Goal: Task Accomplishment & Management: Manage account settings

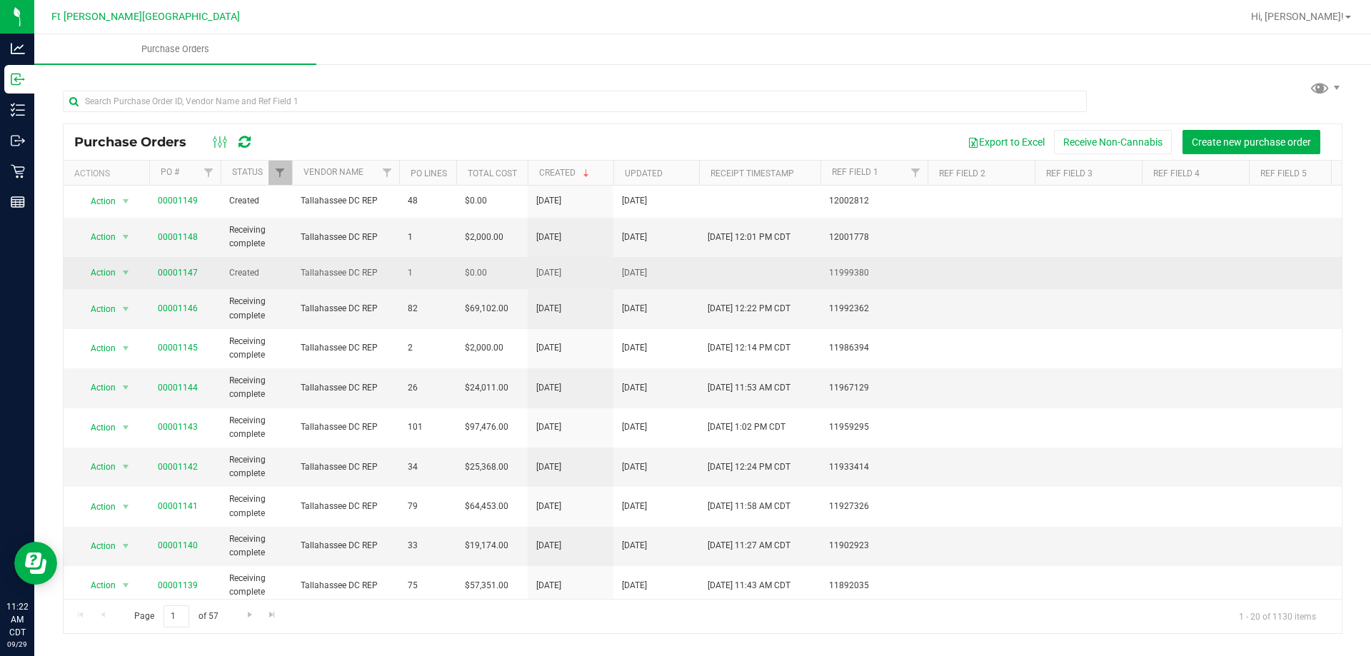
click at [182, 278] on span "00001147" at bounding box center [178, 273] width 40 height 14
click at [186, 268] on link "00001147" at bounding box center [178, 273] width 40 height 10
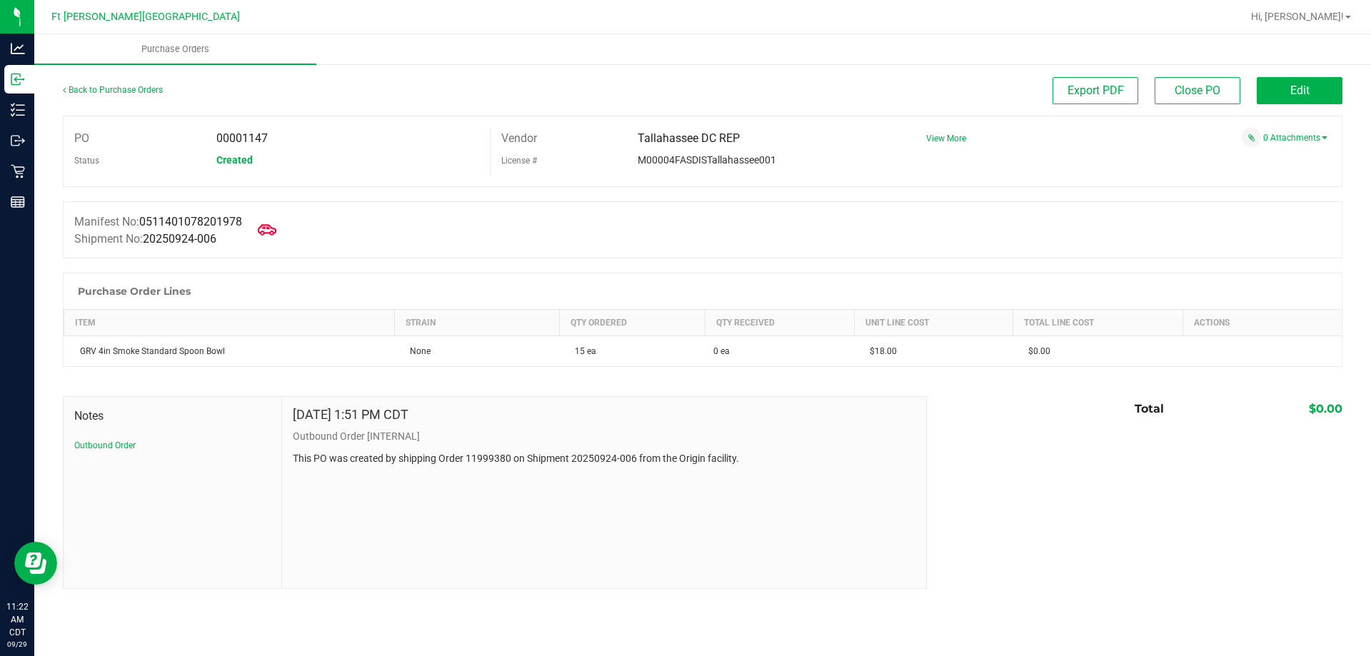
click at [270, 229] on icon at bounding box center [267, 230] width 19 height 19
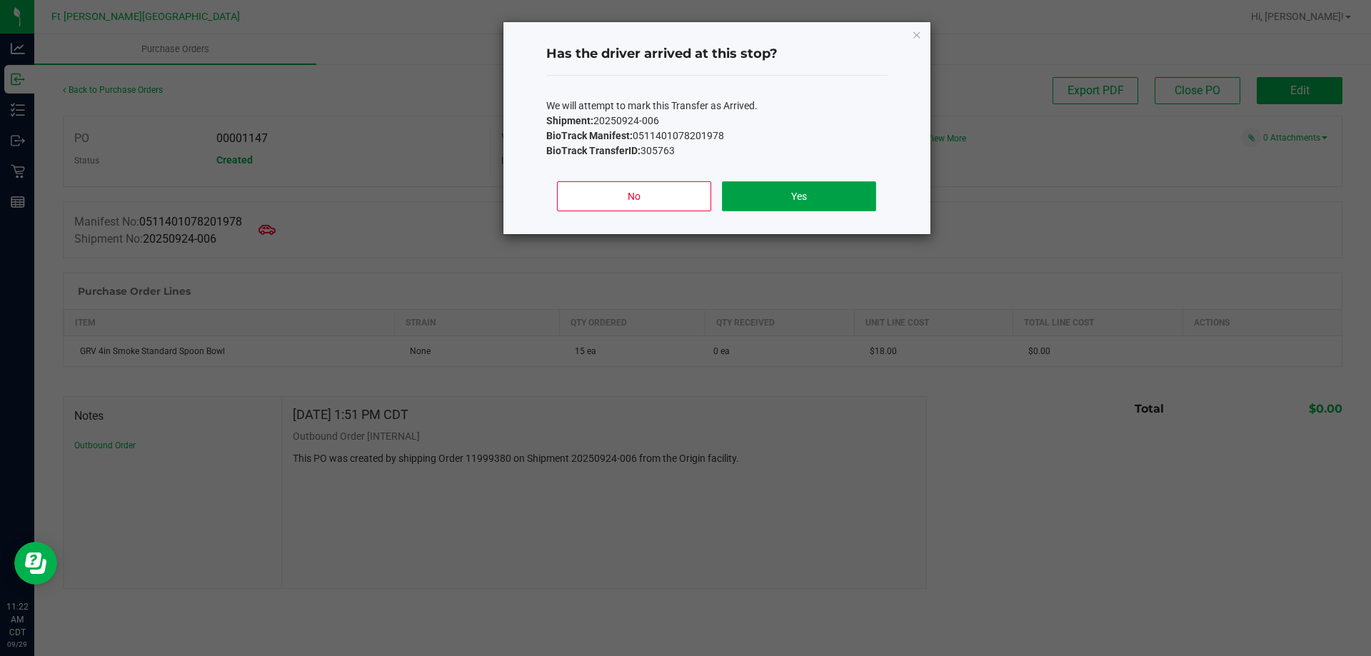
click at [822, 200] on button "Yes" at bounding box center [799, 196] width 154 height 30
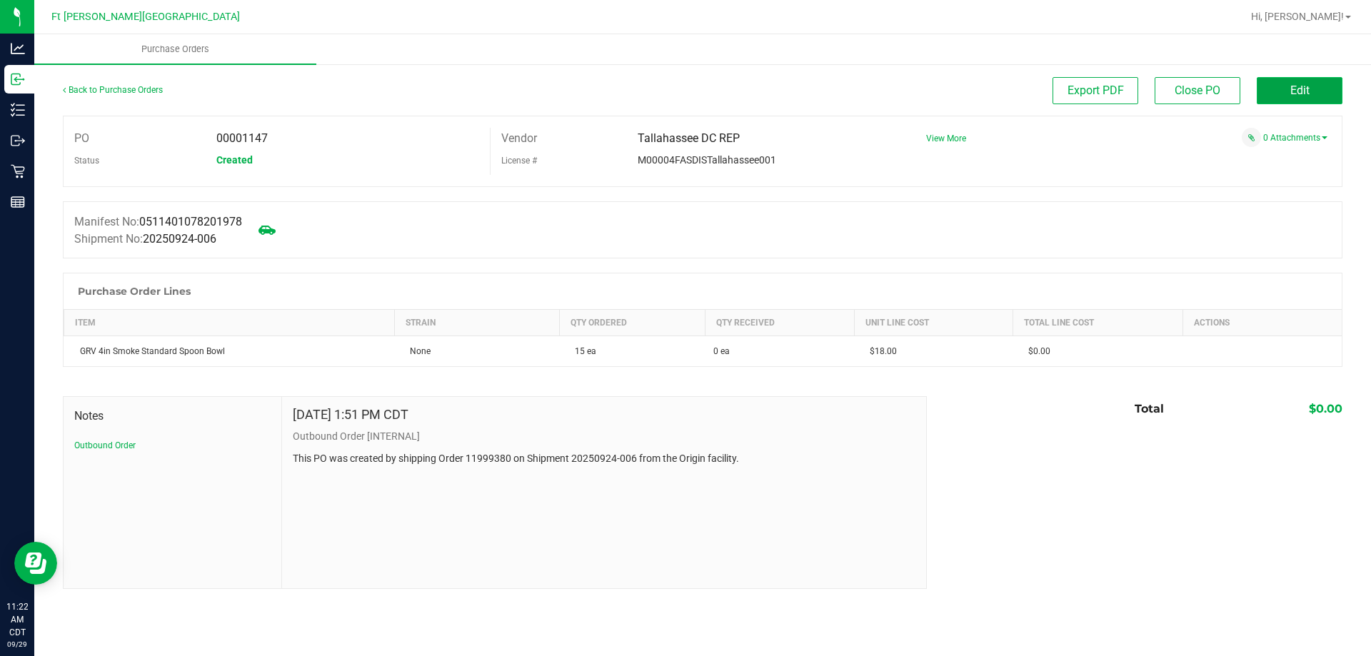
click at [1319, 88] on button "Edit" at bounding box center [1300, 90] width 86 height 27
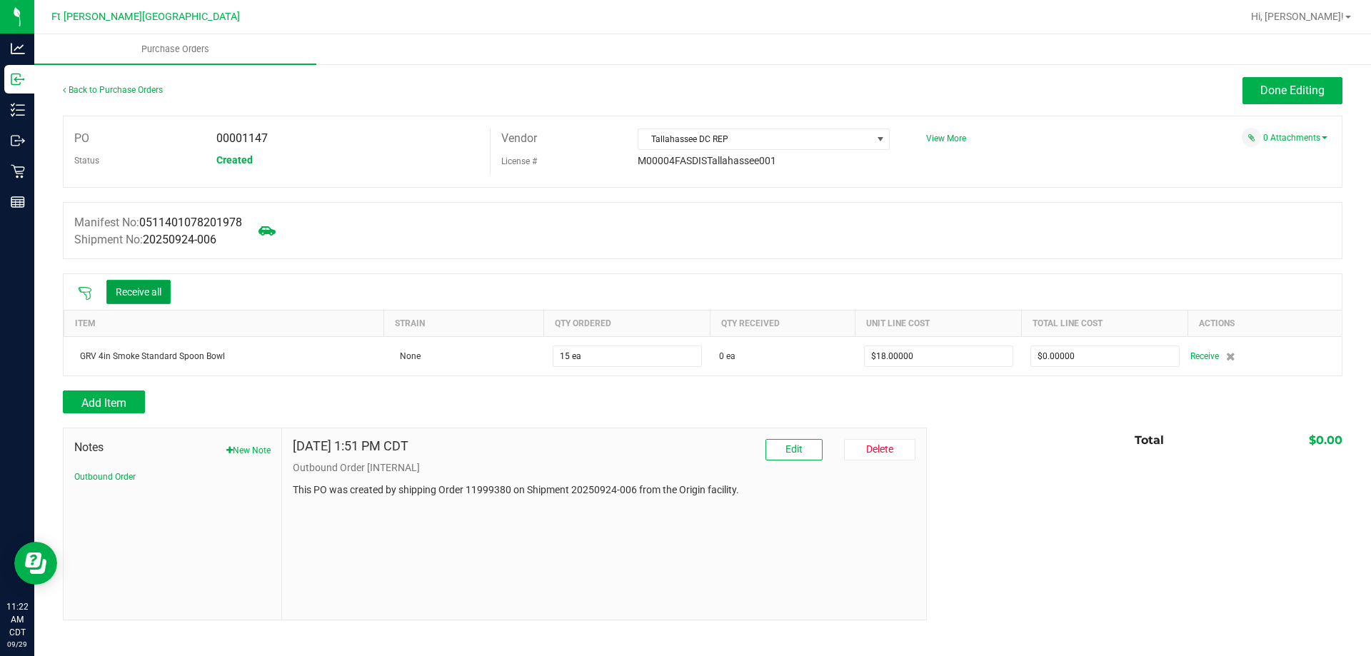
click at [167, 284] on button "Receive all" at bounding box center [138, 292] width 64 height 24
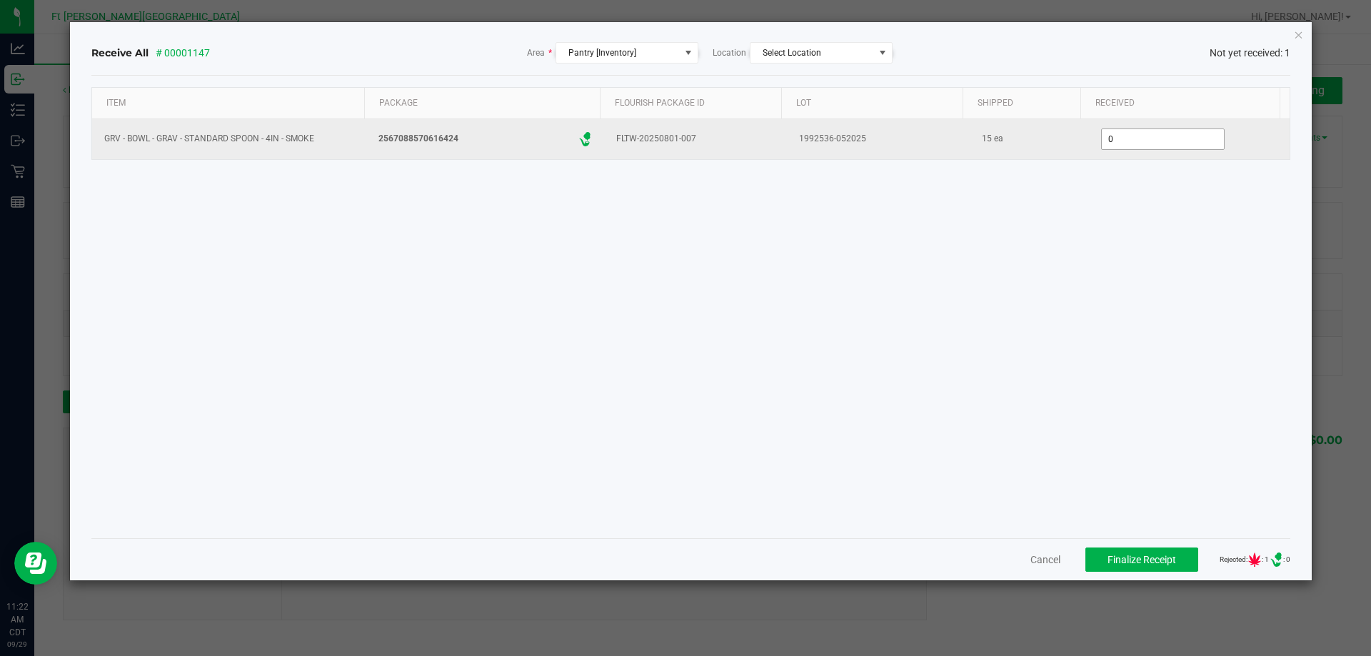
click at [1140, 139] on input "0" at bounding box center [1163, 139] width 122 height 20
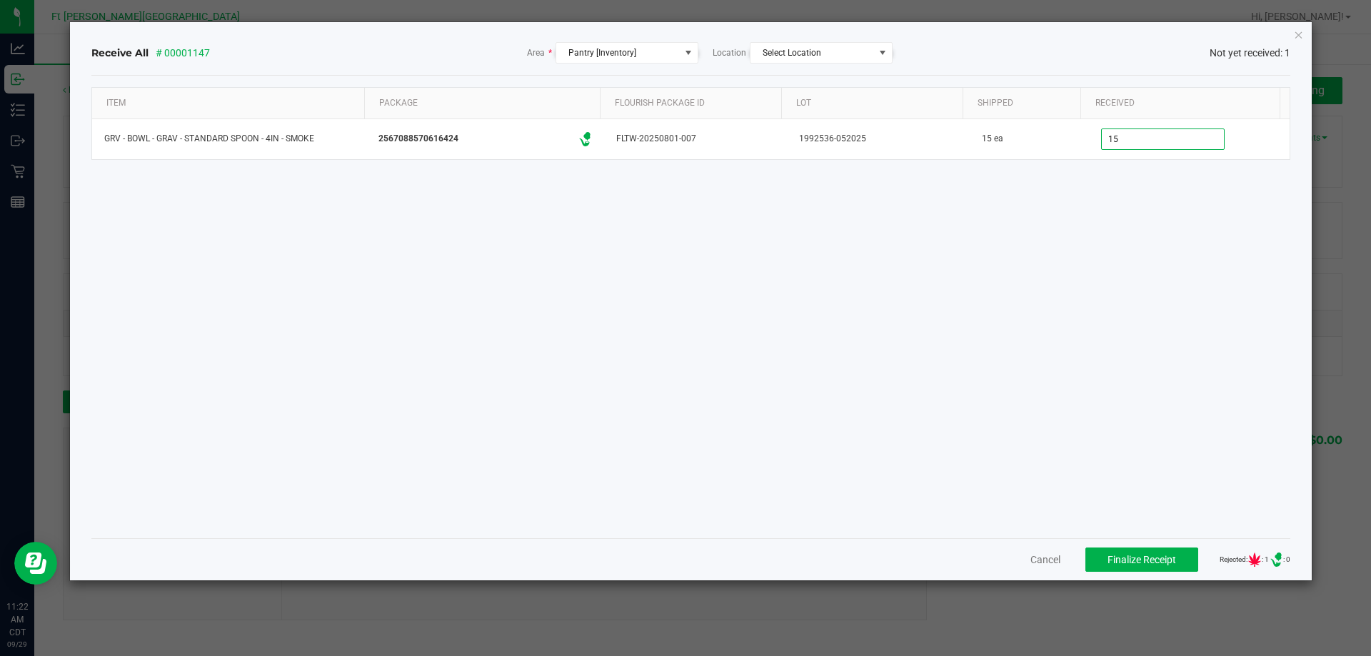
type input "15 ea"
drag, startPoint x: 1033, startPoint y: 463, endPoint x: 1058, endPoint y: 481, distance: 30.1
click at [1034, 463] on div "Item Package Flourish Package ID Lot Shipped Received GRV - BOWL - GRAV - STAND…" at bounding box center [691, 307] width 1200 height 440
click at [1153, 556] on span "Finalize Receipt" at bounding box center [1142, 559] width 69 height 11
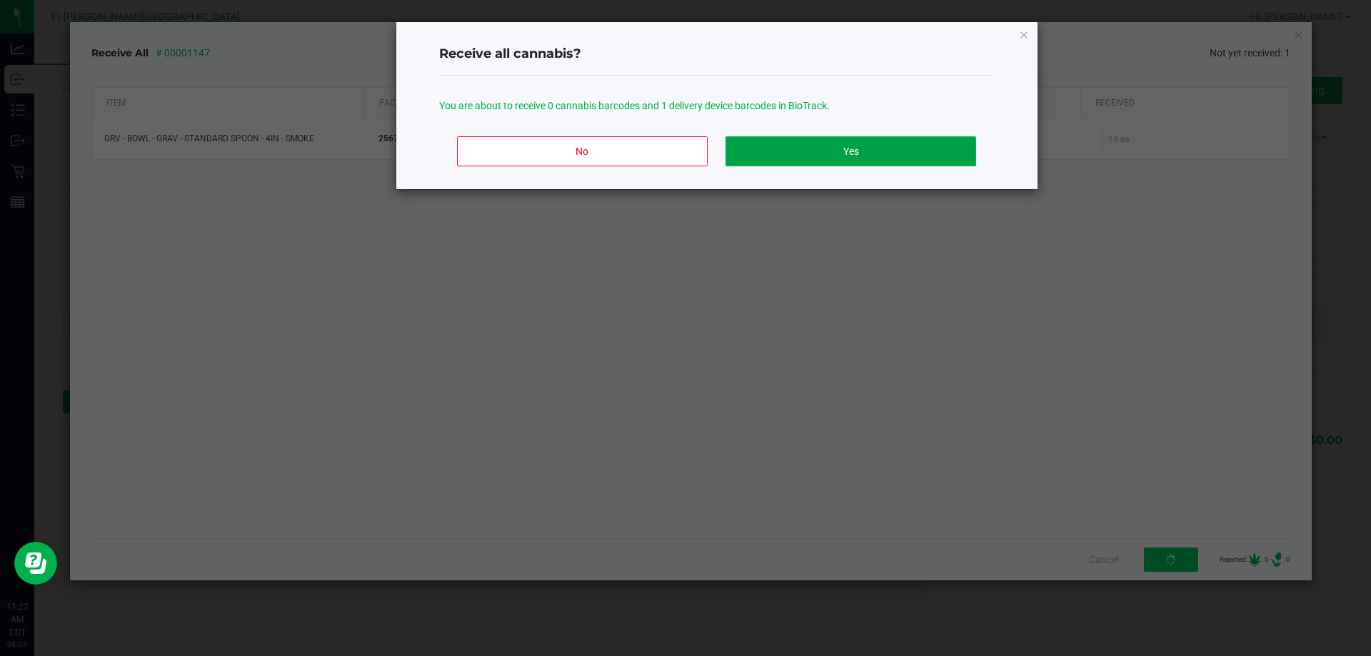
click at [801, 139] on button "Yes" at bounding box center [851, 151] width 250 height 30
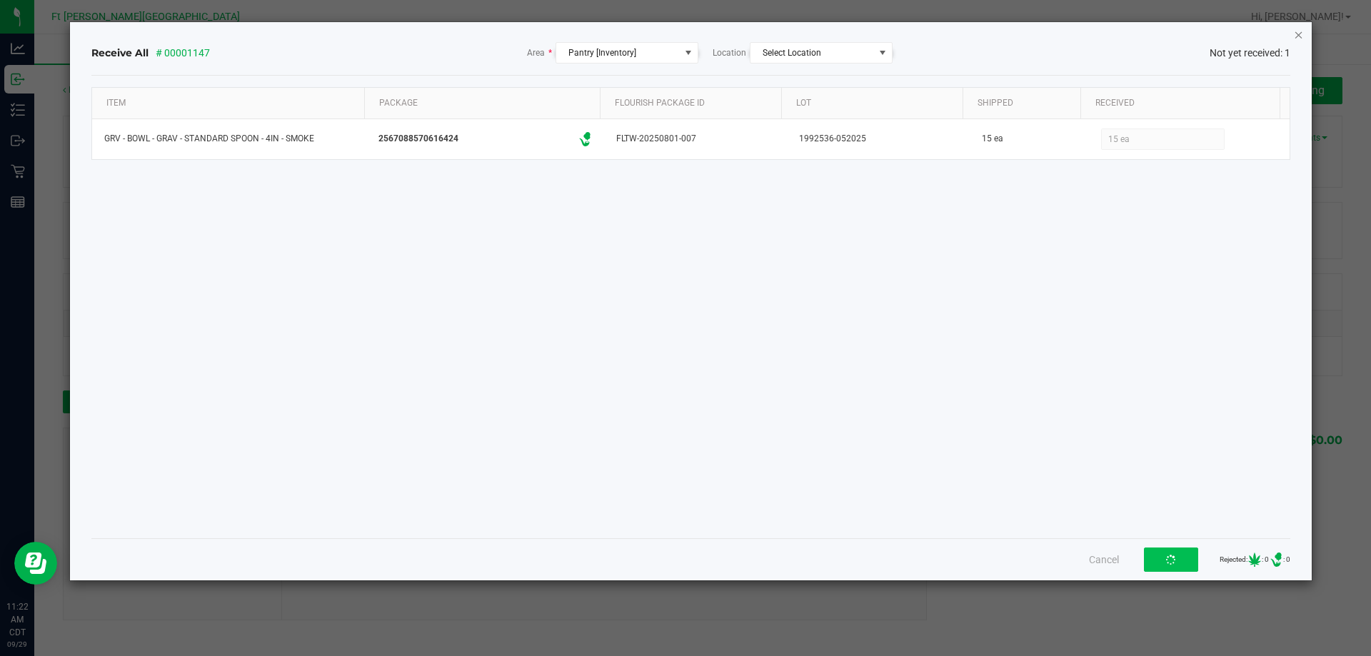
click at [1295, 34] on nav "Ft [PERSON_NAME] Beach WC Hi, [PERSON_NAME]!" at bounding box center [702, 17] width 1337 height 34
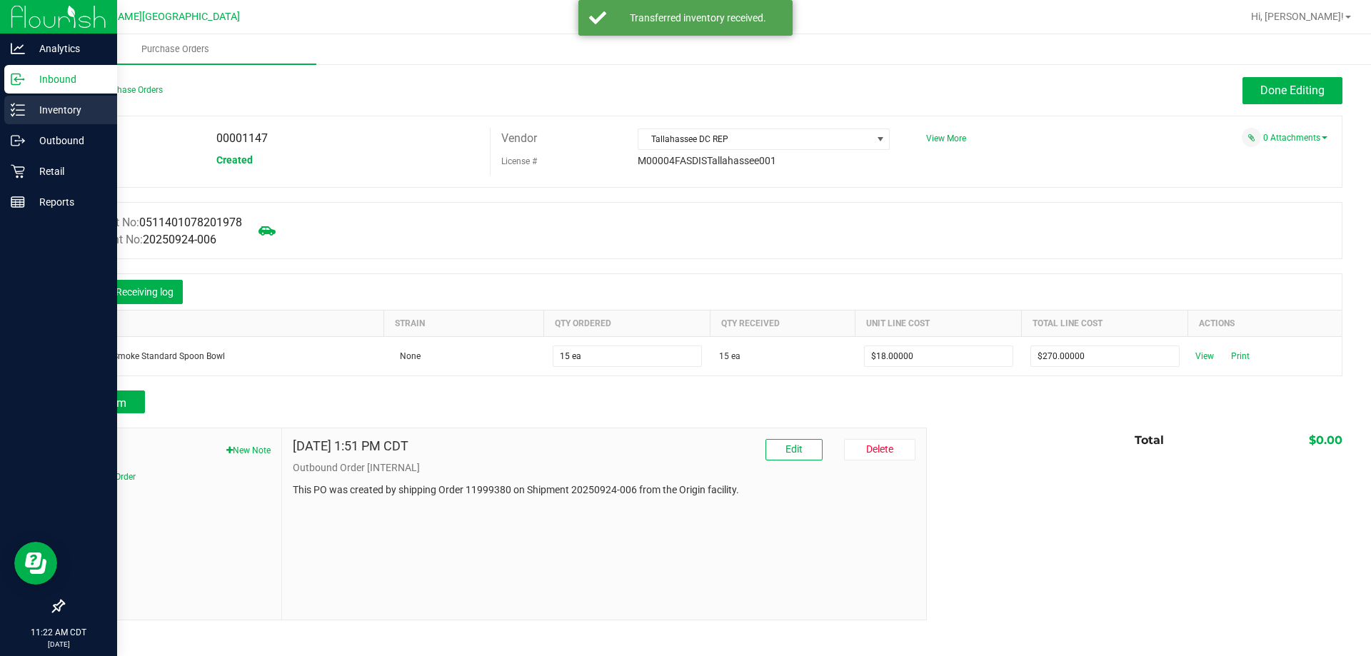
click at [72, 106] on p "Inventory" at bounding box center [68, 109] width 86 height 17
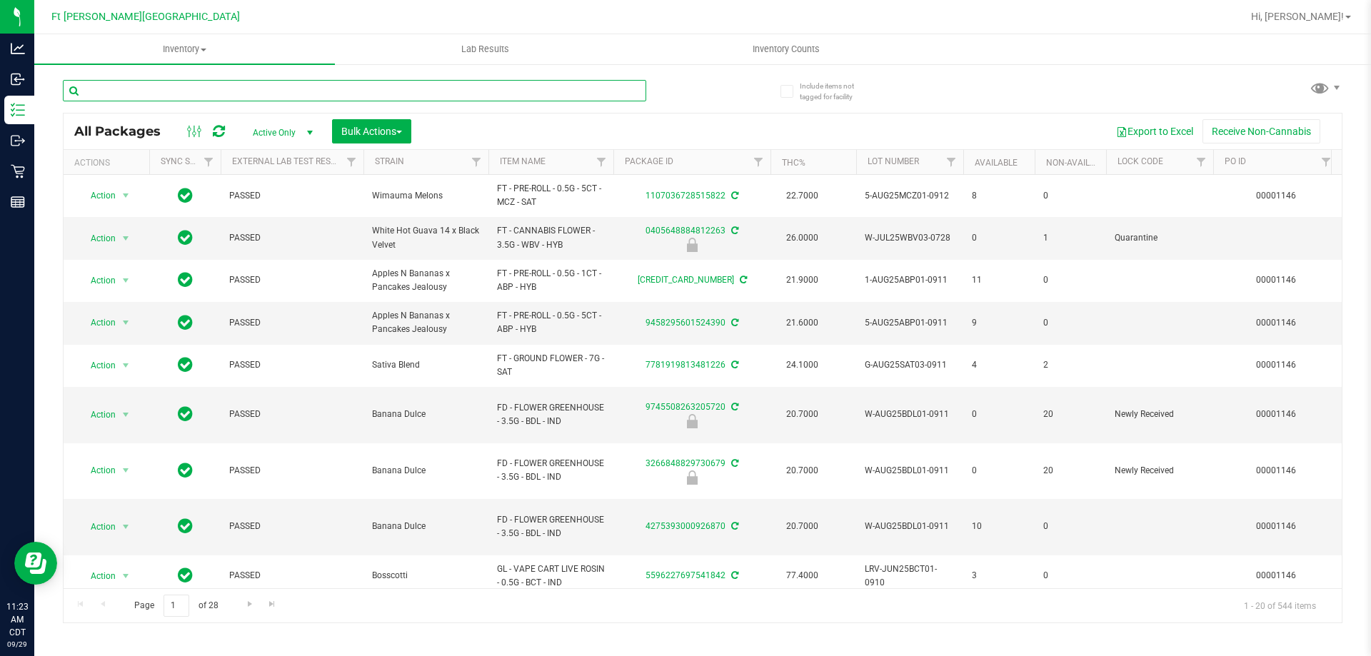
click at [130, 89] on input "text" at bounding box center [354, 90] width 583 height 21
type input "Z"
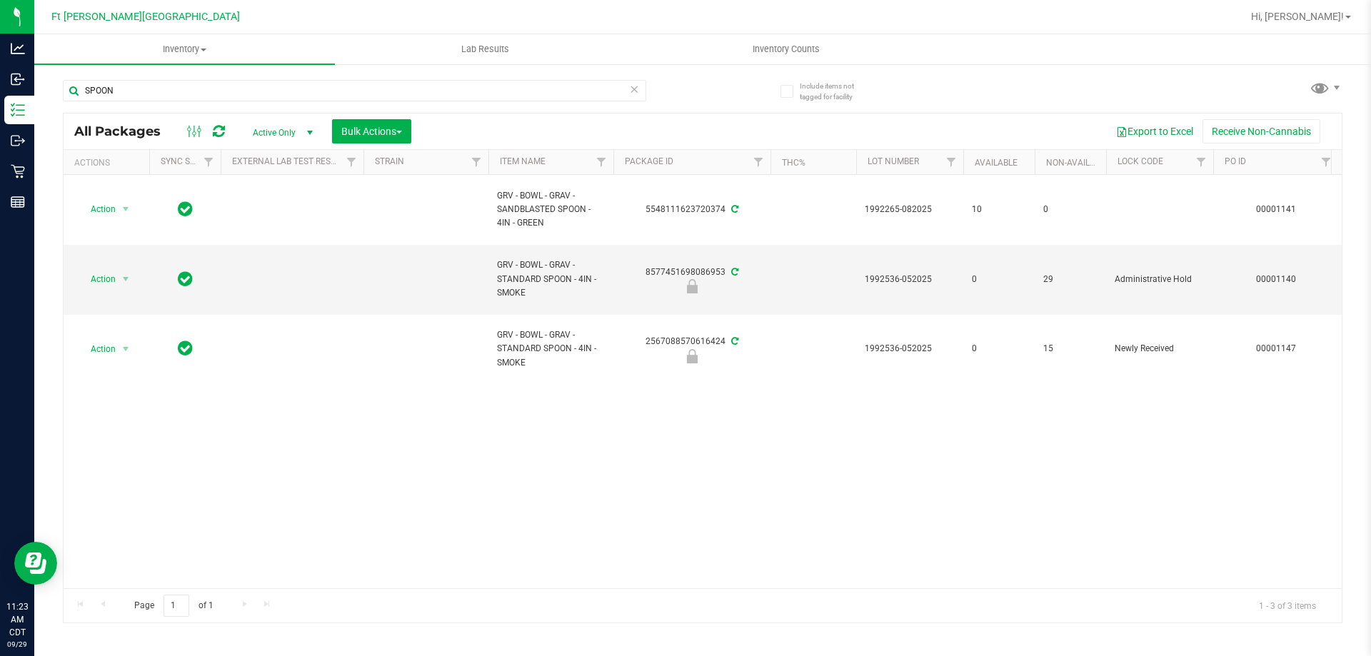
drag, startPoint x: 486, startPoint y: 576, endPoint x: 669, endPoint y: 577, distance: 182.8
click at [670, 577] on div "Action Action Adjust qty Create package Edit attributes Global inventory Locate…" at bounding box center [703, 382] width 1278 height 414
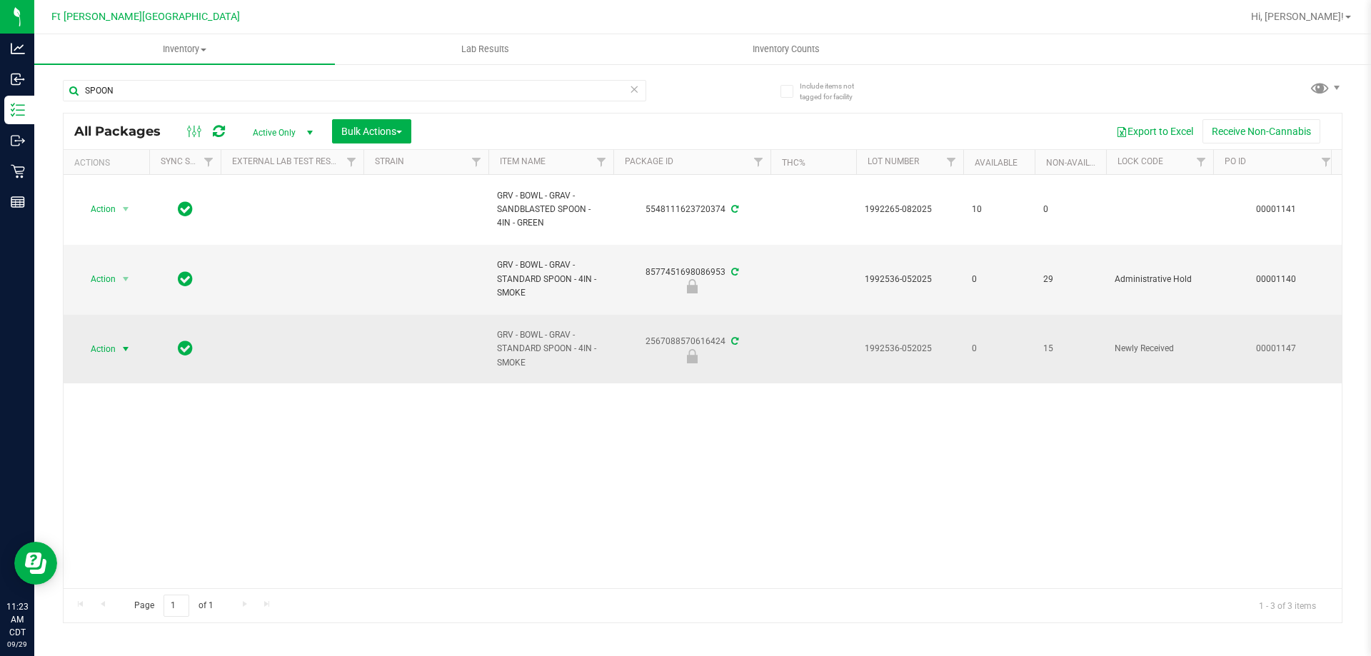
click at [111, 347] on span "Action" at bounding box center [97, 349] width 39 height 20
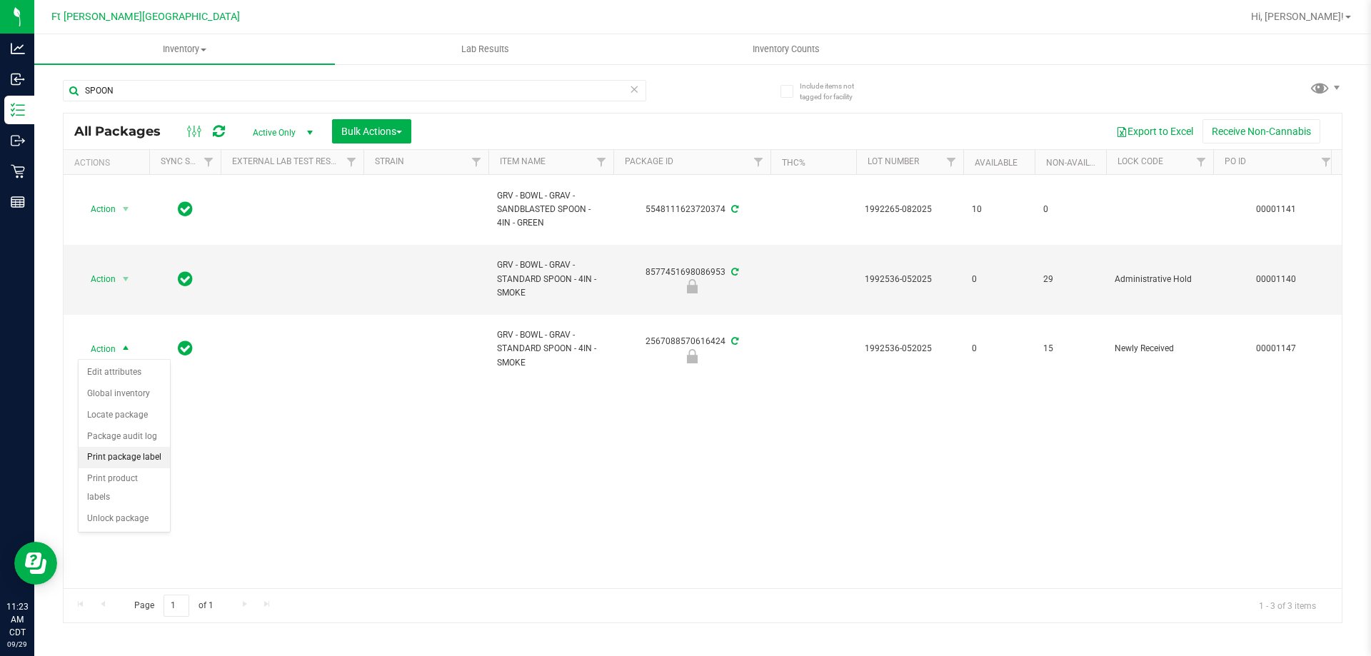
click at [150, 456] on li "Print package label" at bounding box center [124, 457] width 91 height 21
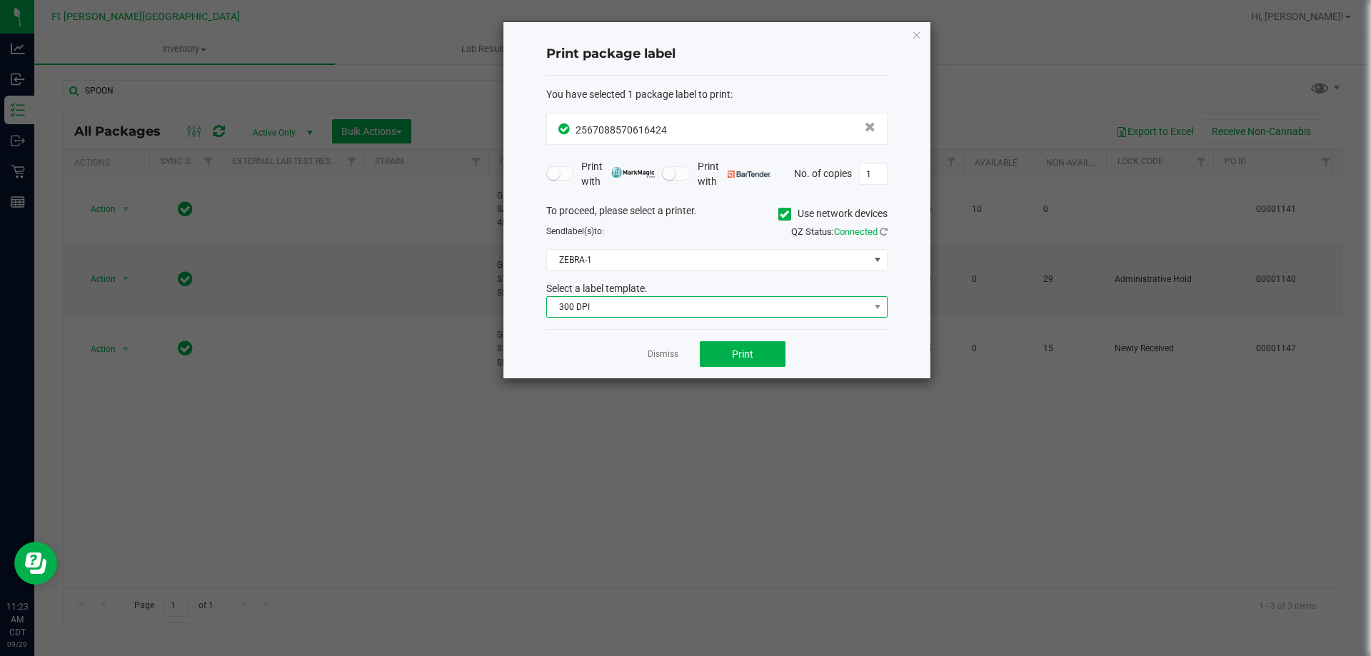
click at [706, 304] on span "300 DPI" at bounding box center [708, 307] width 322 height 20
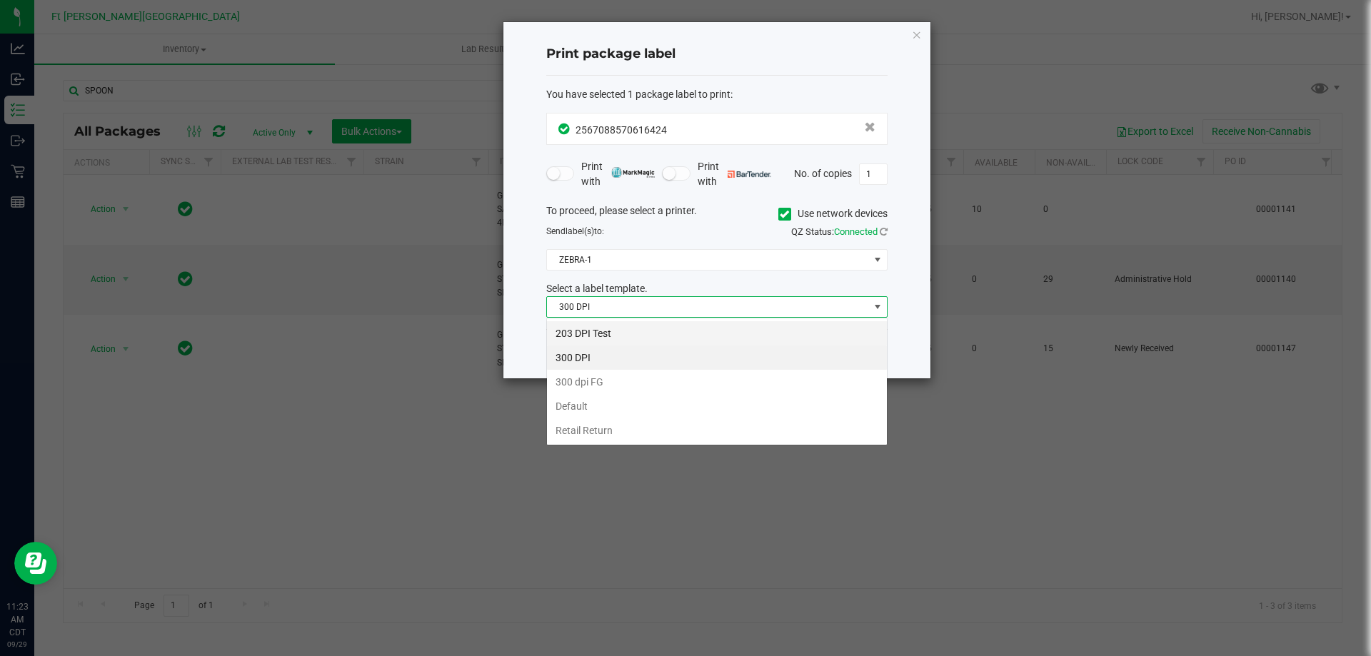
scroll to position [21, 341]
click at [646, 336] on li "203 DPI Test" at bounding box center [717, 333] width 340 height 24
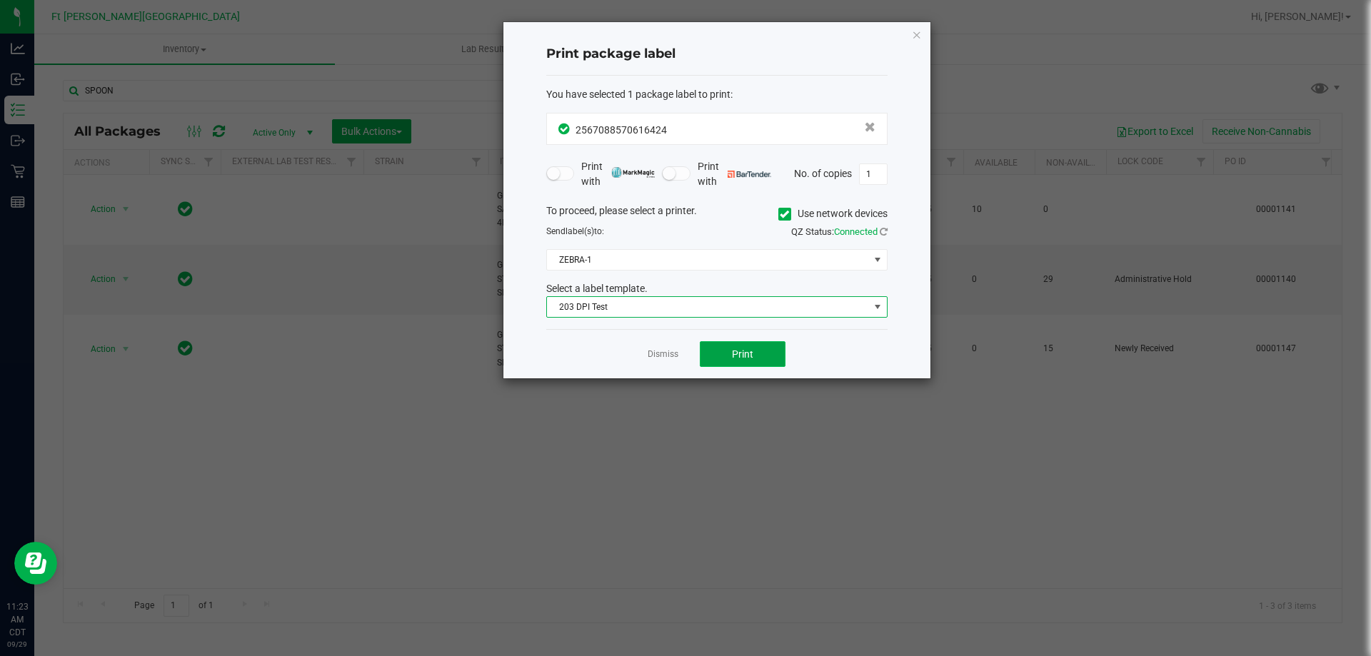
click at [730, 346] on button "Print" at bounding box center [743, 354] width 86 height 26
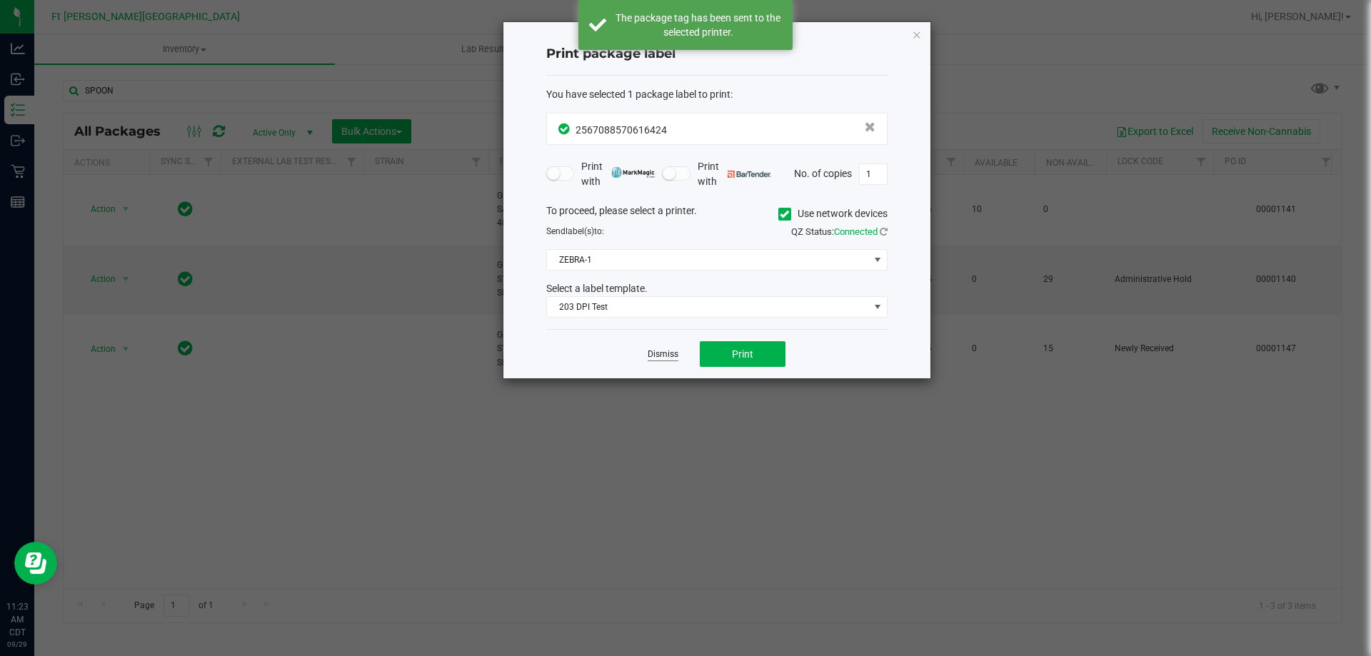
click at [664, 351] on link "Dismiss" at bounding box center [663, 355] width 31 height 12
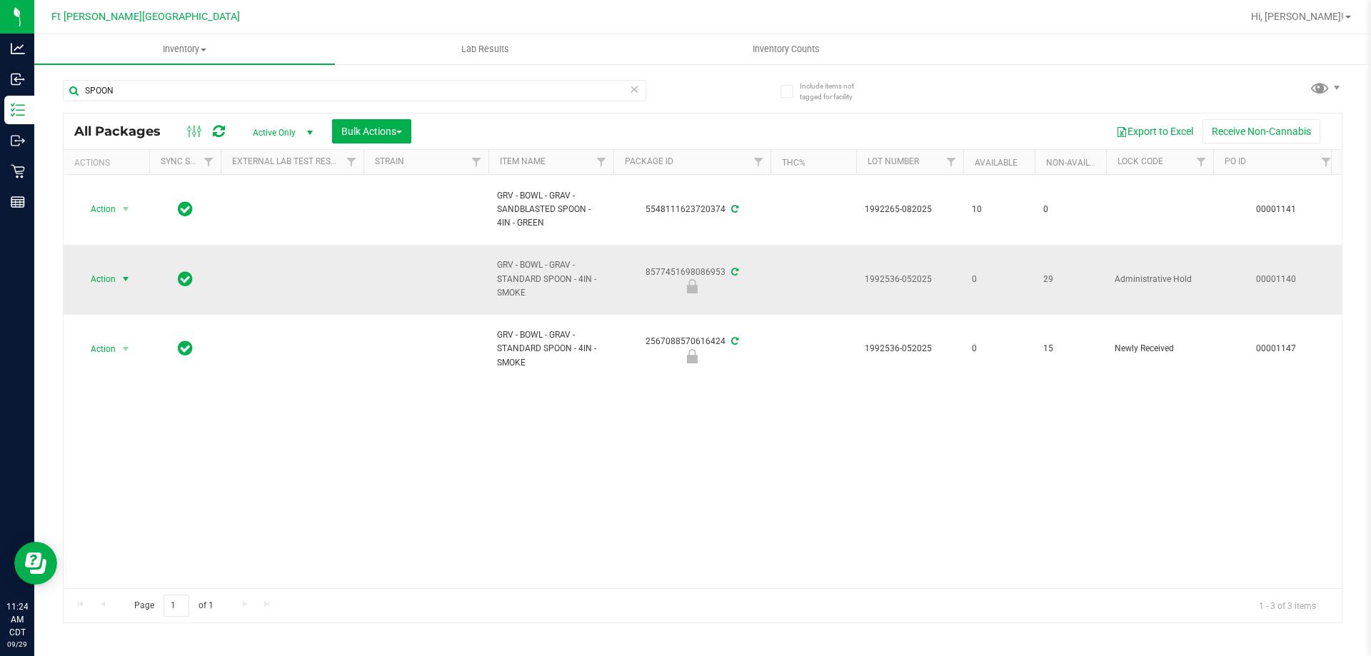
click at [111, 271] on span "Action" at bounding box center [97, 279] width 39 height 20
drag, startPoint x: 722, startPoint y: 277, endPoint x: 632, endPoint y: 271, distance: 90.2
click at [632, 271] on div "8577451698086953" at bounding box center [691, 280] width 161 height 28
copy div "8577451698086953"
click at [395, 92] on input "SPOON" at bounding box center [354, 90] width 583 height 21
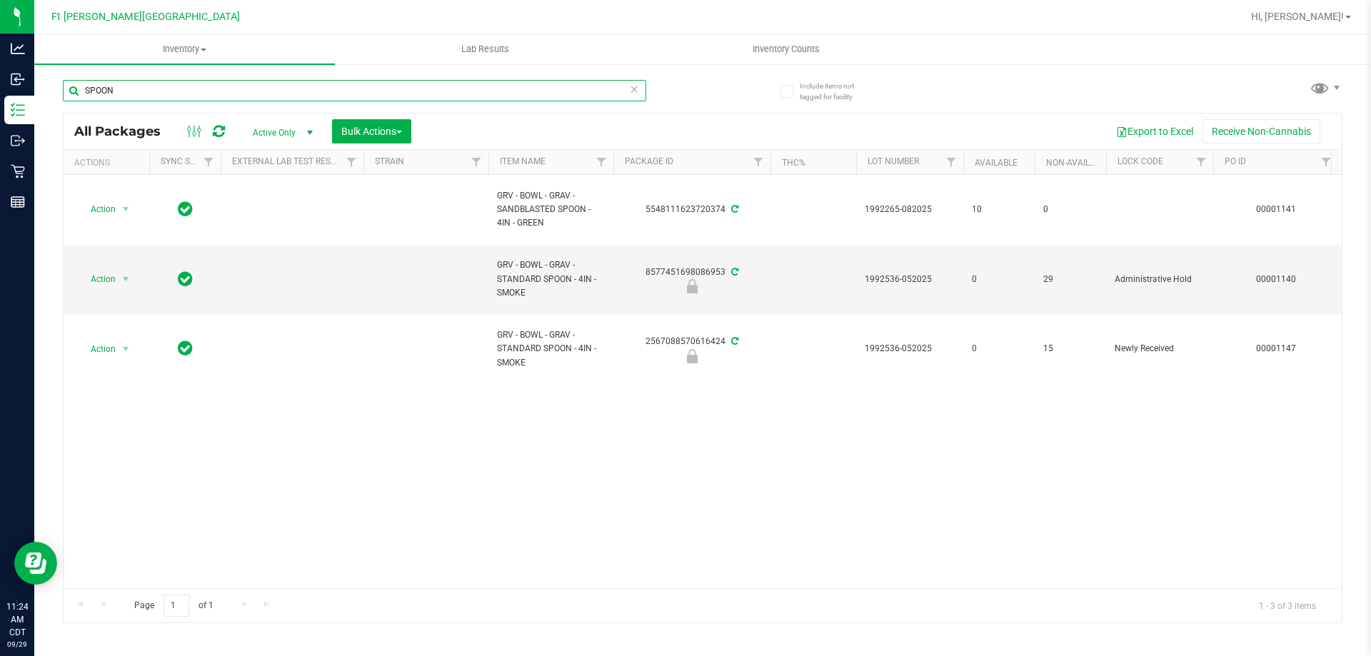
click at [395, 92] on input "SPOON" at bounding box center [354, 90] width 583 height 21
paste input "8577451698086953"
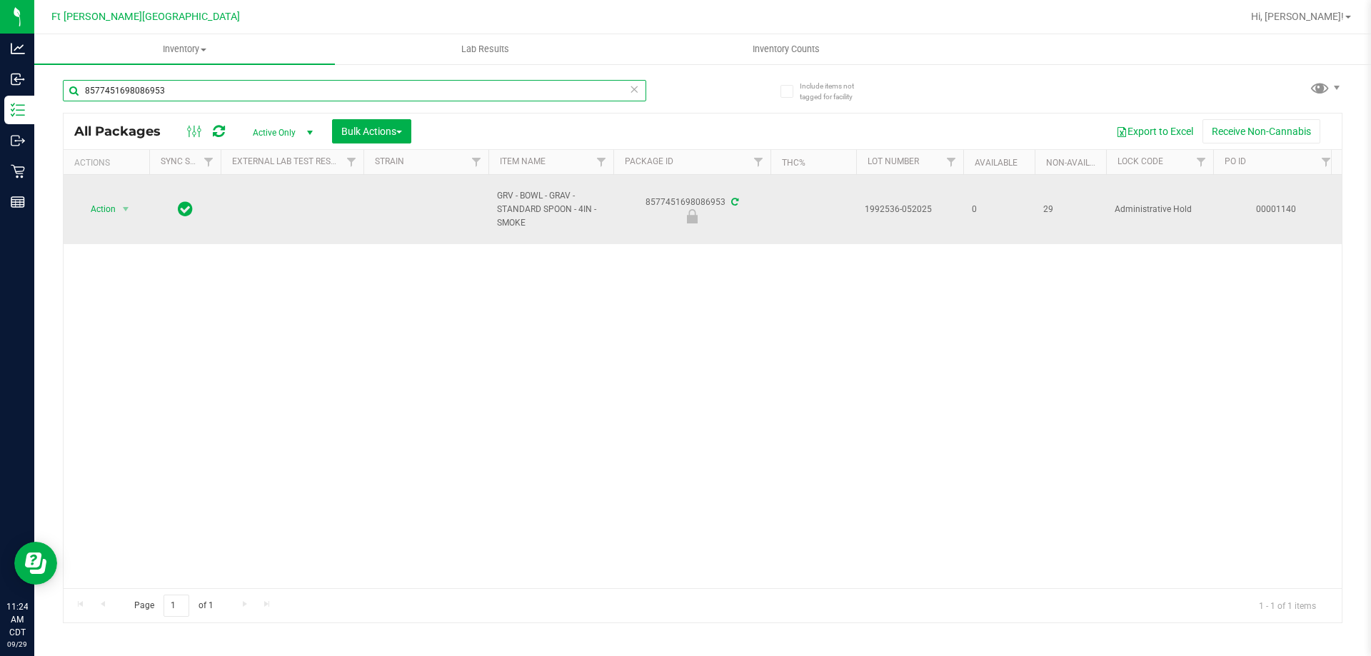
type input "8577451698086953"
click at [98, 193] on td "Action Action Edit attributes Global inventory Locate package Package audit log…" at bounding box center [107, 209] width 86 height 69
click at [99, 199] on td "Action Action Edit attributes Global inventory Locate package Package audit log…" at bounding box center [107, 209] width 86 height 69
click at [99, 206] on span "Action" at bounding box center [97, 209] width 39 height 20
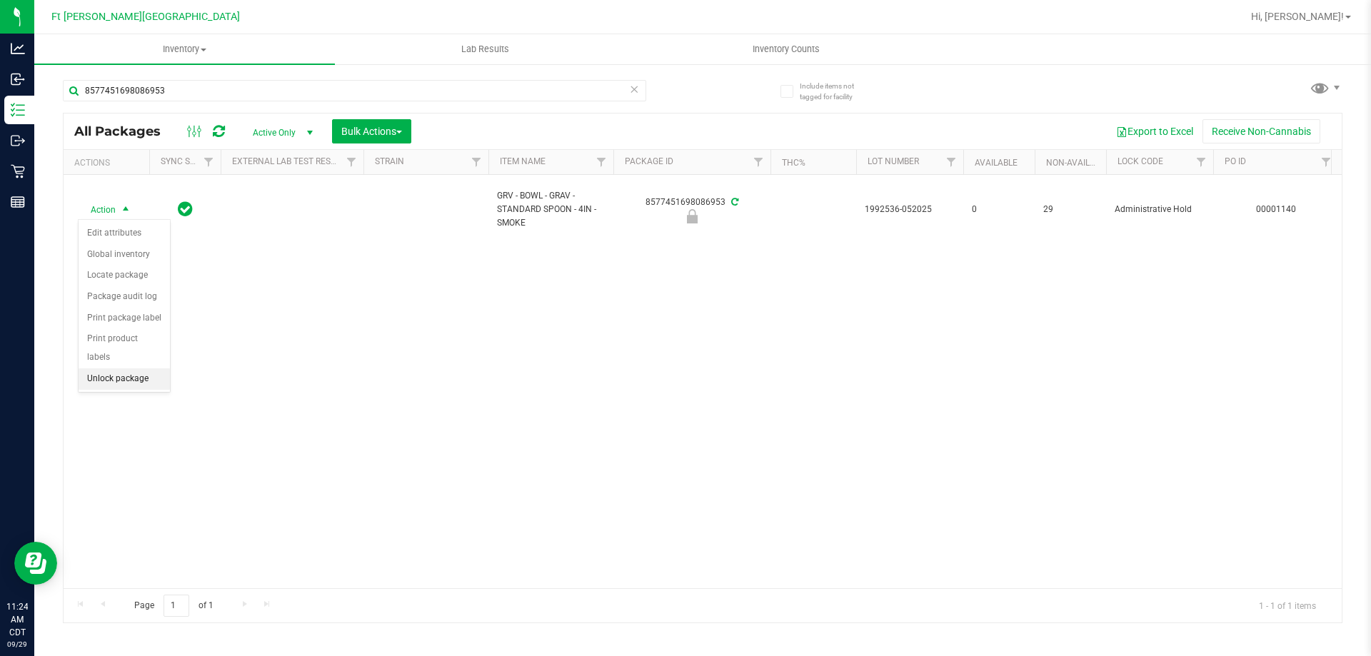
click at [128, 369] on li "Unlock package" at bounding box center [124, 379] width 91 height 21
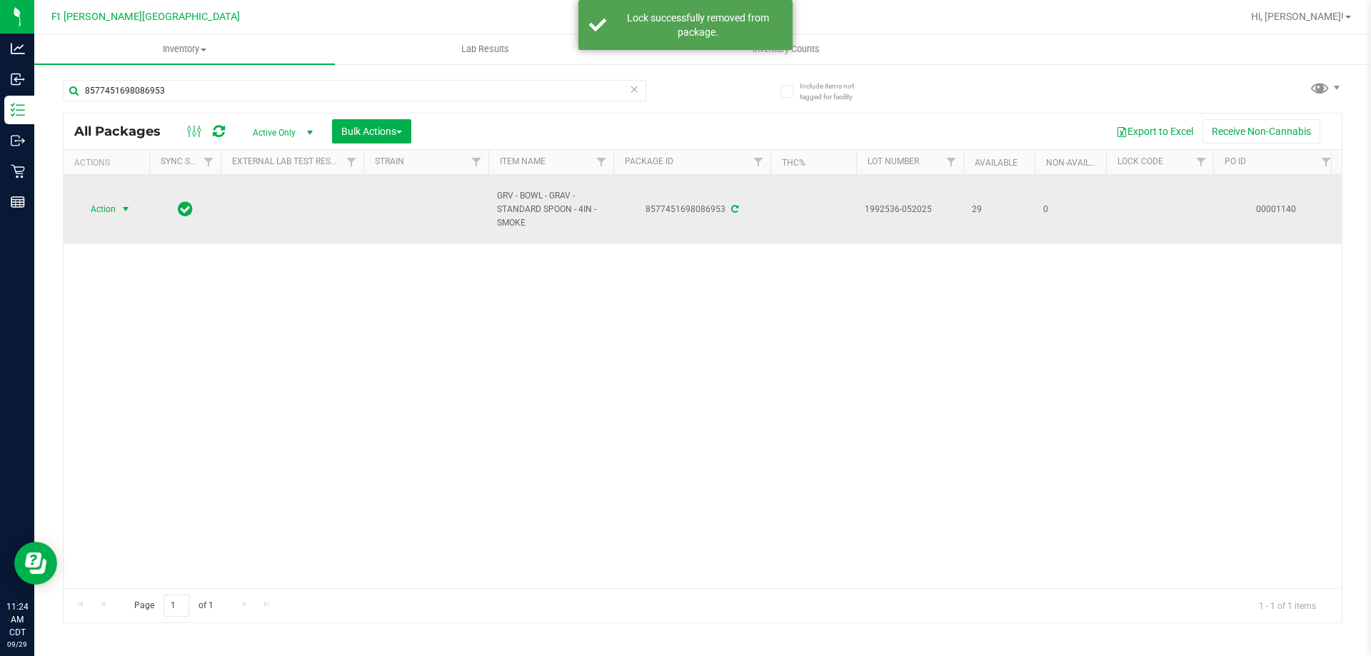
click at [114, 218] on span "Action" at bounding box center [97, 209] width 39 height 20
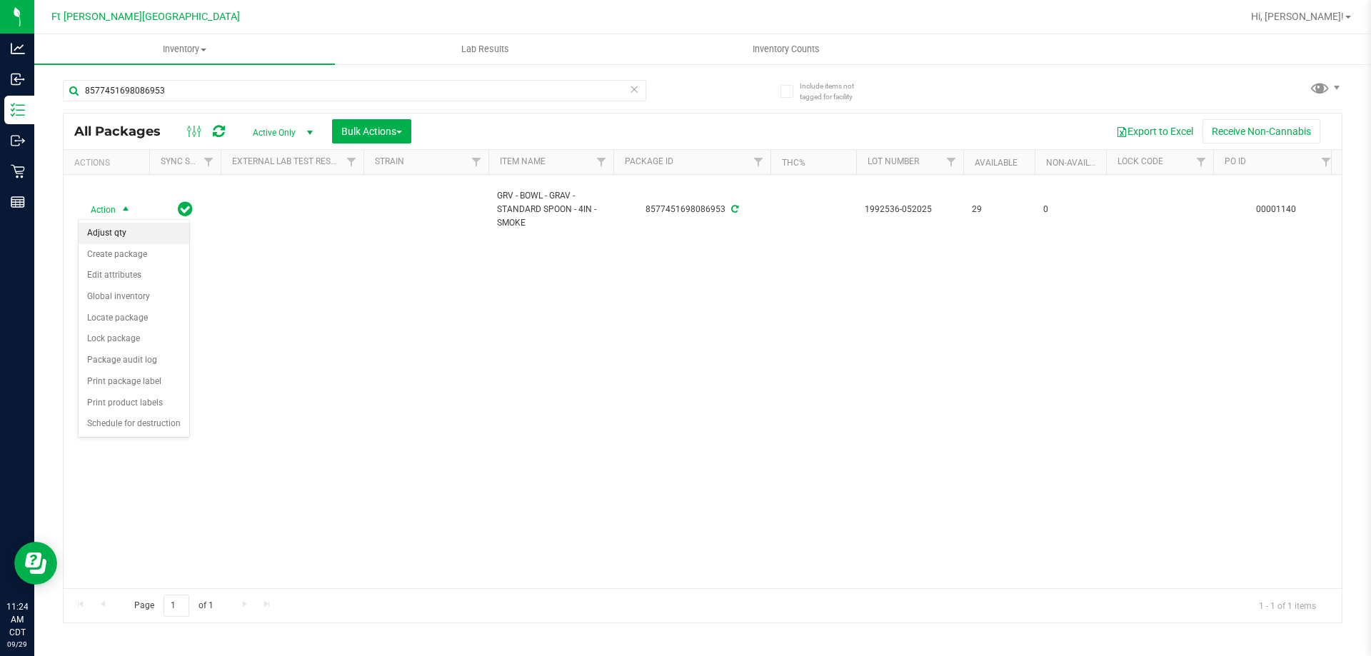
click at [132, 234] on li "Adjust qty" at bounding box center [134, 233] width 111 height 21
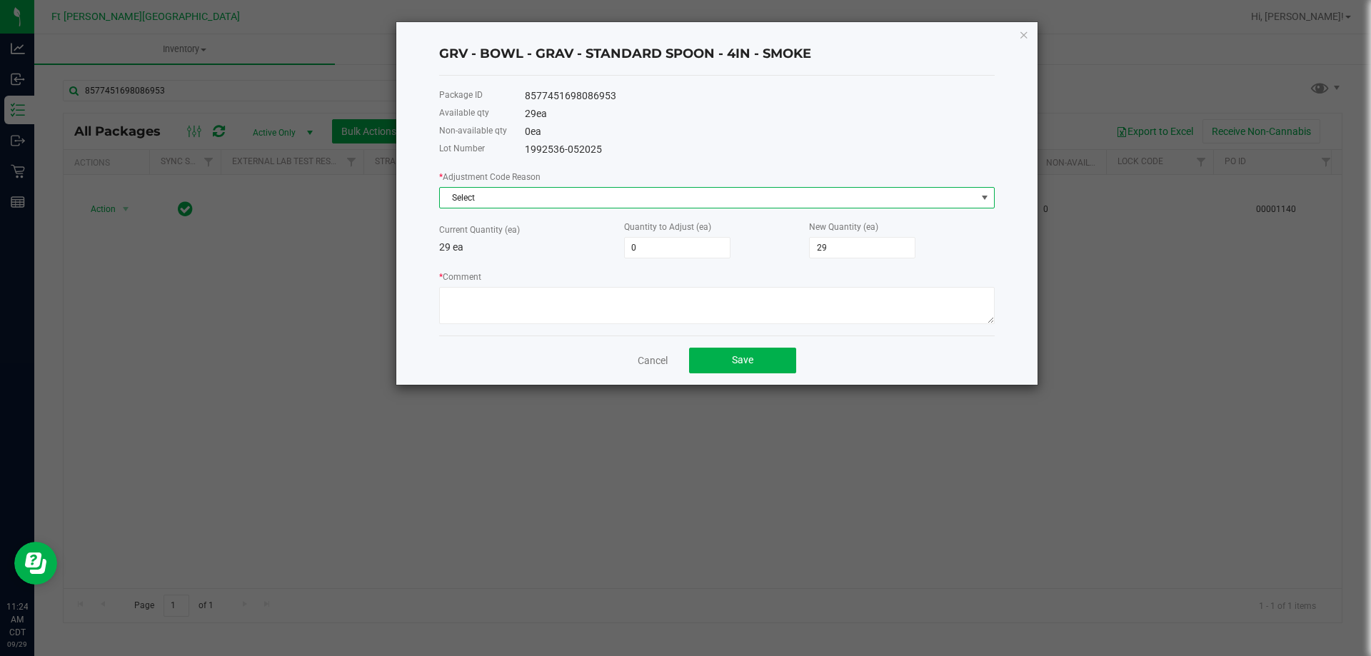
click at [659, 199] on span "Select" at bounding box center [708, 198] width 536 height 20
click at [655, 198] on span "Select" at bounding box center [708, 198] width 536 height 20
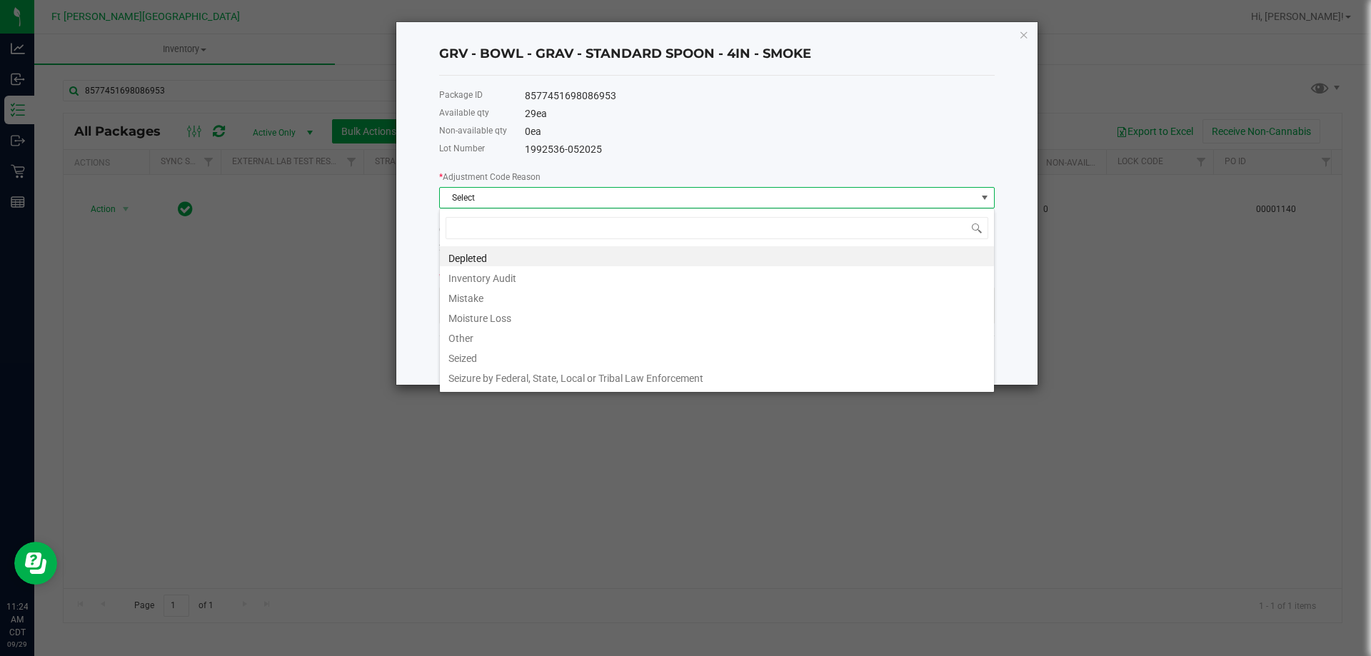
scroll to position [21, 556]
click at [1037, 141] on div "GRV - BOWL - GRAV - STANDARD SPOON - 4IN - SMOKE Package ID 8577451698086953 Av…" at bounding box center [716, 203] width 641 height 363
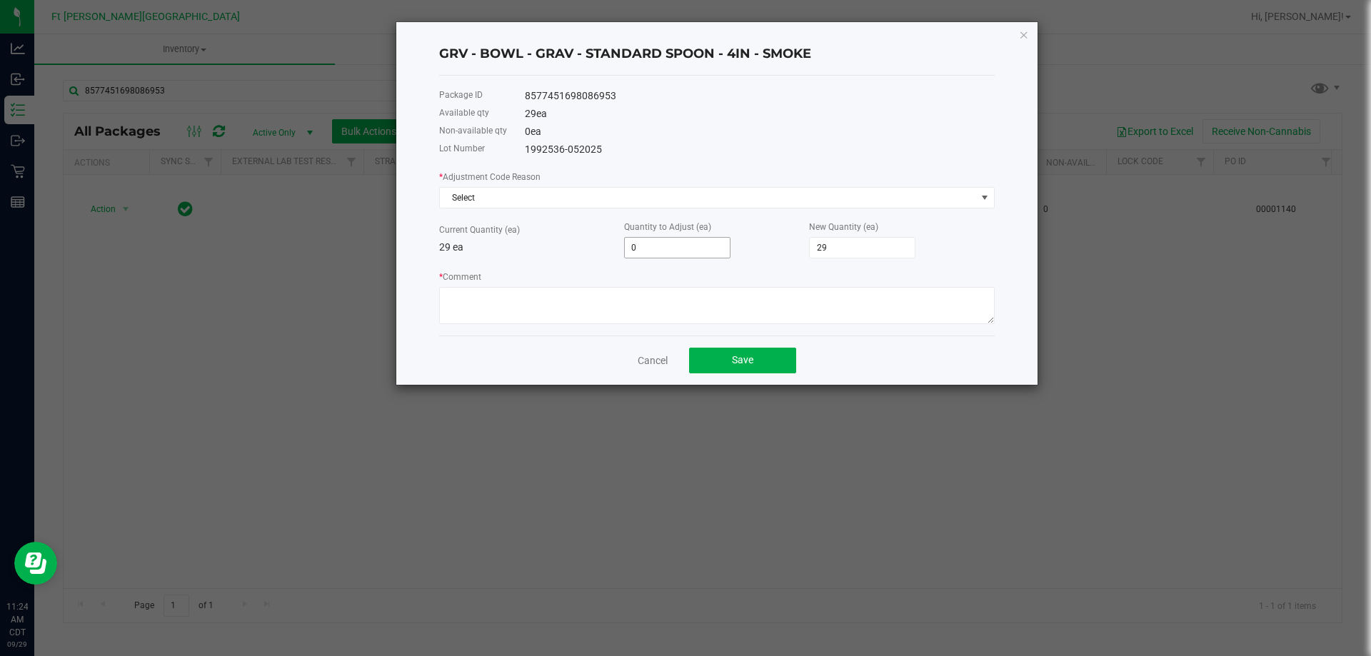
click at [708, 246] on input "0" at bounding box center [677, 248] width 105 height 20
type input "-1"
type input "28"
type input "-15"
type input "14"
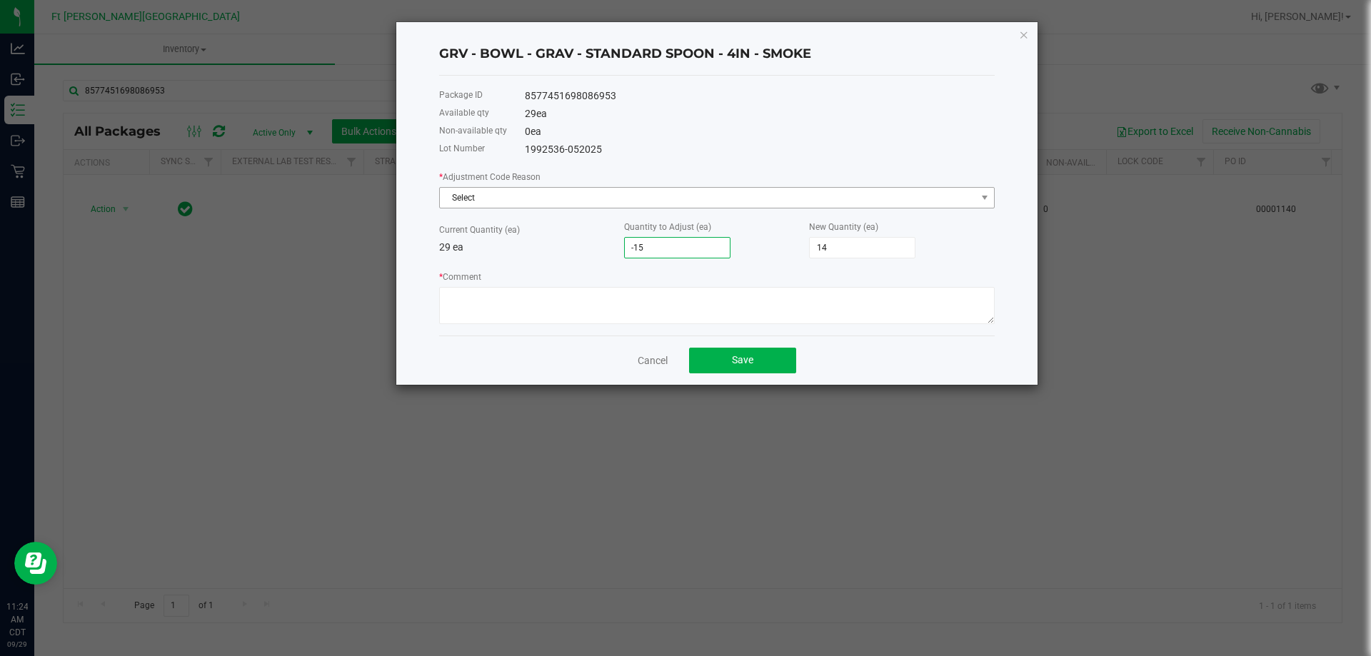
type input "-15"
click at [706, 201] on span "Select" at bounding box center [708, 198] width 536 height 20
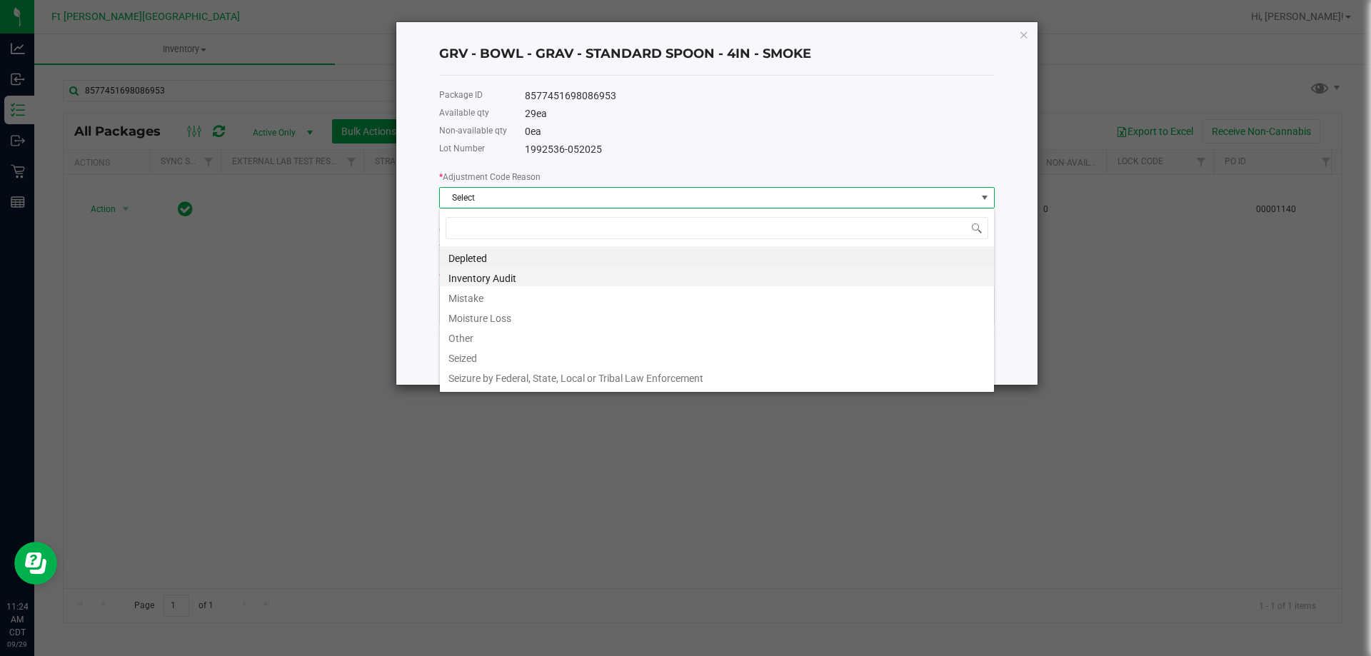
click at [488, 281] on li "Inventory Audit" at bounding box center [717, 276] width 554 height 20
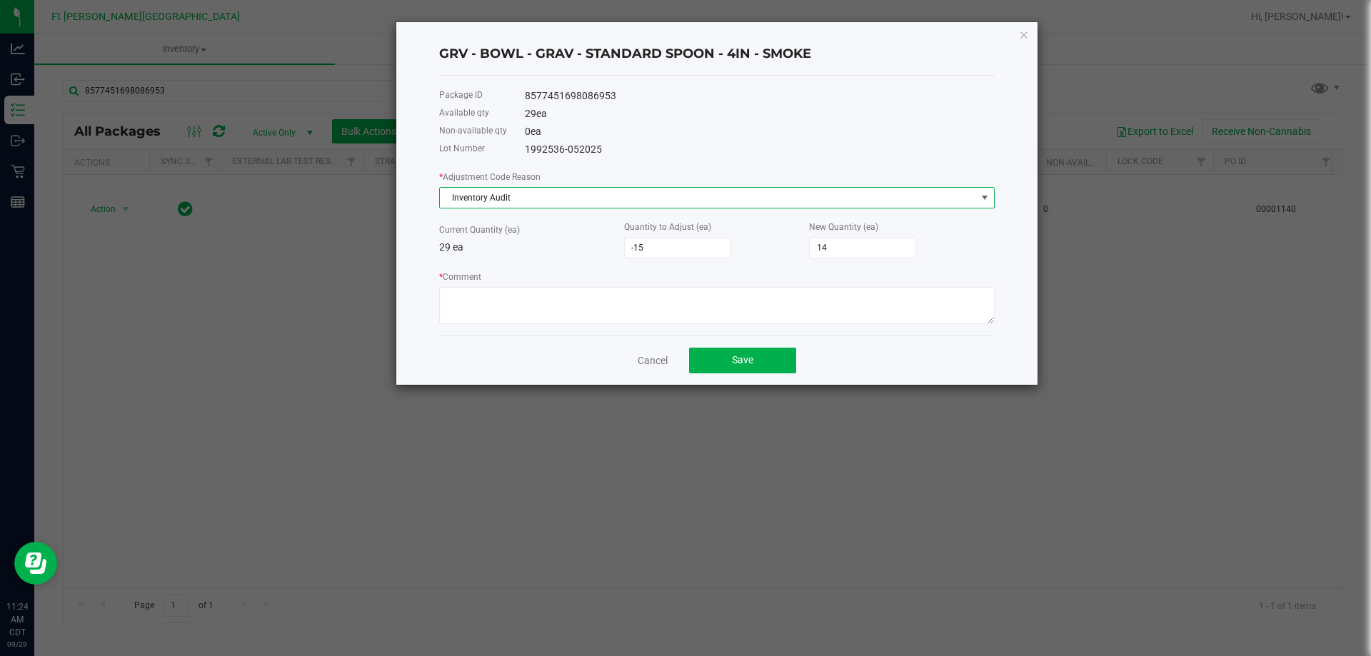
click at [629, 194] on span "Inventory Audit" at bounding box center [708, 198] width 536 height 20
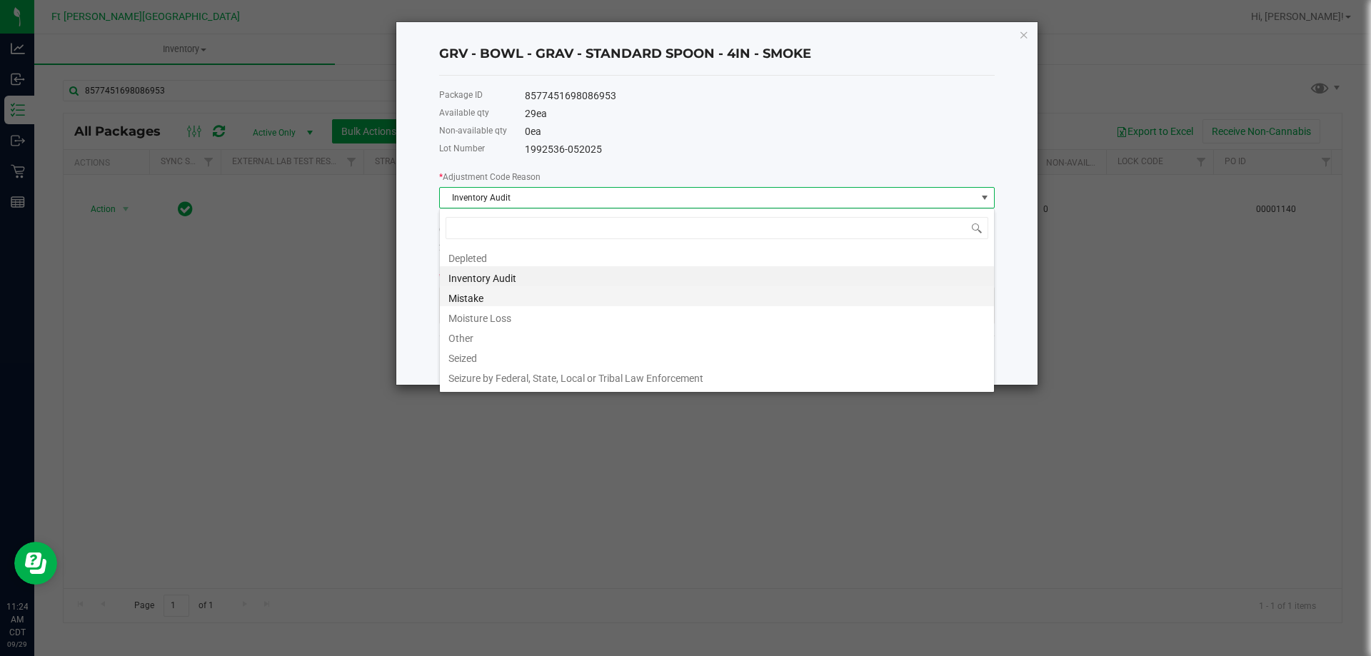
click at [516, 298] on li "Mistake" at bounding box center [717, 296] width 554 height 20
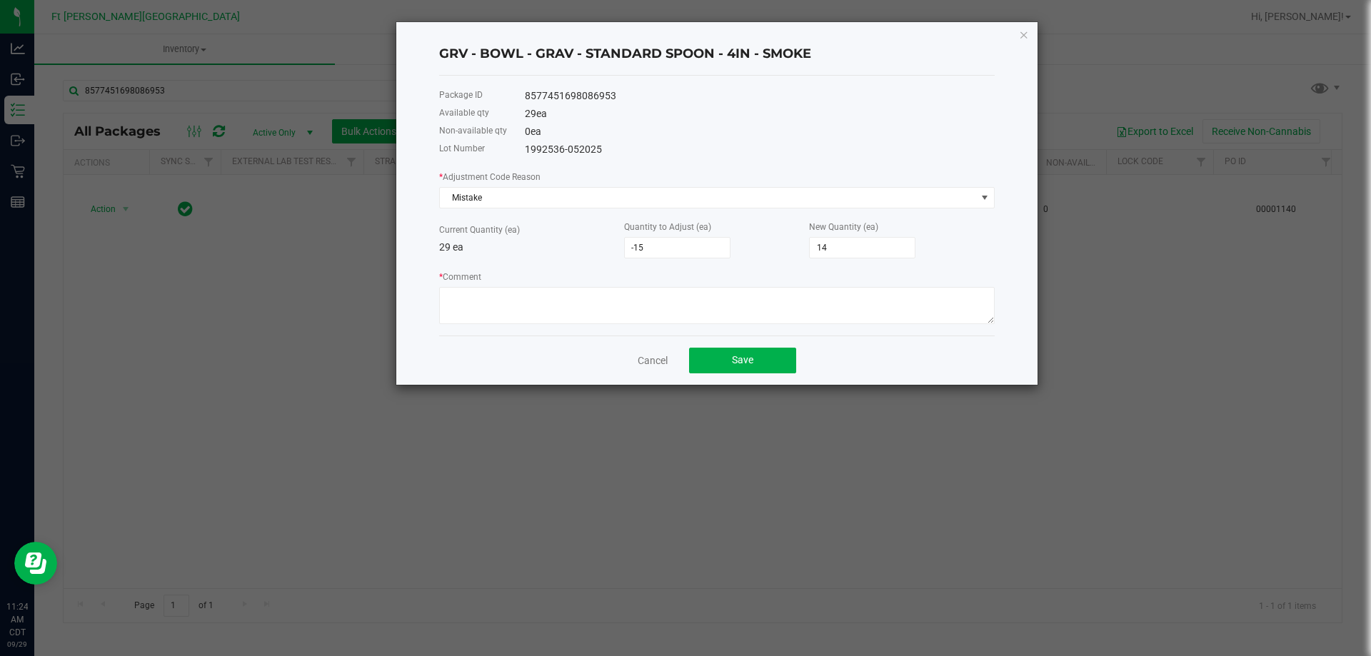
click at [547, 285] on div "* Comment" at bounding box center [717, 296] width 556 height 55
click at [549, 298] on textarea "* Comment" at bounding box center [717, 305] width 556 height 37
type textarea "m"
type textarea "Mistake when sending spoons, mismatch with color."
click at [729, 359] on button "Save" at bounding box center [742, 361] width 107 height 26
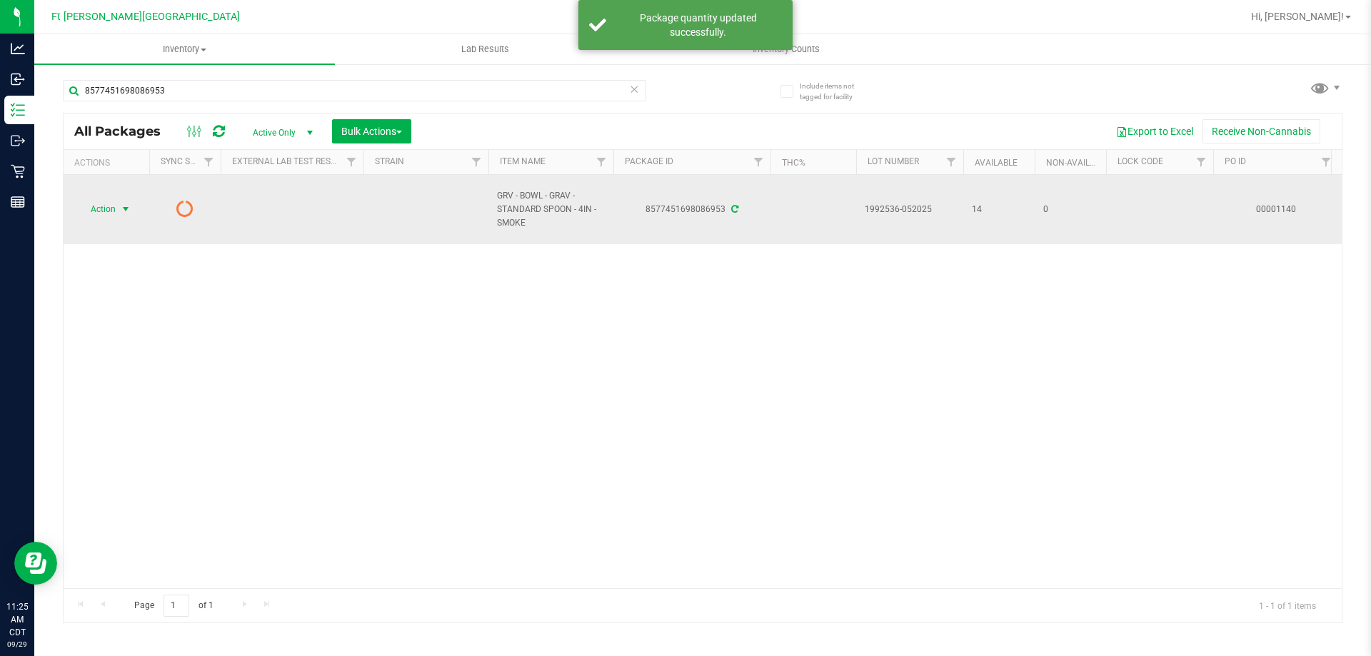
click at [106, 209] on span "Action" at bounding box center [97, 209] width 39 height 20
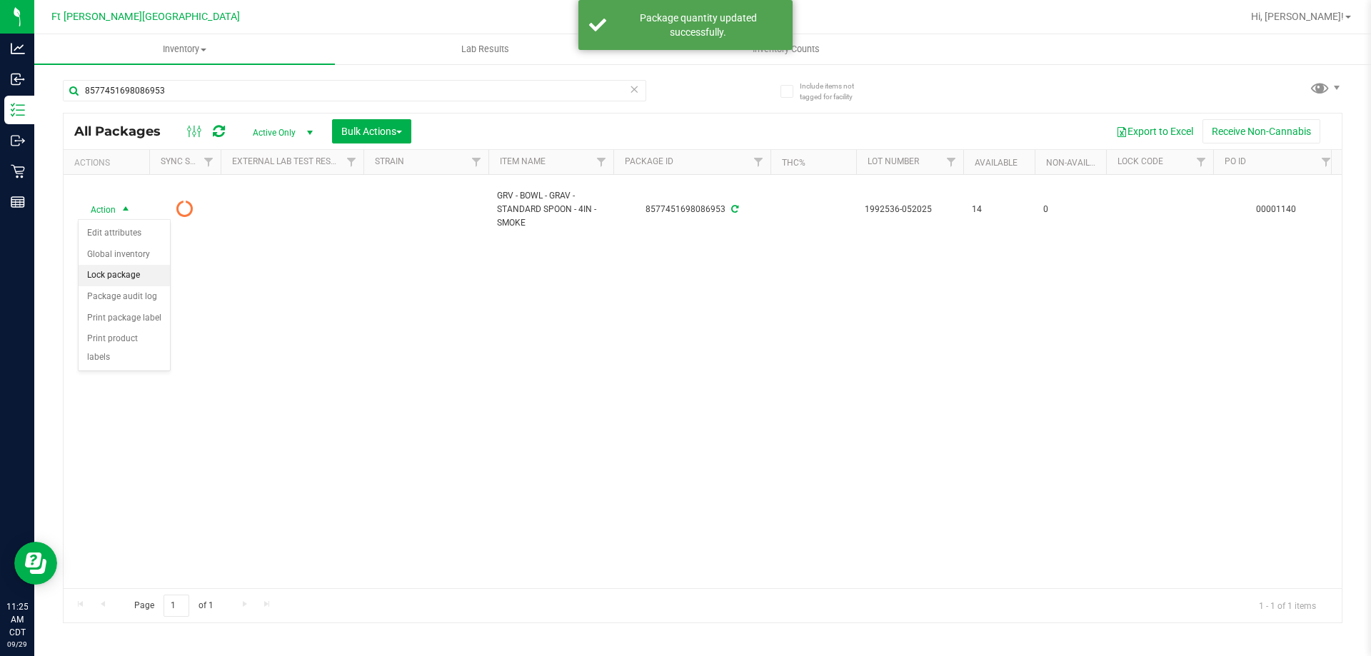
click at [132, 271] on li "Lock package" at bounding box center [124, 275] width 91 height 21
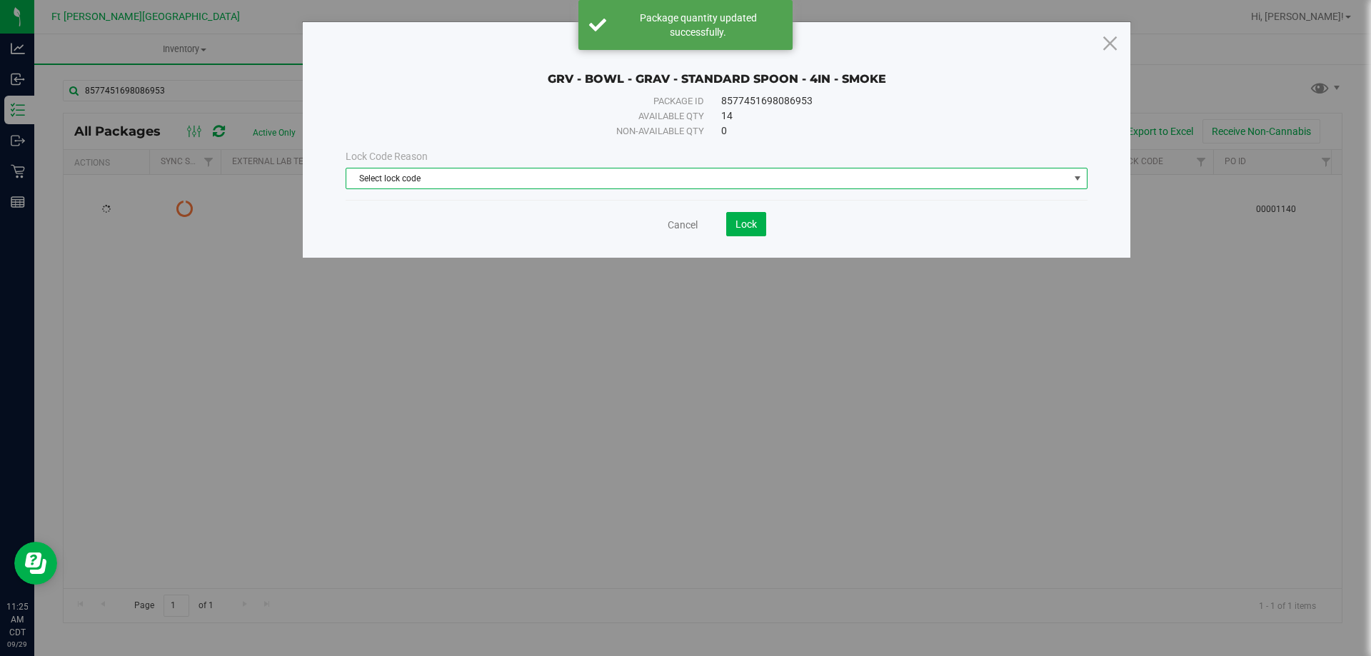
click at [603, 169] on span "Select lock code" at bounding box center [707, 179] width 723 height 20
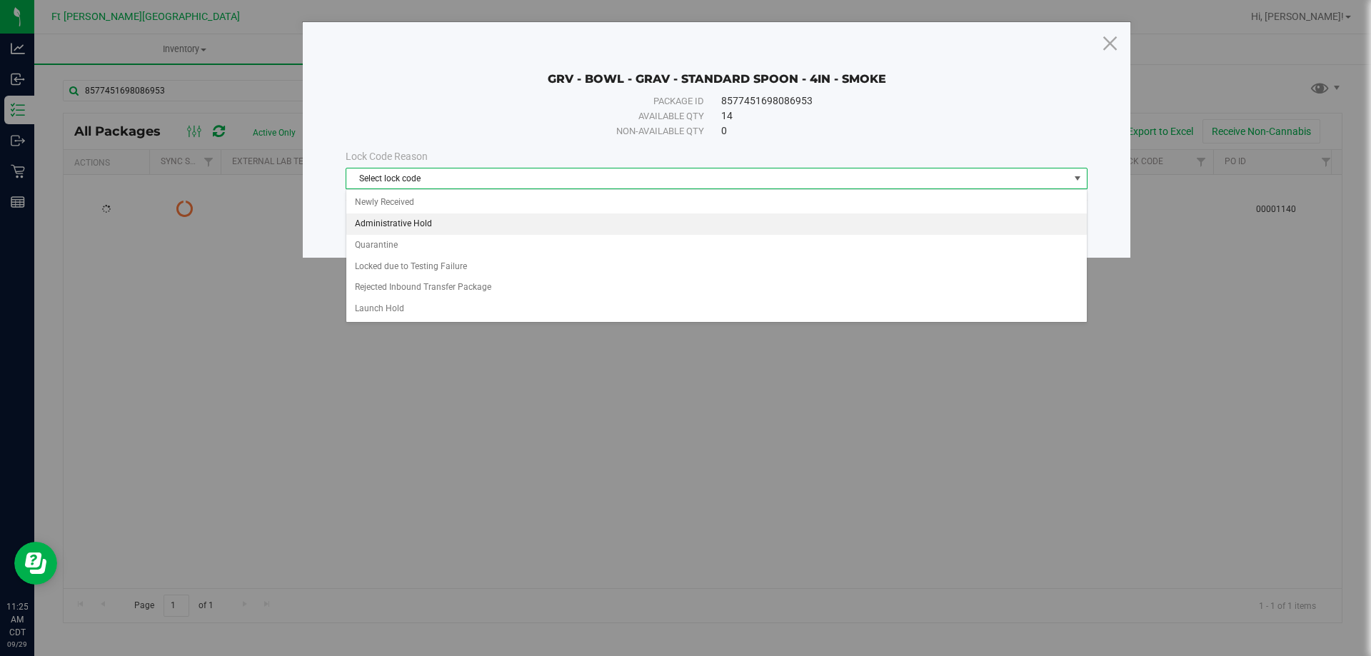
click at [548, 223] on li "Administrative Hold" at bounding box center [716, 224] width 741 height 21
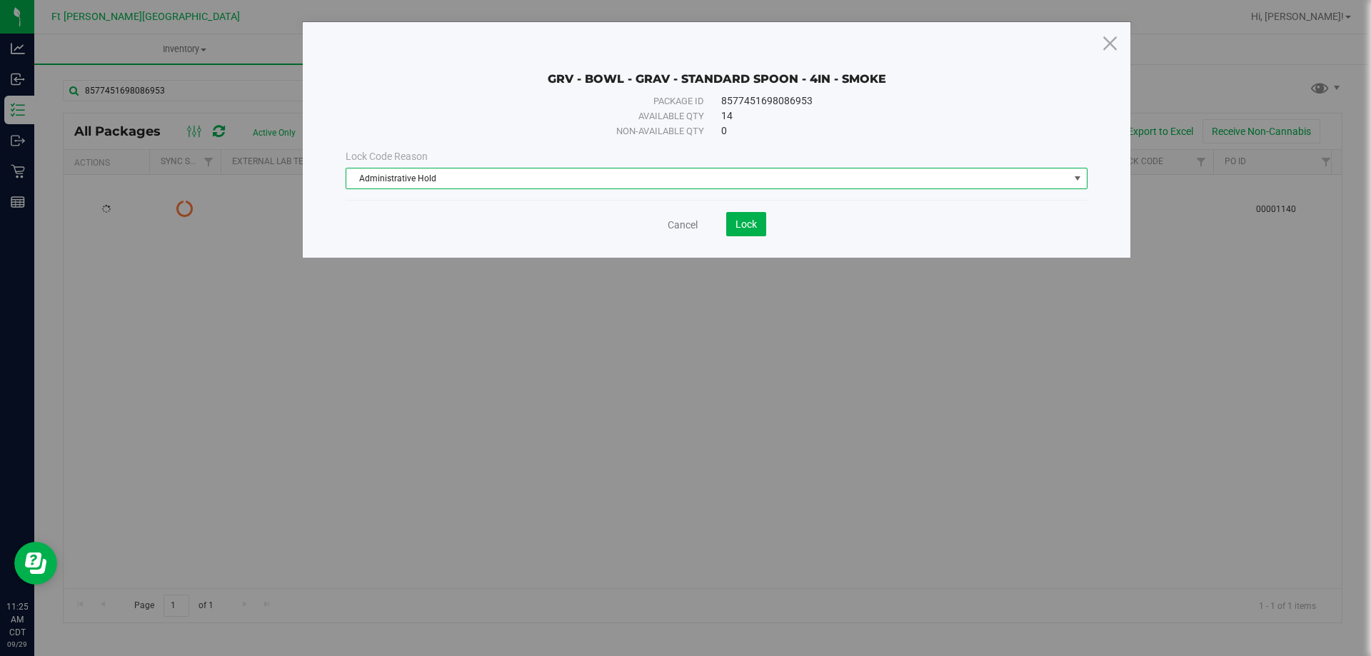
click at [747, 236] on div "GRV - BOWL - GRAV - STANDARD SPOON - 4IN - SMOKE Package ID 8577451698086953 Av…" at bounding box center [717, 140] width 828 height 236
click at [748, 225] on span "Lock" at bounding box center [746, 224] width 21 height 11
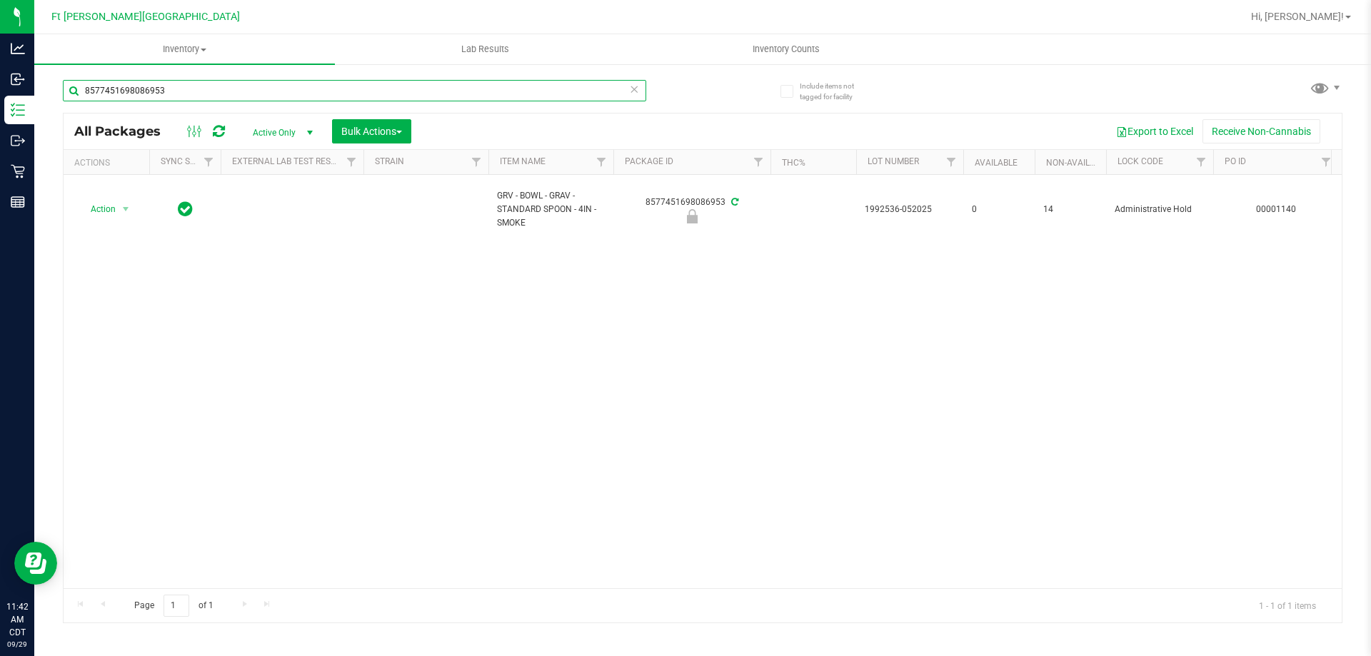
click at [541, 90] on input "8577451698086953" at bounding box center [354, 90] width 583 height 21
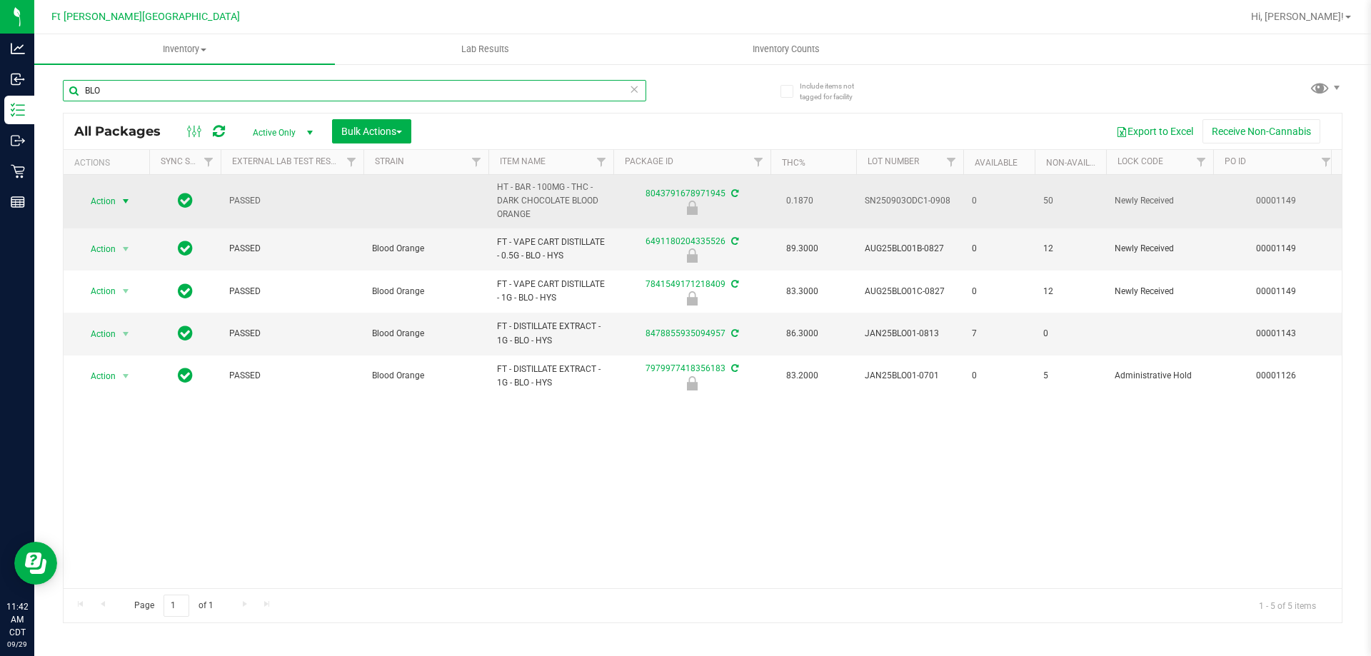
type input "BLO"
click at [121, 198] on span "select" at bounding box center [125, 201] width 11 height 11
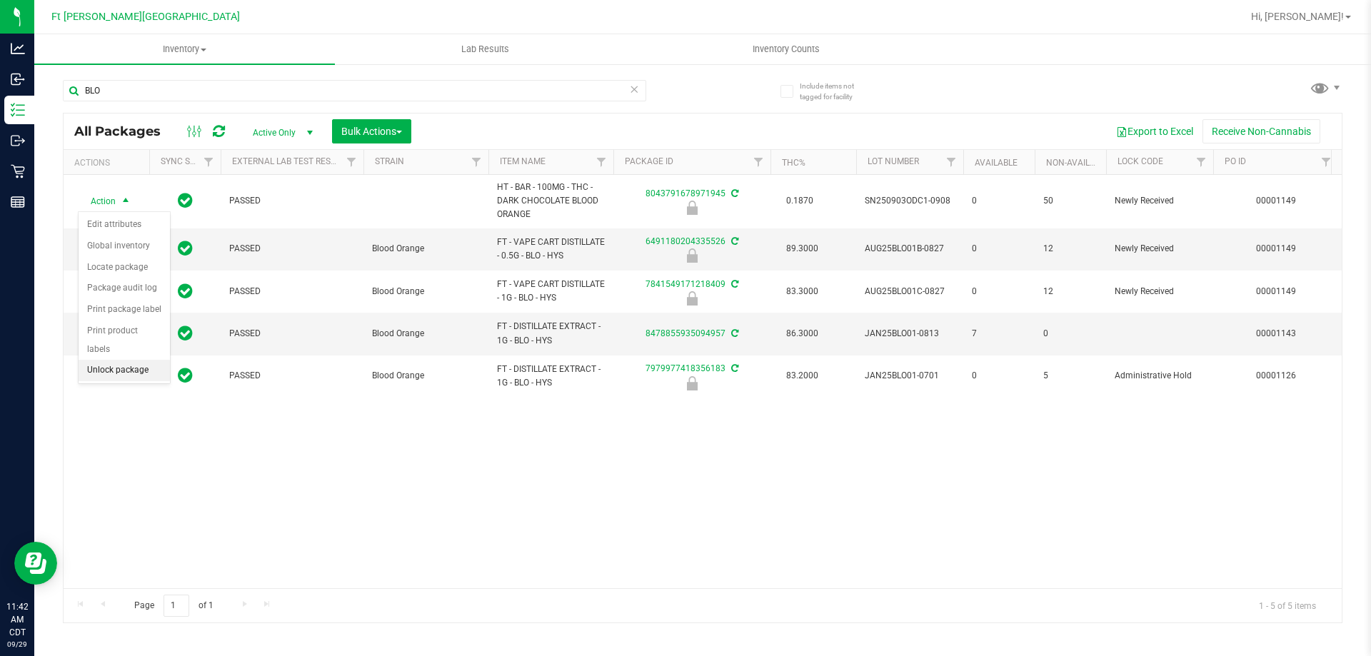
click at [129, 360] on li "Unlock package" at bounding box center [124, 370] width 91 height 21
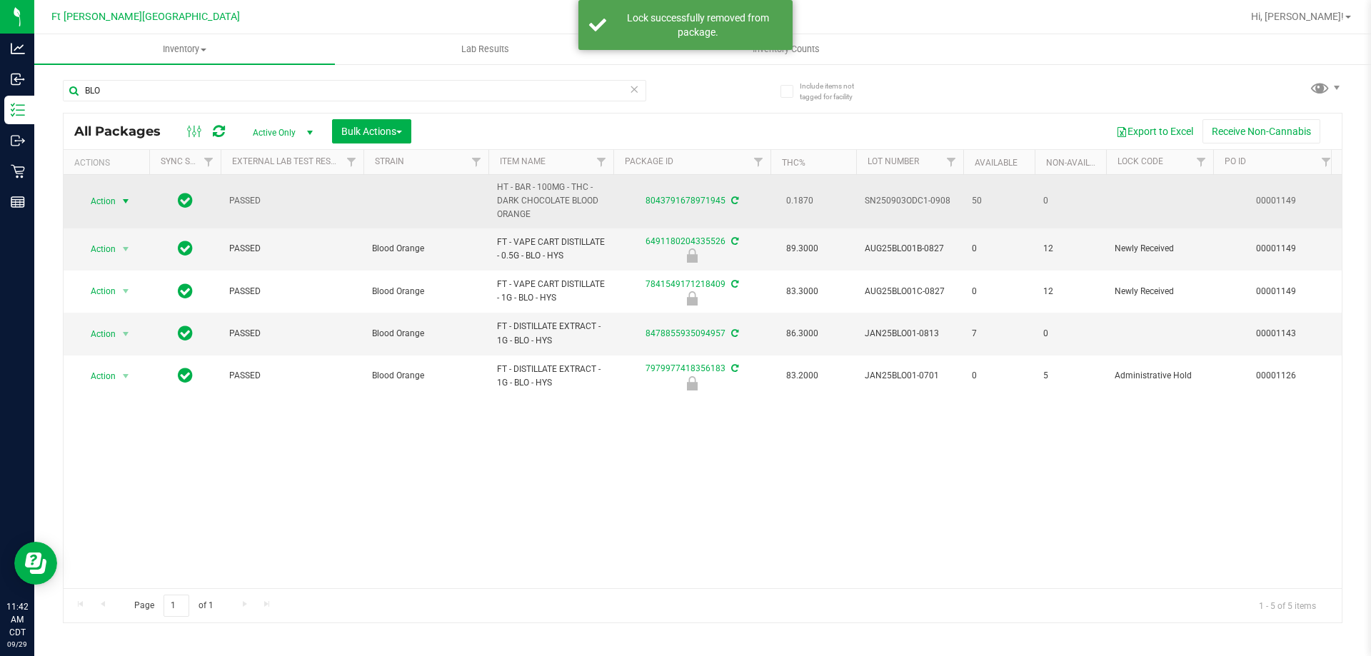
click at [127, 201] on span "select" at bounding box center [125, 201] width 11 height 11
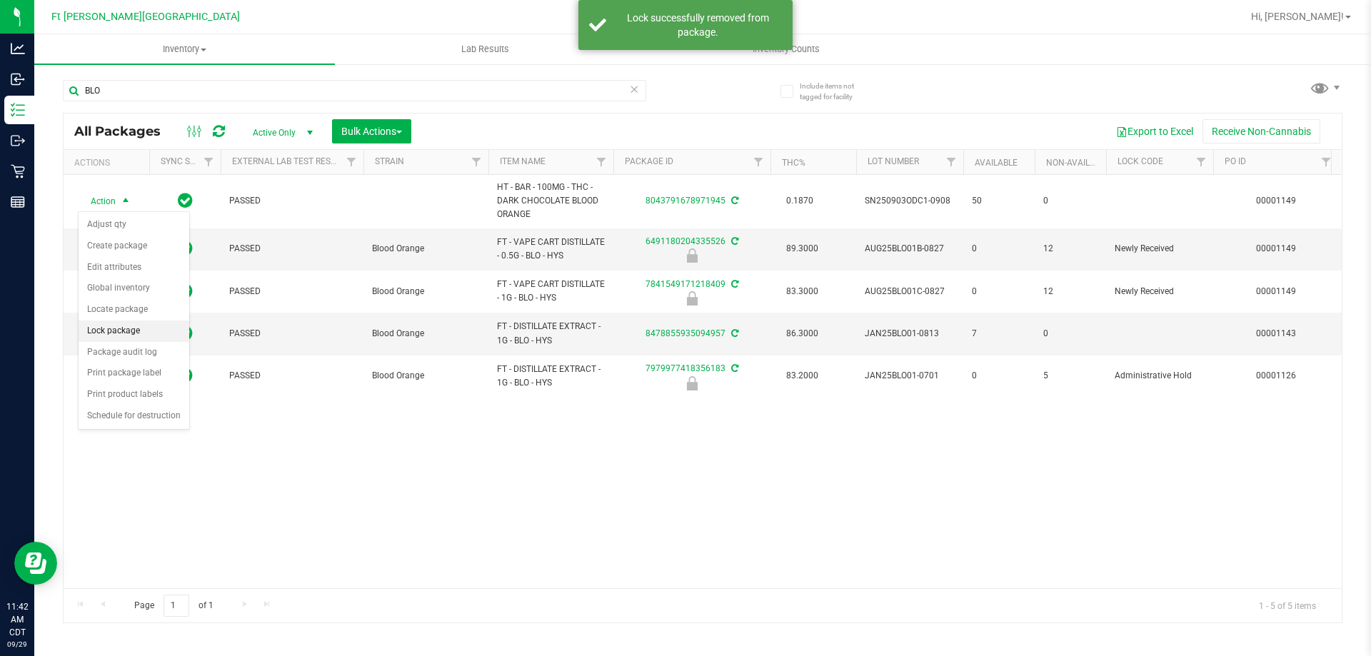
click at [124, 322] on li "Lock package" at bounding box center [134, 331] width 111 height 21
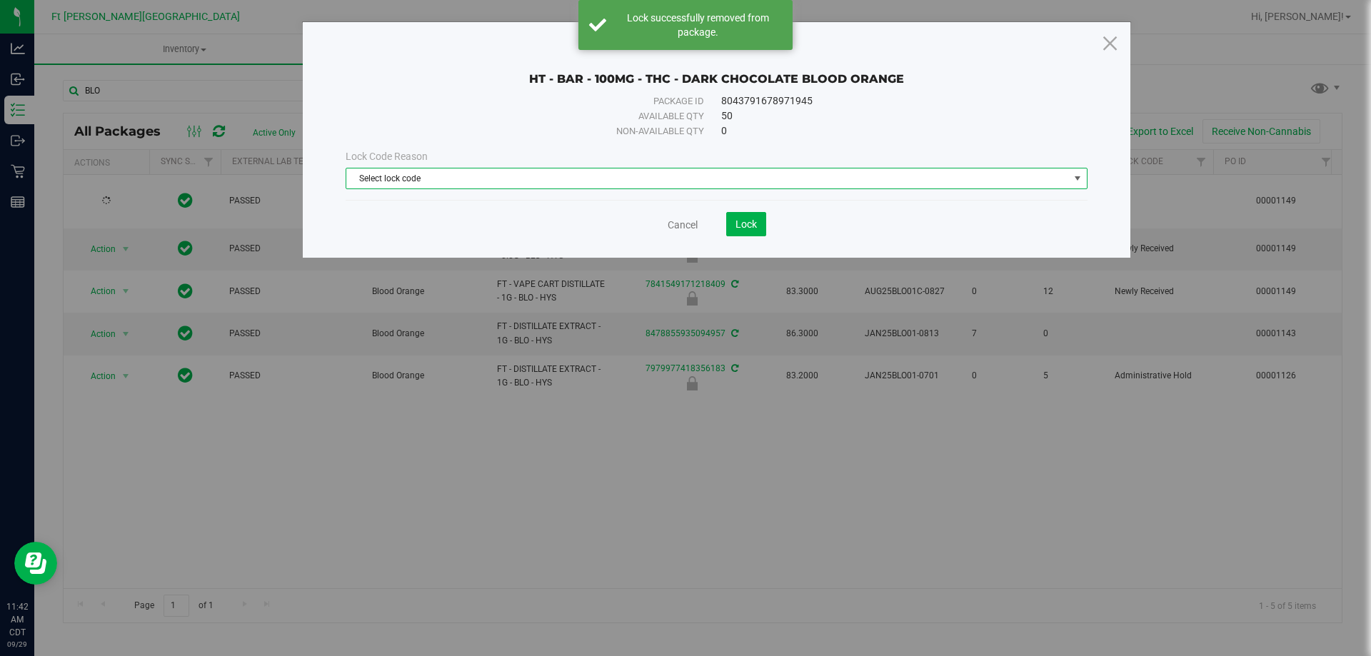
click at [597, 184] on span "Select lock code" at bounding box center [707, 179] width 723 height 20
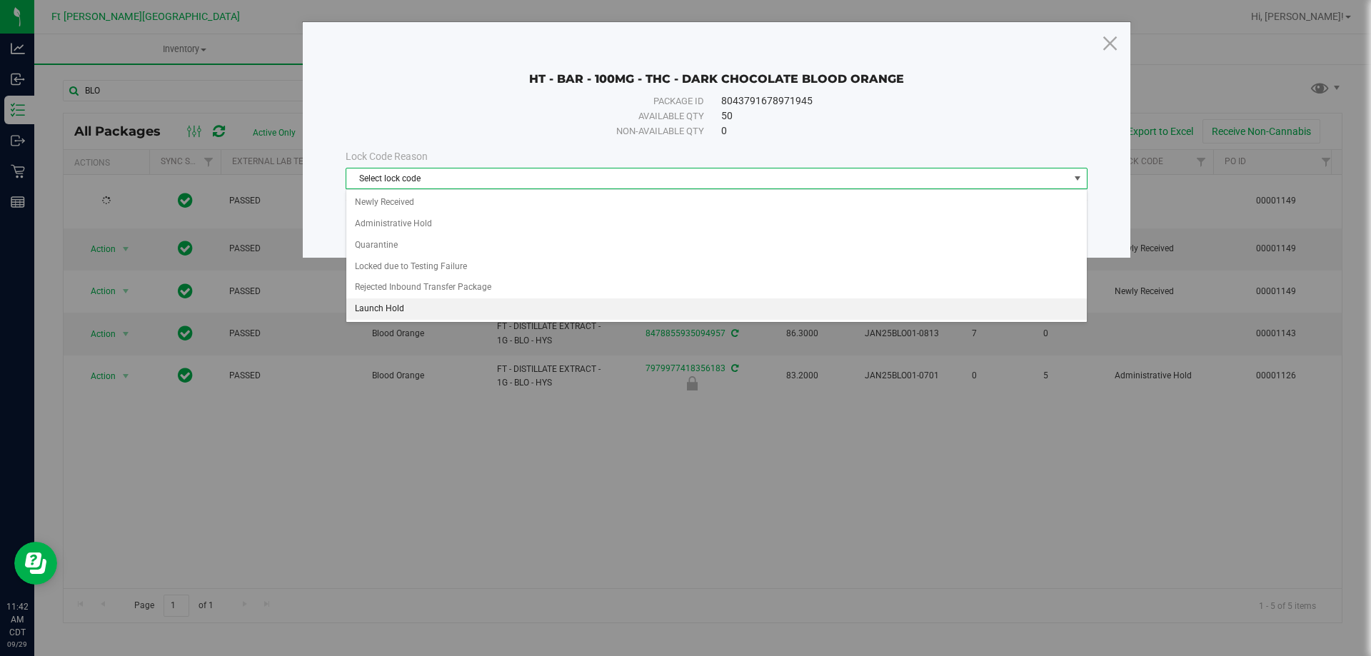
click at [386, 304] on li "Launch Hold" at bounding box center [716, 309] width 741 height 21
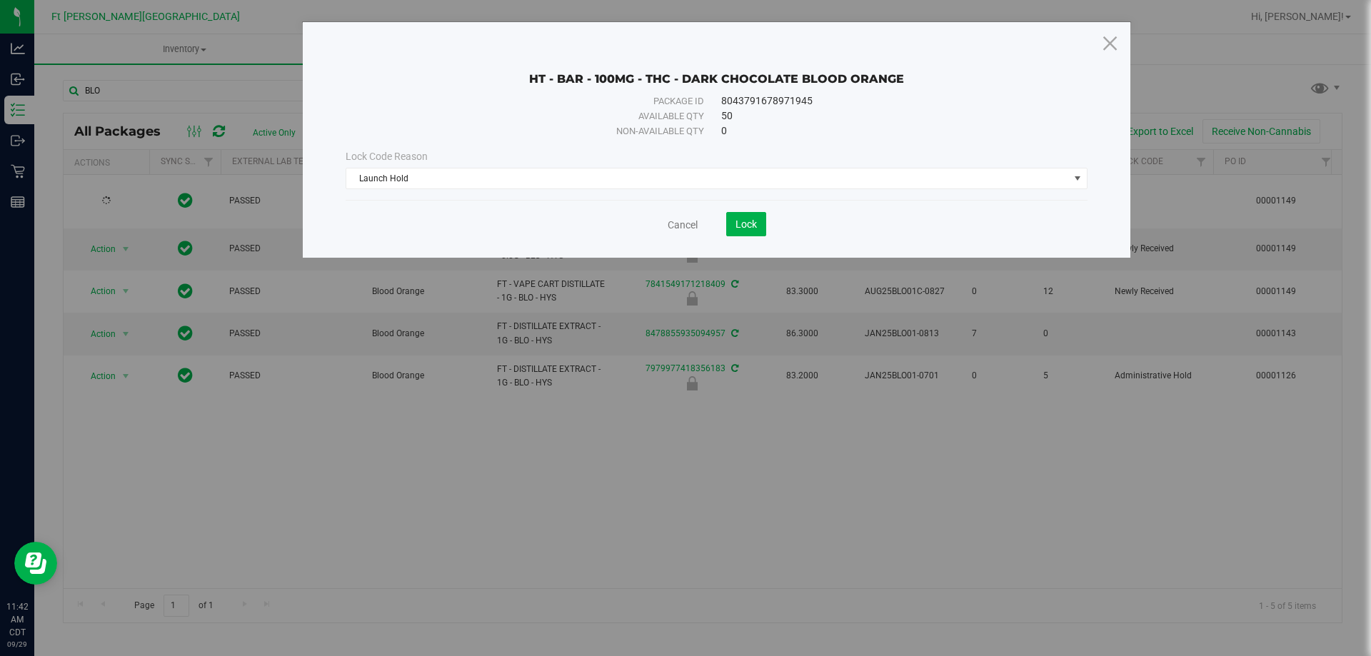
click at [742, 211] on div "Cancel Lock" at bounding box center [717, 218] width 742 height 35
click at [741, 226] on span "Lock" at bounding box center [746, 224] width 21 height 11
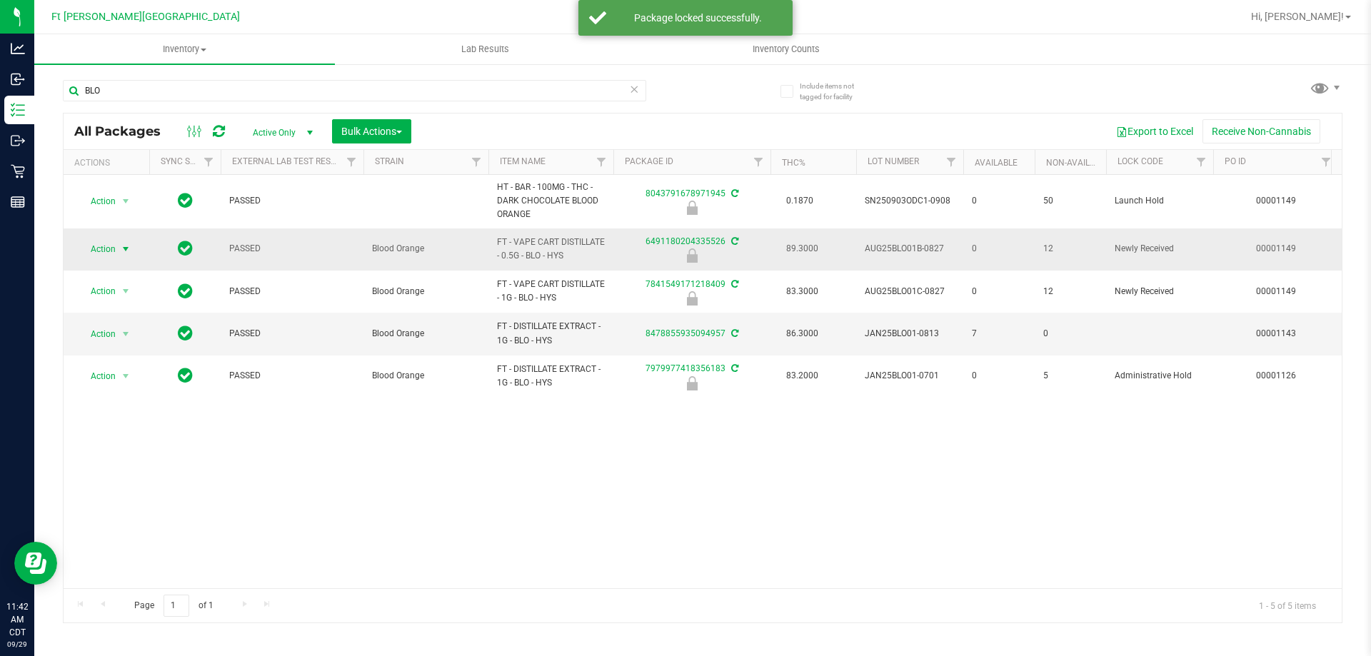
click at [96, 244] on span "Action" at bounding box center [97, 249] width 39 height 20
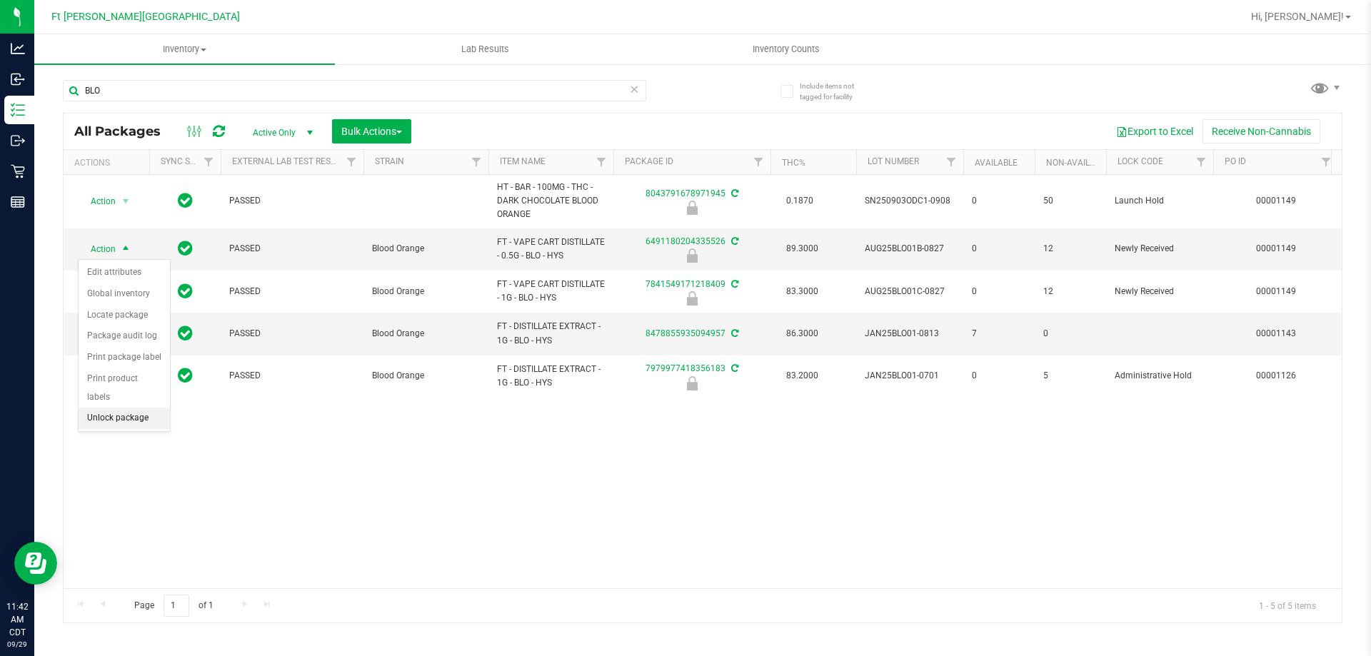
click at [116, 408] on li "Unlock package" at bounding box center [124, 418] width 91 height 21
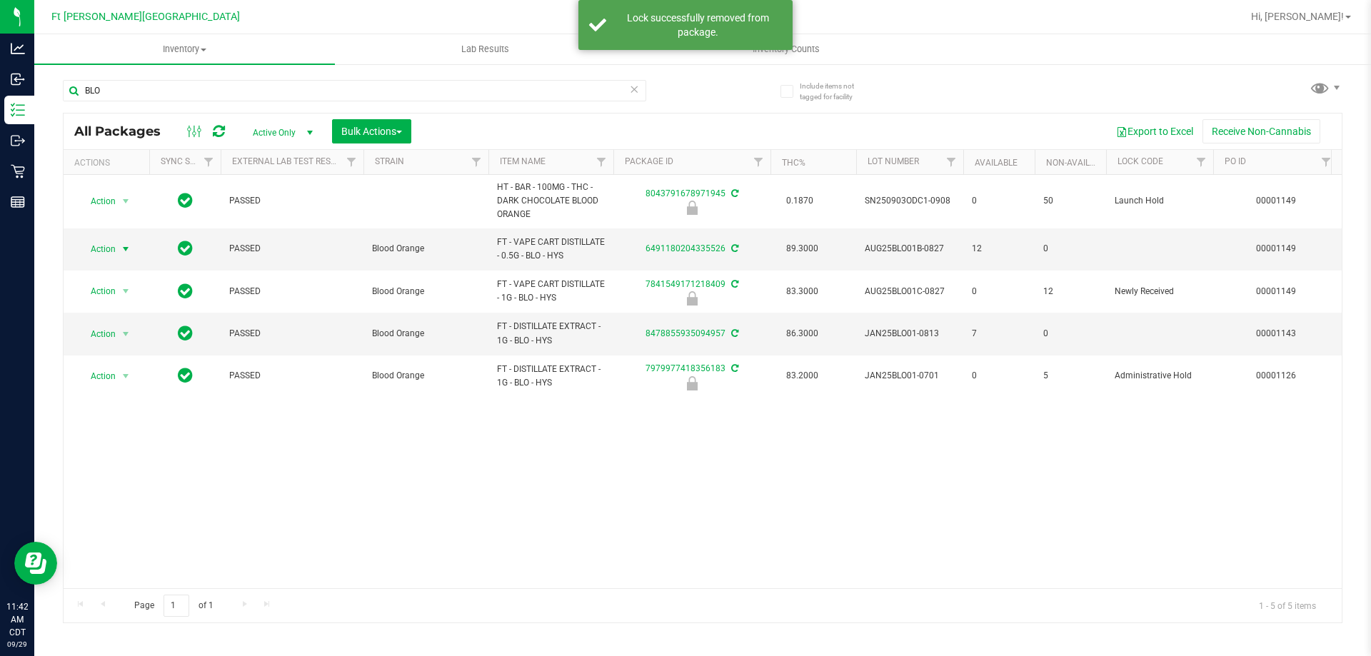
click at [111, 249] on span "Action" at bounding box center [97, 249] width 39 height 20
click at [124, 379] on li "Lock package" at bounding box center [134, 379] width 111 height 21
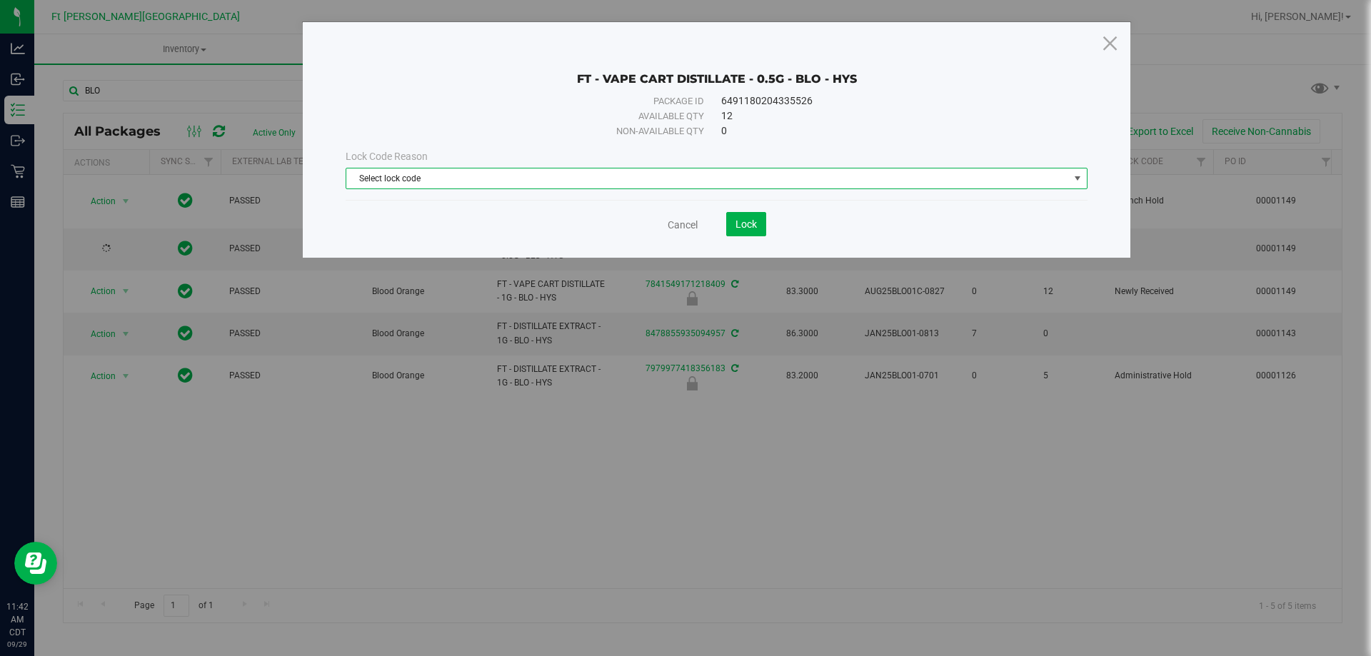
click at [648, 179] on span "Select lock code" at bounding box center [707, 179] width 723 height 20
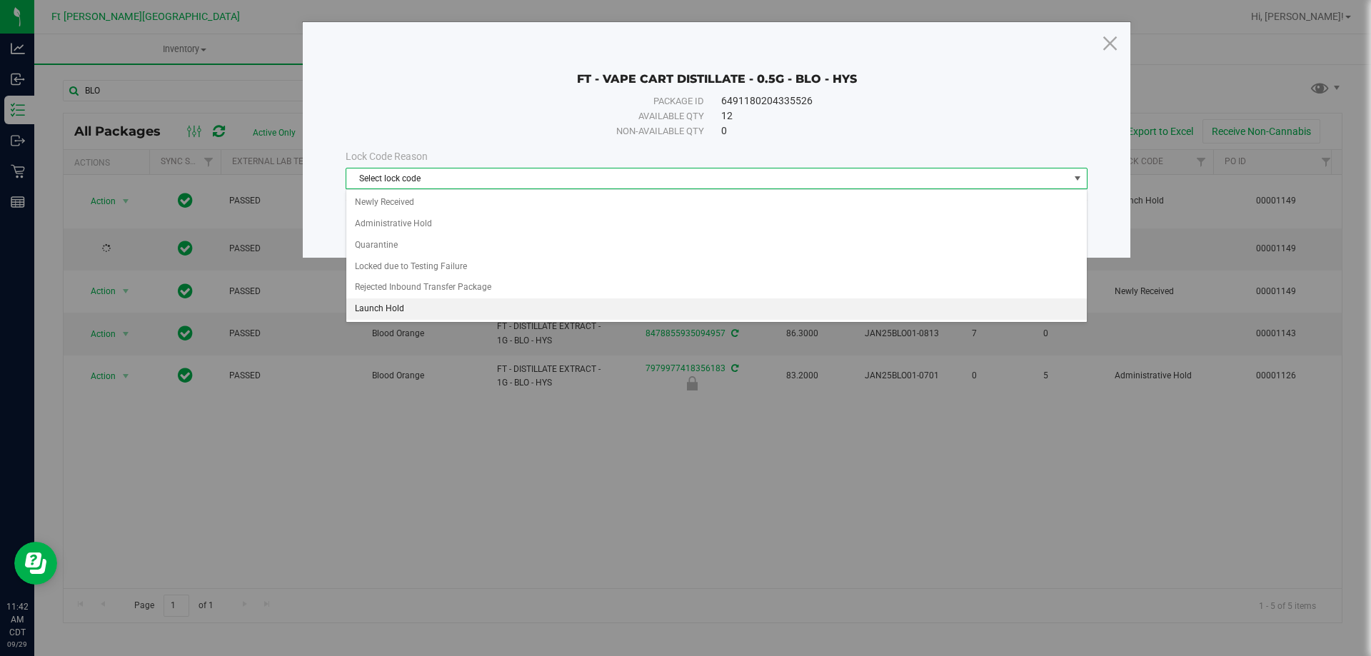
click at [488, 304] on li "Launch Hold" at bounding box center [716, 309] width 741 height 21
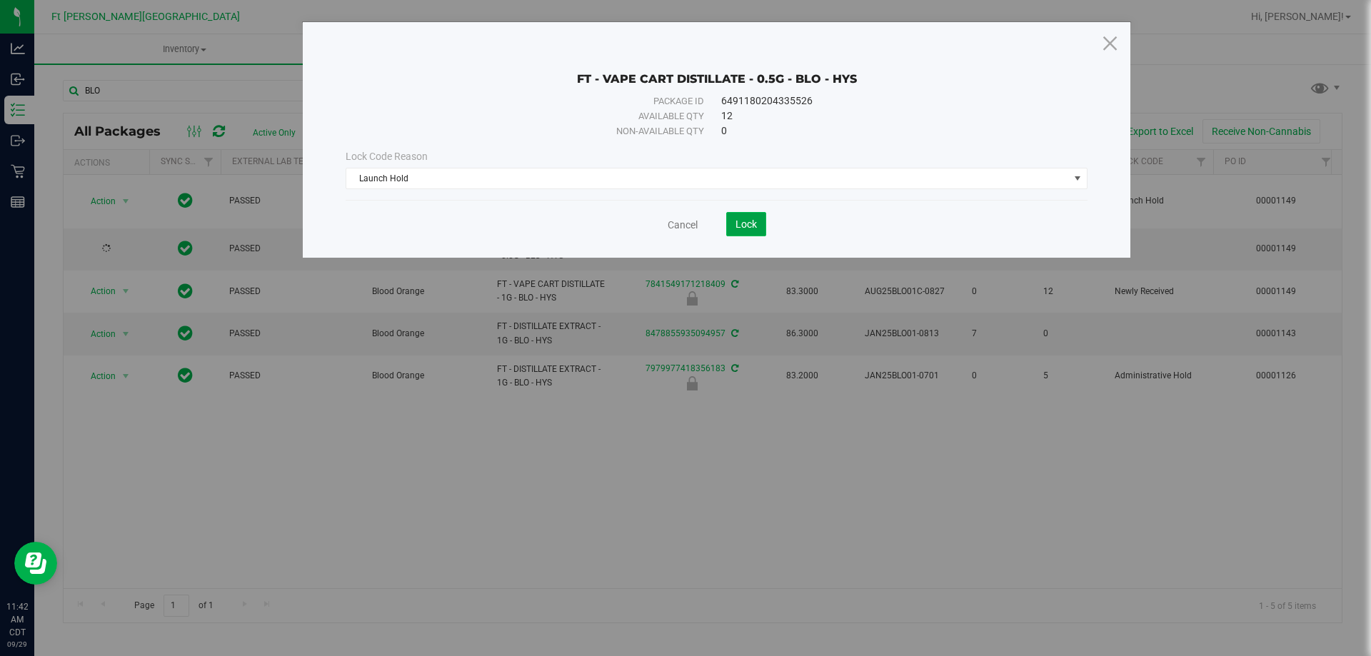
click at [740, 224] on span "Lock" at bounding box center [746, 224] width 21 height 11
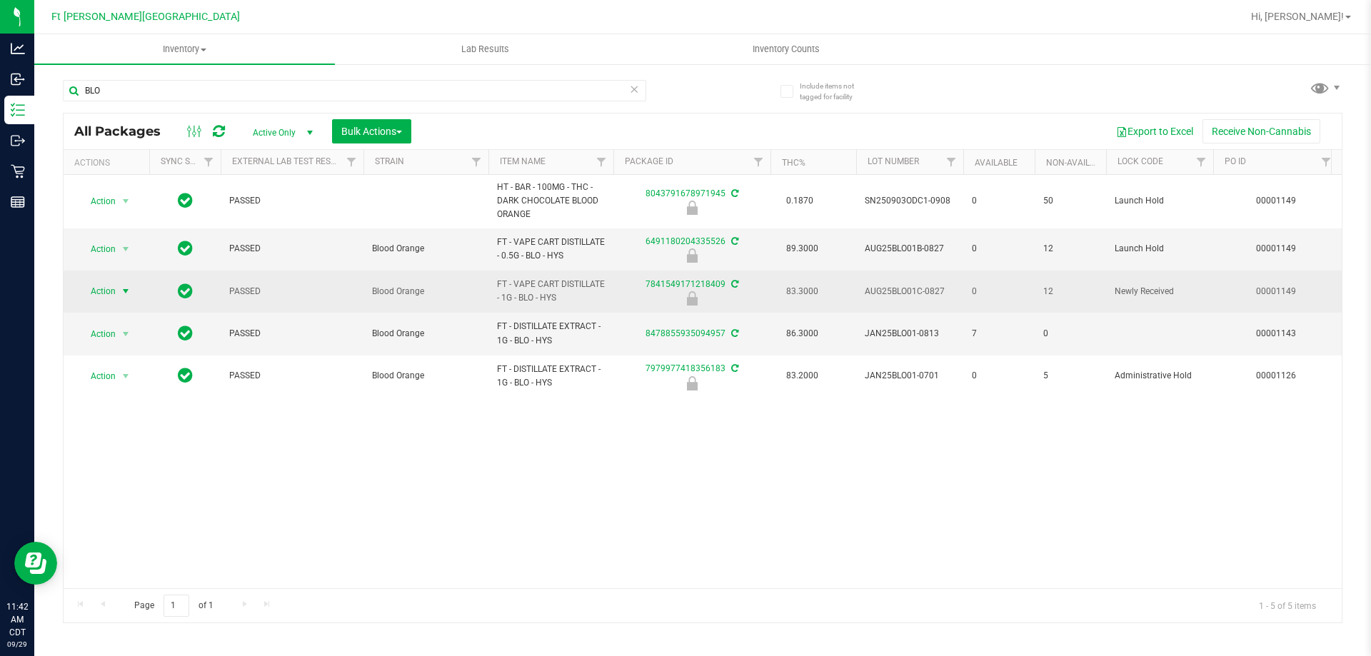
click at [114, 289] on span "Action" at bounding box center [97, 291] width 39 height 20
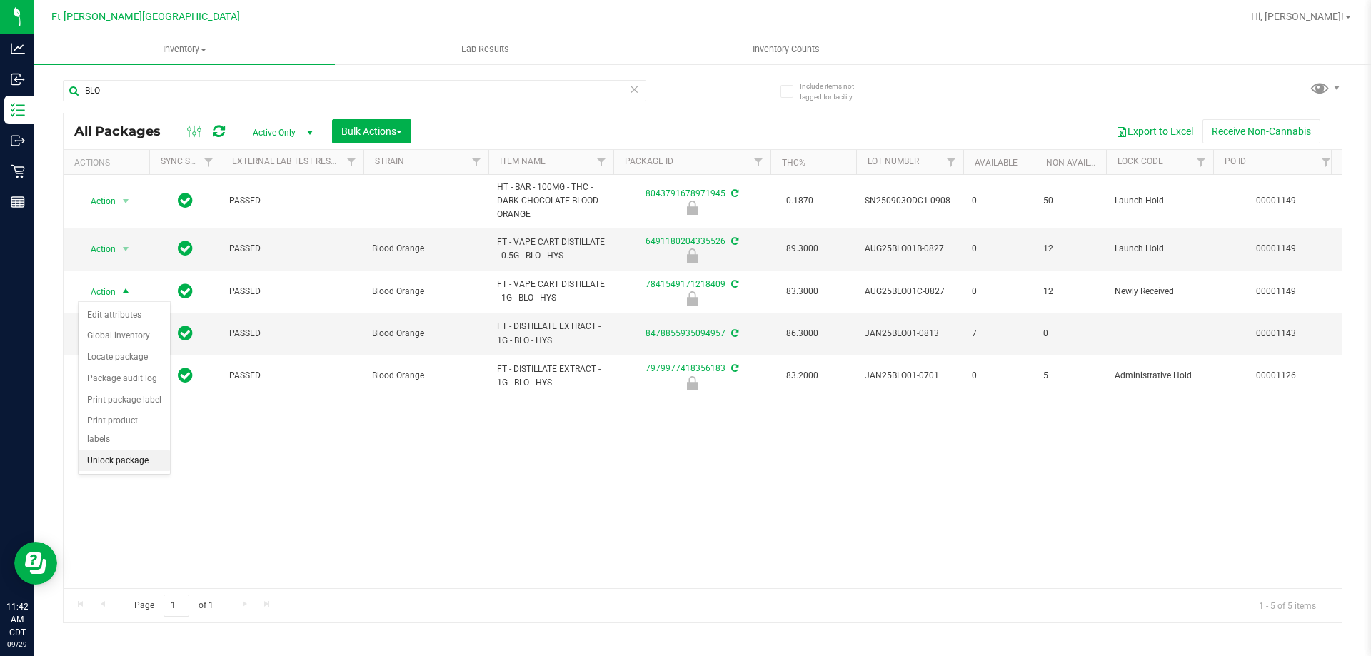
click at [103, 451] on li "Unlock package" at bounding box center [124, 461] width 91 height 21
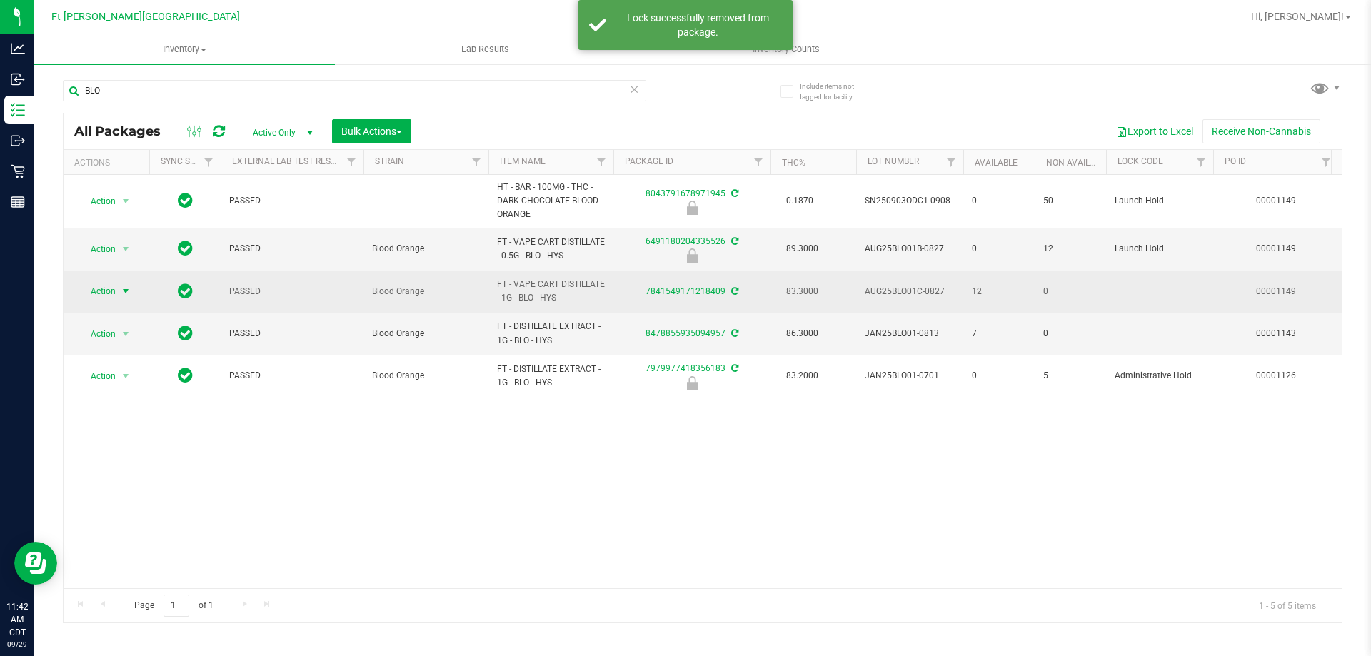
click at [109, 291] on span "Action" at bounding box center [97, 291] width 39 height 20
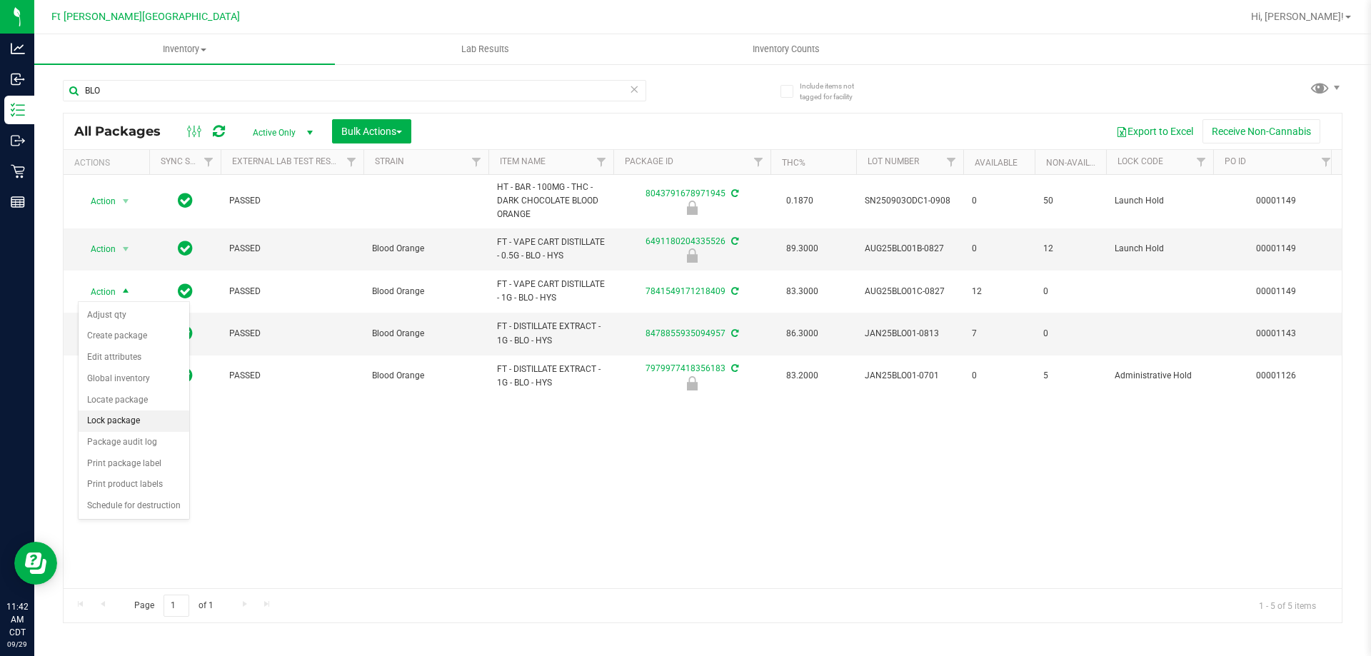
click at [123, 415] on li "Lock package" at bounding box center [134, 421] width 111 height 21
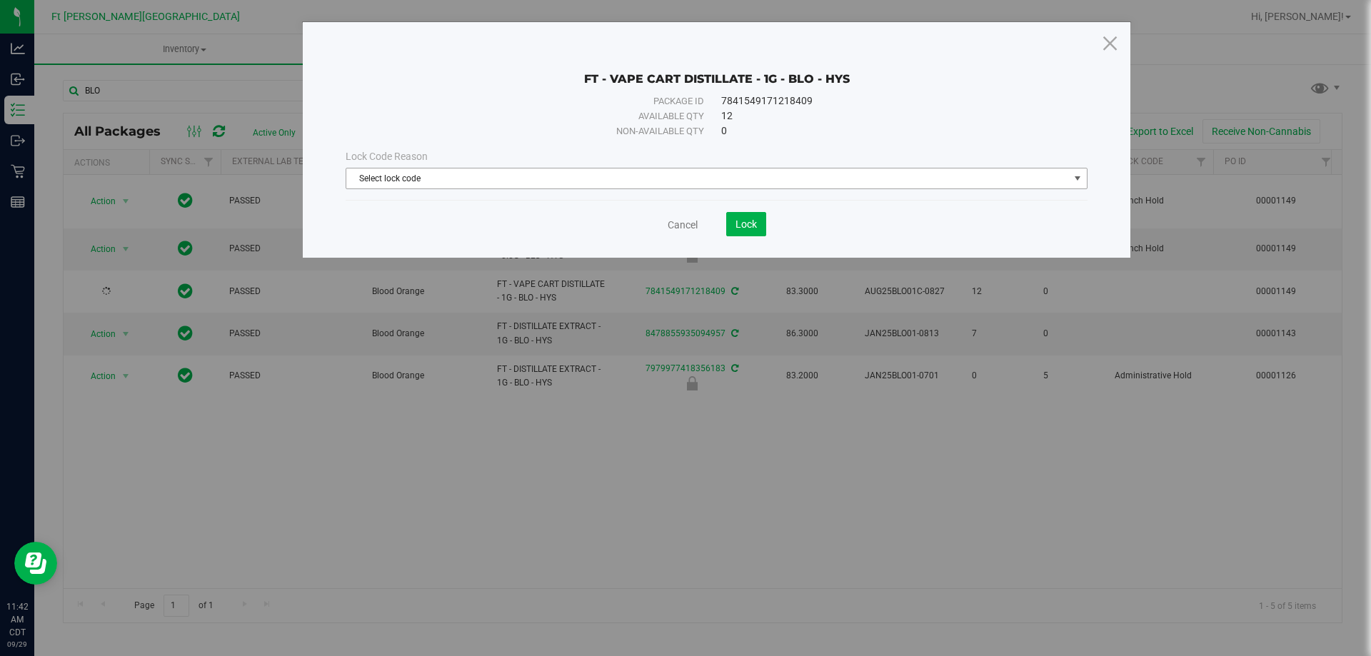
click at [661, 174] on span "Select lock code" at bounding box center [707, 179] width 723 height 20
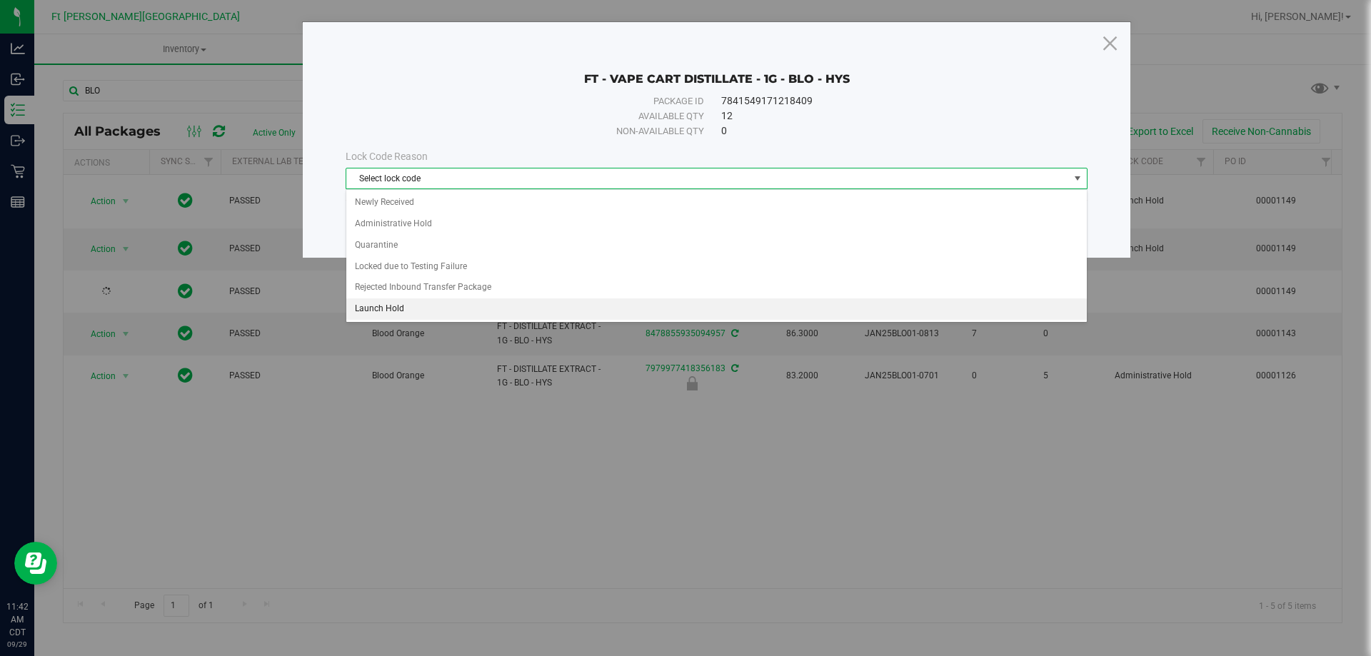
click at [404, 309] on li "Launch Hold" at bounding box center [716, 309] width 741 height 21
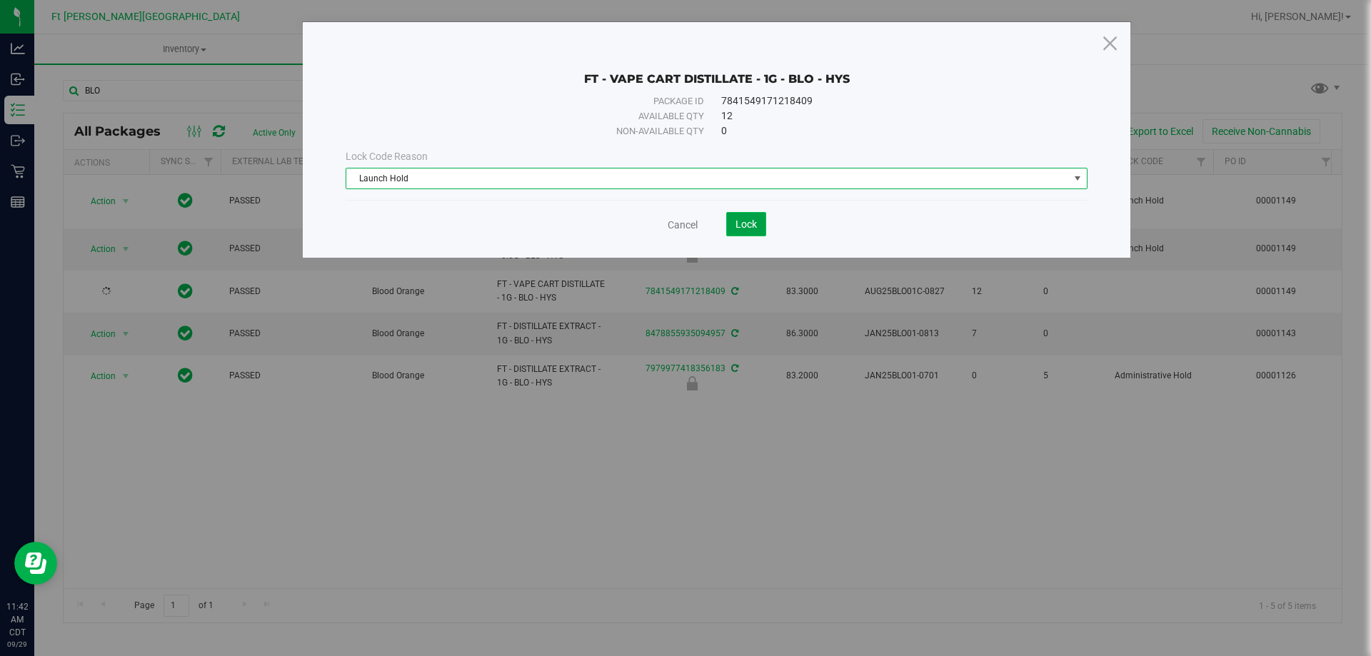
click at [753, 226] on span "Lock" at bounding box center [746, 224] width 21 height 11
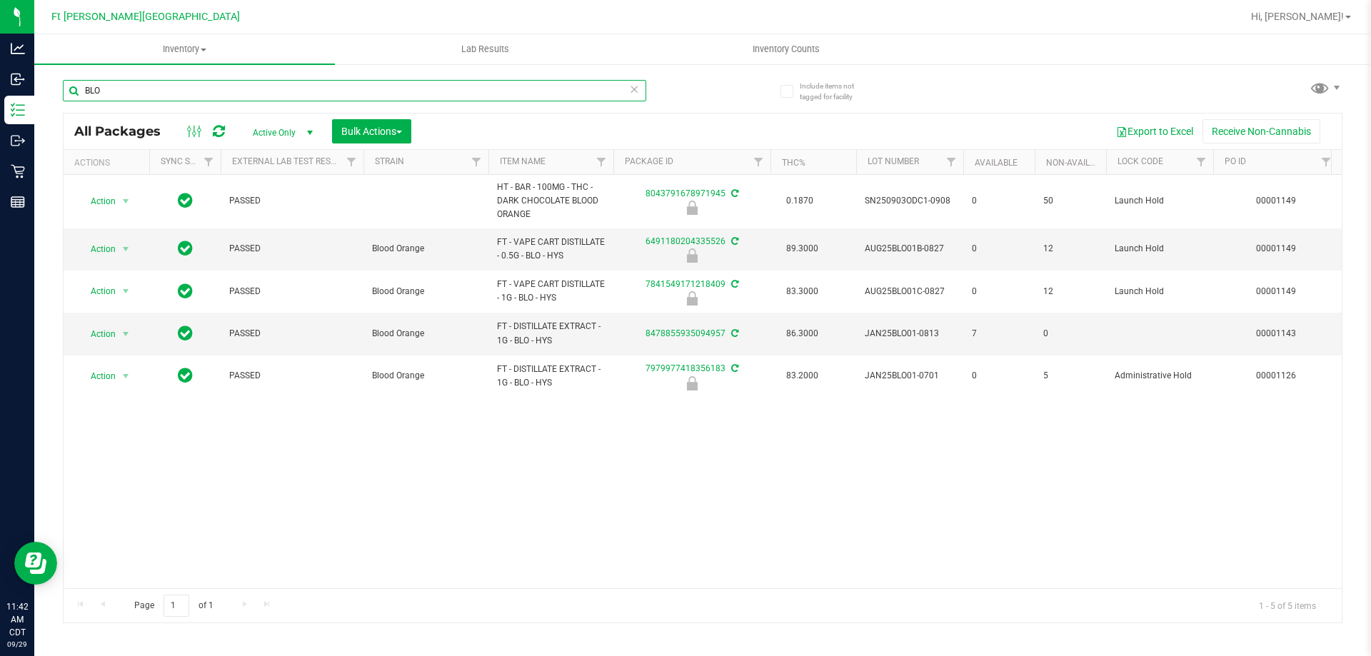
click at [549, 94] on input "BLO" at bounding box center [354, 90] width 583 height 21
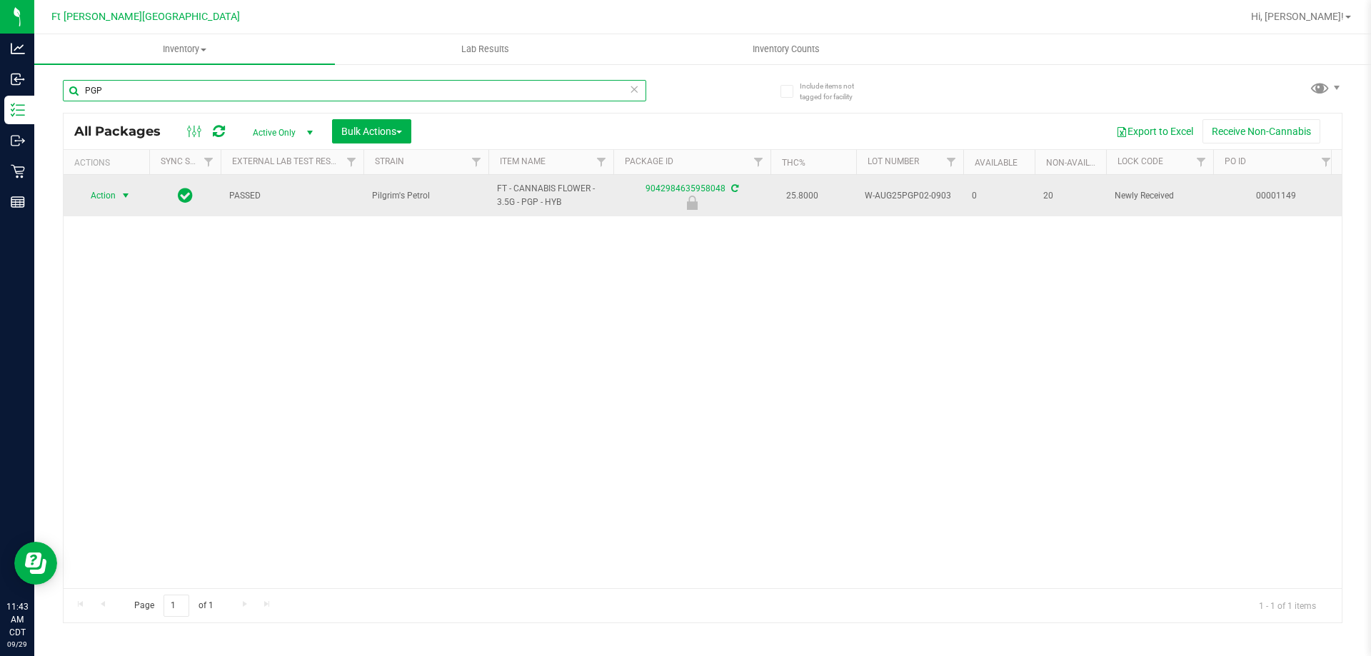
type input "PGP"
click at [79, 191] on span "Action" at bounding box center [97, 196] width 39 height 20
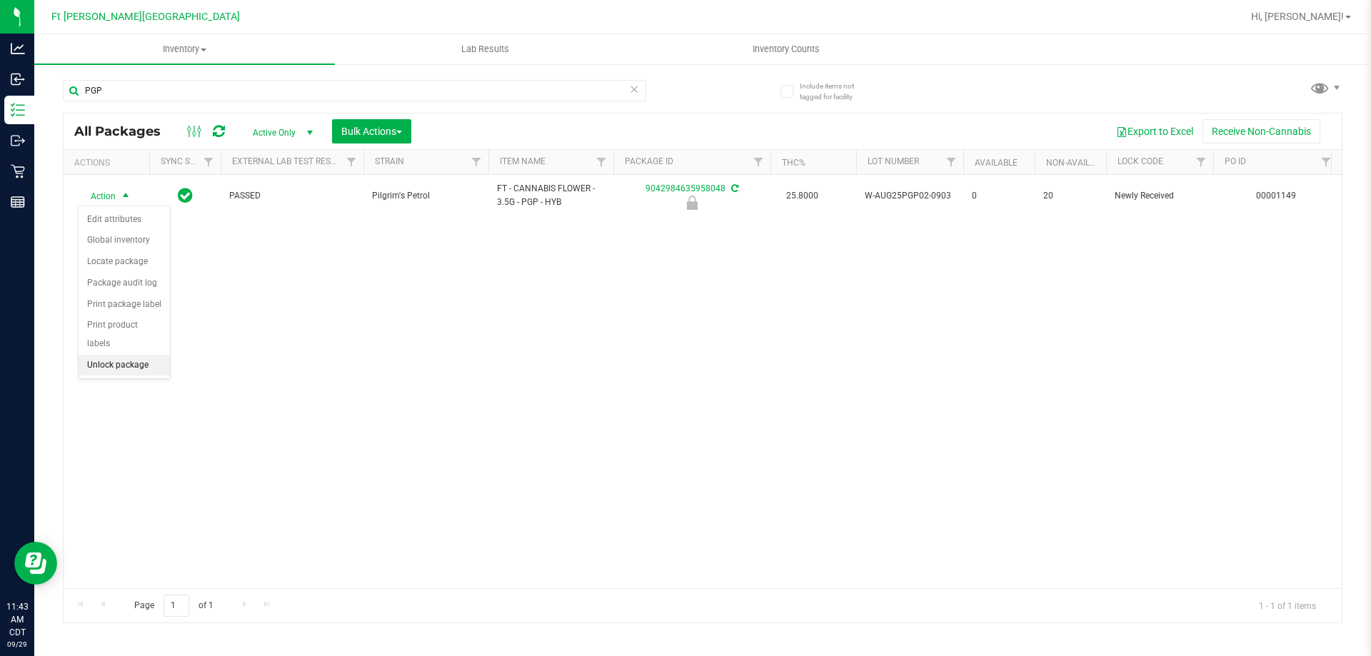
click at [144, 355] on li "Unlock package" at bounding box center [124, 365] width 91 height 21
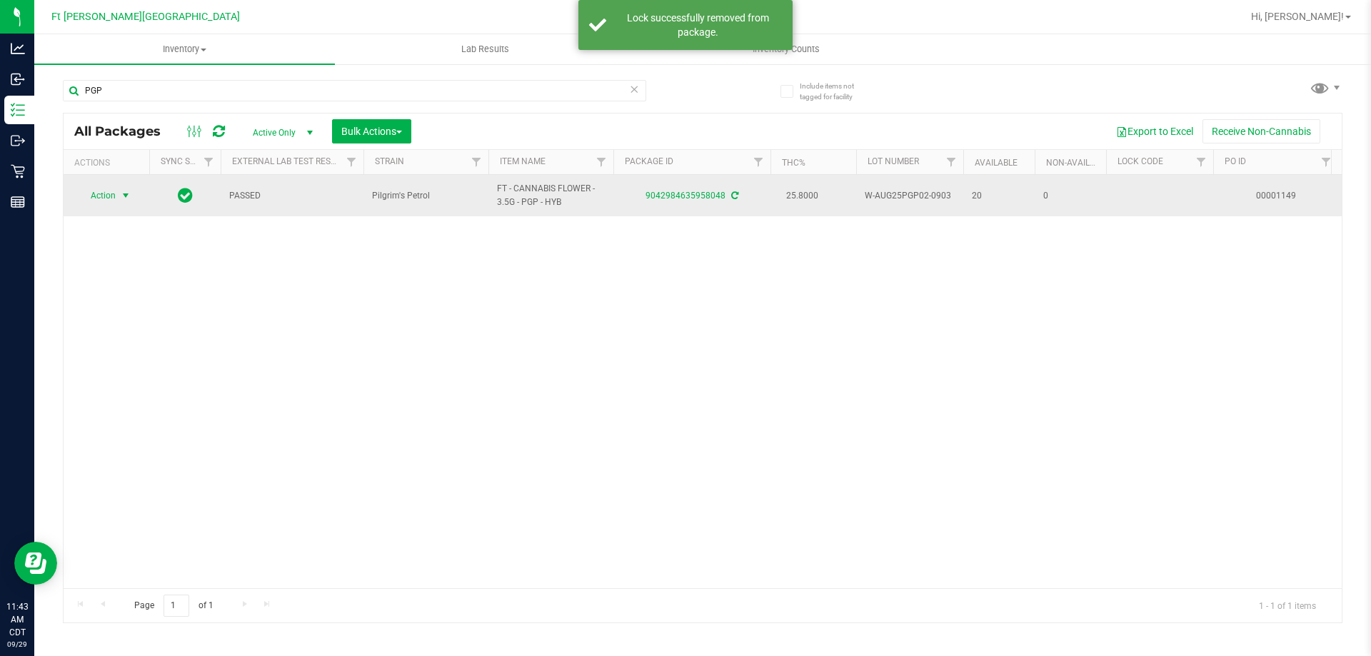
click at [113, 195] on span "Action" at bounding box center [97, 196] width 39 height 20
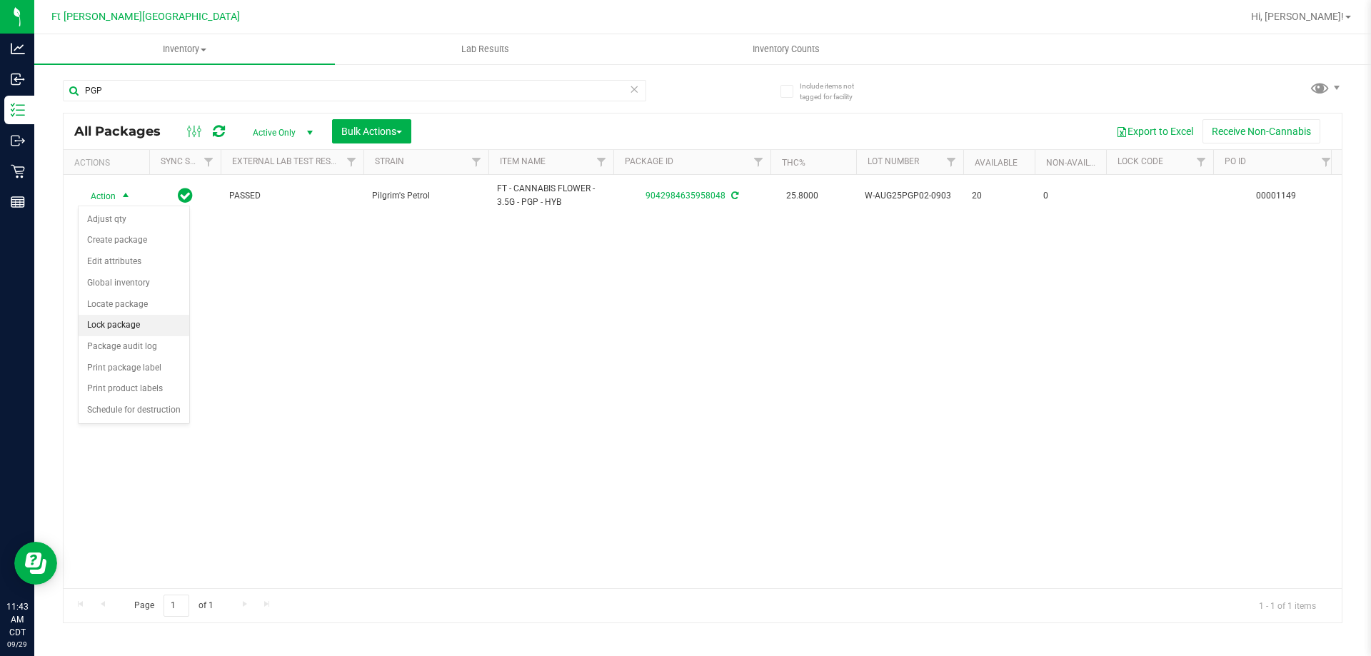
click at [134, 325] on li "Lock package" at bounding box center [134, 325] width 111 height 21
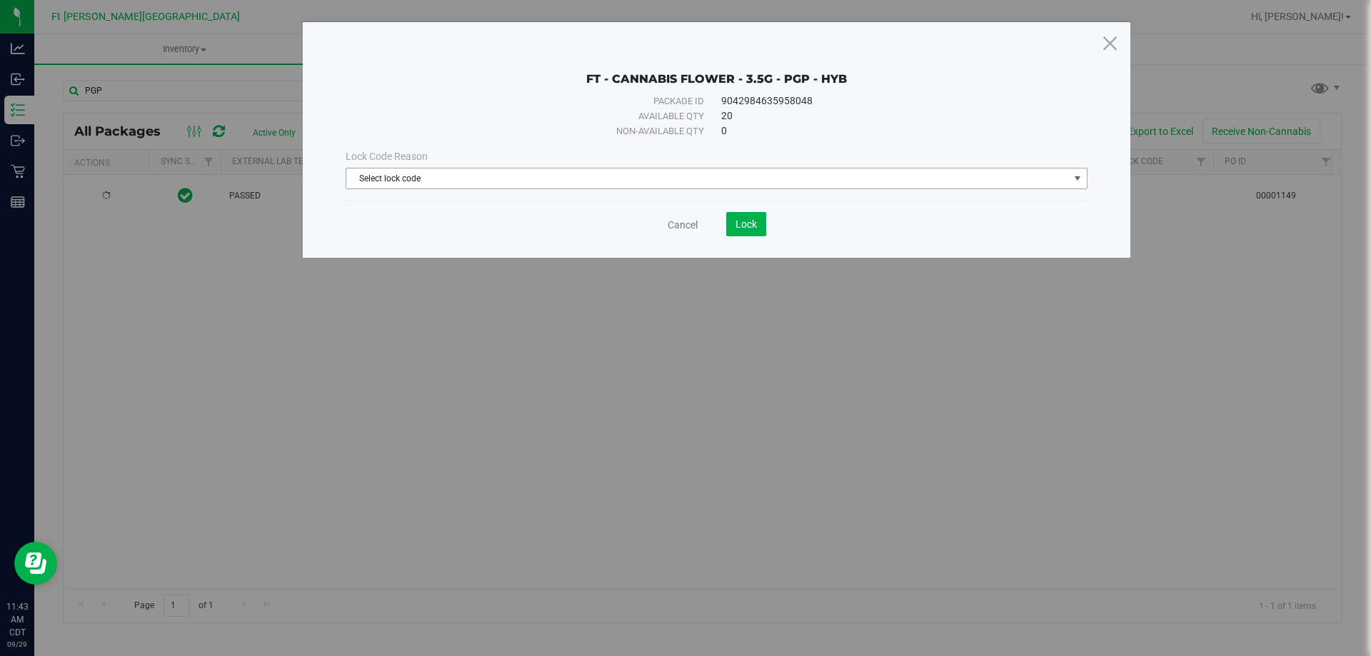
click at [733, 170] on span "Select lock code" at bounding box center [707, 179] width 723 height 20
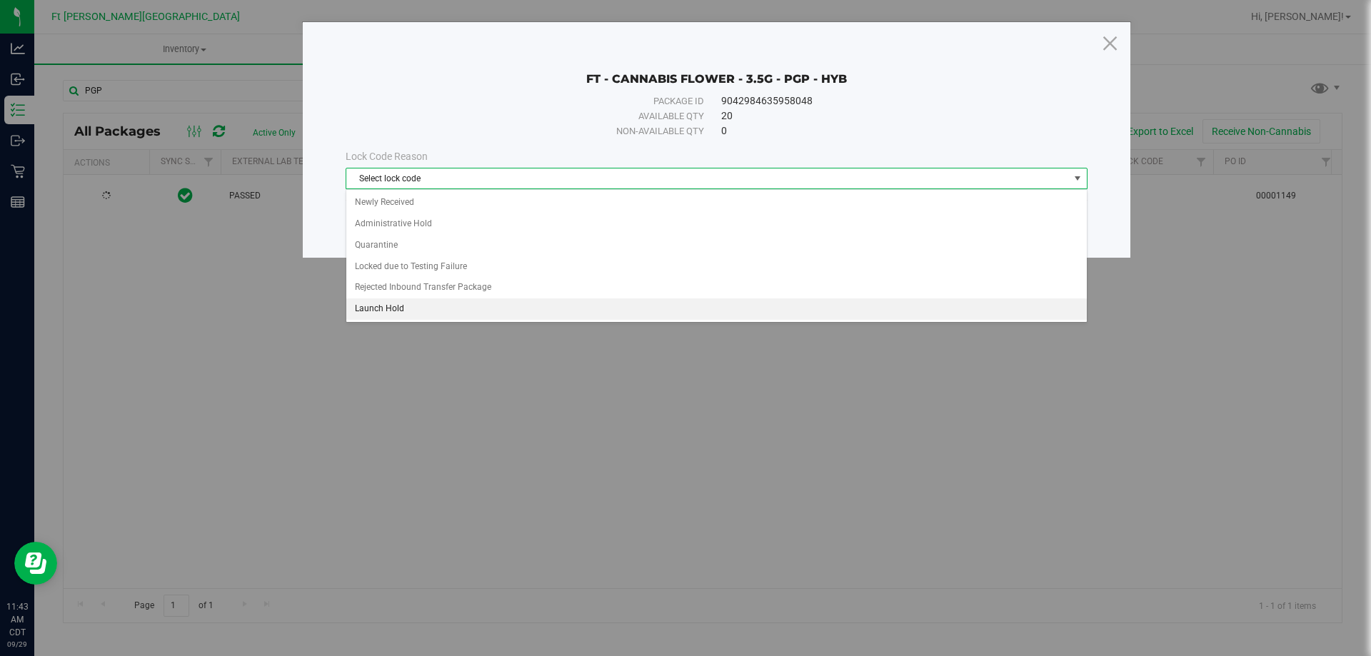
click at [496, 314] on li "Launch Hold" at bounding box center [716, 309] width 741 height 21
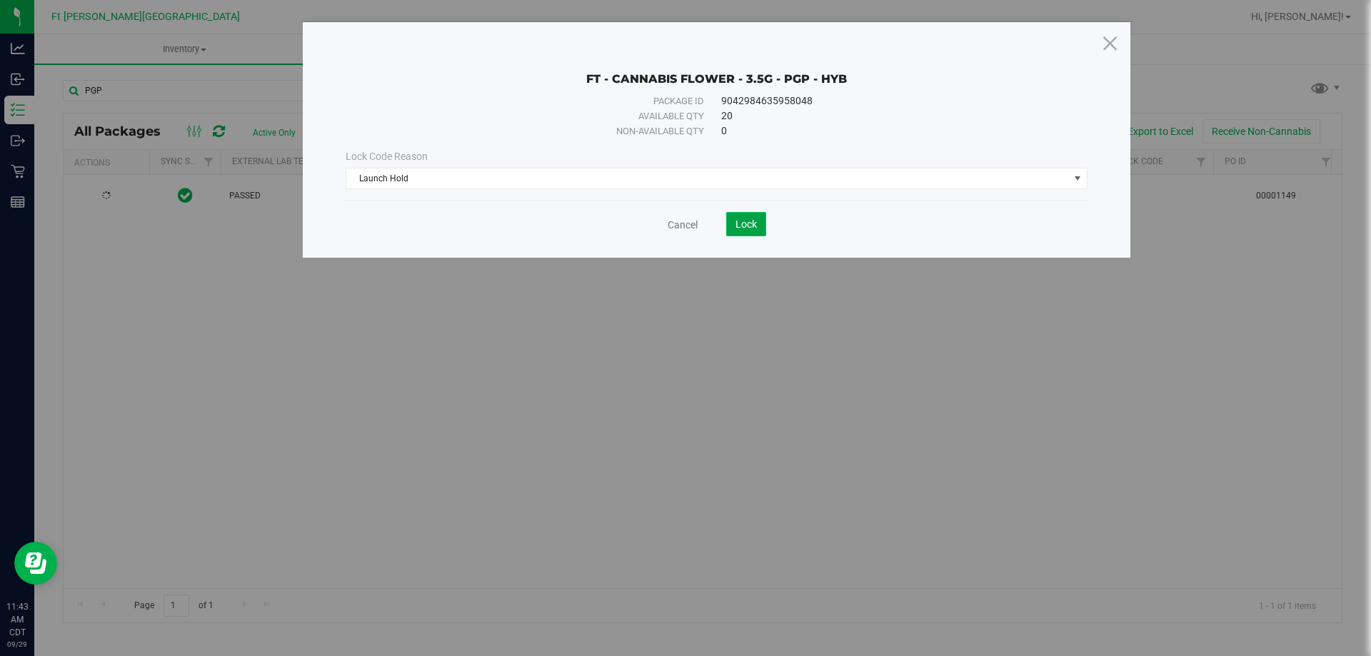
click at [739, 219] on span "Lock" at bounding box center [746, 224] width 21 height 11
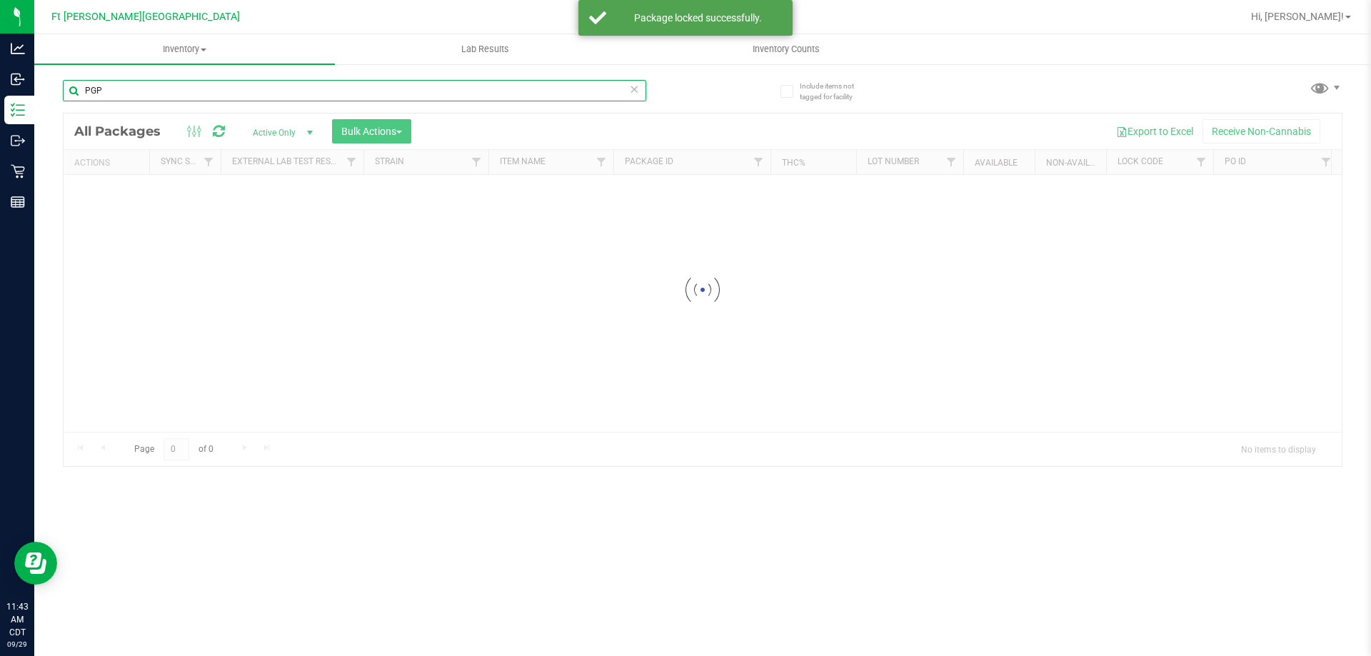
click at [418, 89] on input "PGP" at bounding box center [354, 90] width 583 height 21
click at [418, 89] on div "Inventory All packages All inventory Waste log Create inventory Lab Results Inv…" at bounding box center [702, 345] width 1337 height 622
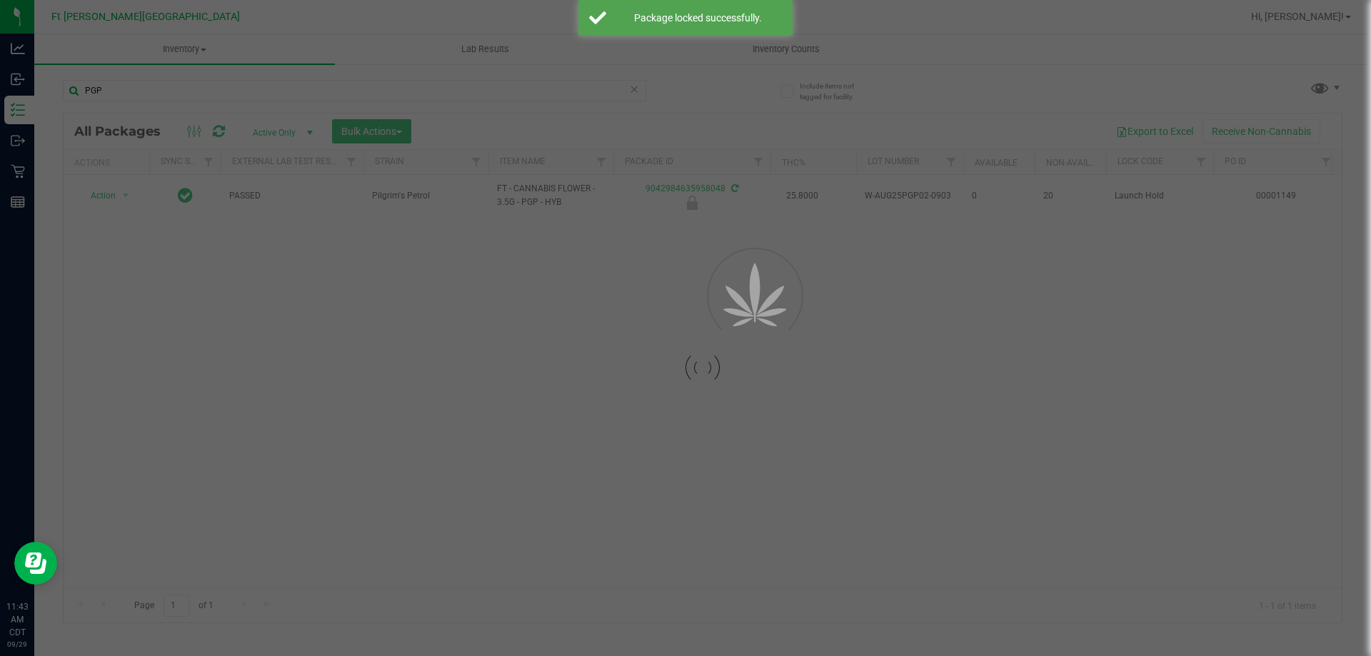
click at [418, 89] on div at bounding box center [685, 328] width 1371 height 656
click at [418, 89] on input "PGP" at bounding box center [354, 90] width 583 height 21
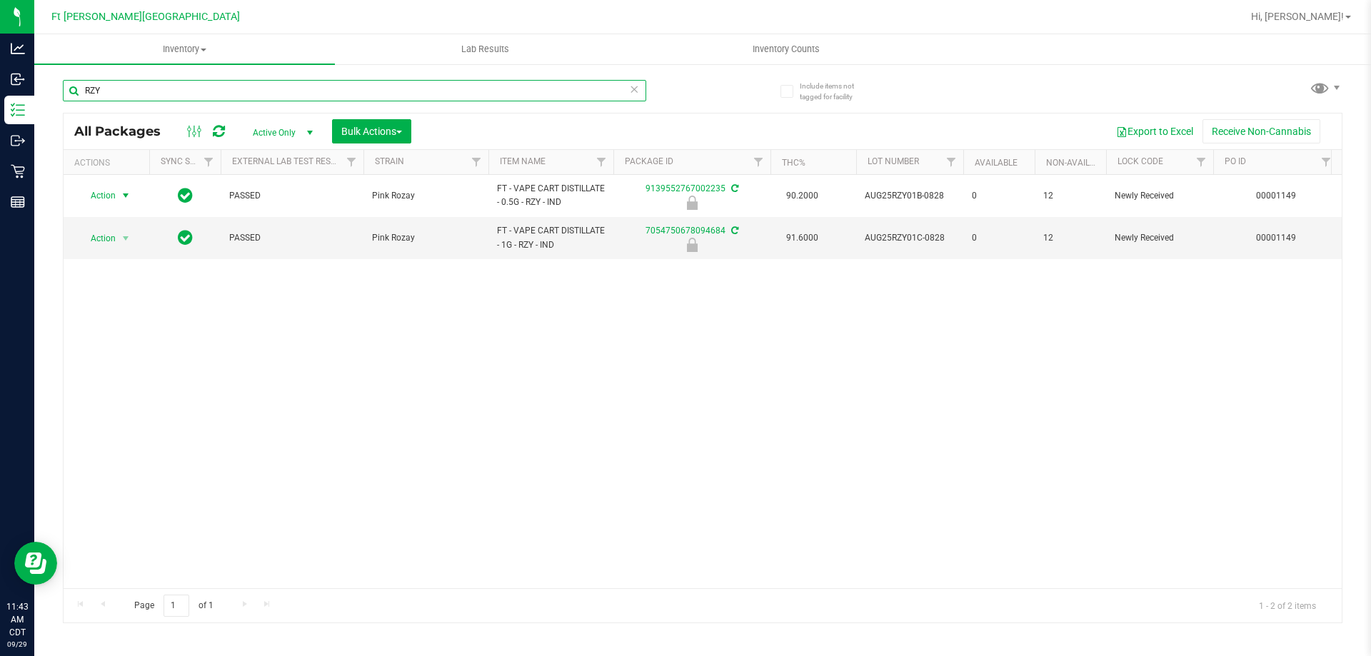
type input "RZY"
click at [104, 194] on span "Action" at bounding box center [97, 196] width 39 height 20
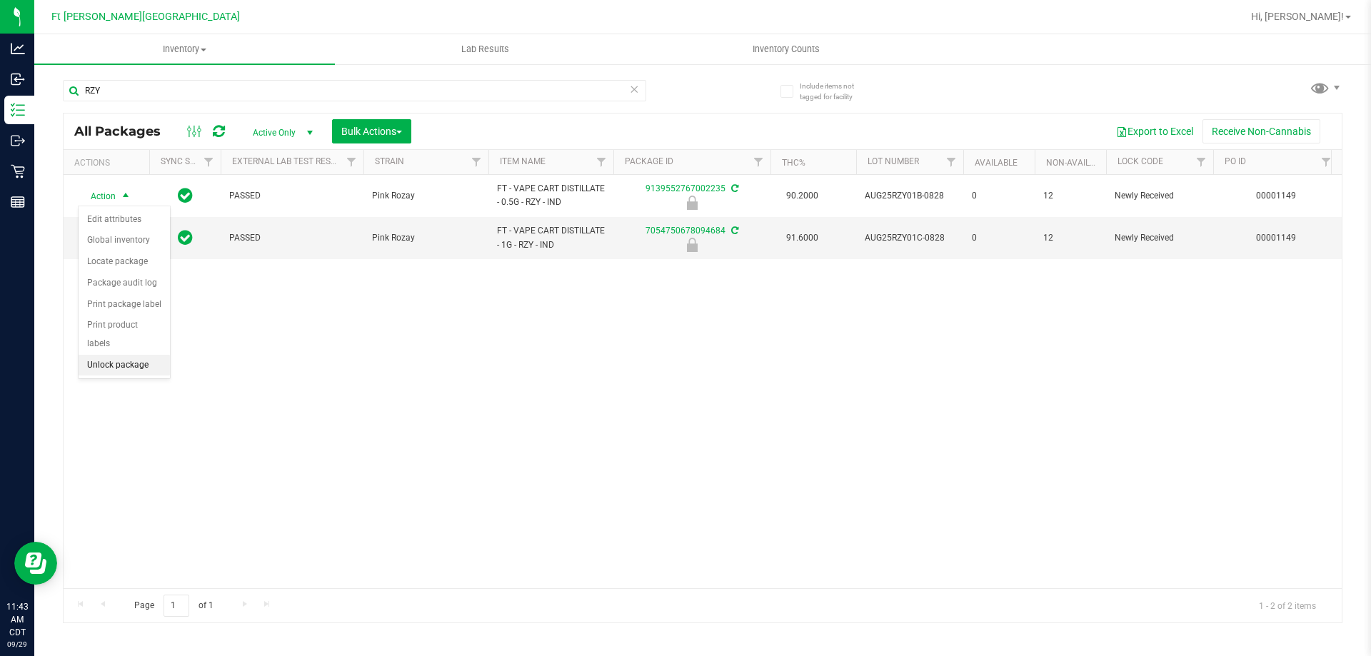
click at [103, 355] on li "Unlock package" at bounding box center [124, 365] width 91 height 21
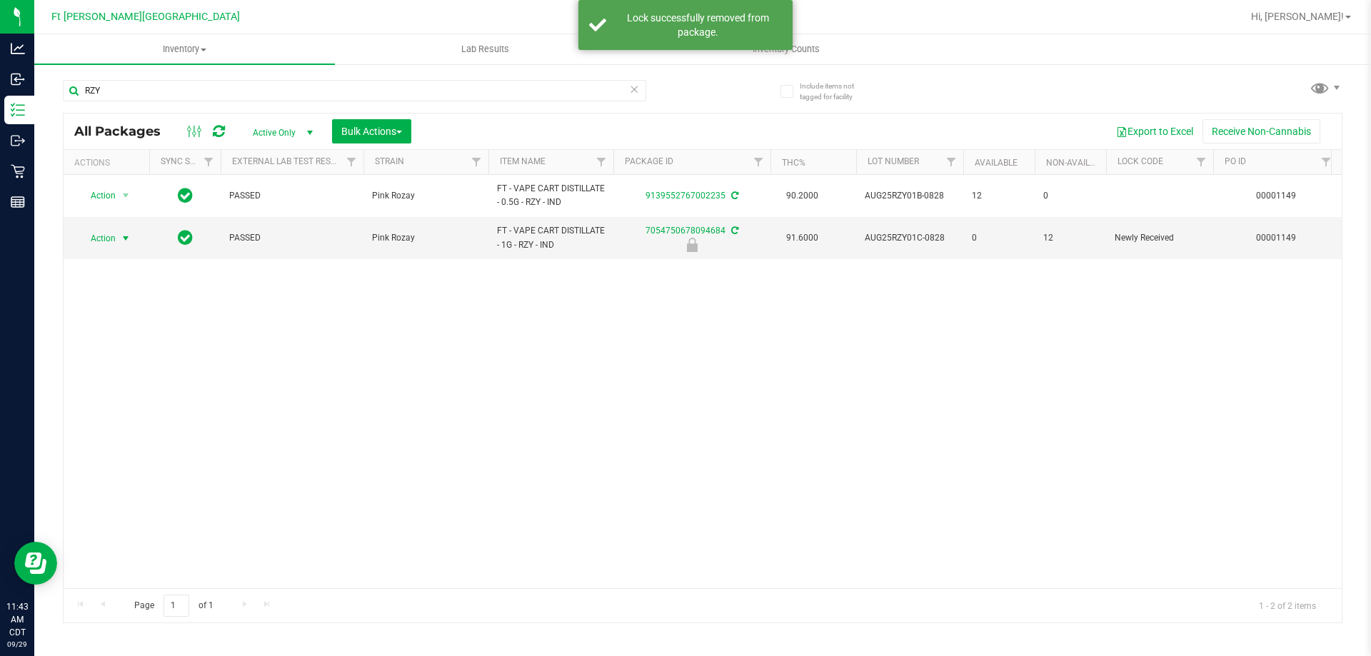
click at [121, 239] on span "select" at bounding box center [125, 238] width 11 height 11
click at [112, 397] on li "Unlock package" at bounding box center [124, 407] width 91 height 21
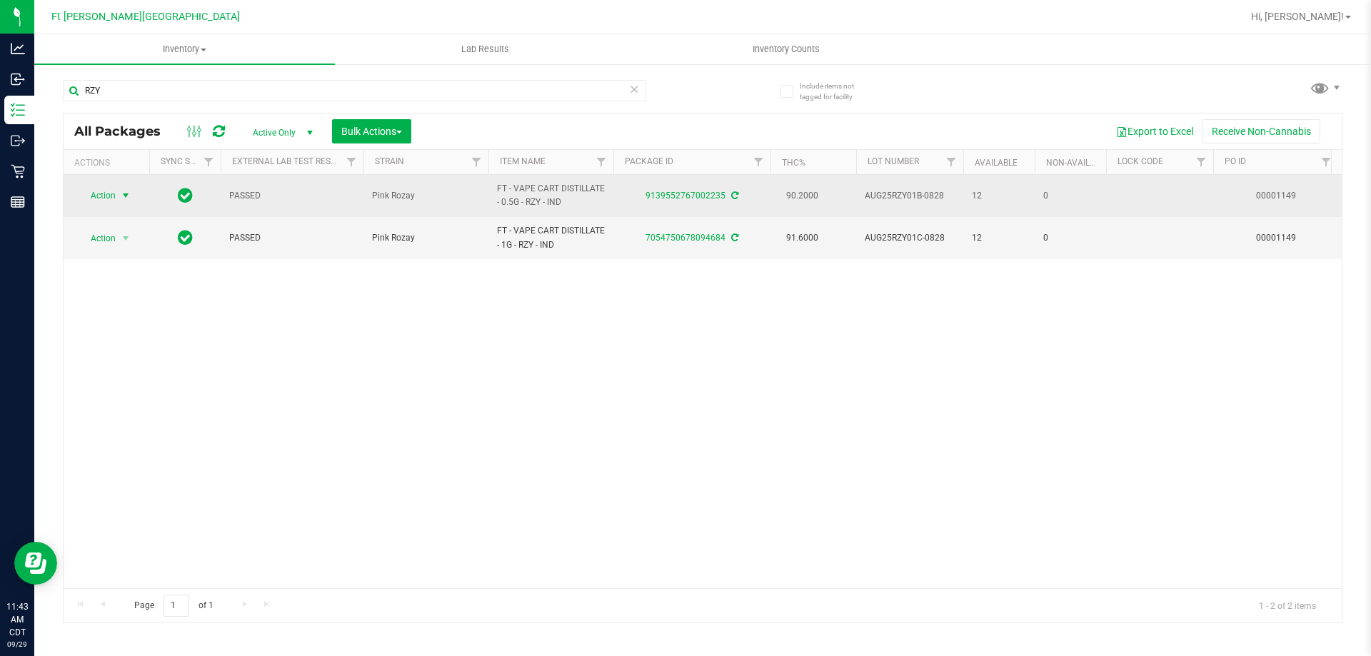
click at [106, 194] on span "Action" at bounding box center [97, 196] width 39 height 20
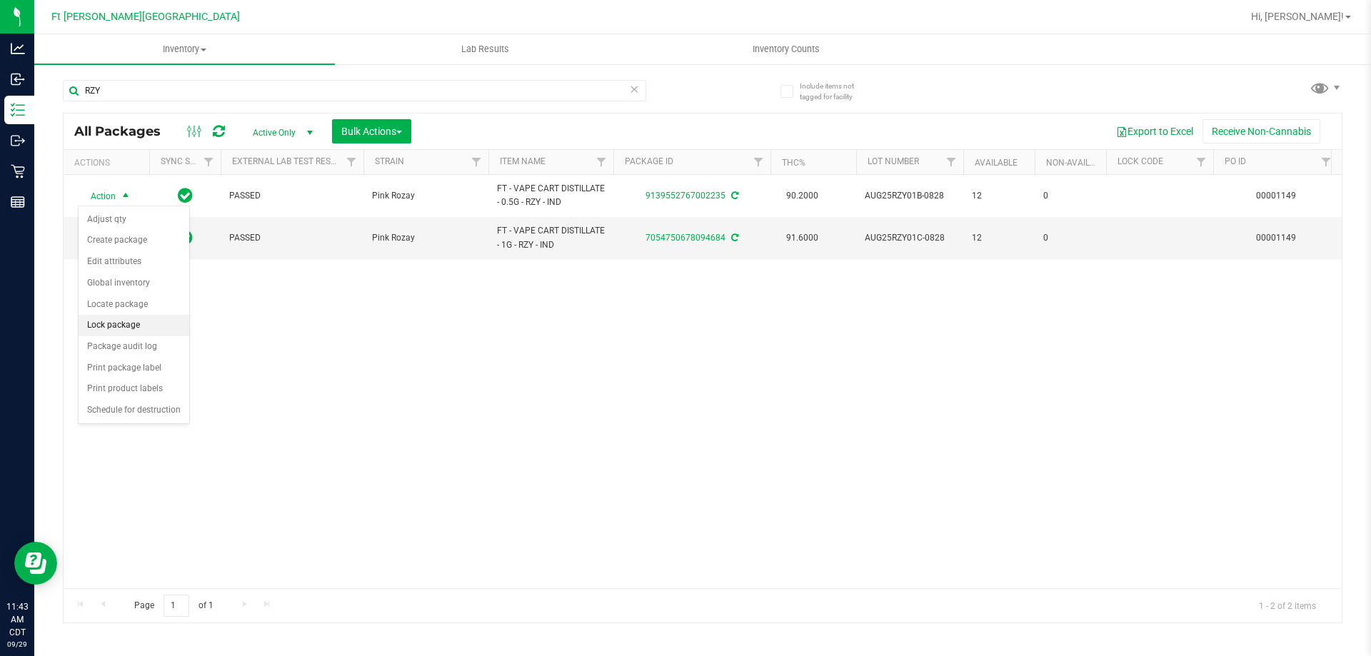
click at [116, 324] on li "Lock package" at bounding box center [134, 325] width 111 height 21
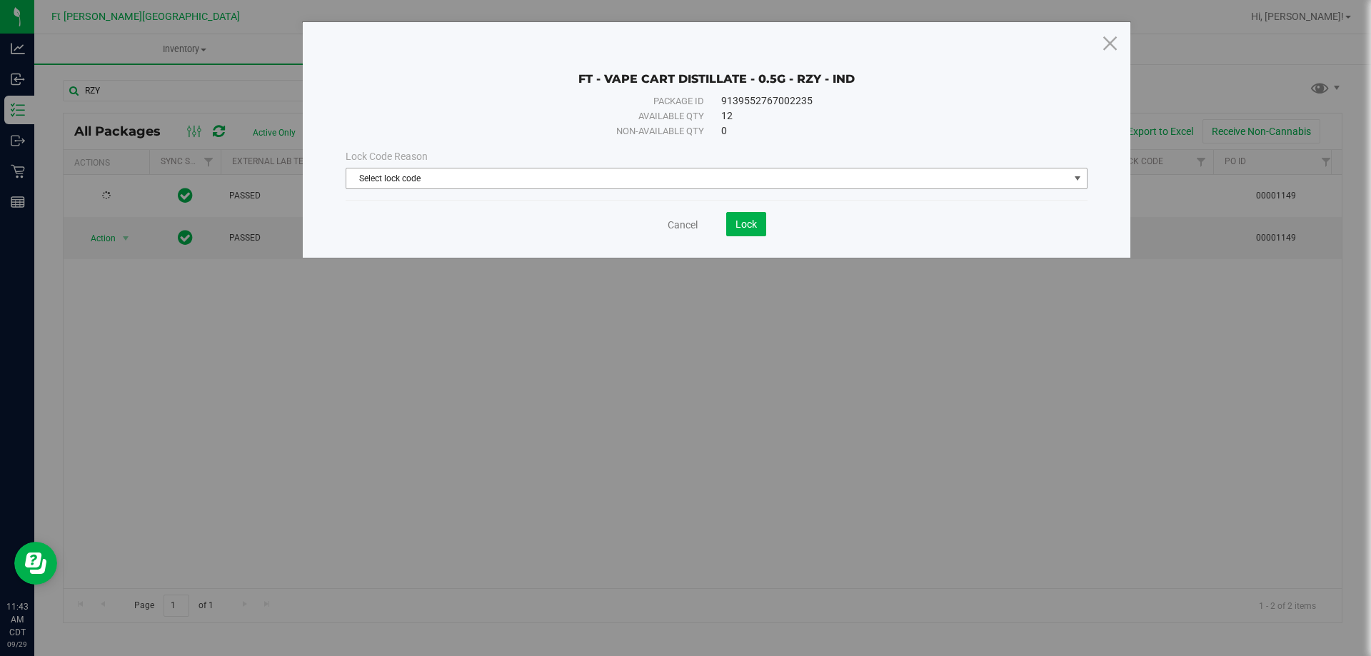
click at [461, 173] on span "Select lock code" at bounding box center [707, 179] width 723 height 20
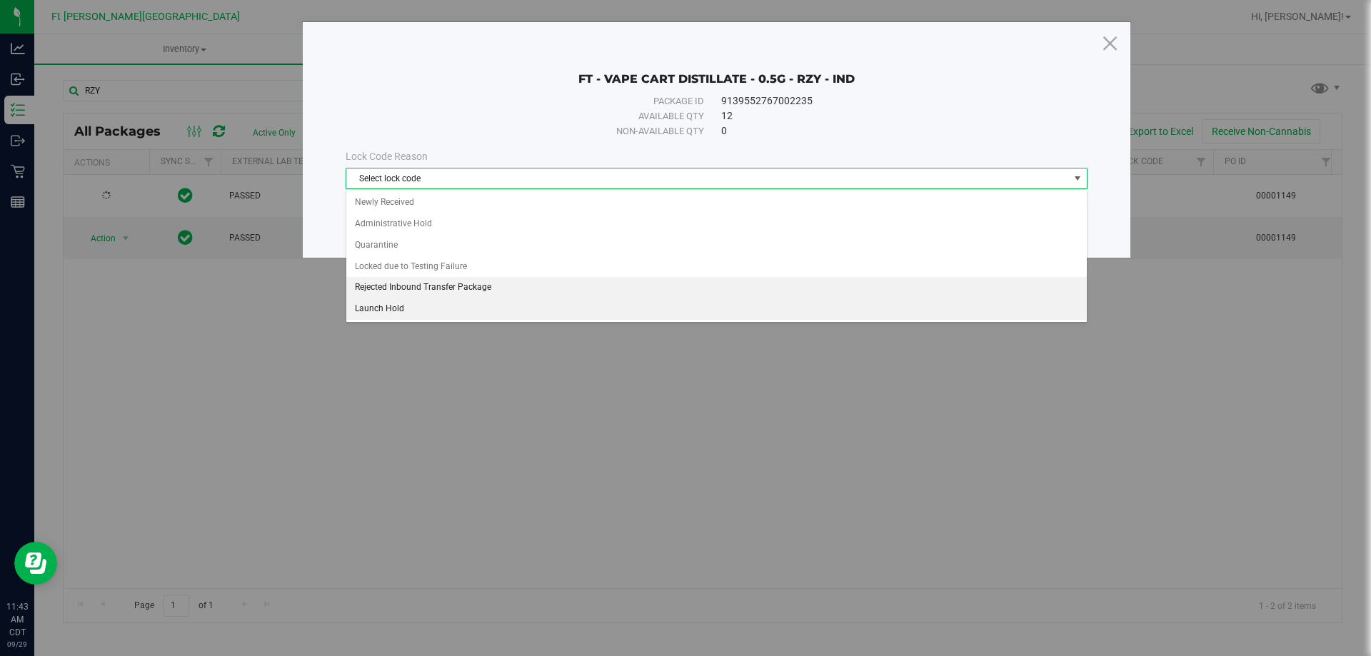
click at [572, 296] on li "Rejected Inbound Transfer Package" at bounding box center [716, 287] width 741 height 21
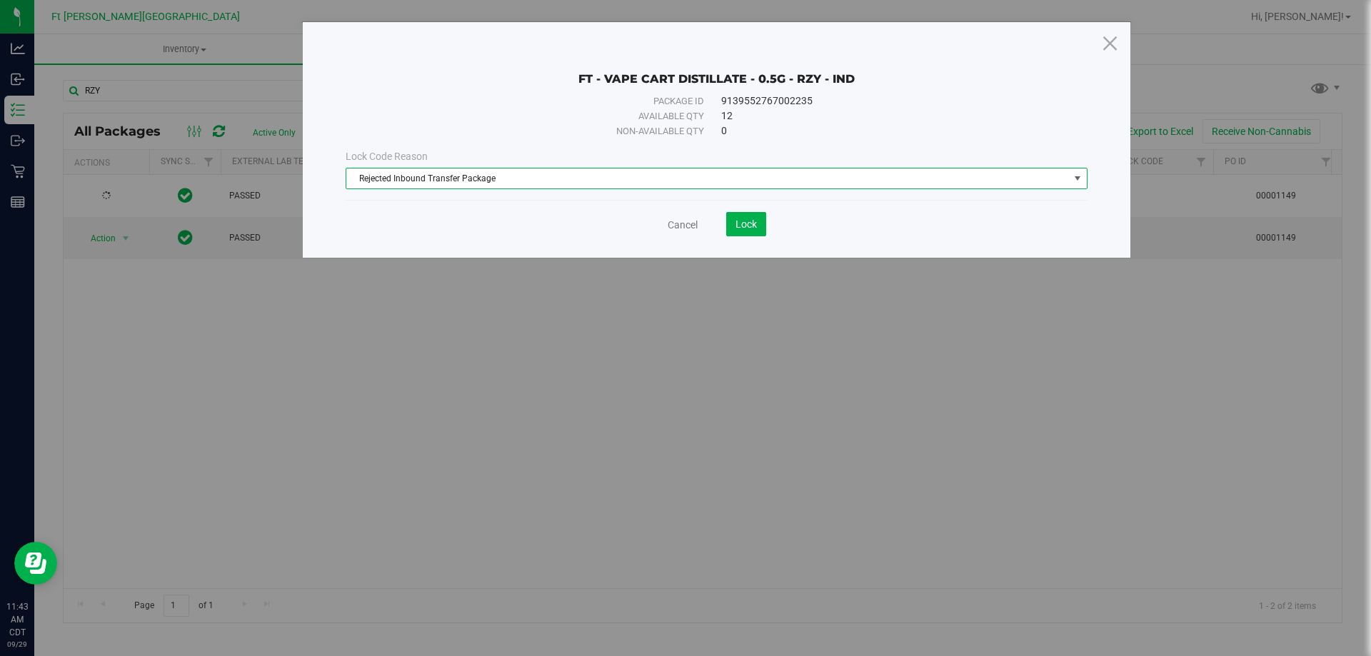
click at [631, 176] on span "Rejected Inbound Transfer Package" at bounding box center [707, 179] width 723 height 20
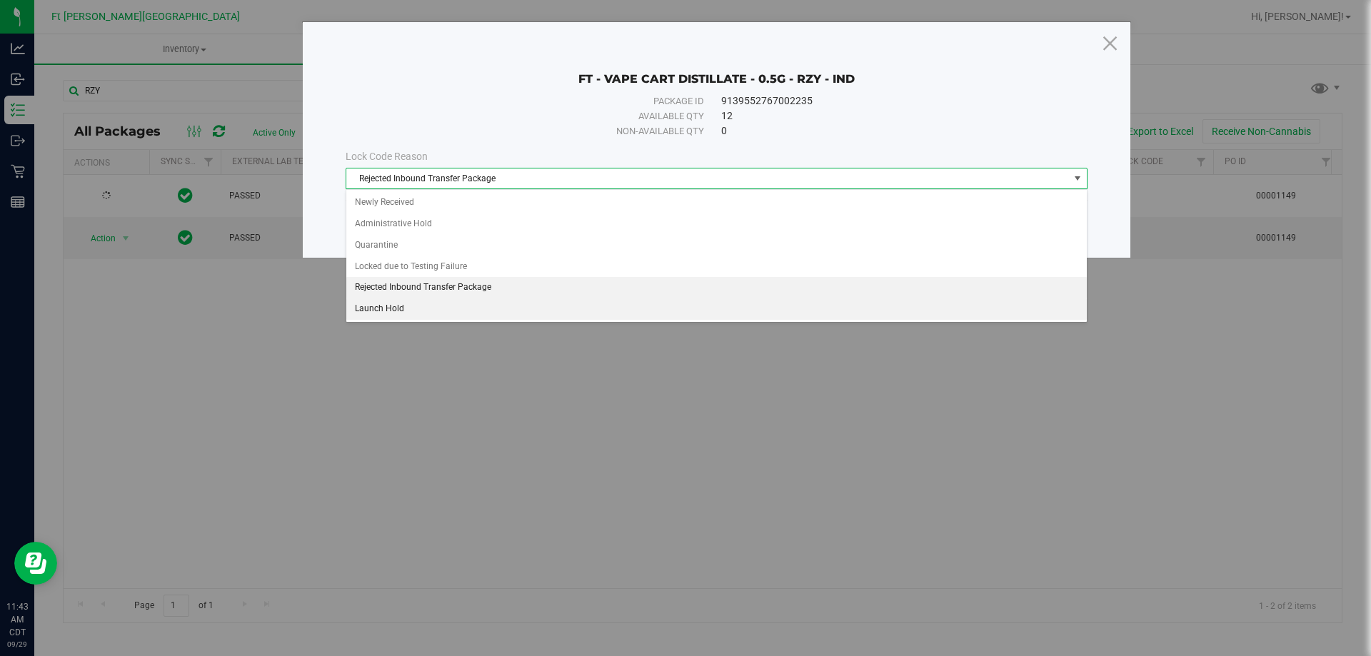
click at [439, 302] on li "Launch Hold" at bounding box center [716, 309] width 741 height 21
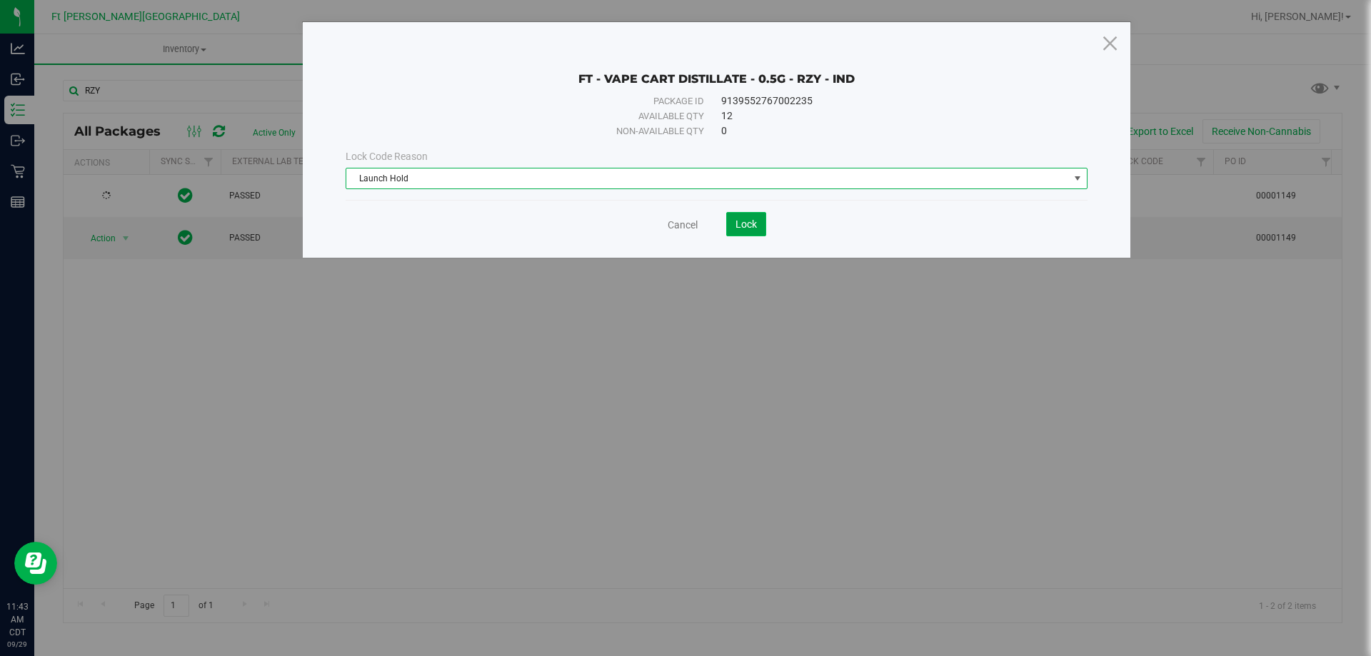
click at [733, 216] on button "Lock" at bounding box center [746, 224] width 40 height 24
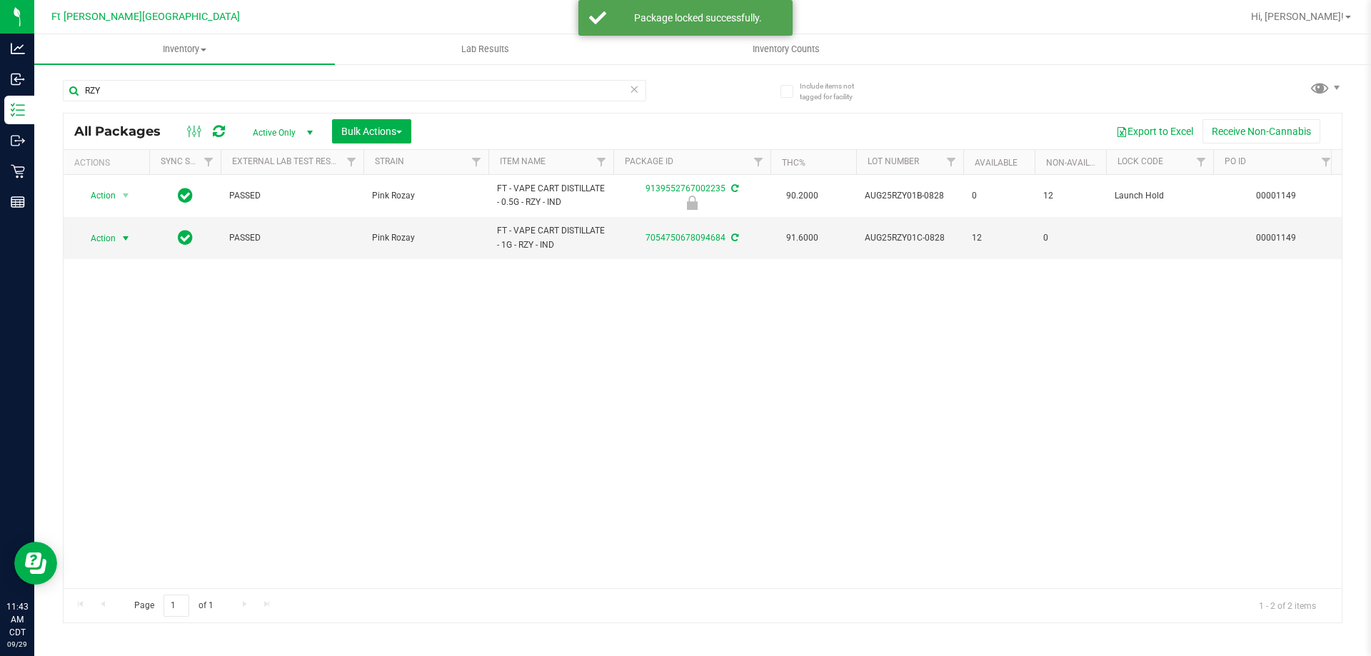
click at [116, 239] on span "Action" at bounding box center [97, 239] width 39 height 20
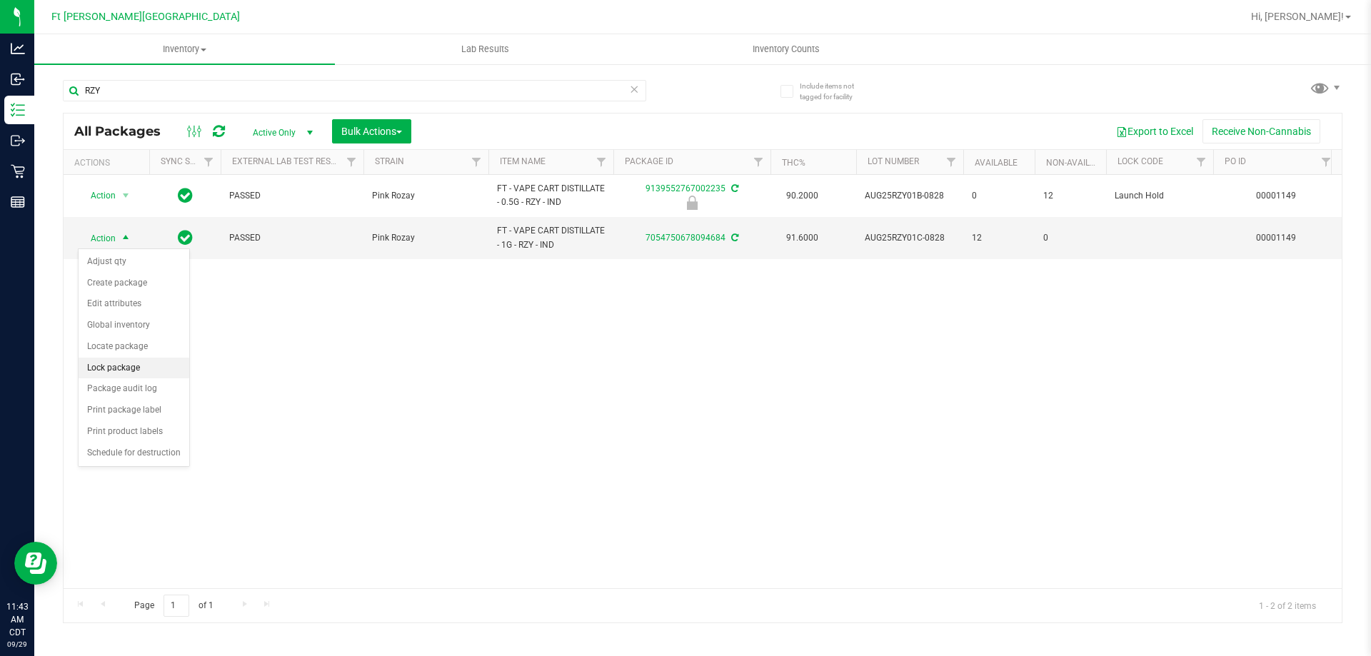
click at [141, 366] on li "Lock package" at bounding box center [134, 368] width 111 height 21
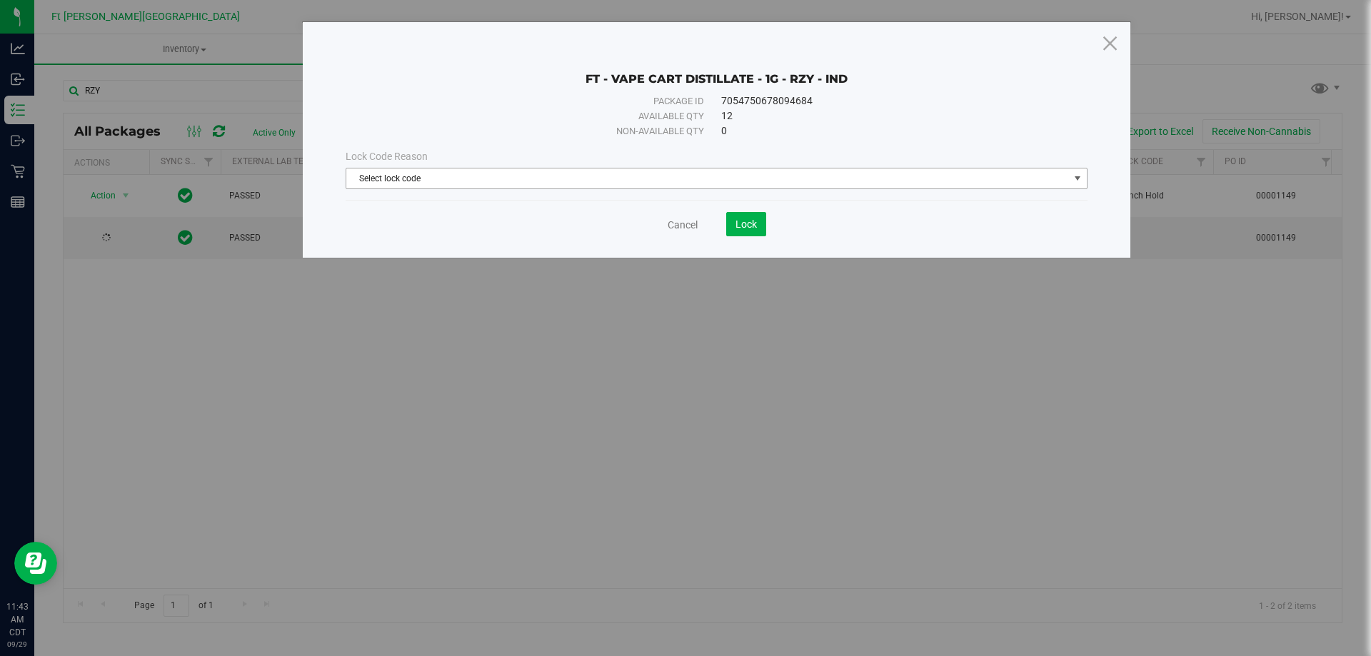
click at [631, 178] on span "Select lock code" at bounding box center [707, 179] width 723 height 20
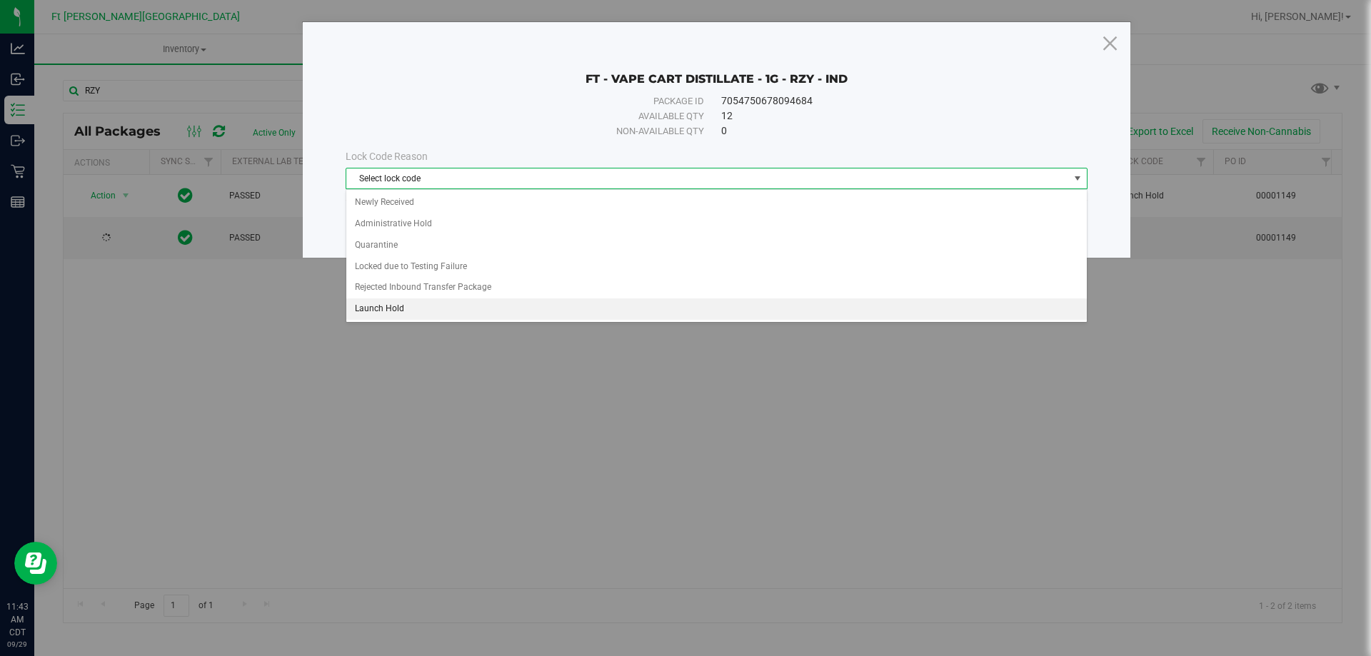
click at [414, 314] on li "Launch Hold" at bounding box center [716, 309] width 741 height 21
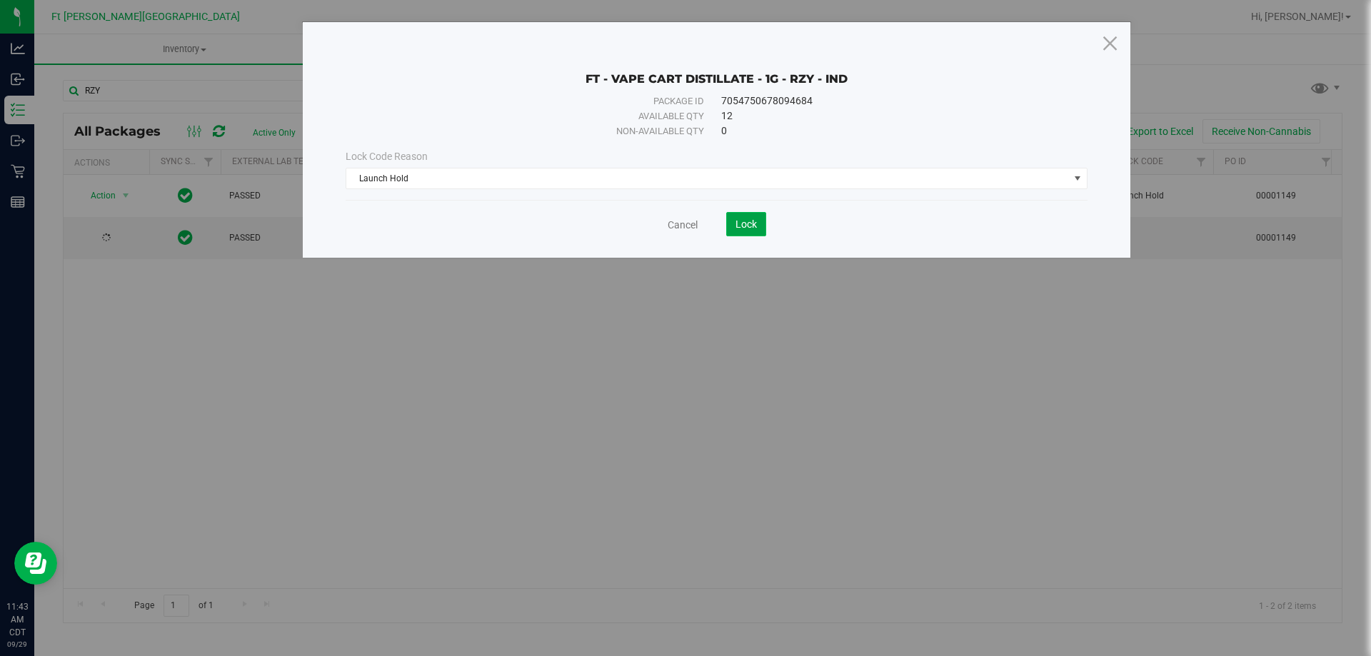
click at [744, 229] on span "Lock" at bounding box center [746, 224] width 21 height 11
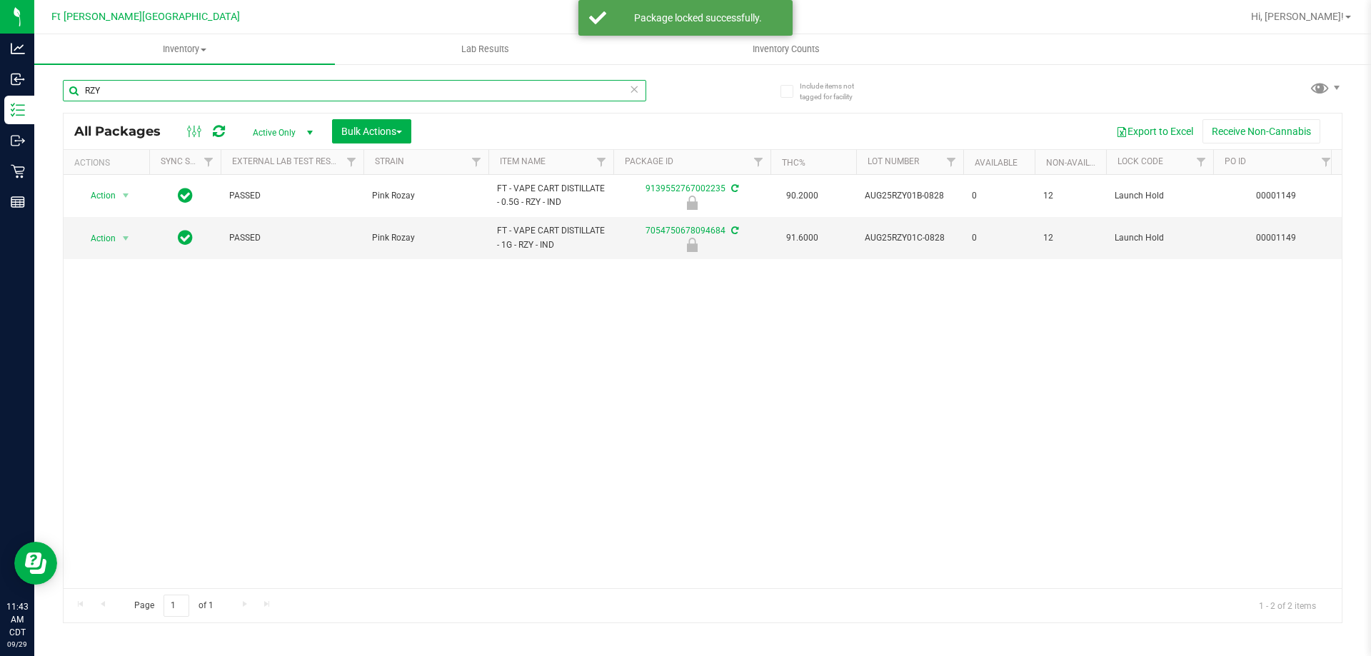
click at [458, 83] on input "RZY" at bounding box center [354, 90] width 583 height 21
click at [459, 83] on input "RZY" at bounding box center [354, 90] width 583 height 21
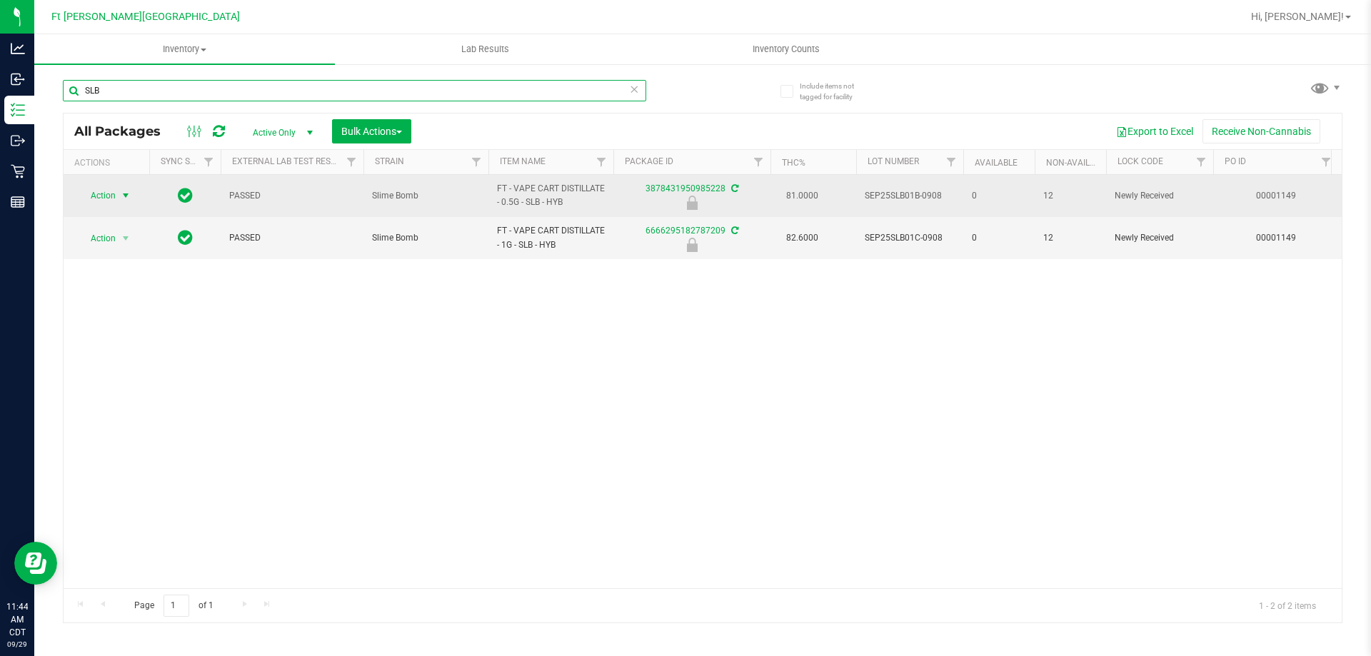
type input "SLB"
drag, startPoint x: 117, startPoint y: 188, endPoint x: 138, endPoint y: 225, distance: 42.5
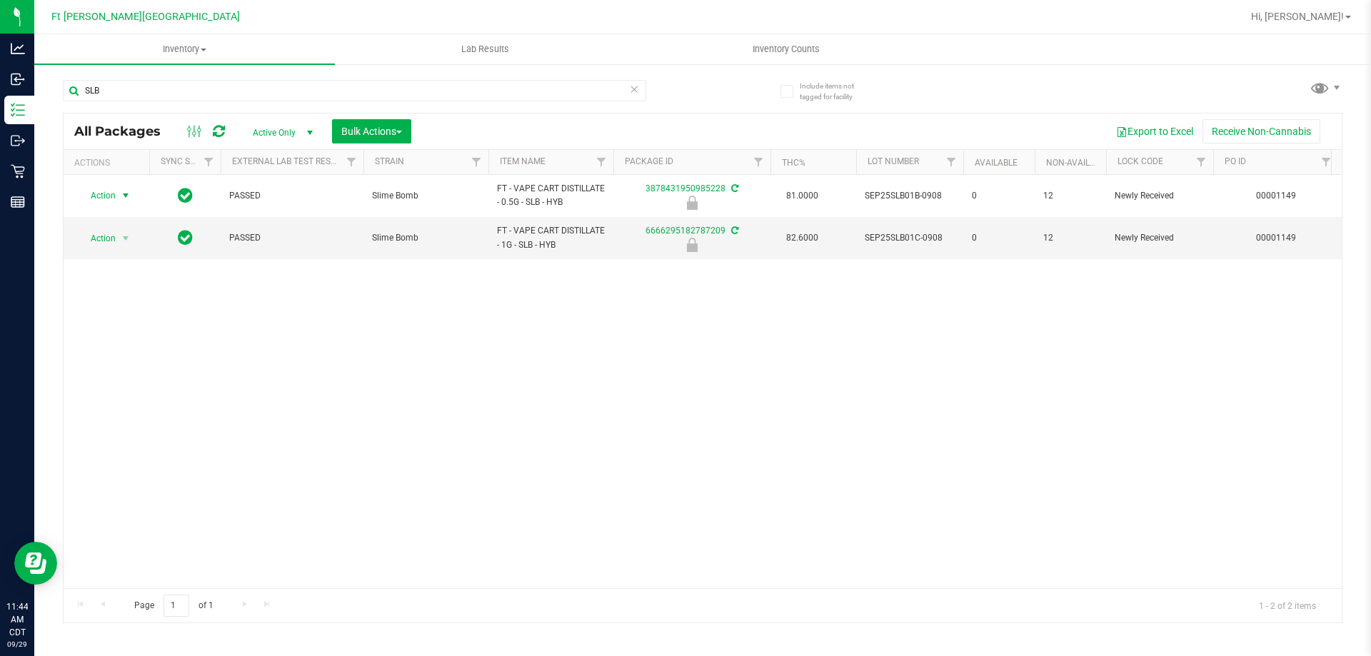
click at [117, 189] on span "select" at bounding box center [126, 196] width 18 height 20
click at [142, 355] on li "Unlock package" at bounding box center [124, 365] width 91 height 21
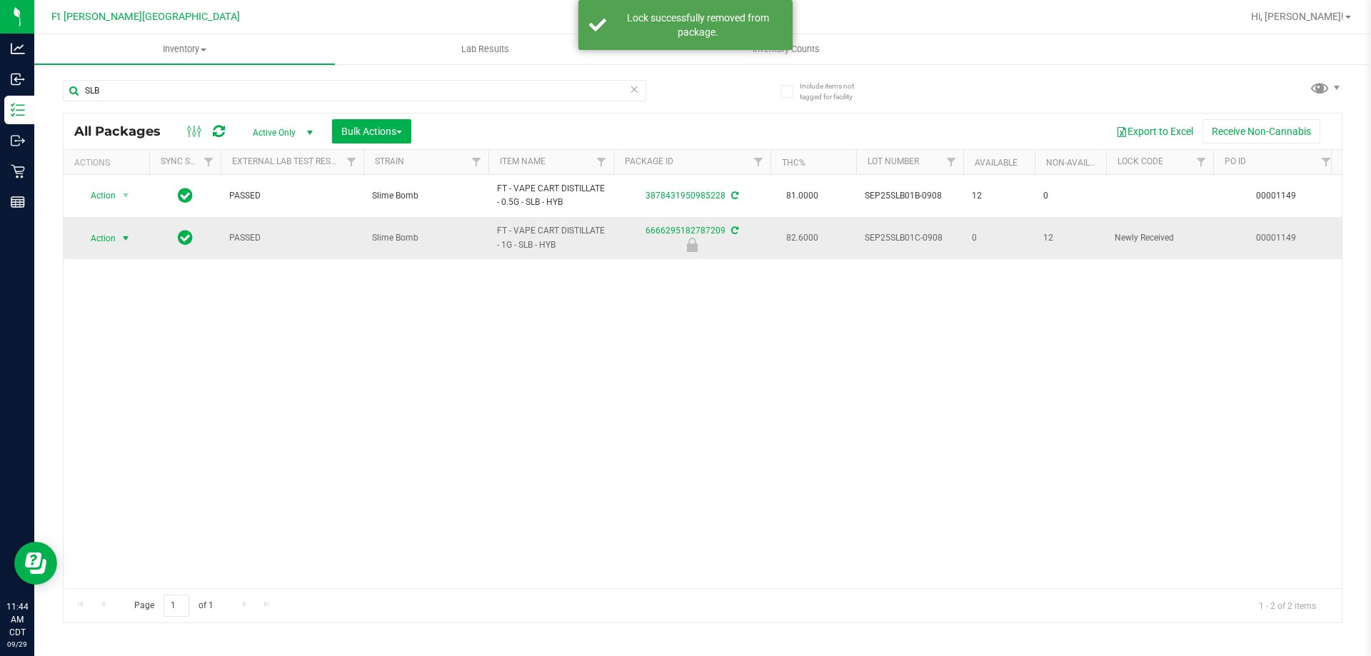
click at [105, 236] on span "Action" at bounding box center [97, 239] width 39 height 20
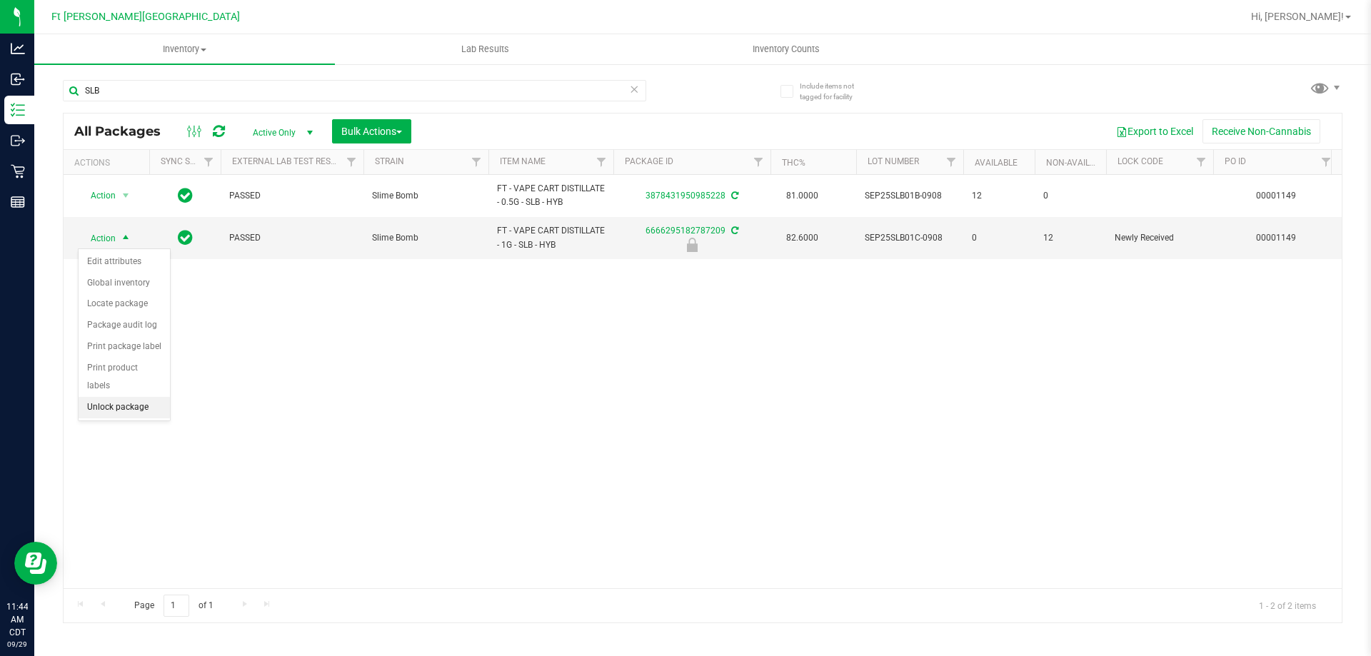
click at [123, 397] on li "Unlock package" at bounding box center [124, 407] width 91 height 21
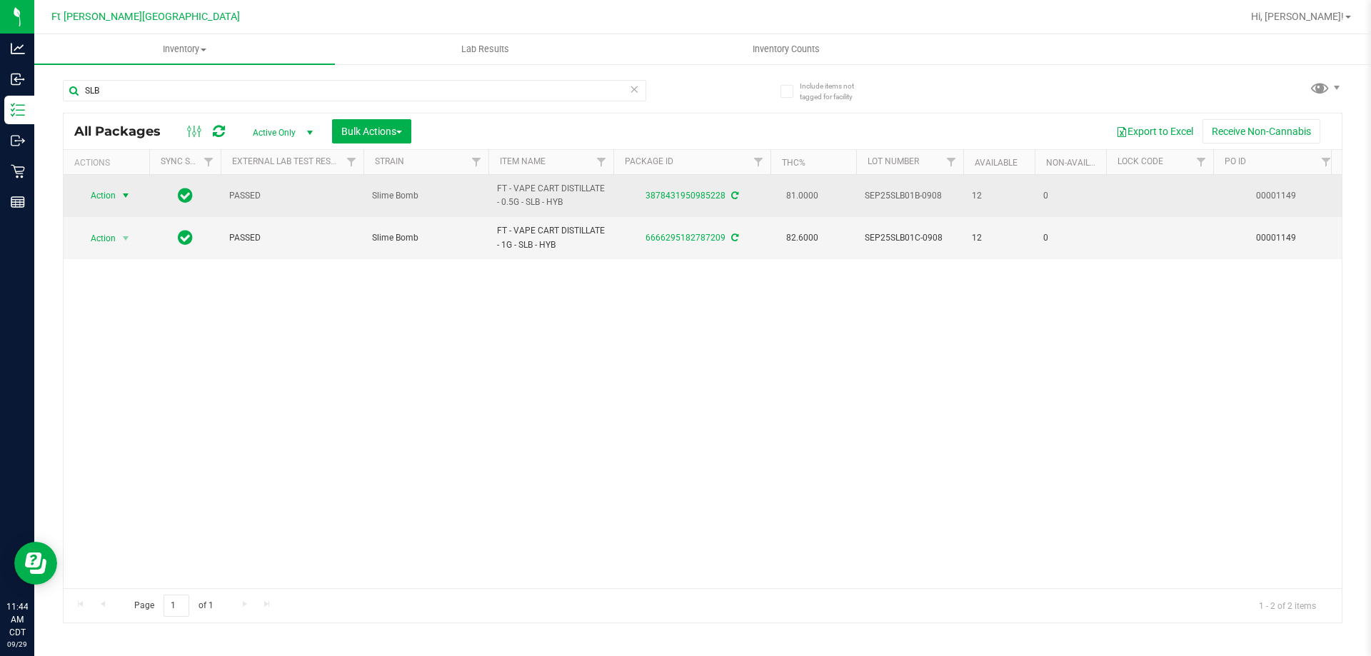
click at [103, 191] on span "Action" at bounding box center [97, 196] width 39 height 20
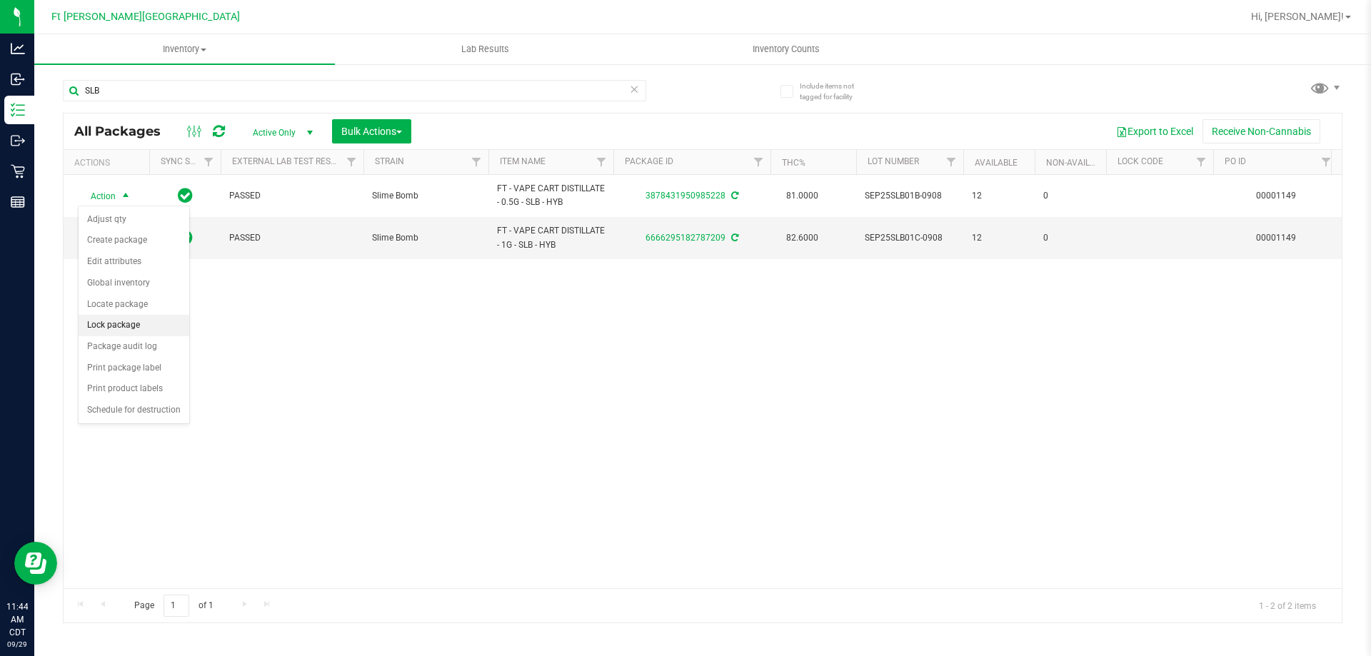
click at [105, 326] on li "Lock package" at bounding box center [134, 325] width 111 height 21
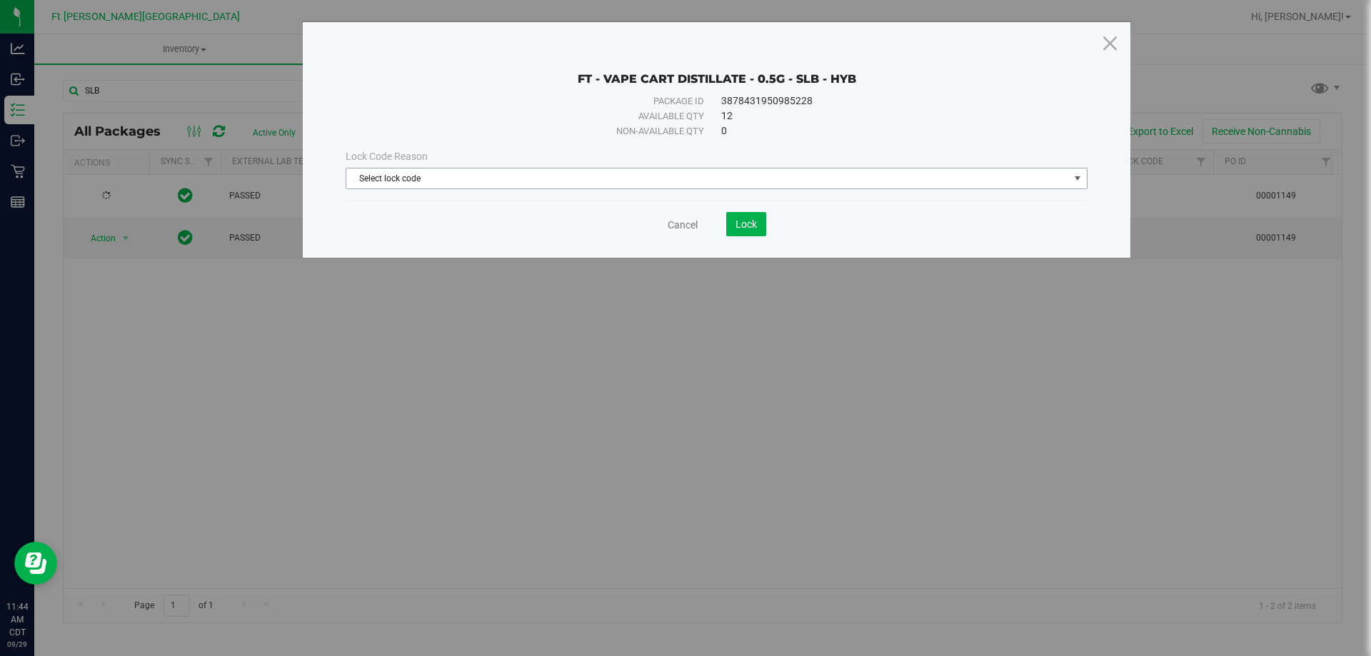
drag, startPoint x: 582, startPoint y: 176, endPoint x: 563, endPoint y: 204, distance: 33.9
click at [582, 175] on span "Select lock code" at bounding box center [707, 179] width 723 height 20
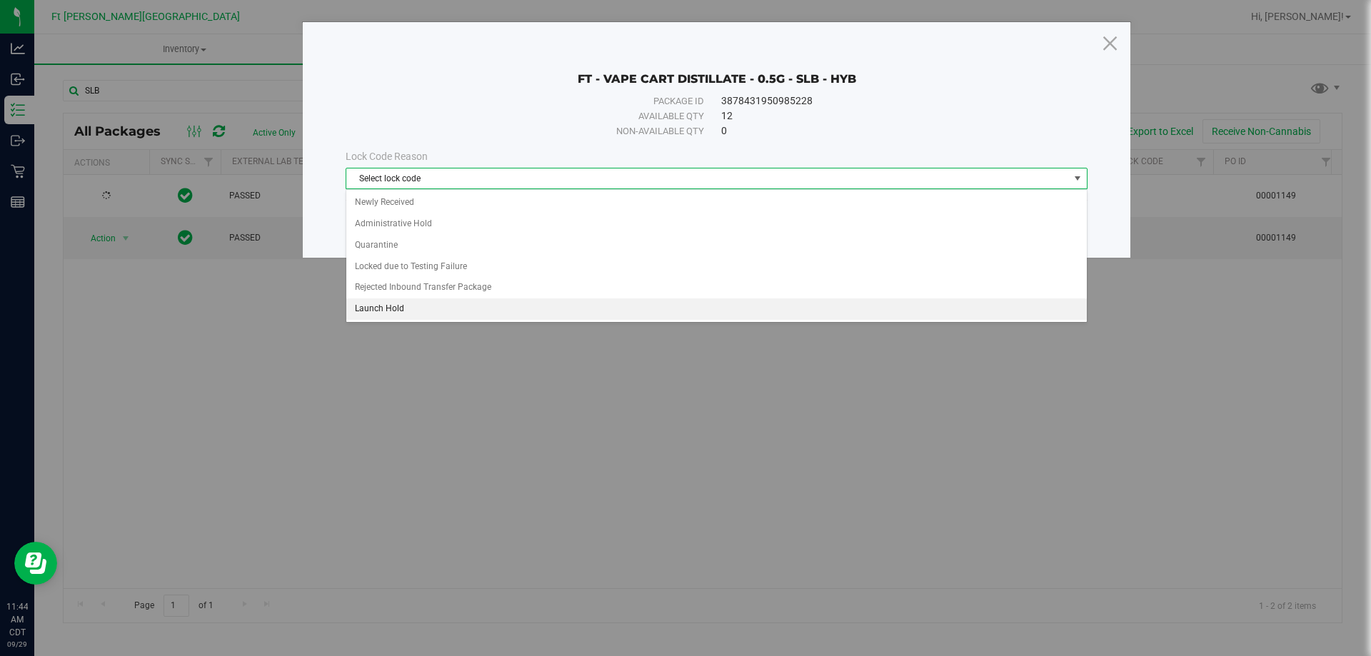
click at [455, 304] on li "Launch Hold" at bounding box center [716, 309] width 741 height 21
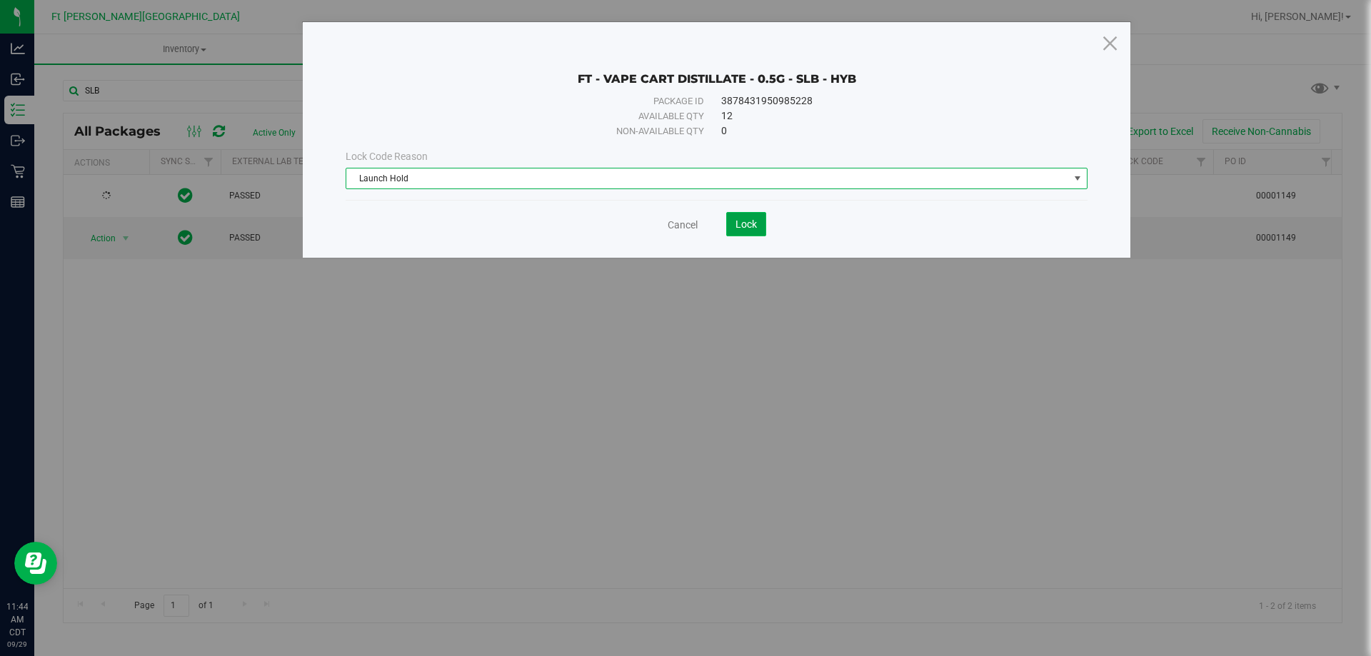
click at [744, 225] on span "Lock" at bounding box center [746, 224] width 21 height 11
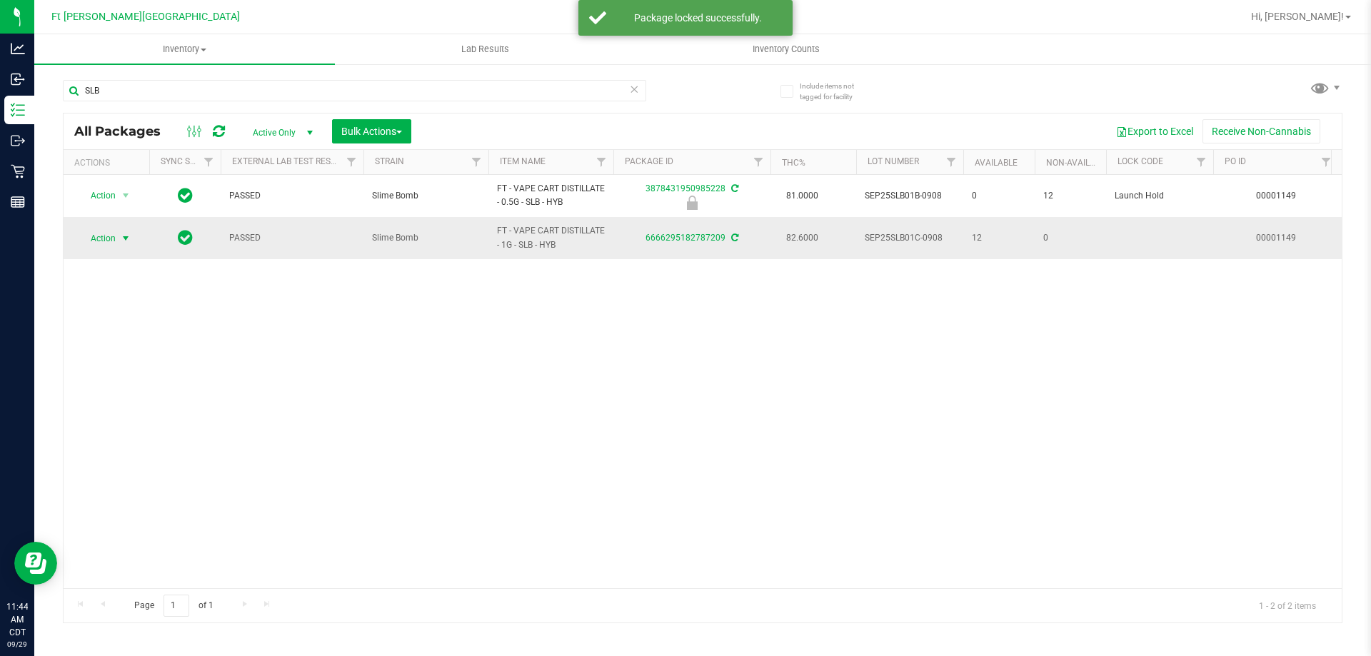
click at [114, 242] on span "Action" at bounding box center [97, 239] width 39 height 20
click at [117, 365] on li "Lock package" at bounding box center [134, 368] width 111 height 21
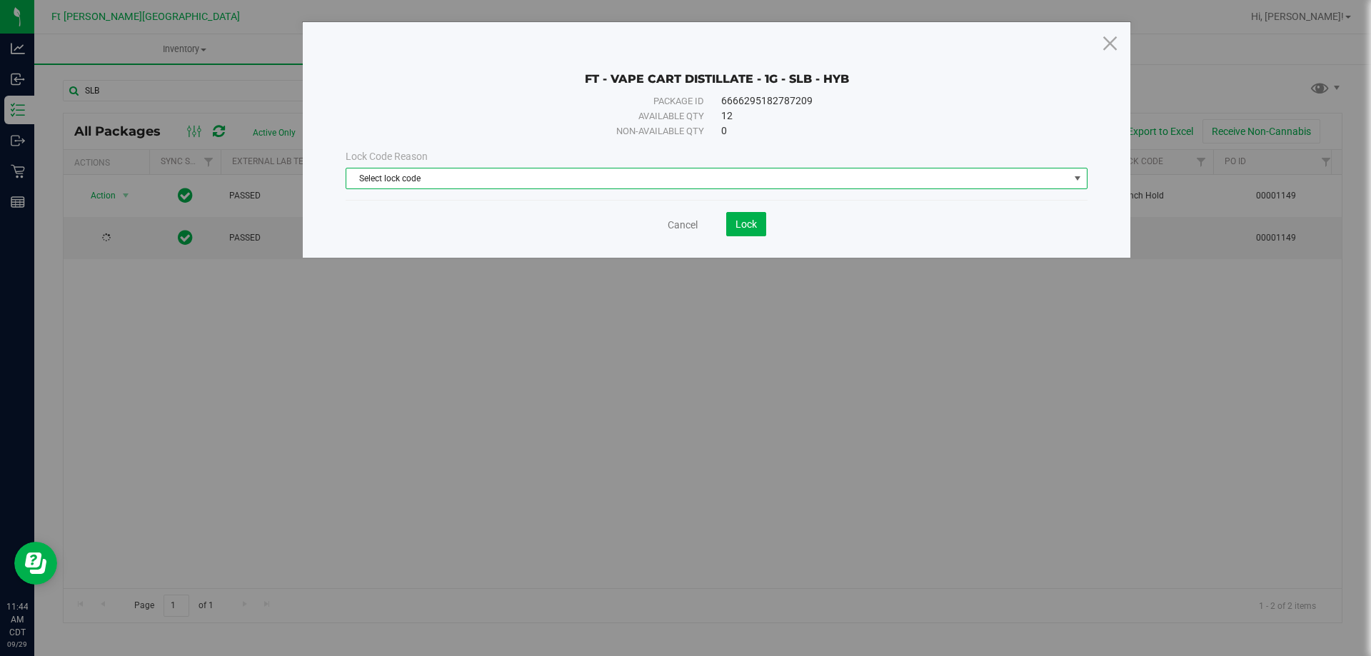
click at [488, 181] on span "Select lock code" at bounding box center [707, 179] width 723 height 20
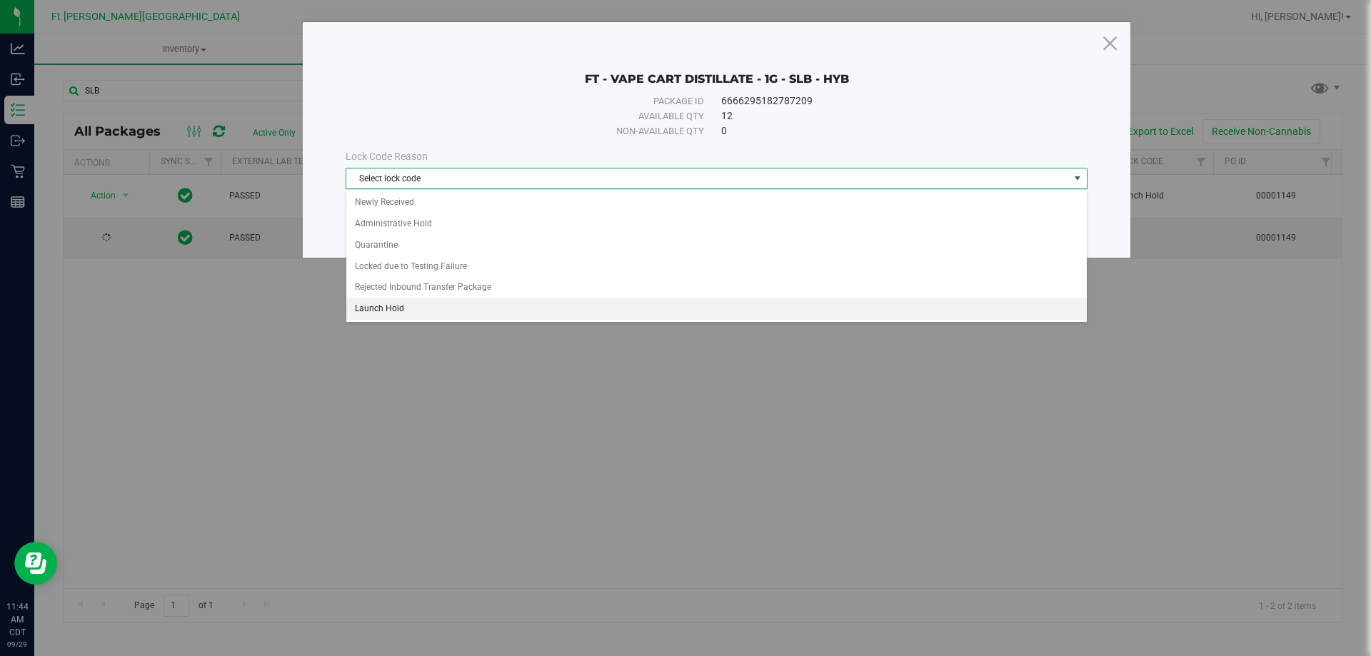
click at [394, 310] on li "Launch Hold" at bounding box center [716, 309] width 741 height 21
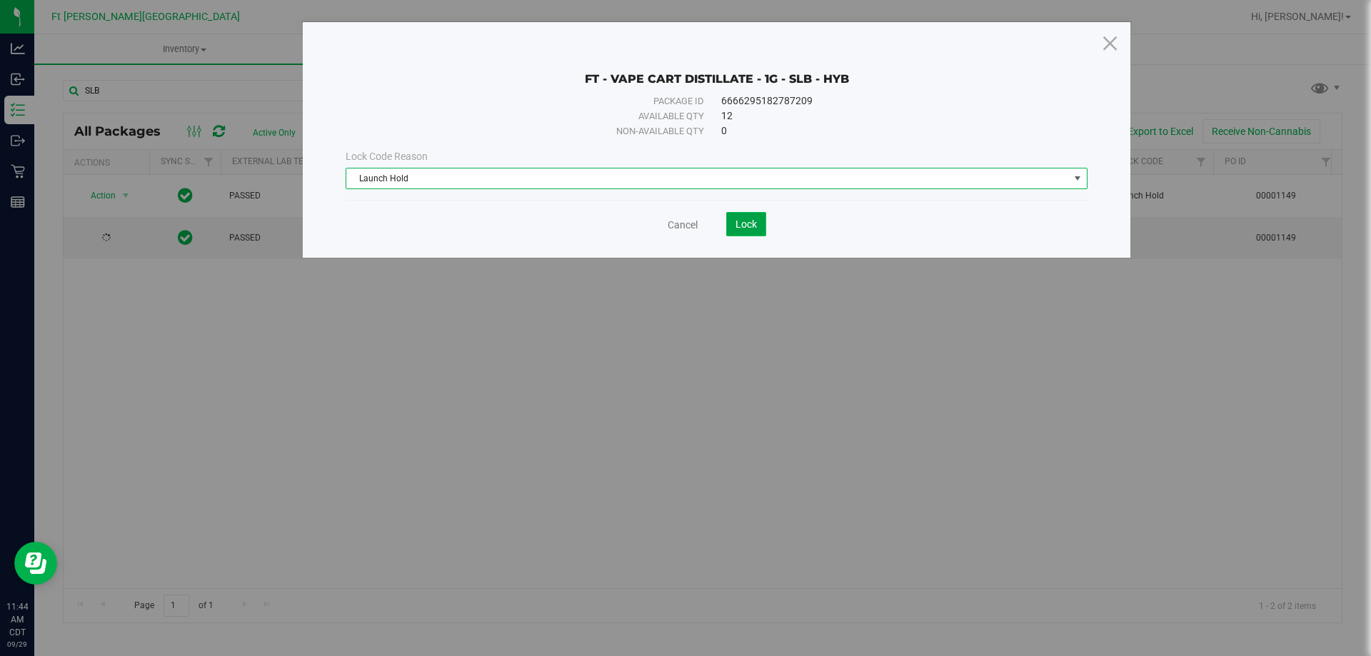
click at [760, 222] on button "Lock" at bounding box center [746, 224] width 40 height 24
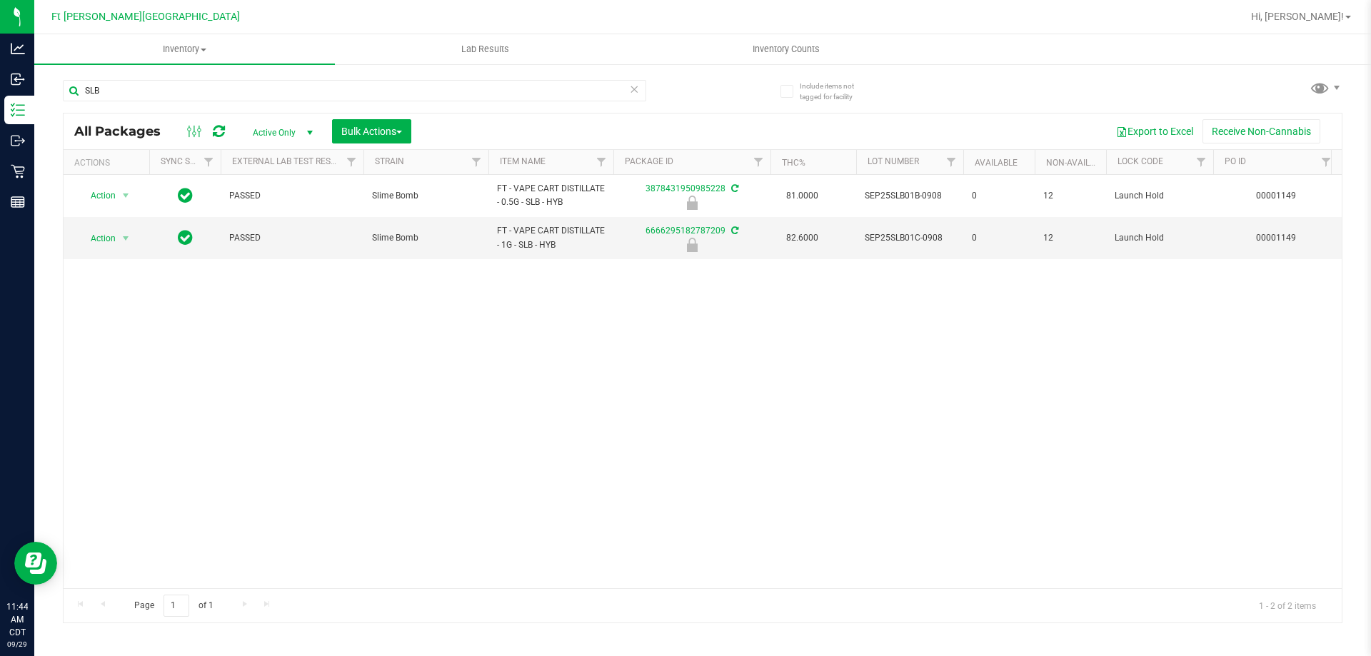
click at [632, 89] on icon at bounding box center [634, 88] width 10 height 17
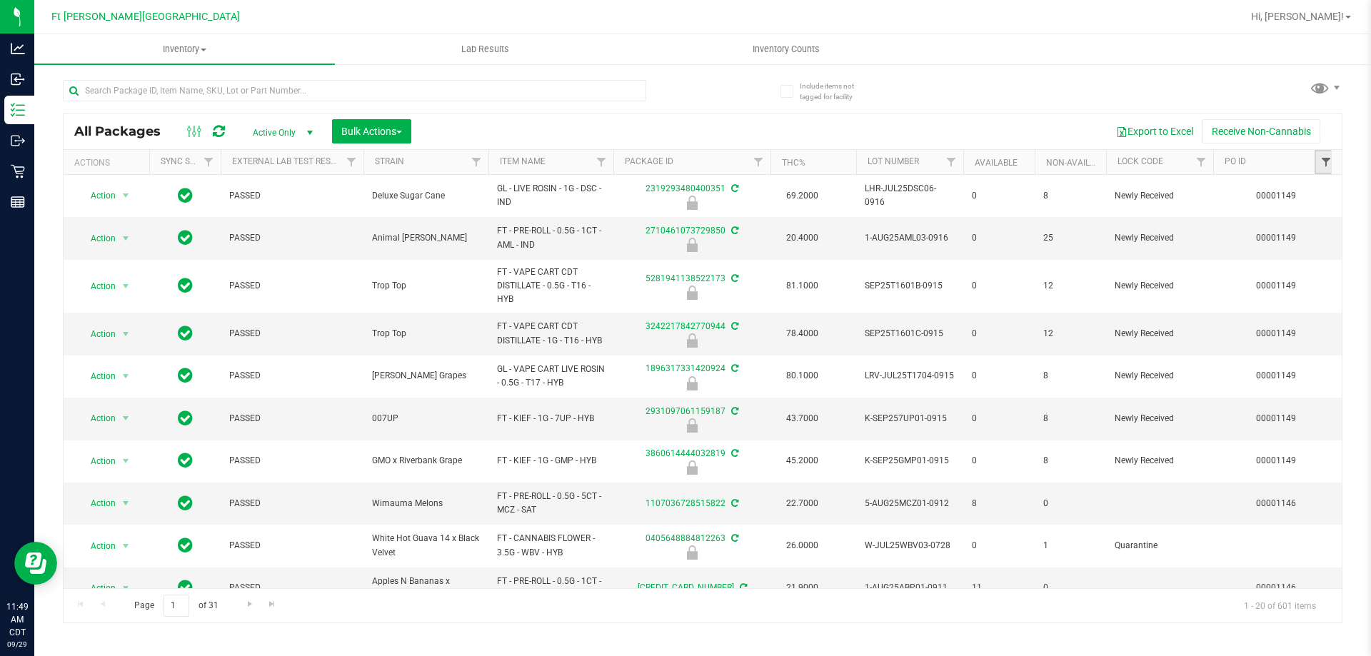
click at [1321, 160] on span "Filter" at bounding box center [1326, 161] width 11 height 11
click at [1287, 193] on input "text" at bounding box center [1289, 193] width 147 height 21
type input "1149"
click at [1216, 216] on button "Filter" at bounding box center [1250, 231] width 69 height 31
click at [385, 144] on div "All Packages Active Only Active Only Lab Samples Locked All External Internal B…" at bounding box center [703, 132] width 1278 height 36
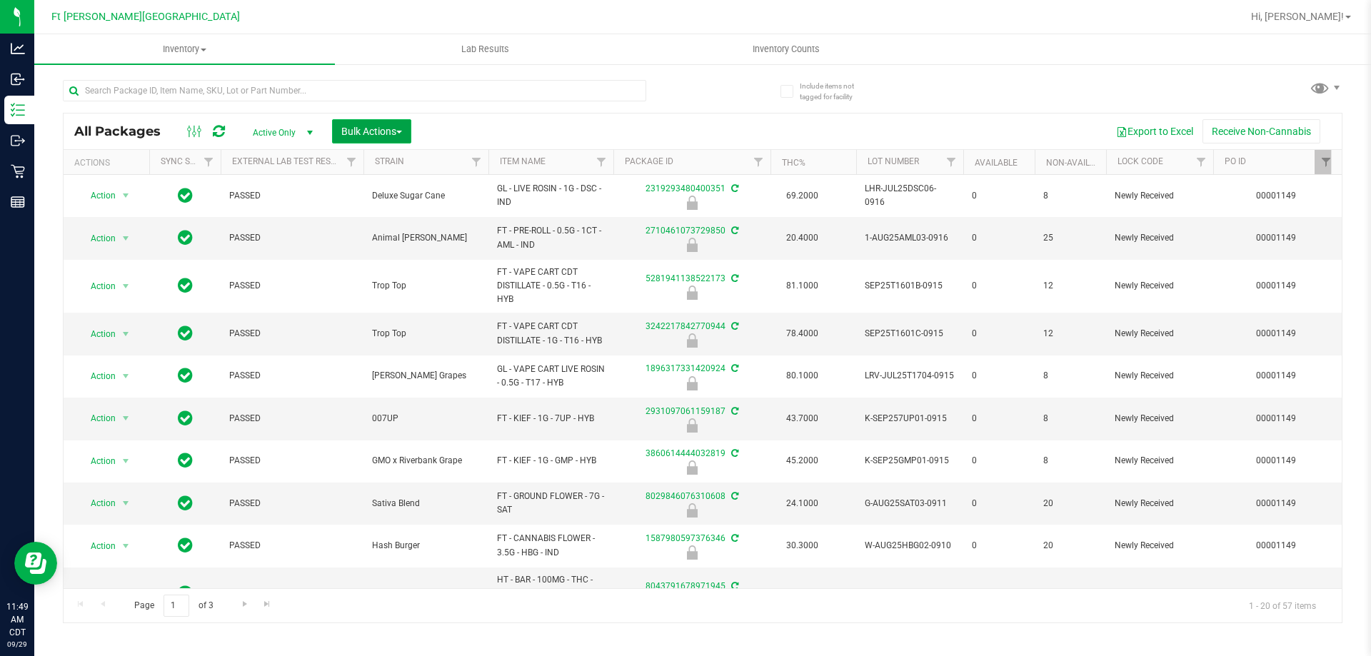
click at [389, 137] on button "Bulk Actions" at bounding box center [371, 131] width 79 height 24
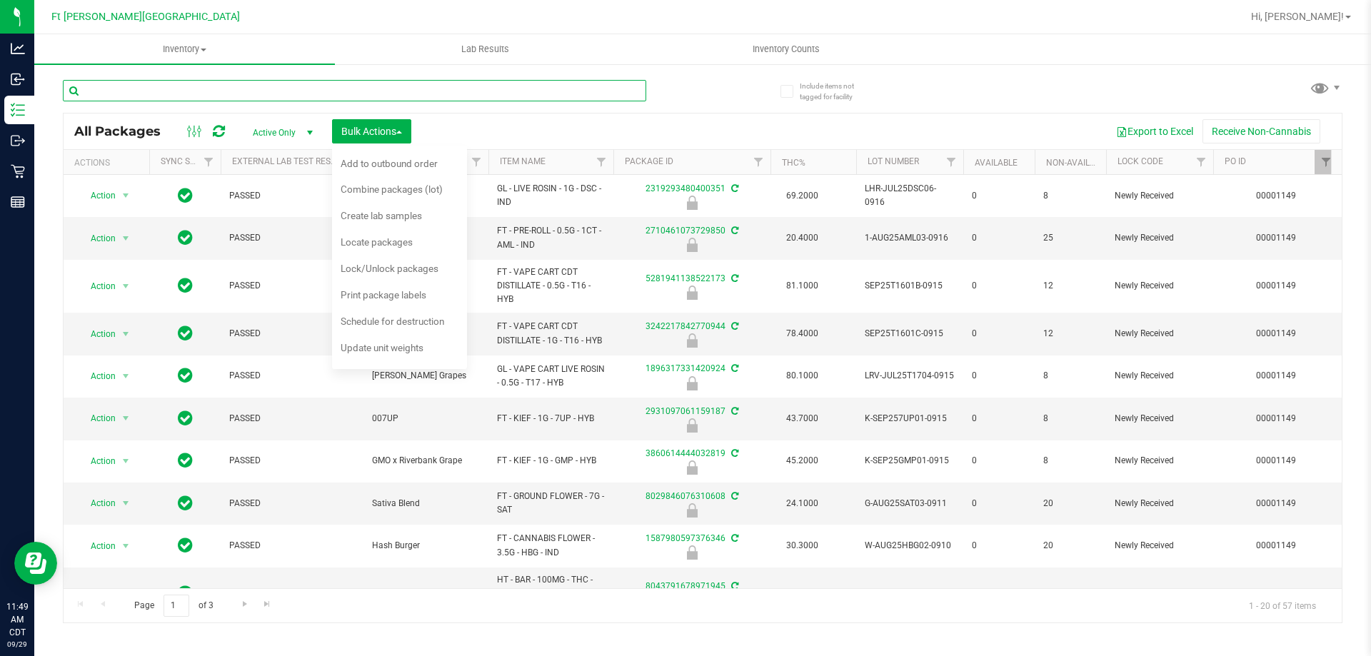
click at [603, 81] on input "text" at bounding box center [354, 90] width 583 height 21
click at [409, 80] on input "text" at bounding box center [354, 90] width 583 height 21
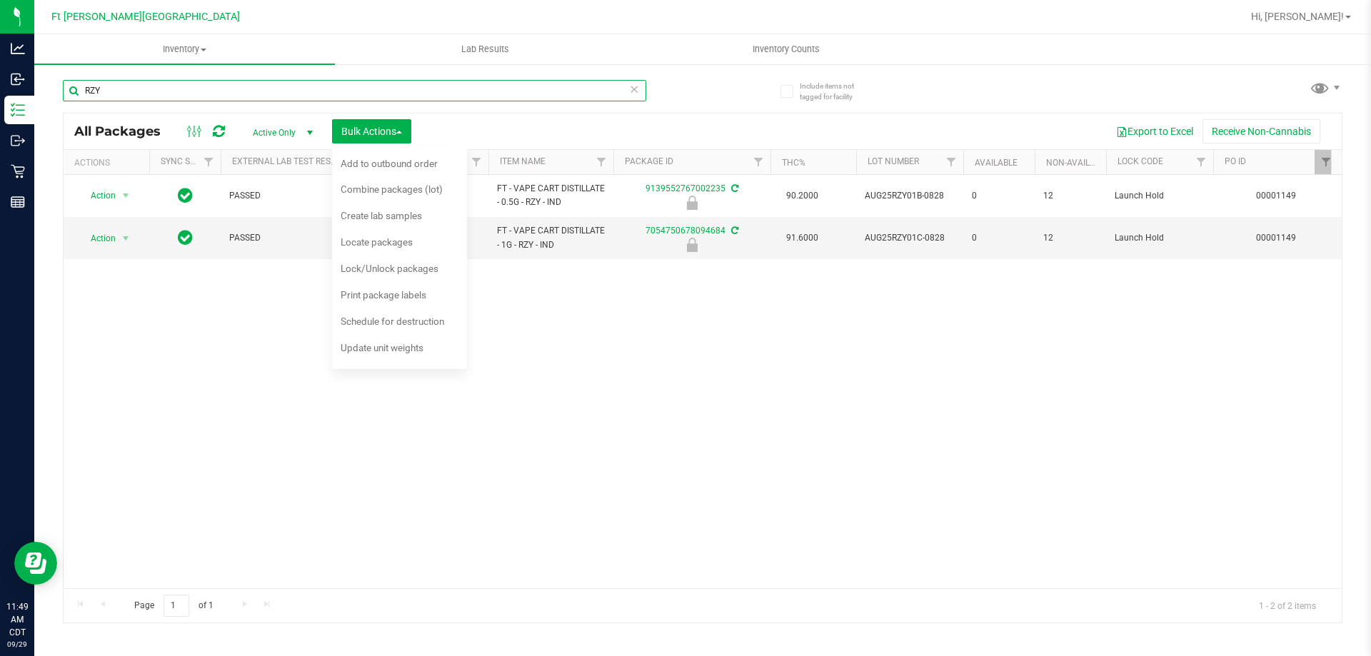
type input "RZY"
click at [84, 607] on div "Page 1 of 1 1 - 2 of 2 items" at bounding box center [703, 605] width 1278 height 34
click at [637, 91] on icon at bounding box center [634, 88] width 10 height 17
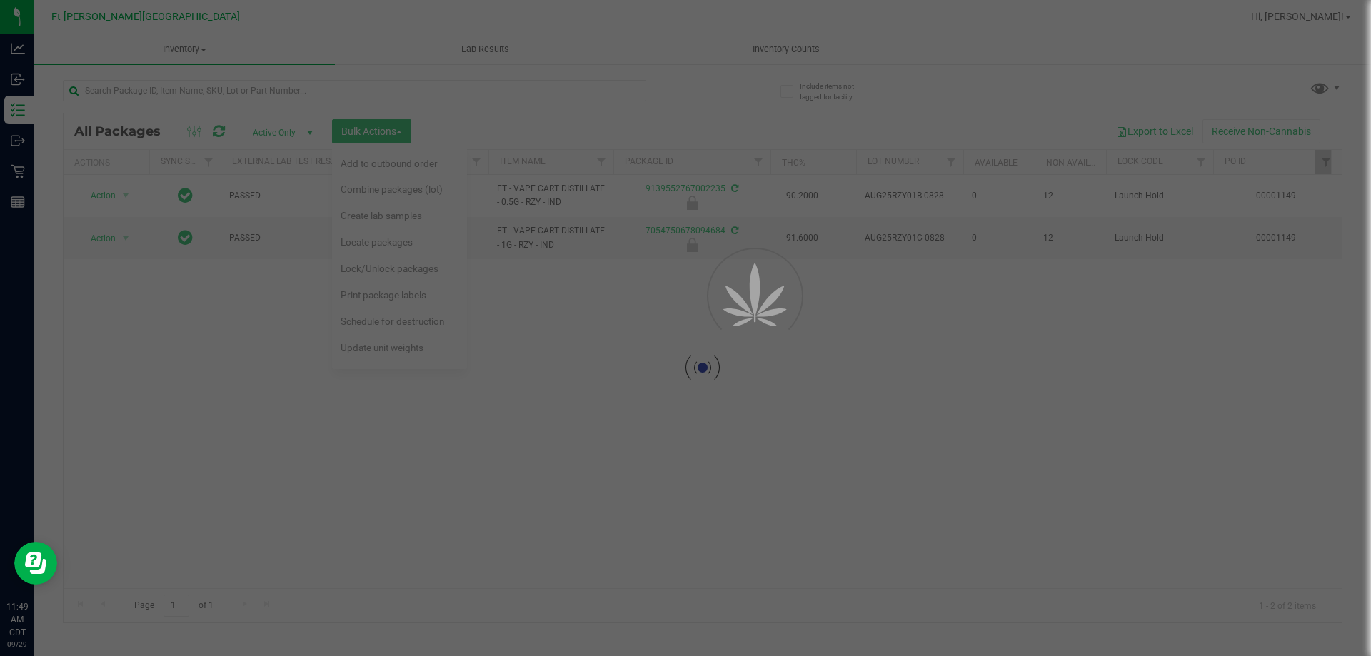
click at [558, 426] on div at bounding box center [703, 368] width 1278 height 509
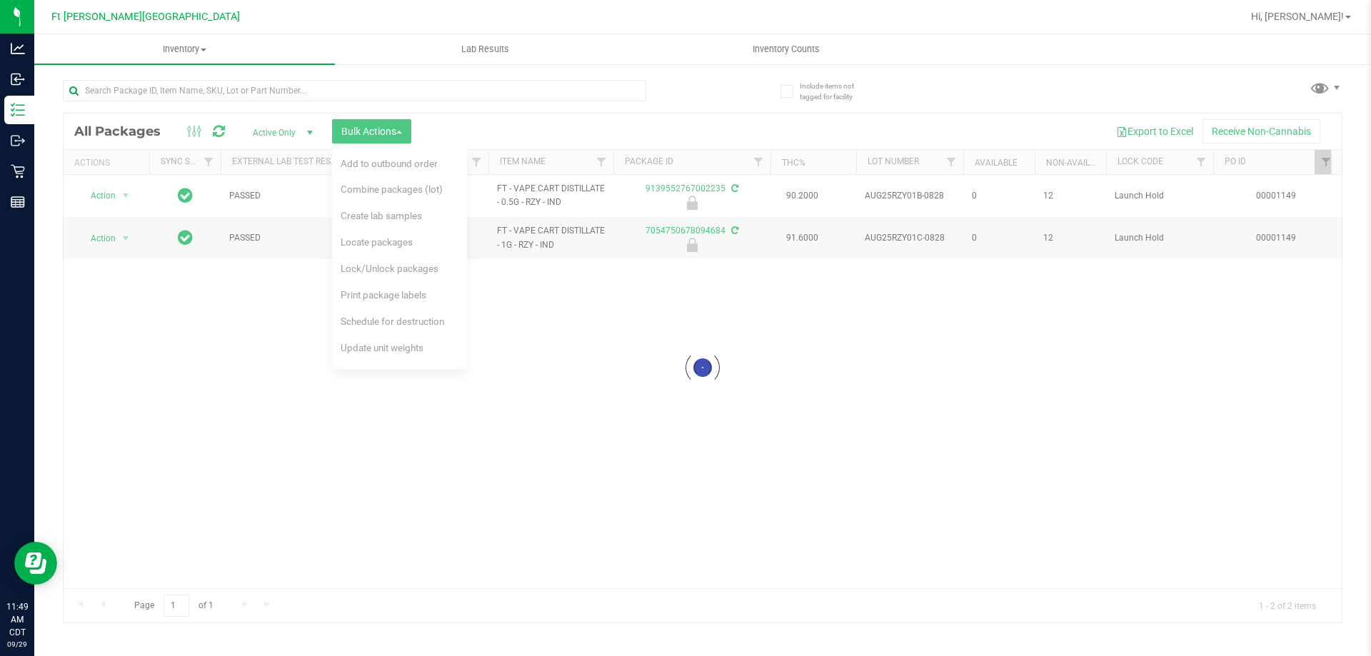
click at [558, 426] on div at bounding box center [703, 368] width 1278 height 509
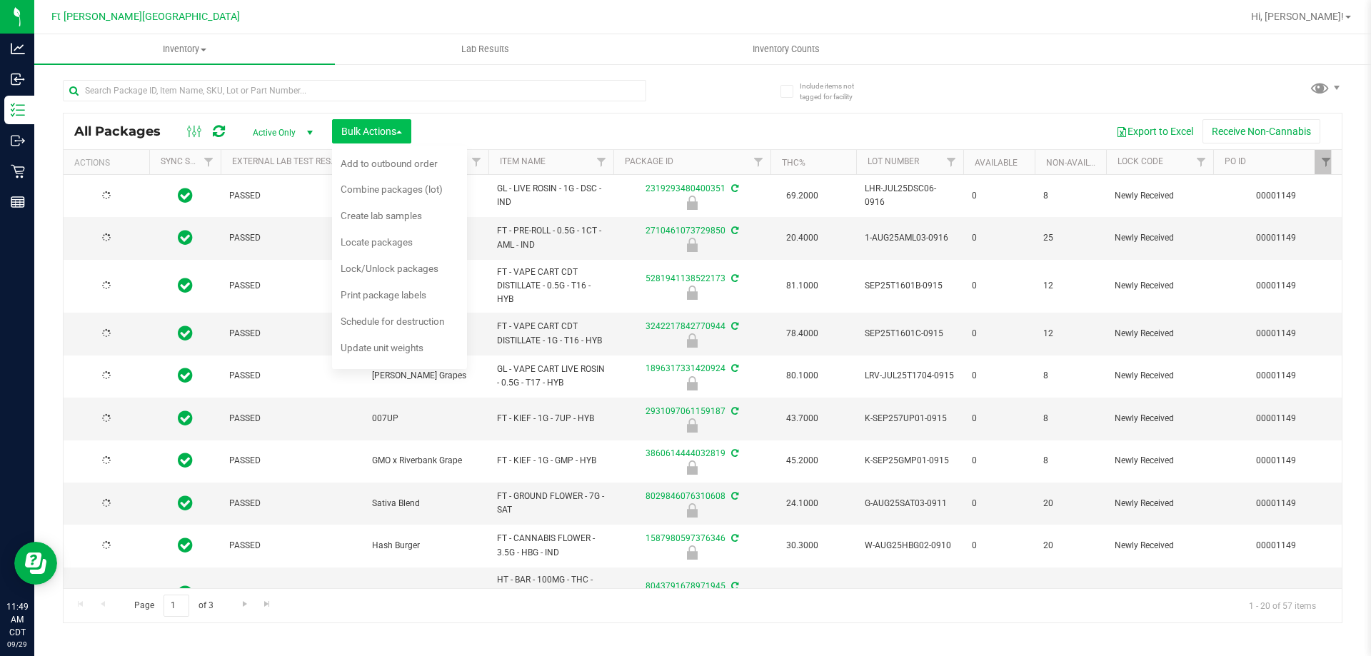
type input "[DATE]"
click at [394, 131] on span "Bulk Actions" at bounding box center [371, 131] width 61 height 11
click at [397, 134] on span "Bulk Actions" at bounding box center [371, 131] width 61 height 11
click at [381, 266] on span "Lock/Unlock packages" at bounding box center [390, 268] width 98 height 11
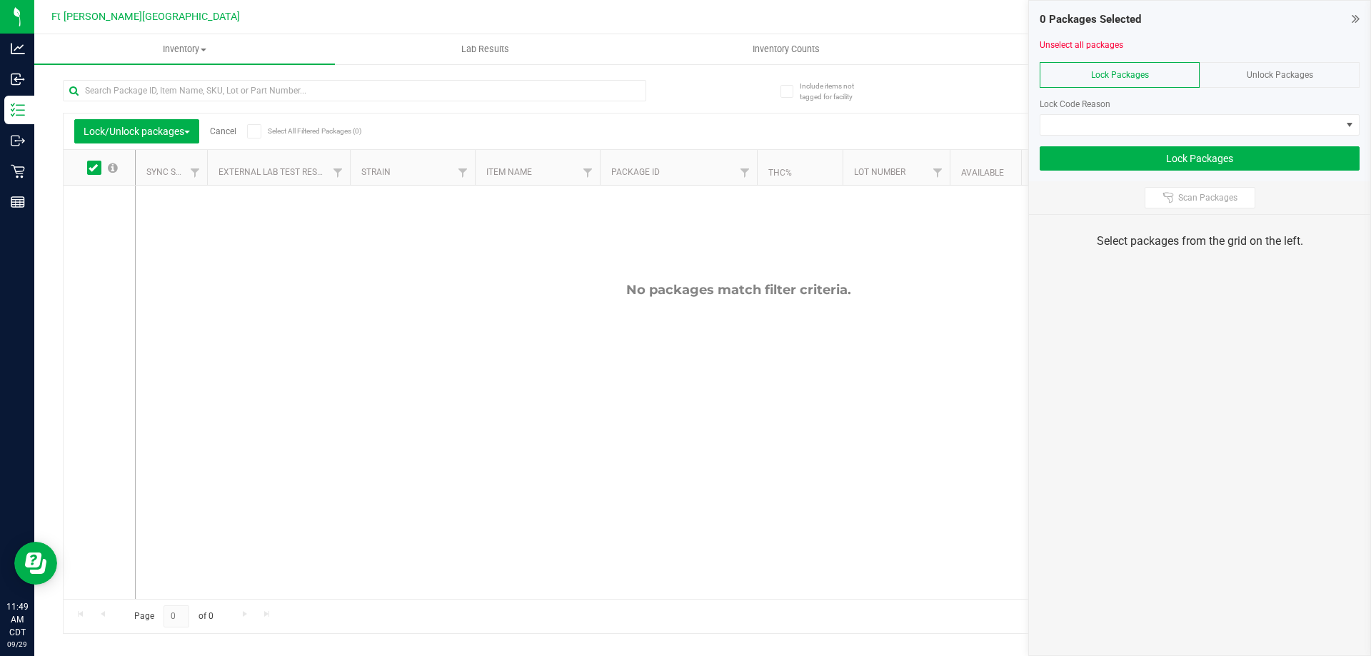
click at [1229, 74] on div "Unlock Packages" at bounding box center [1280, 75] width 160 height 26
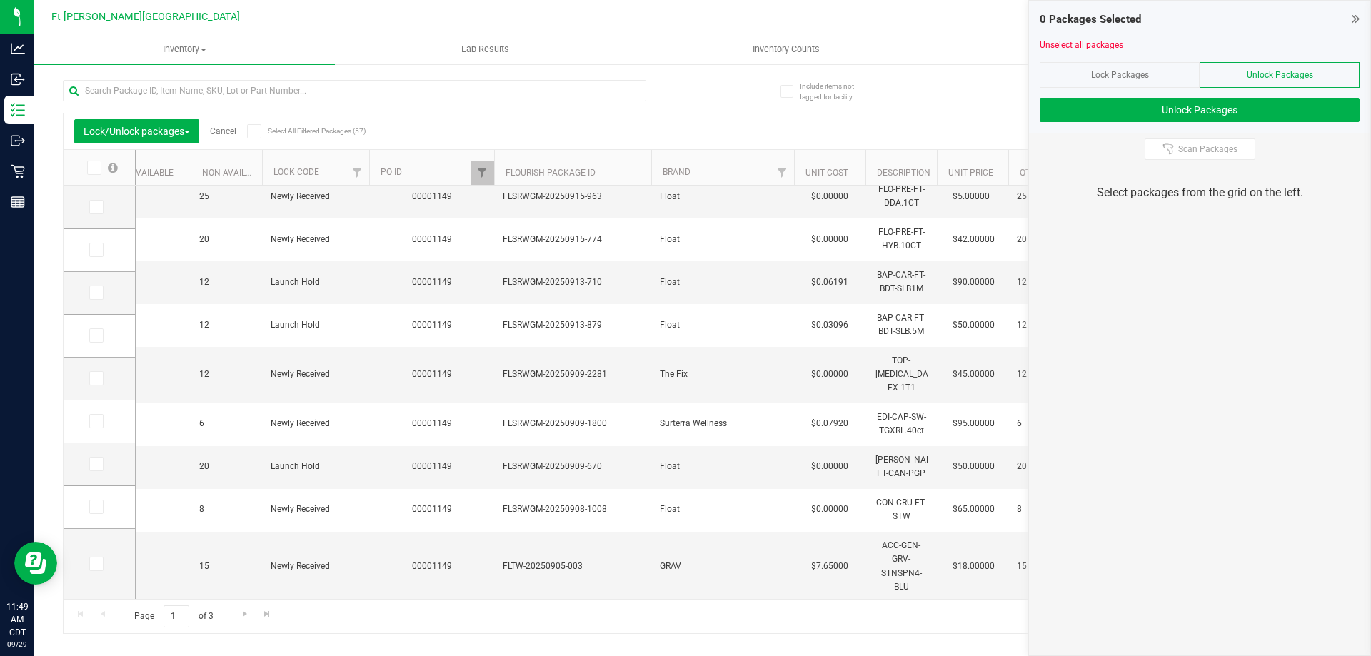
scroll to position [0, 901]
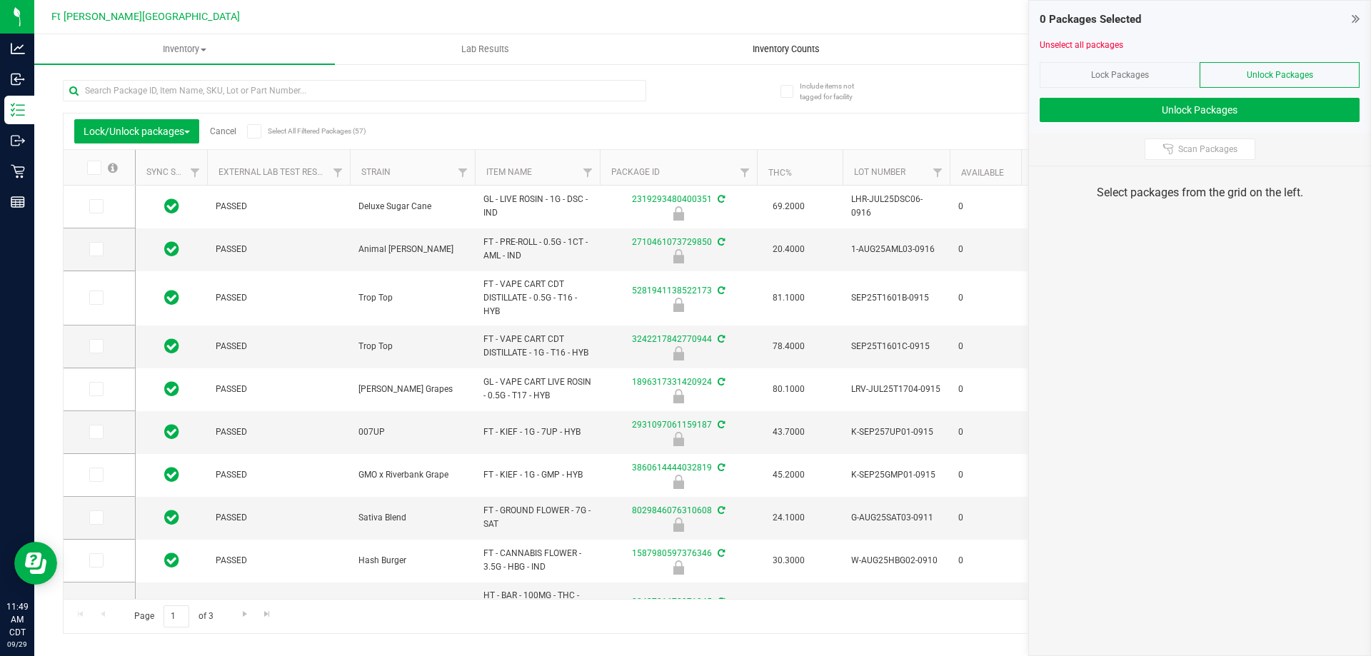
click at [646, 53] on uib-tab-heading "Inventory Counts" at bounding box center [785, 49] width 299 height 29
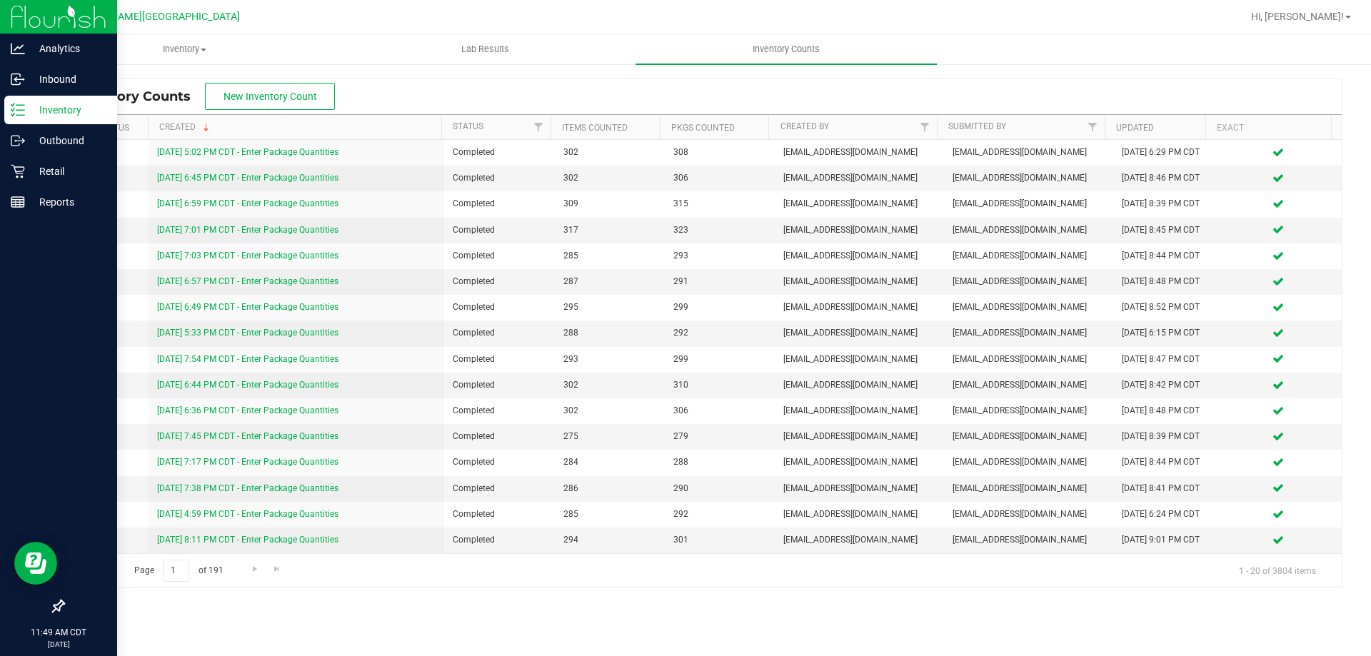
click at [36, 101] on p "Inventory" at bounding box center [68, 109] width 86 height 17
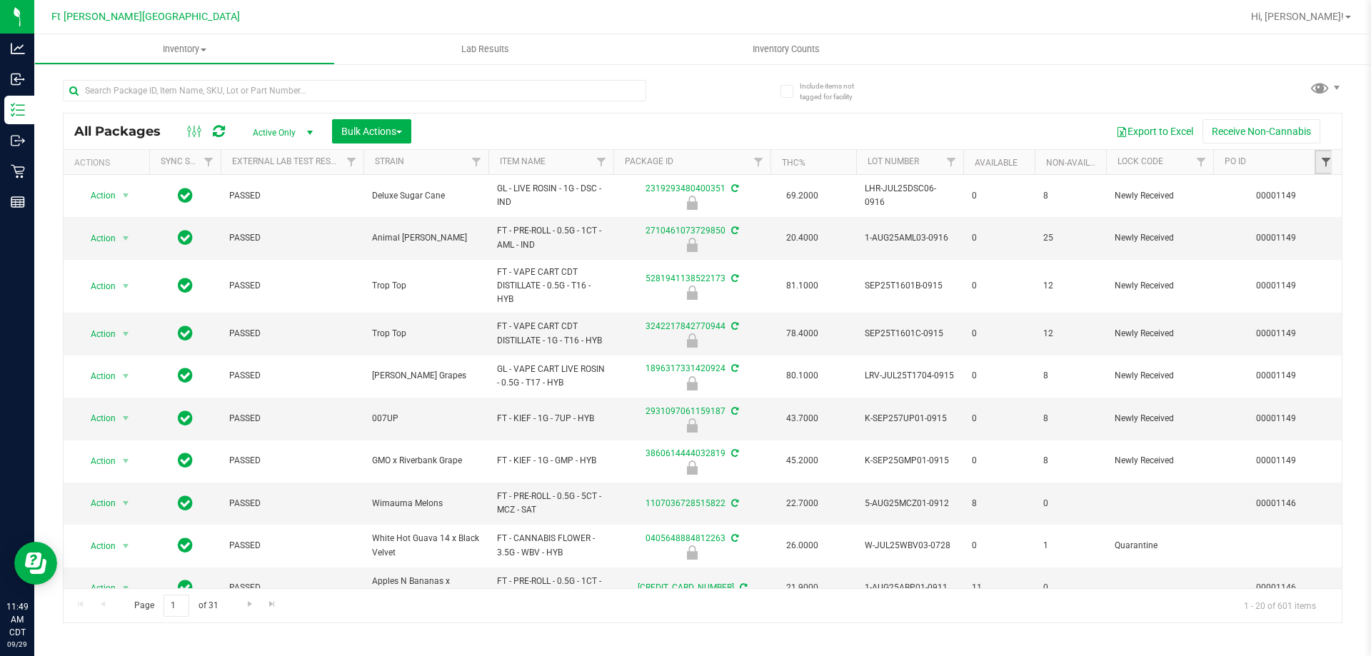
click at [1328, 161] on span "Filter" at bounding box center [1326, 161] width 11 height 11
type input "1149"
click at [1216, 216] on button "Filter" at bounding box center [1250, 231] width 69 height 31
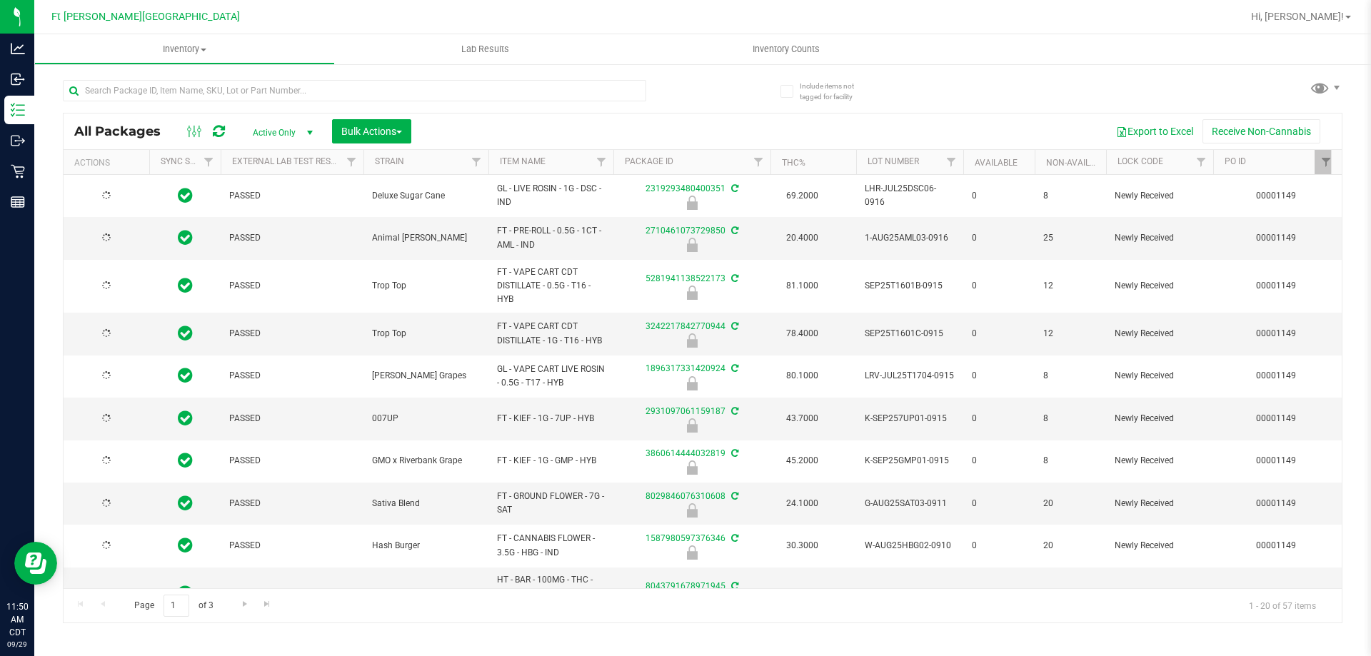
type input "[DATE]"
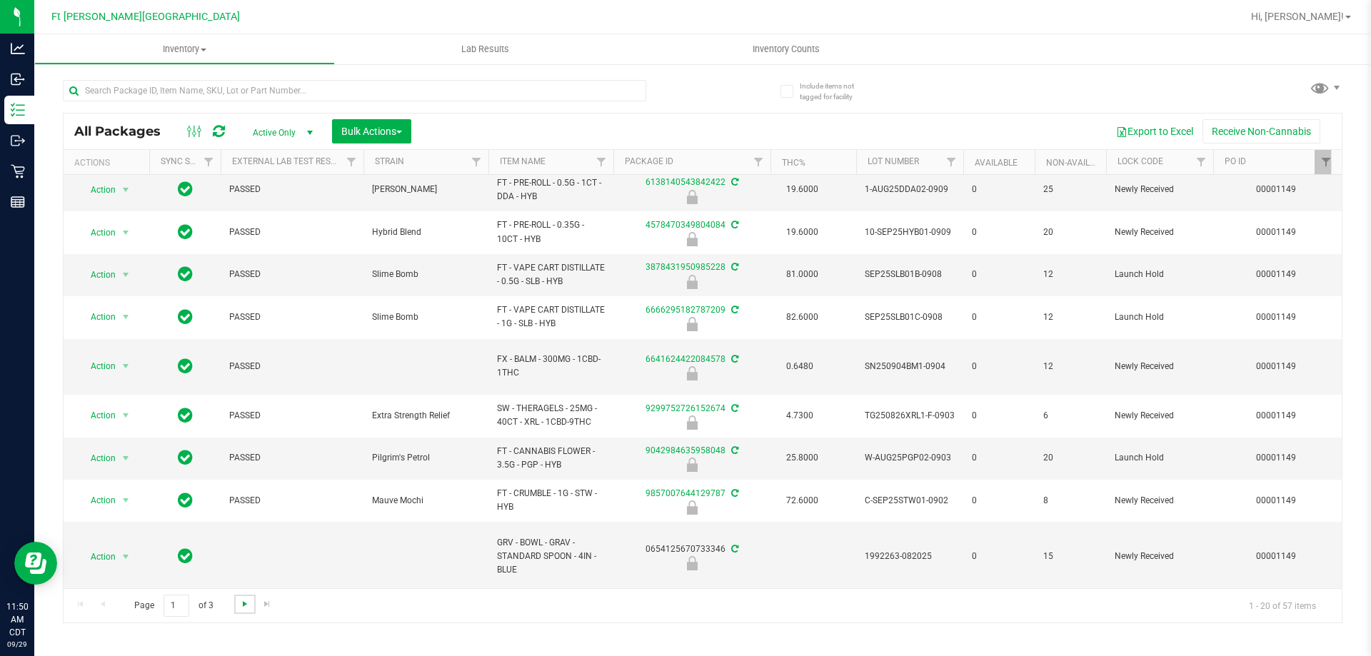
click at [240, 606] on span "Go to the next page" at bounding box center [244, 603] width 11 height 11
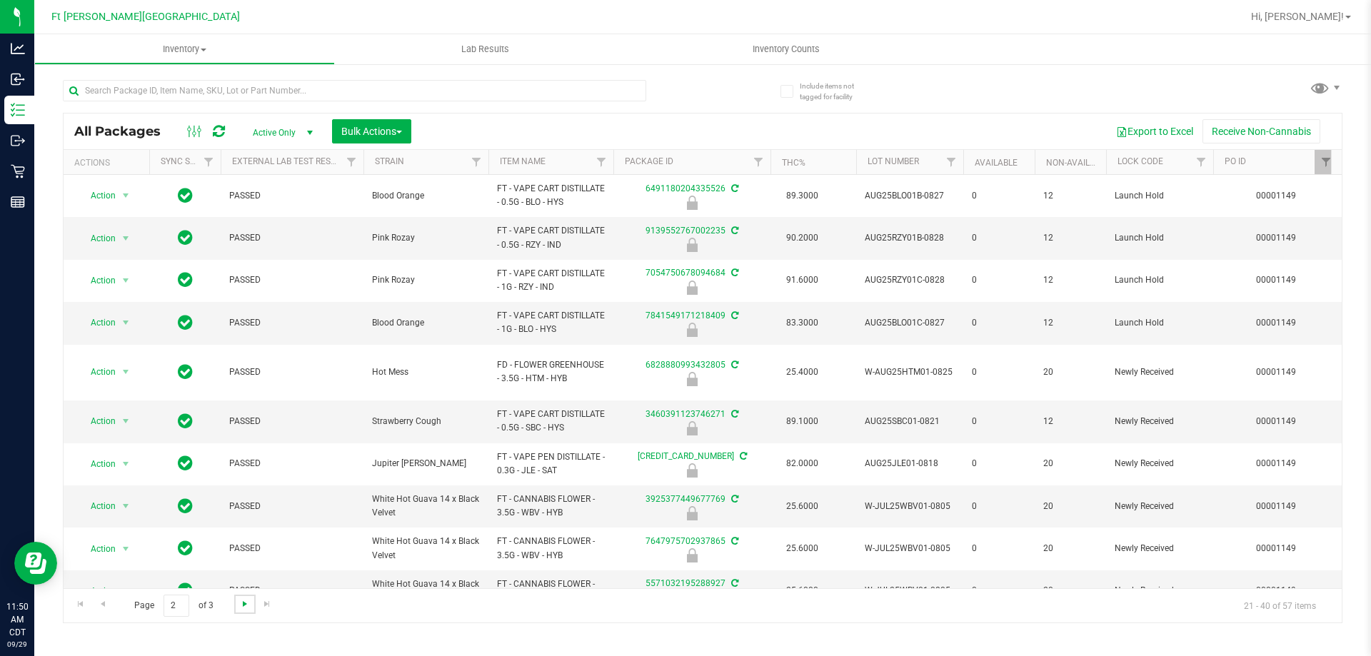
click at [240, 606] on span "Go to the next page" at bounding box center [244, 603] width 11 height 11
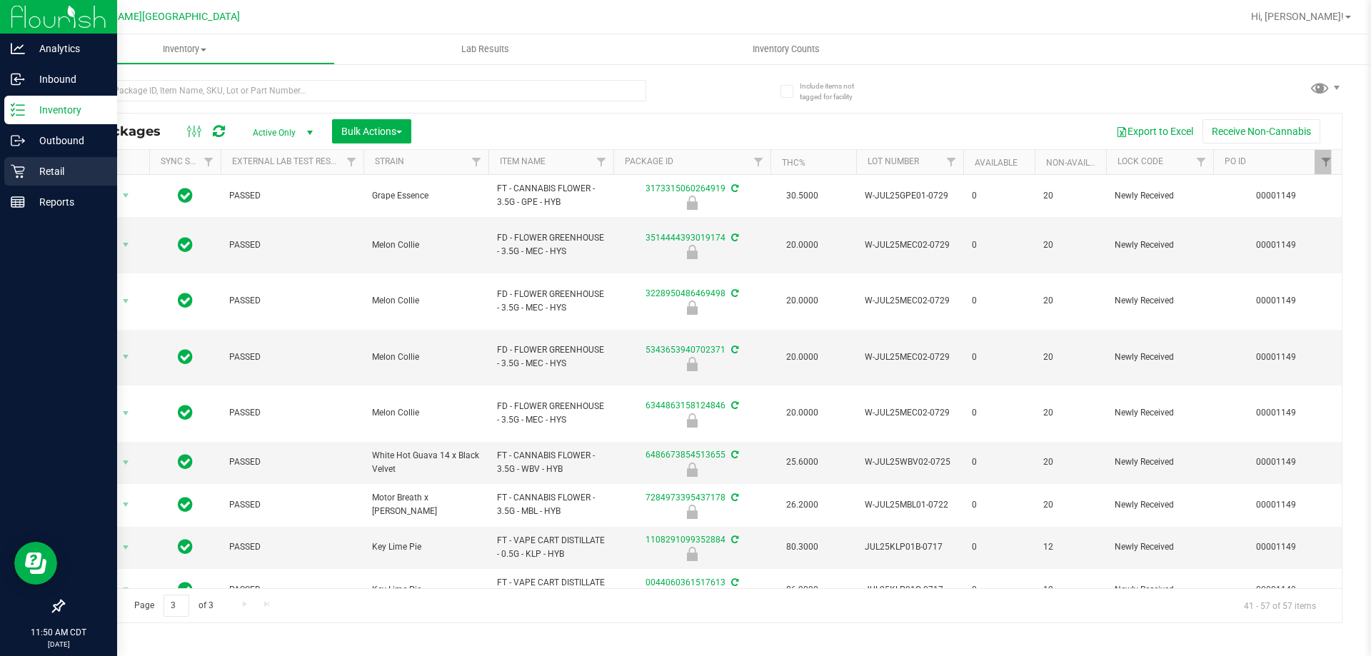
click at [47, 158] on div "Retail" at bounding box center [60, 171] width 113 height 29
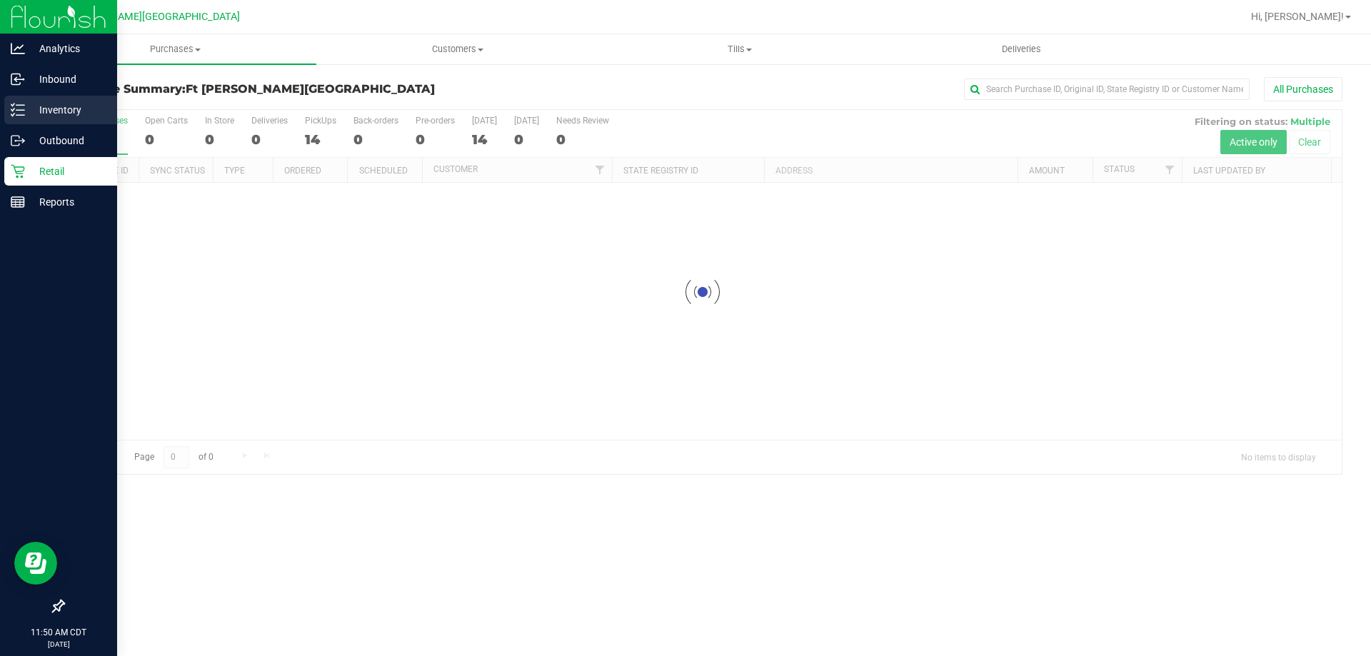
click at [53, 107] on p "Inventory" at bounding box center [68, 109] width 86 height 17
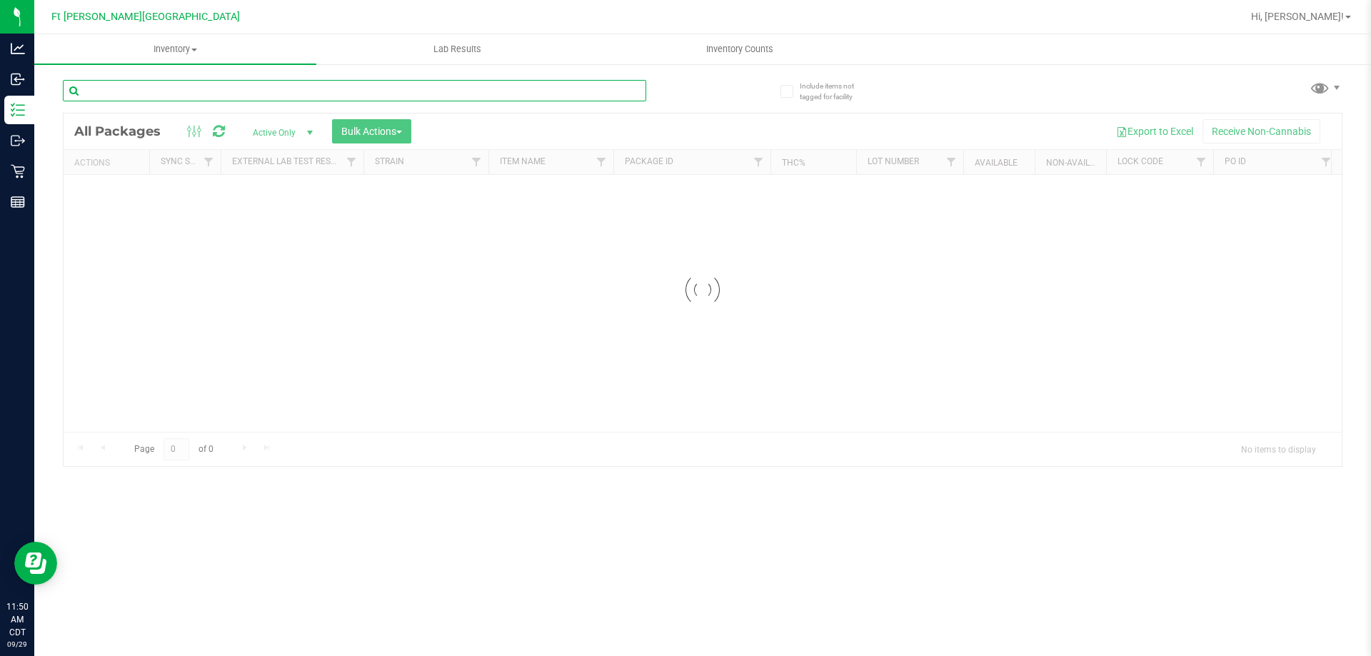
click at [233, 90] on input "text" at bounding box center [354, 90] width 583 height 21
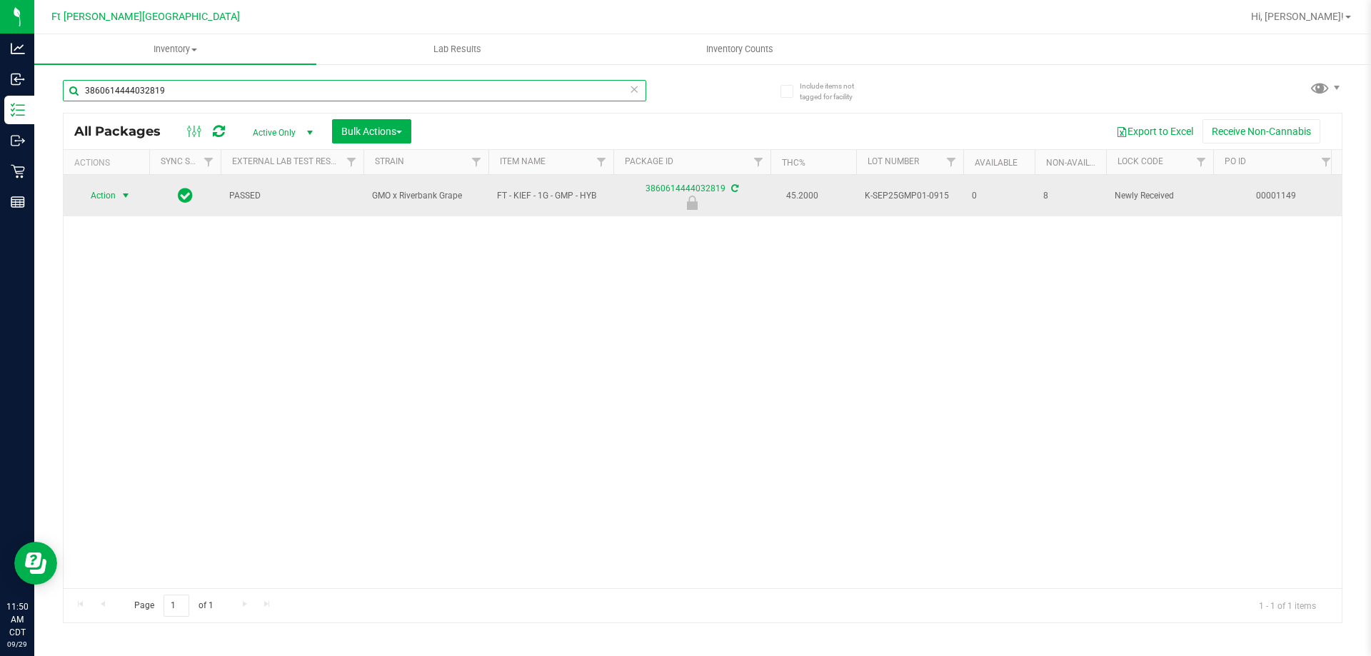
type input "3860614444032819"
click at [117, 189] on span "select" at bounding box center [126, 196] width 18 height 20
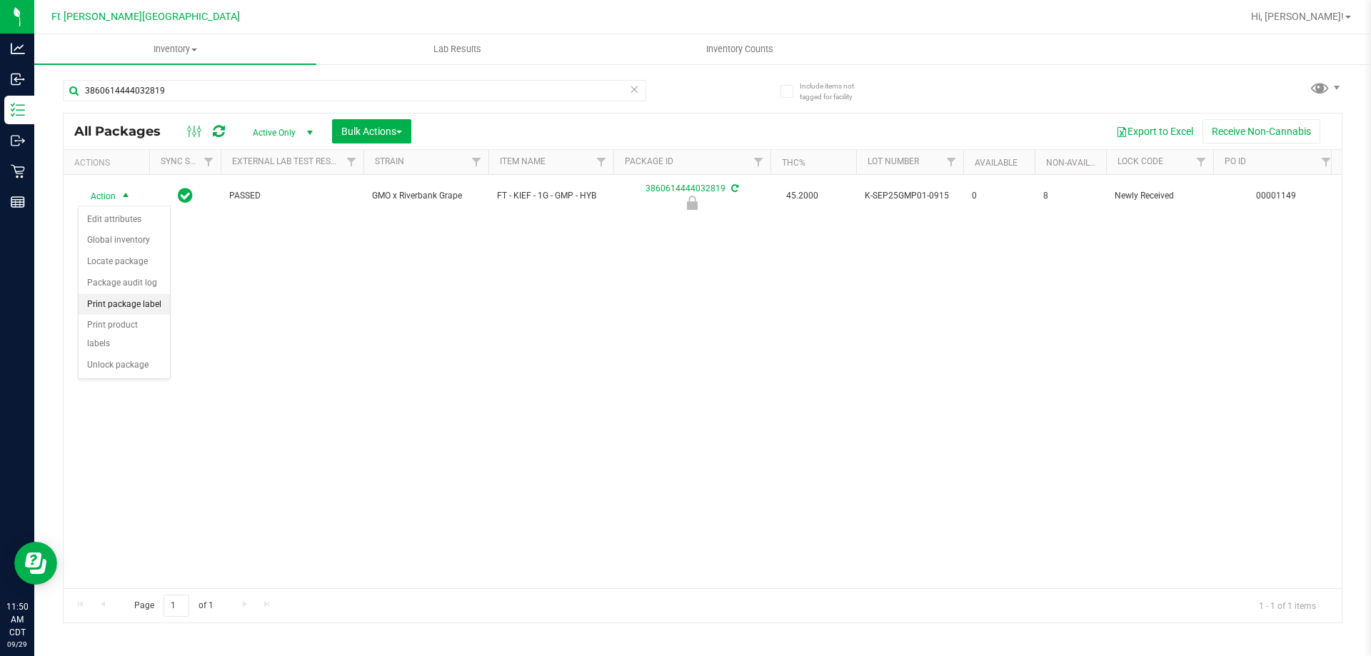
click at [125, 309] on li "Print package label" at bounding box center [124, 304] width 91 height 21
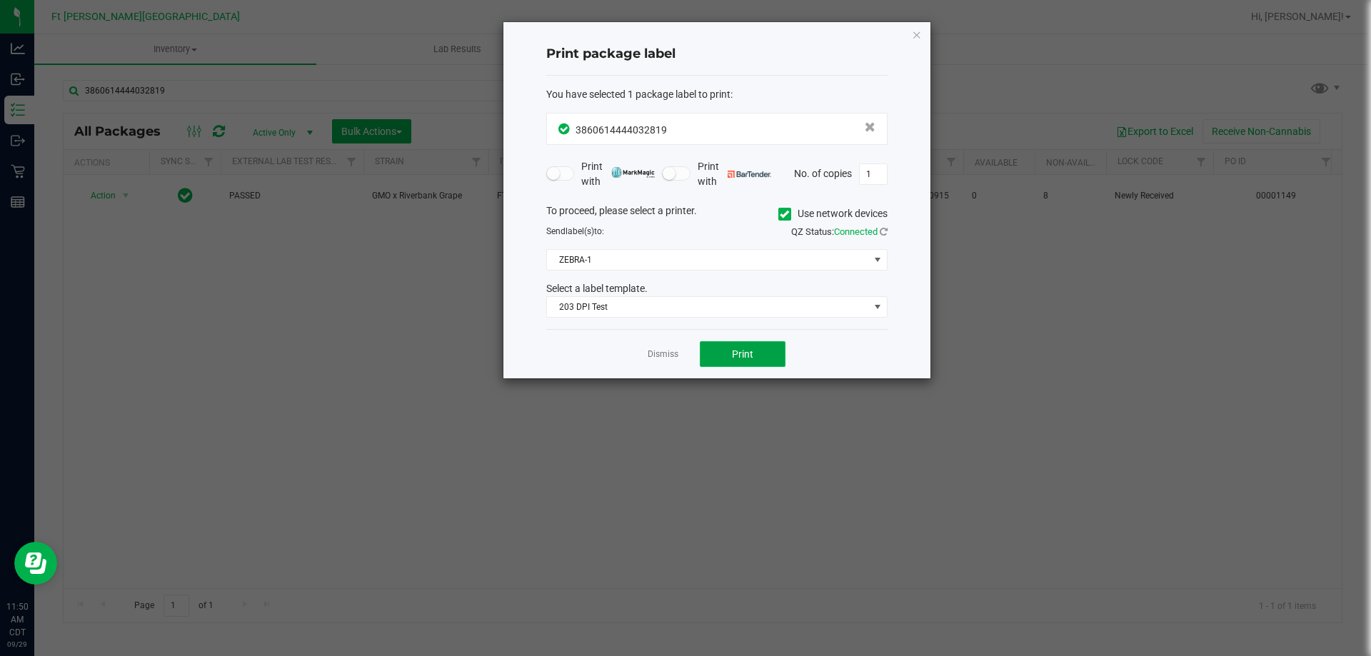
click at [772, 354] on button "Print" at bounding box center [743, 354] width 86 height 26
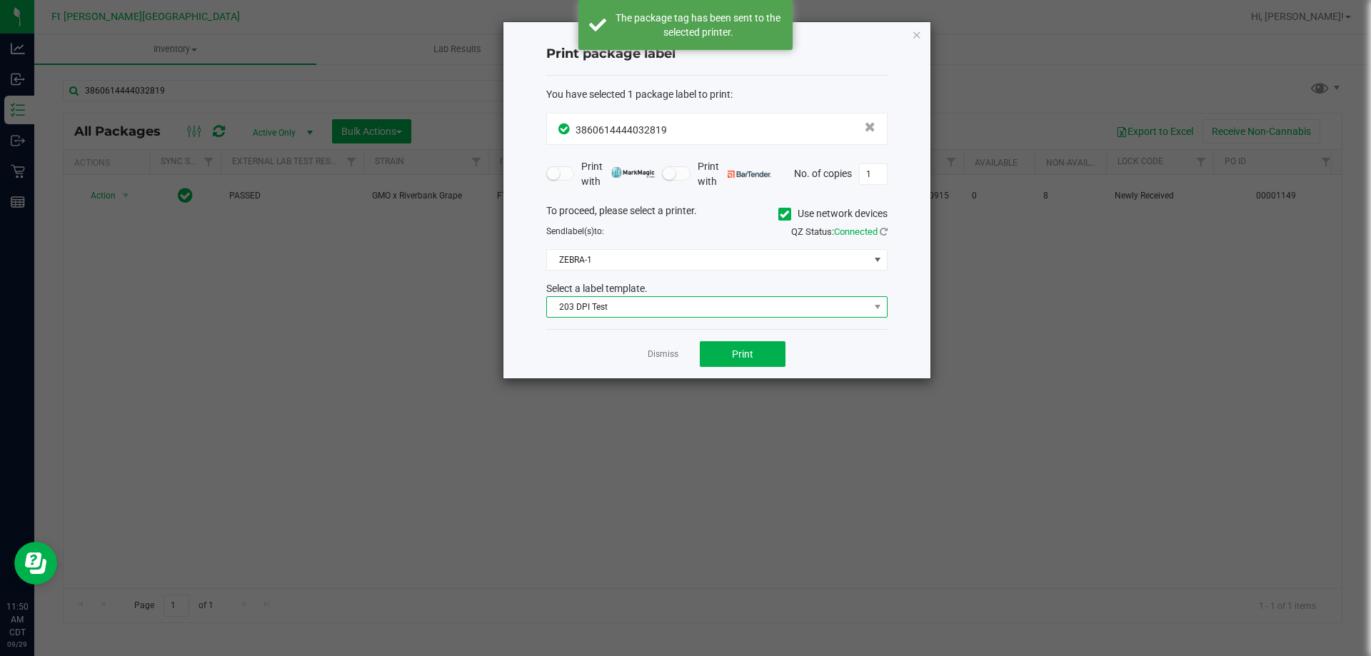
click at [672, 300] on span "203 DPI Test" at bounding box center [708, 307] width 322 height 20
click at [649, 270] on span "ZEBRA-1" at bounding box center [708, 260] width 322 height 20
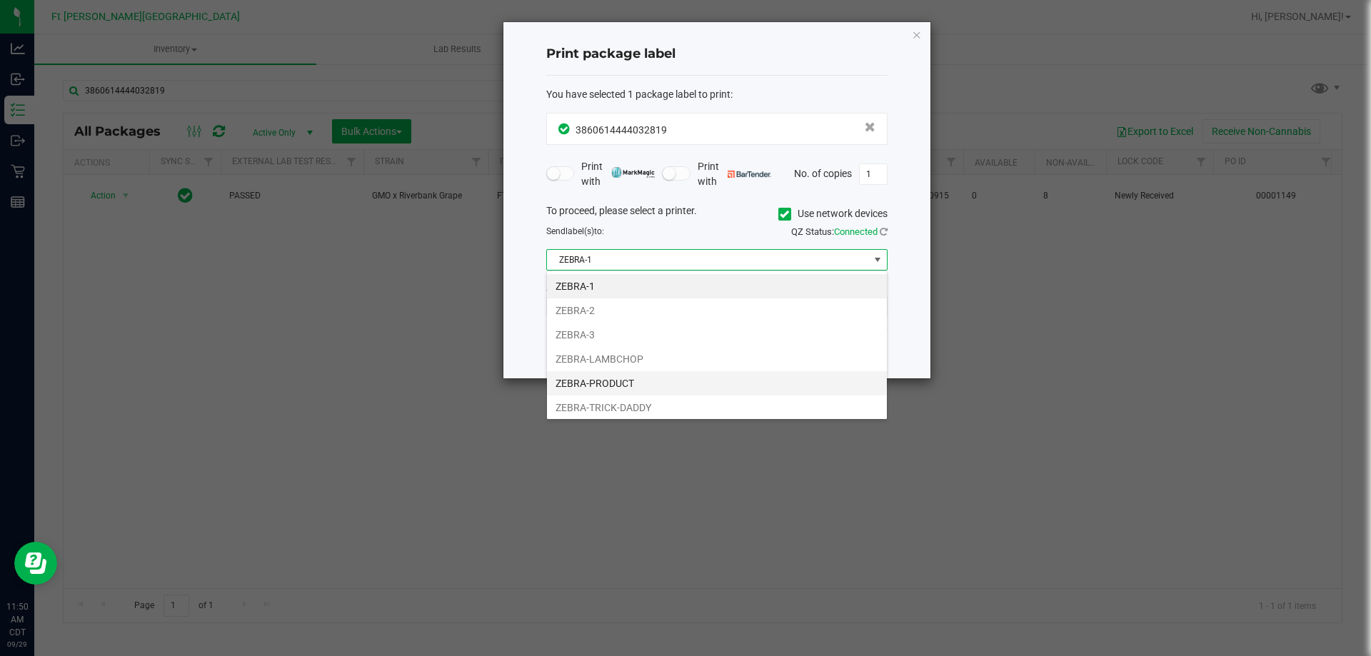
click at [624, 385] on li "ZEBRA-PRODUCT" at bounding box center [717, 383] width 340 height 24
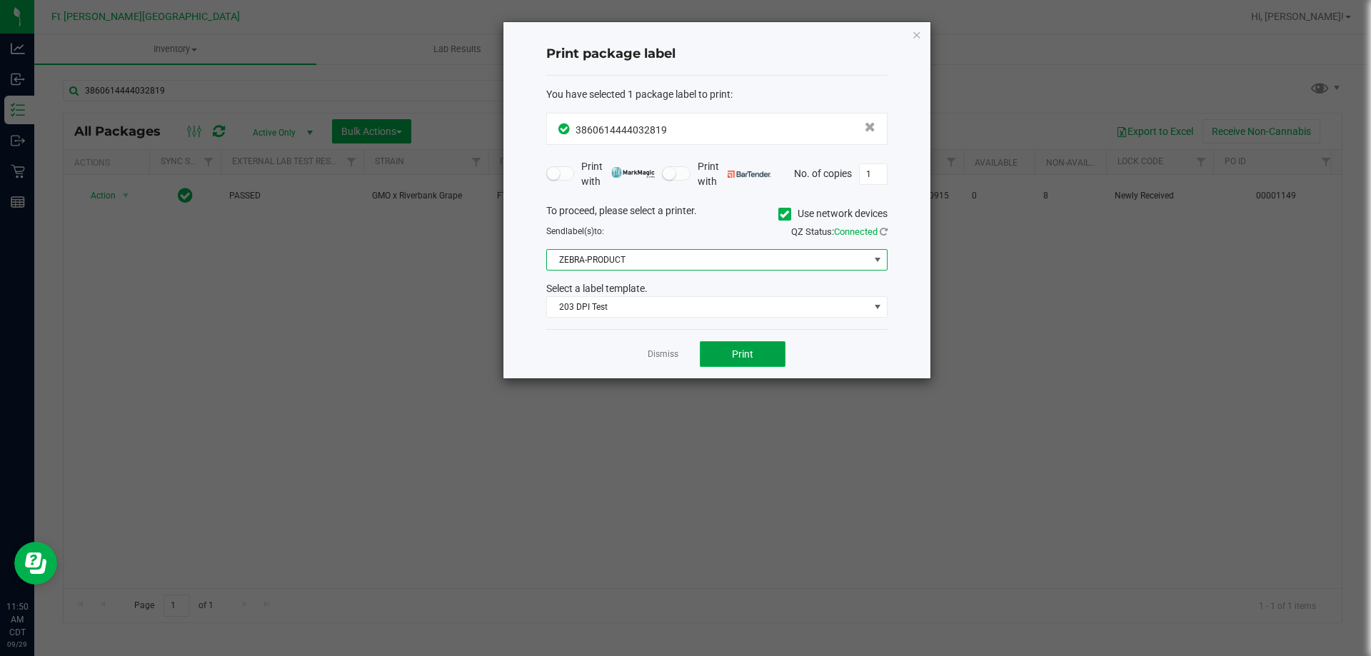
click at [759, 348] on button "Print" at bounding box center [743, 354] width 86 height 26
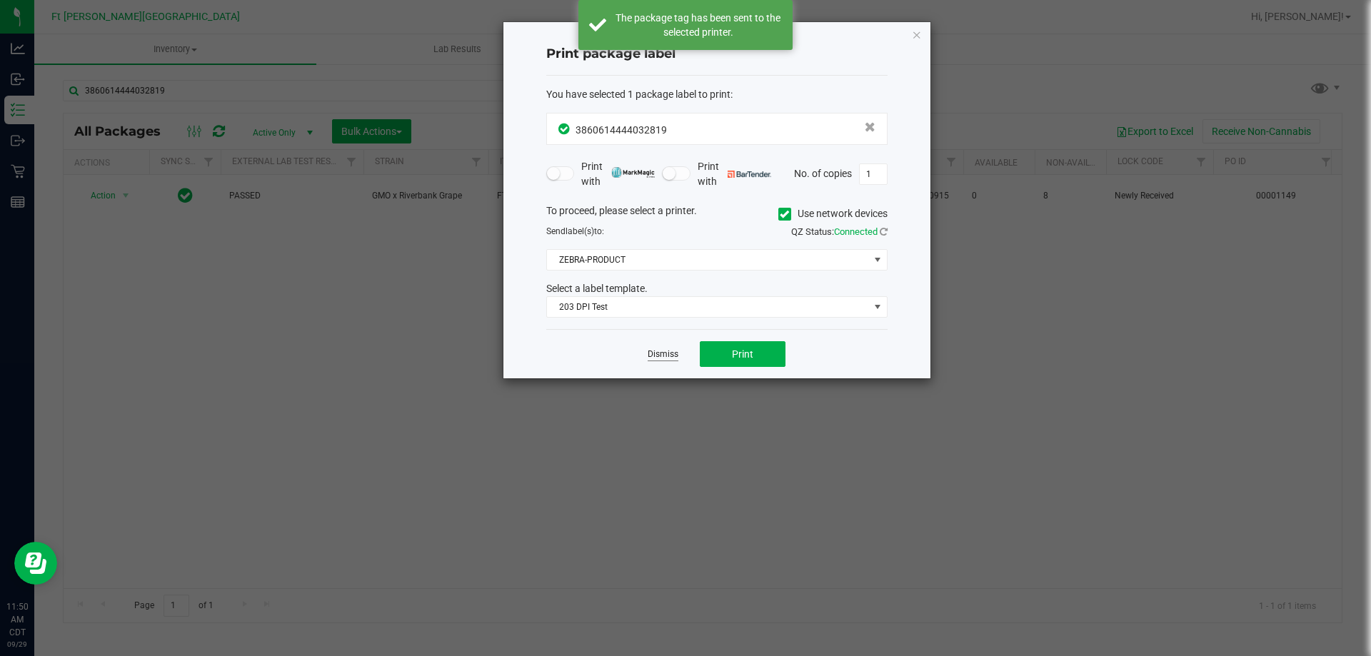
click at [661, 354] on link "Dismiss" at bounding box center [663, 355] width 31 height 12
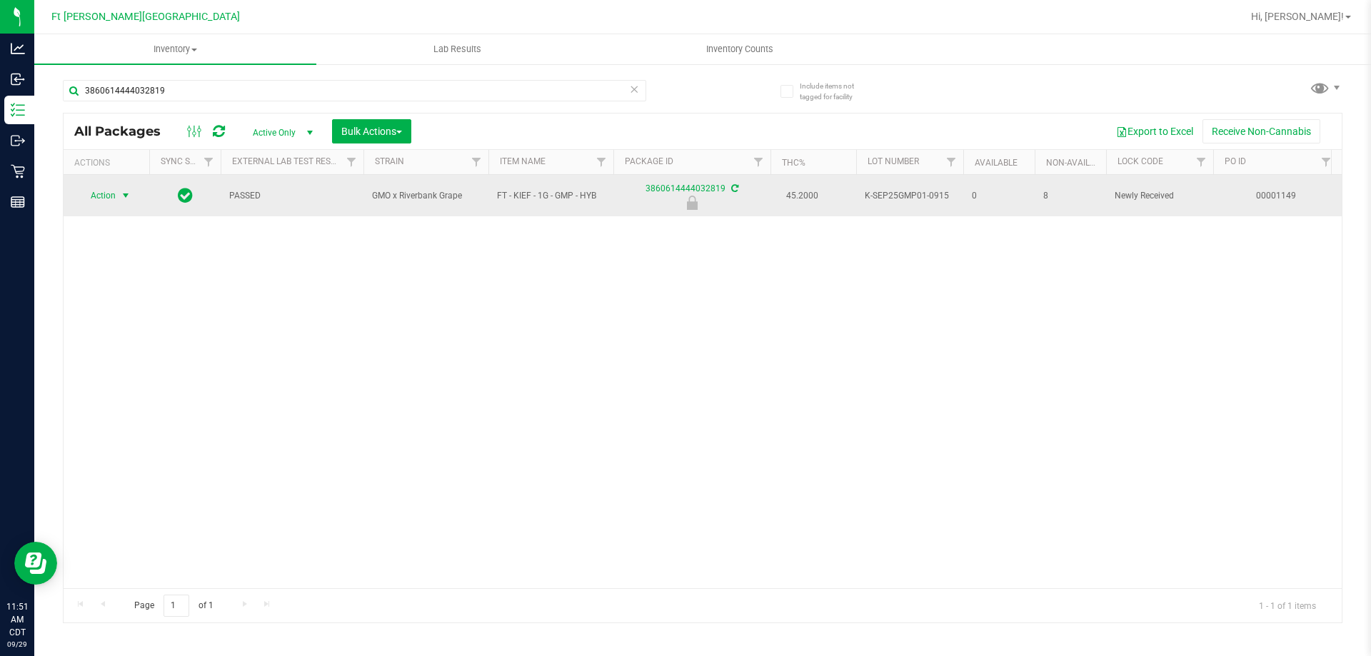
click at [99, 199] on span "Action" at bounding box center [97, 196] width 39 height 20
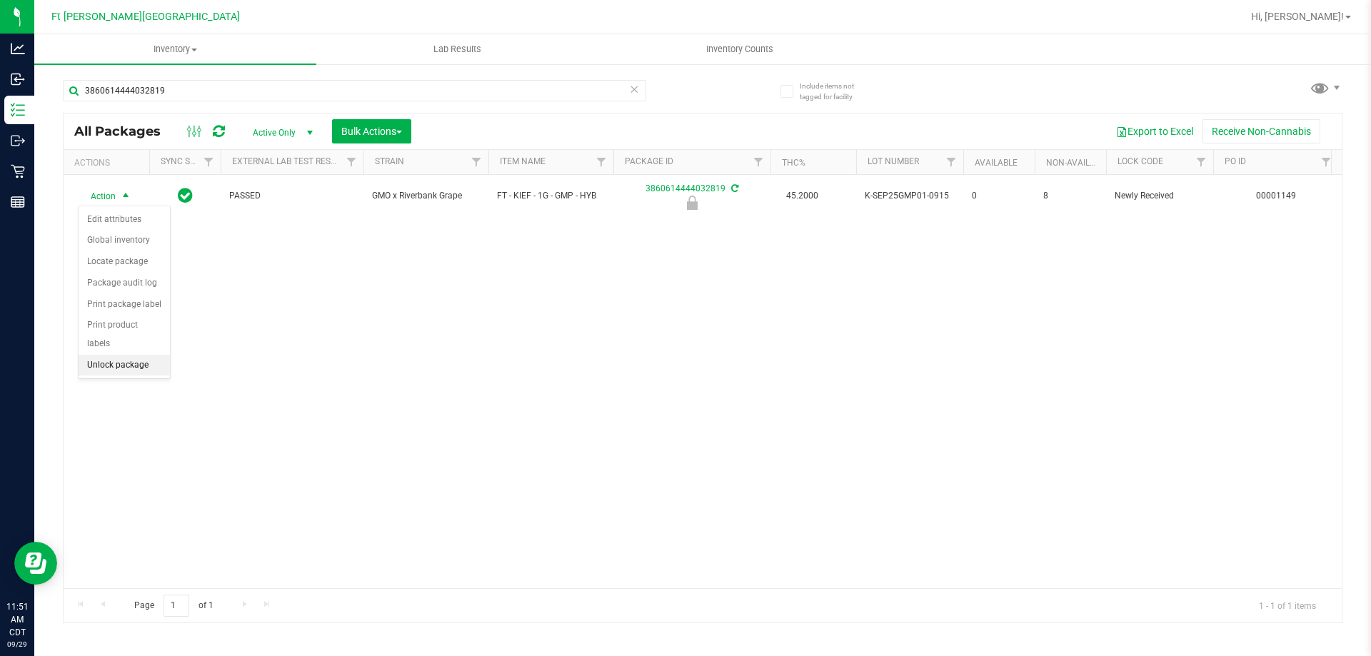
click at [106, 355] on li "Unlock package" at bounding box center [124, 365] width 91 height 21
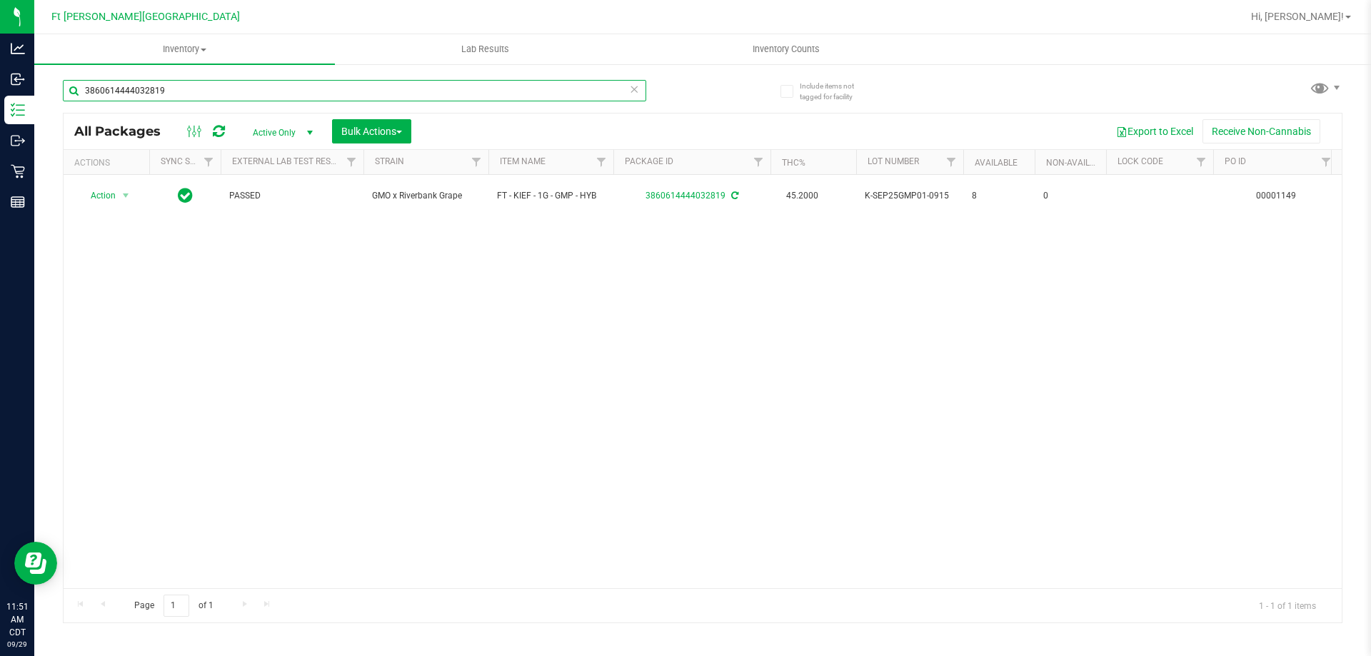
click at [533, 95] on input "3860614444032819" at bounding box center [354, 90] width 583 height 21
click at [529, 98] on input "3860614444032819" at bounding box center [354, 90] width 583 height 21
click at [243, 90] on input "38606144440328192931097061159187" at bounding box center [354, 90] width 583 height 21
click at [244, 90] on input "38606144440328192931097061159187" at bounding box center [354, 90] width 583 height 21
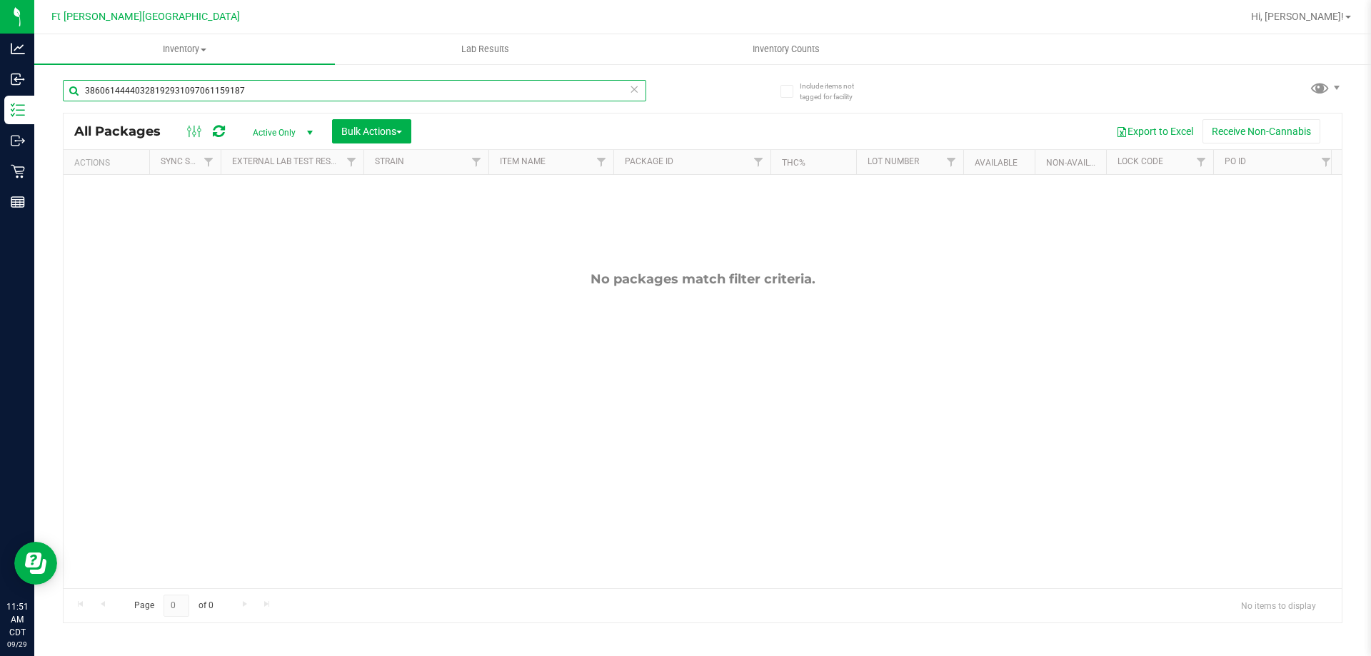
click at [245, 89] on input "38606144440328192931097061159187" at bounding box center [354, 90] width 583 height 21
click at [253, 99] on input "38606144440328192931097061159187" at bounding box center [354, 90] width 583 height 21
click at [253, 95] on input "38606144440328192931097061159187" at bounding box center [354, 90] width 583 height 21
click at [254, 94] on input "38606144440328192931097061159187" at bounding box center [354, 90] width 583 height 21
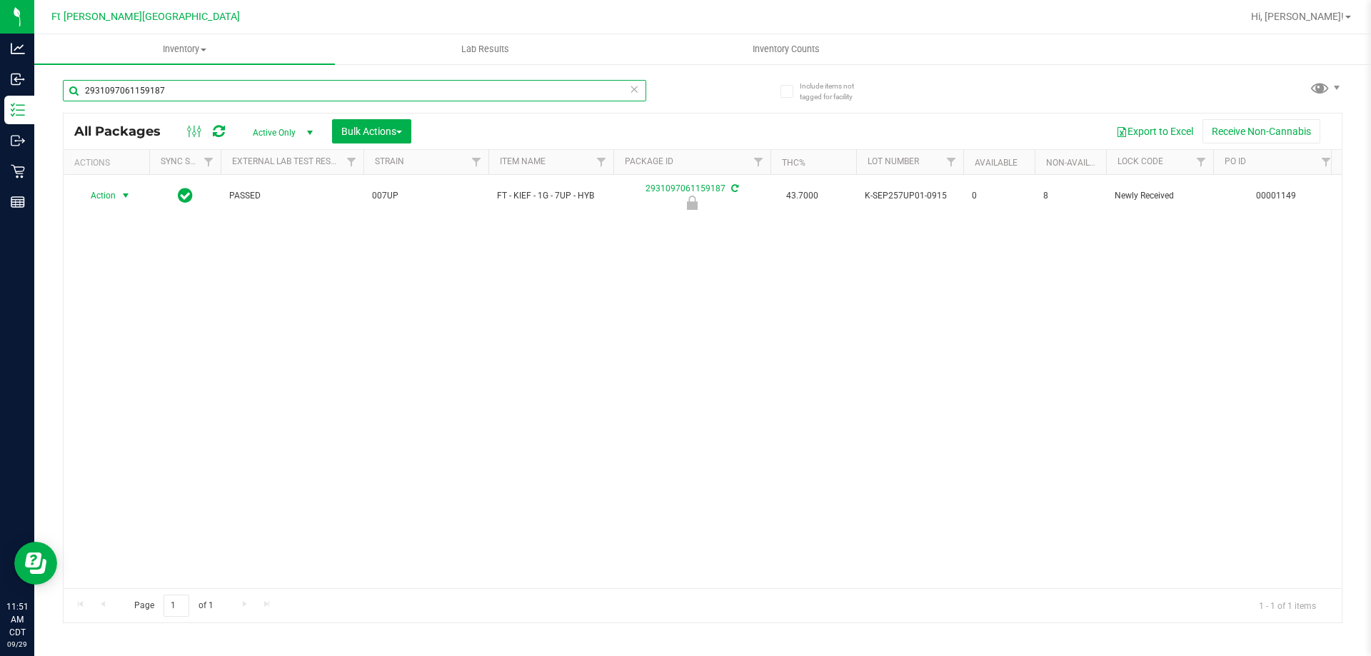
type input "2931097061159187"
click at [109, 197] on span "Action" at bounding box center [97, 196] width 39 height 20
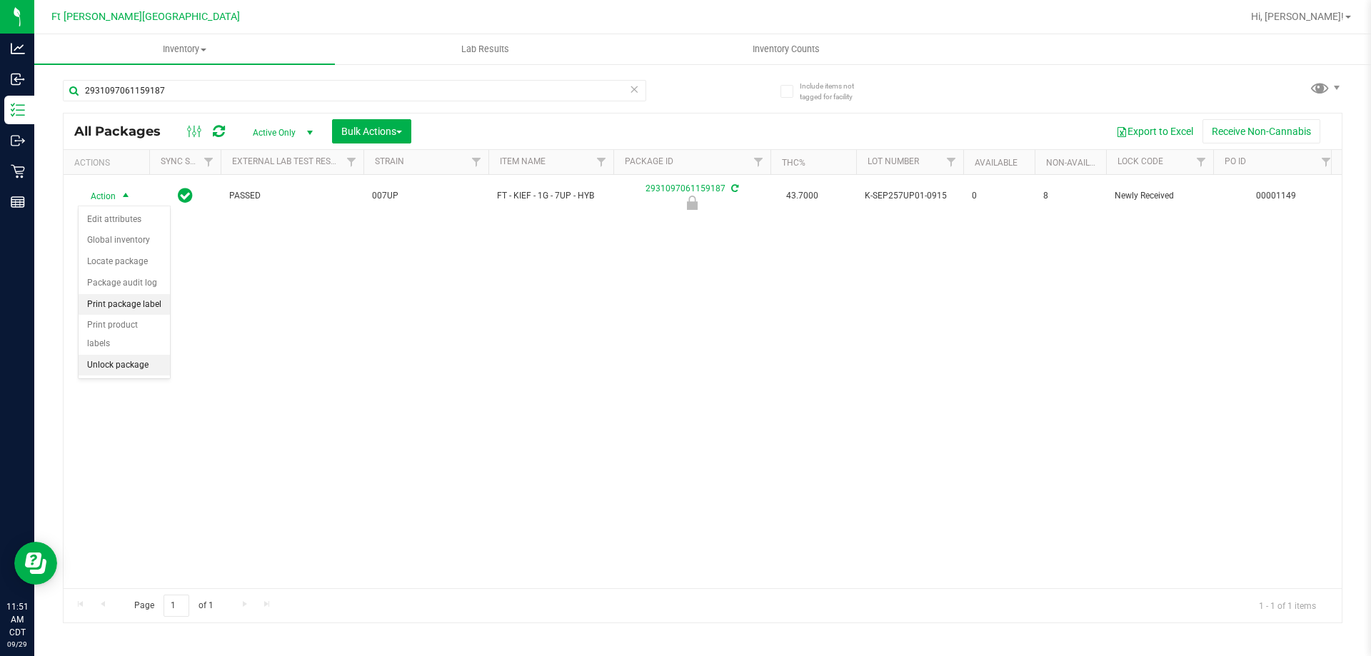
click at [149, 306] on li "Print package label" at bounding box center [124, 304] width 91 height 21
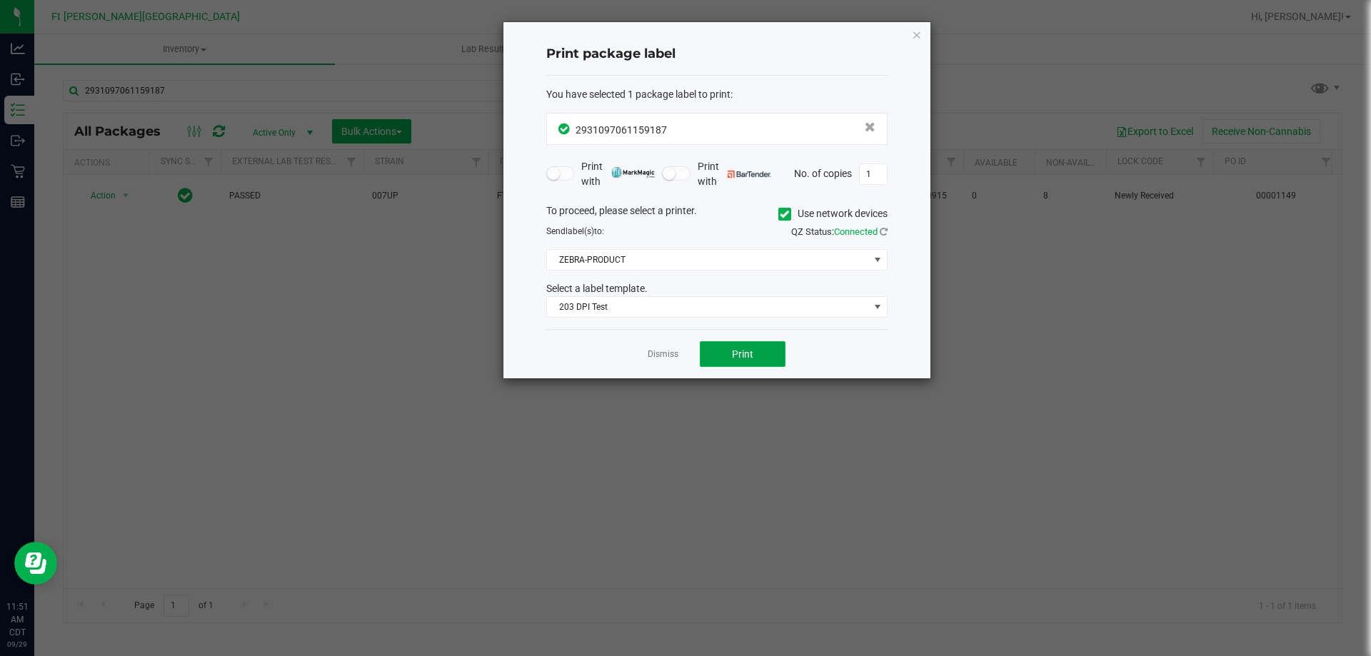
click at [753, 354] on span "Print" at bounding box center [742, 354] width 21 height 11
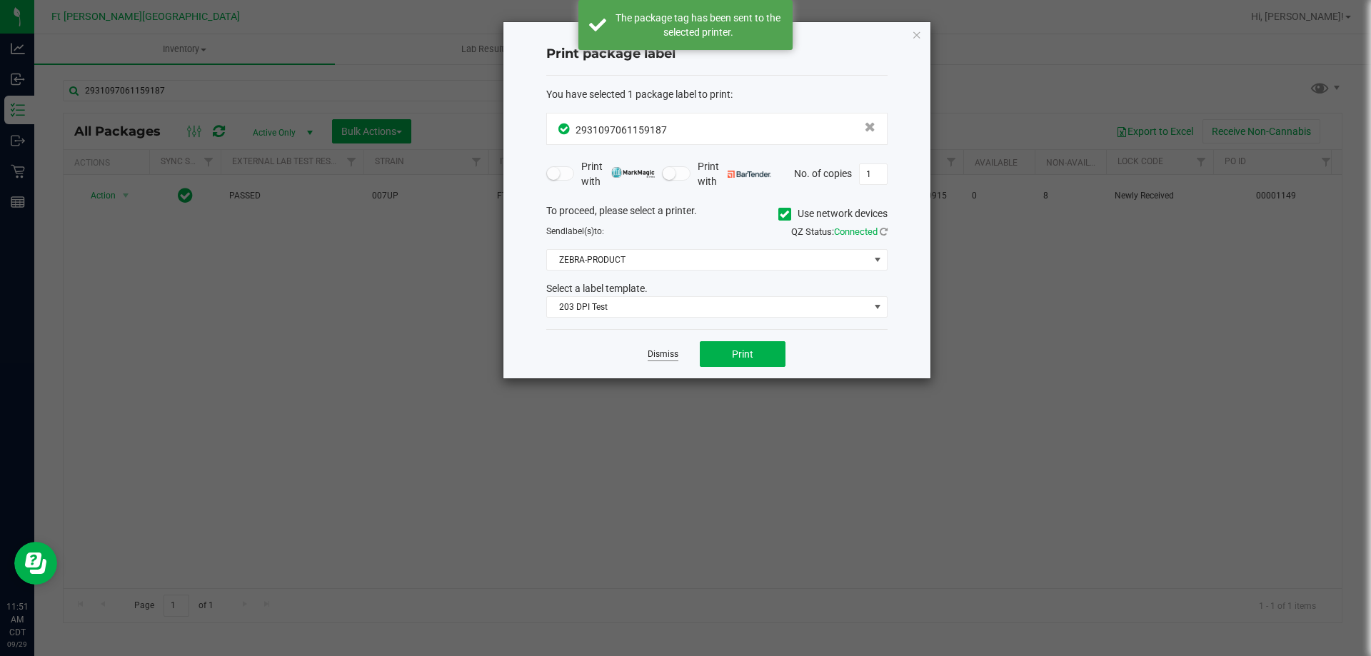
click at [666, 353] on link "Dismiss" at bounding box center [663, 355] width 31 height 12
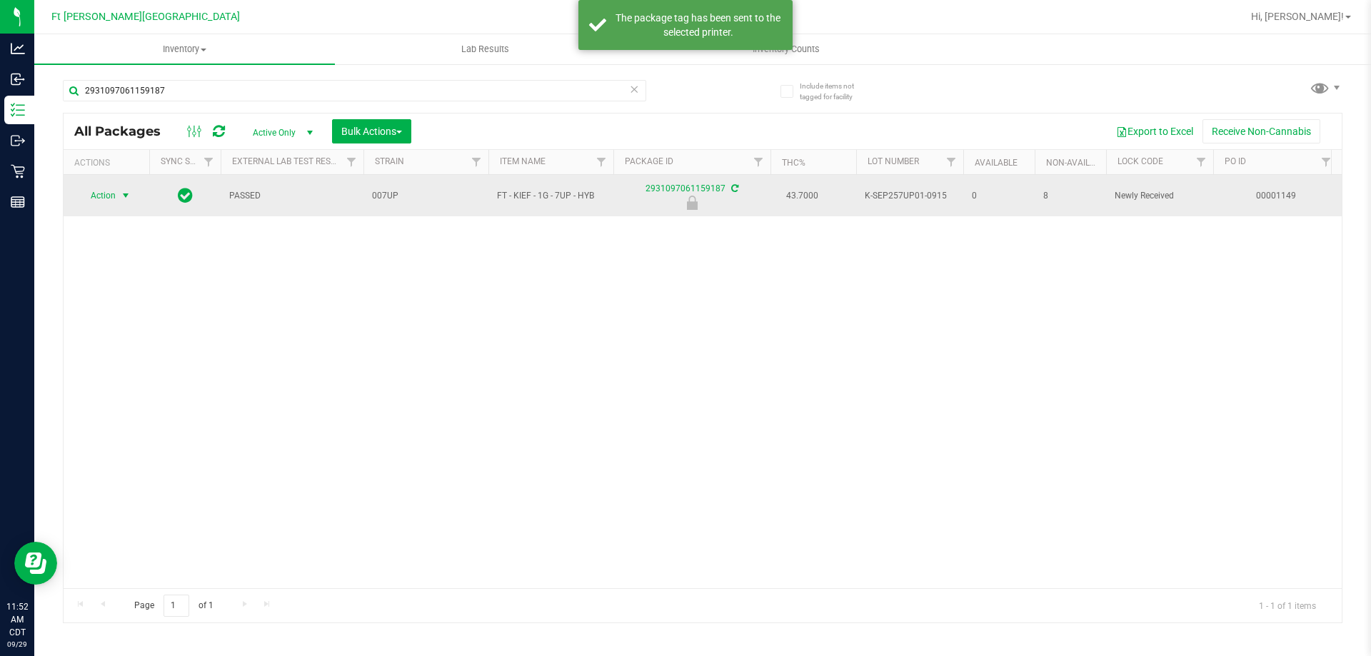
click at [100, 199] on span "Action" at bounding box center [97, 196] width 39 height 20
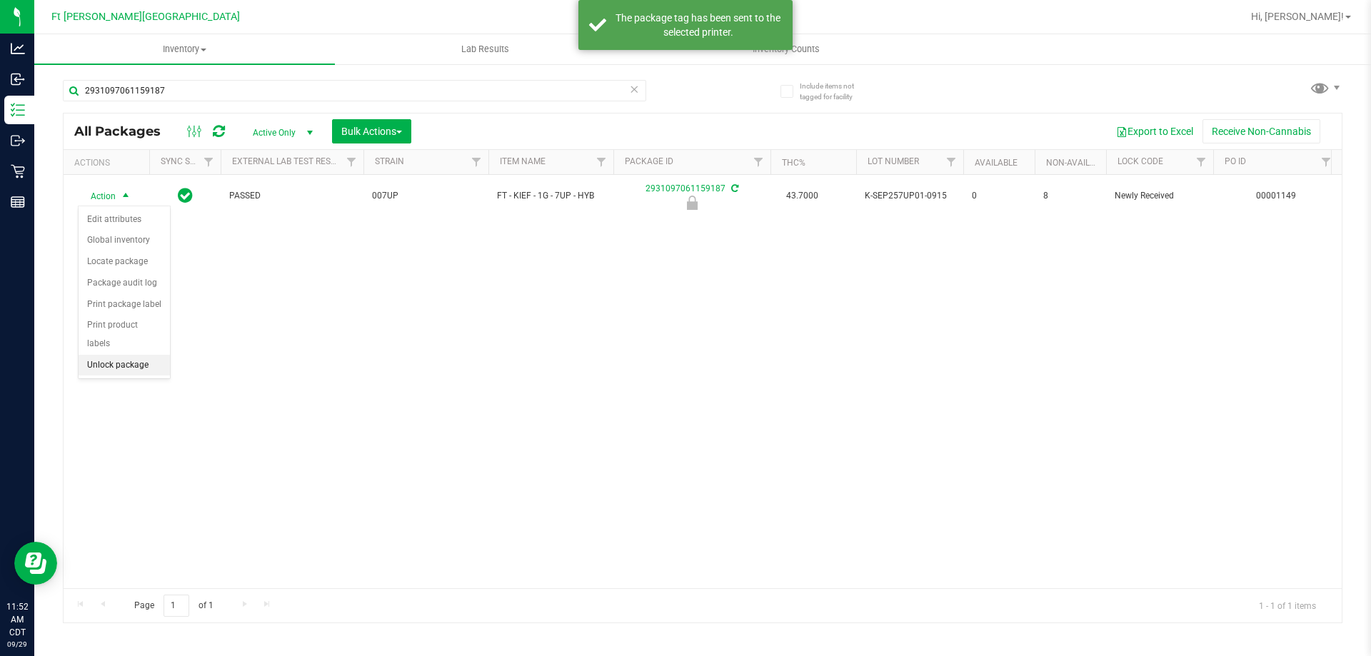
click at [123, 355] on li "Unlock package" at bounding box center [124, 365] width 91 height 21
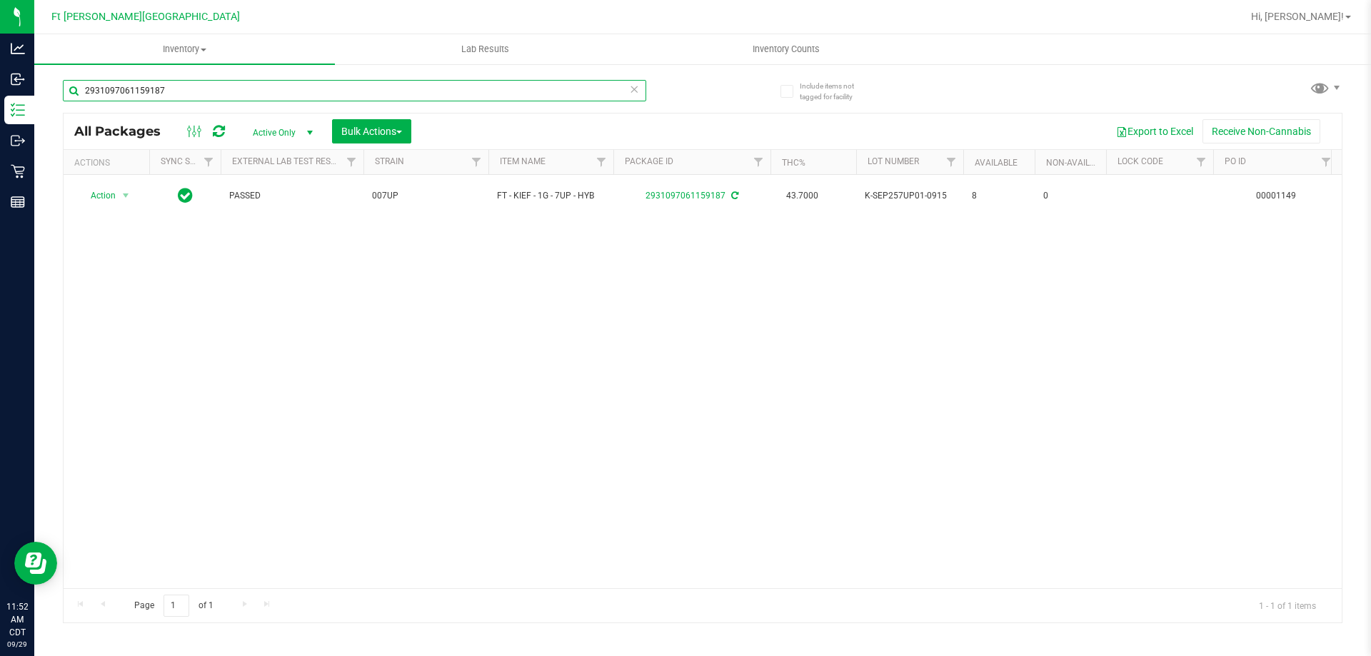
click at [264, 86] on input "2931097061159187" at bounding box center [354, 90] width 583 height 21
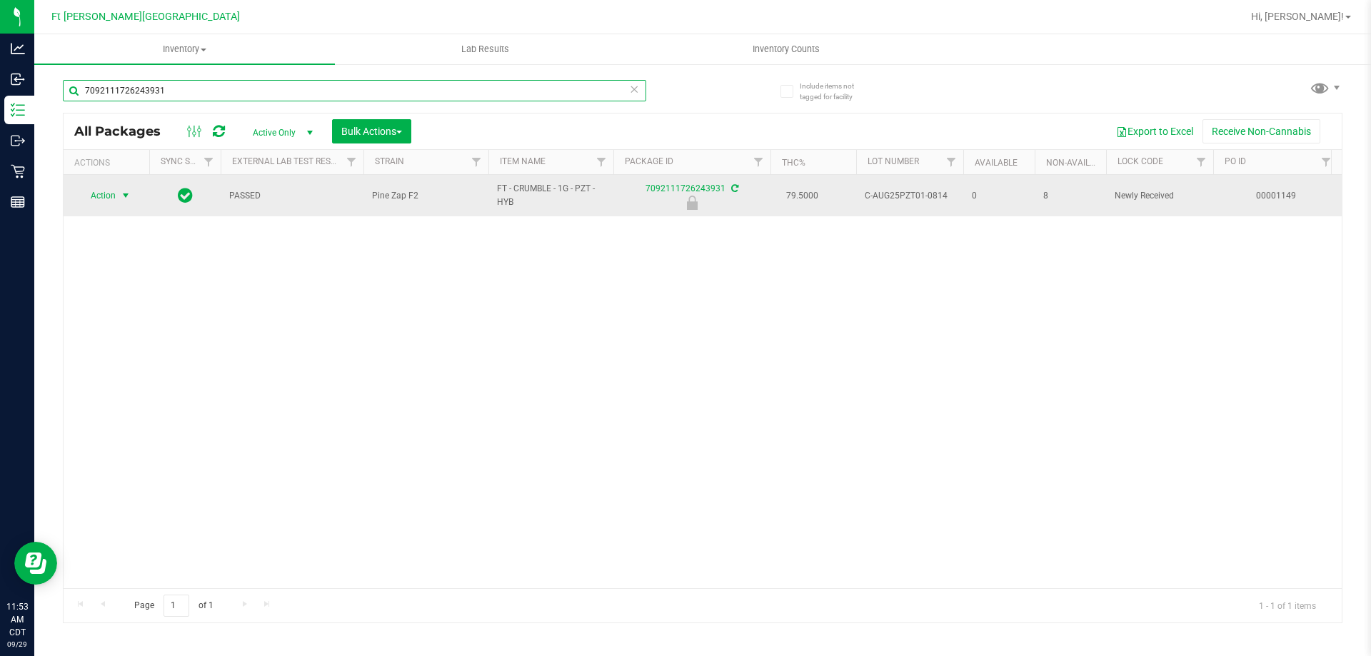
type input "7092111726243931"
click at [114, 198] on span "Action" at bounding box center [97, 196] width 39 height 20
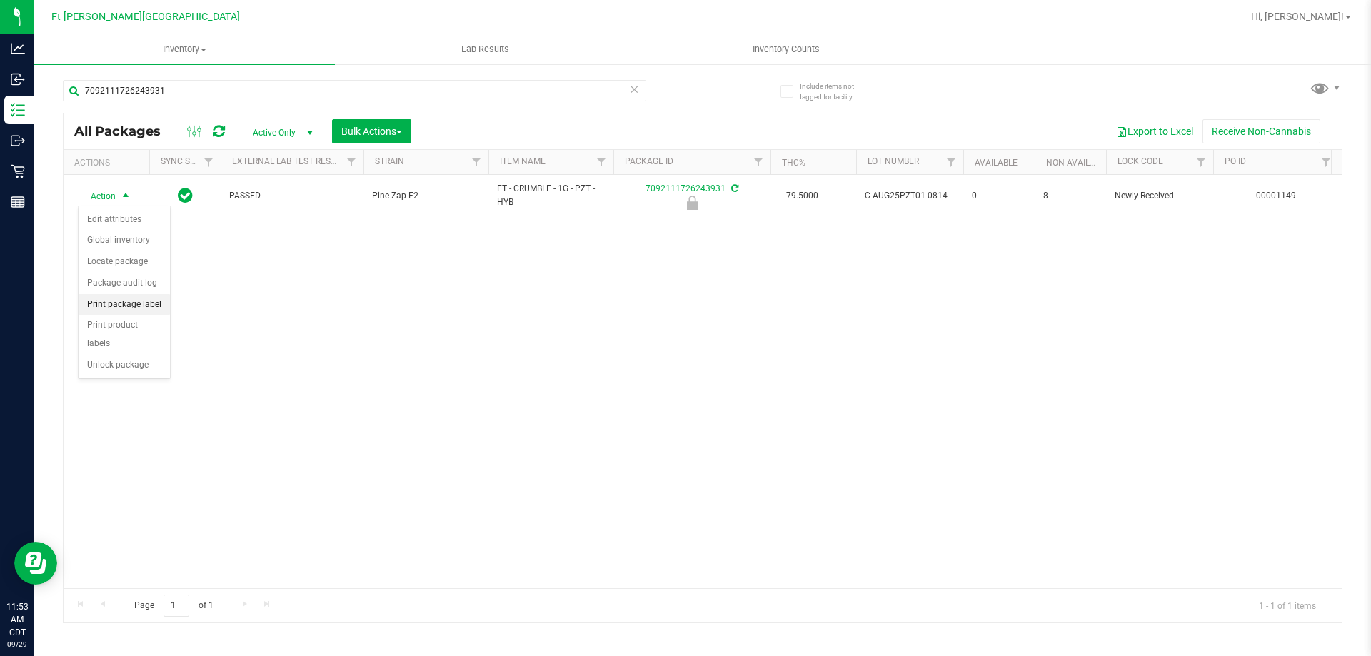
click at [146, 301] on li "Print package label" at bounding box center [124, 304] width 91 height 21
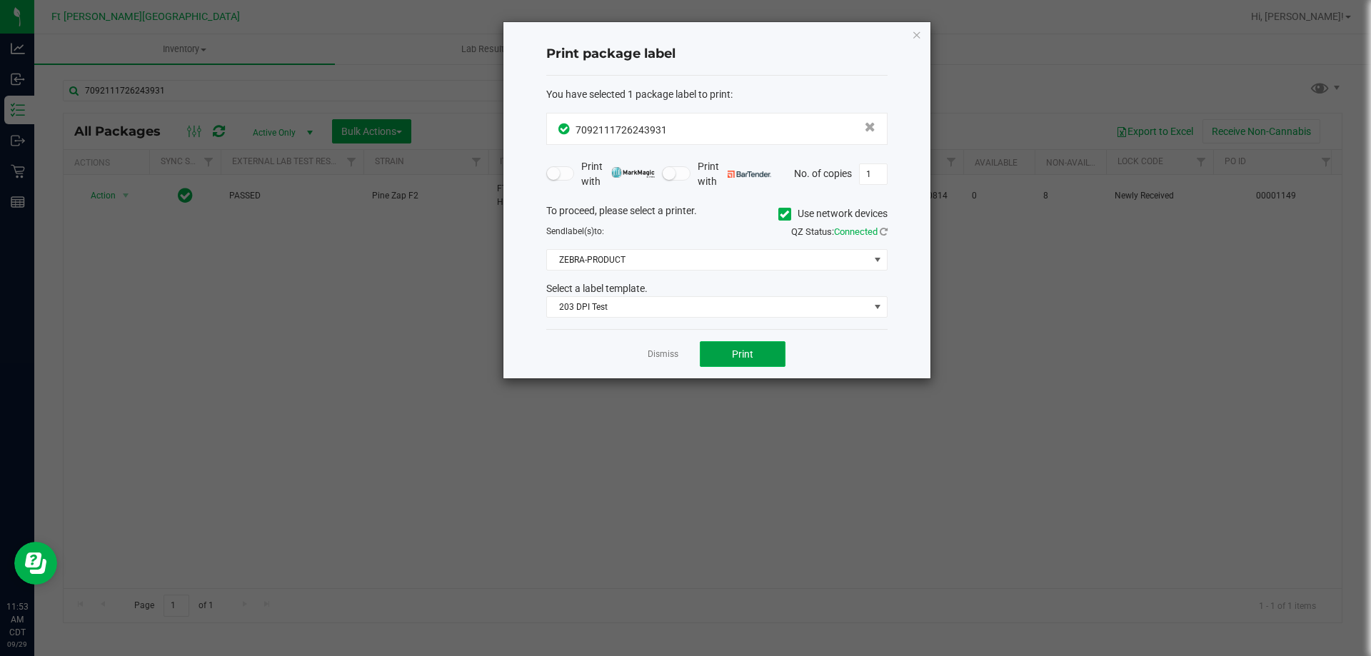
click at [756, 347] on button "Print" at bounding box center [743, 354] width 86 height 26
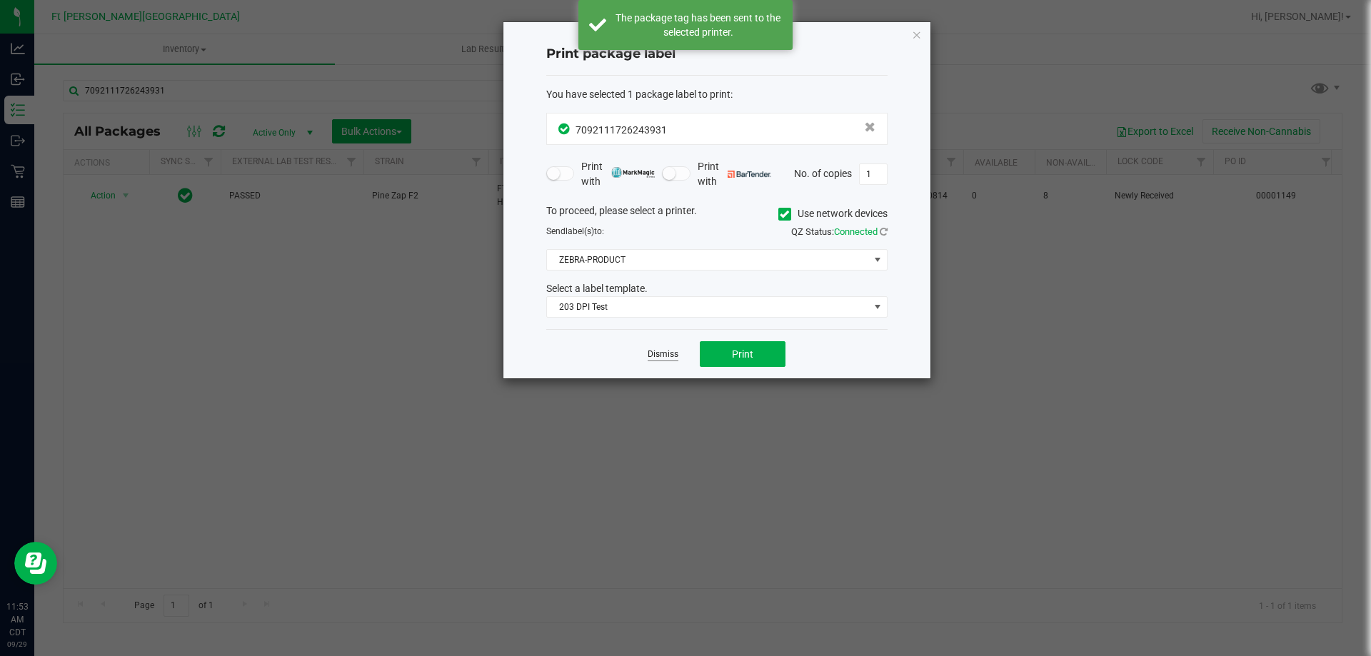
click at [656, 353] on link "Dismiss" at bounding box center [663, 355] width 31 height 12
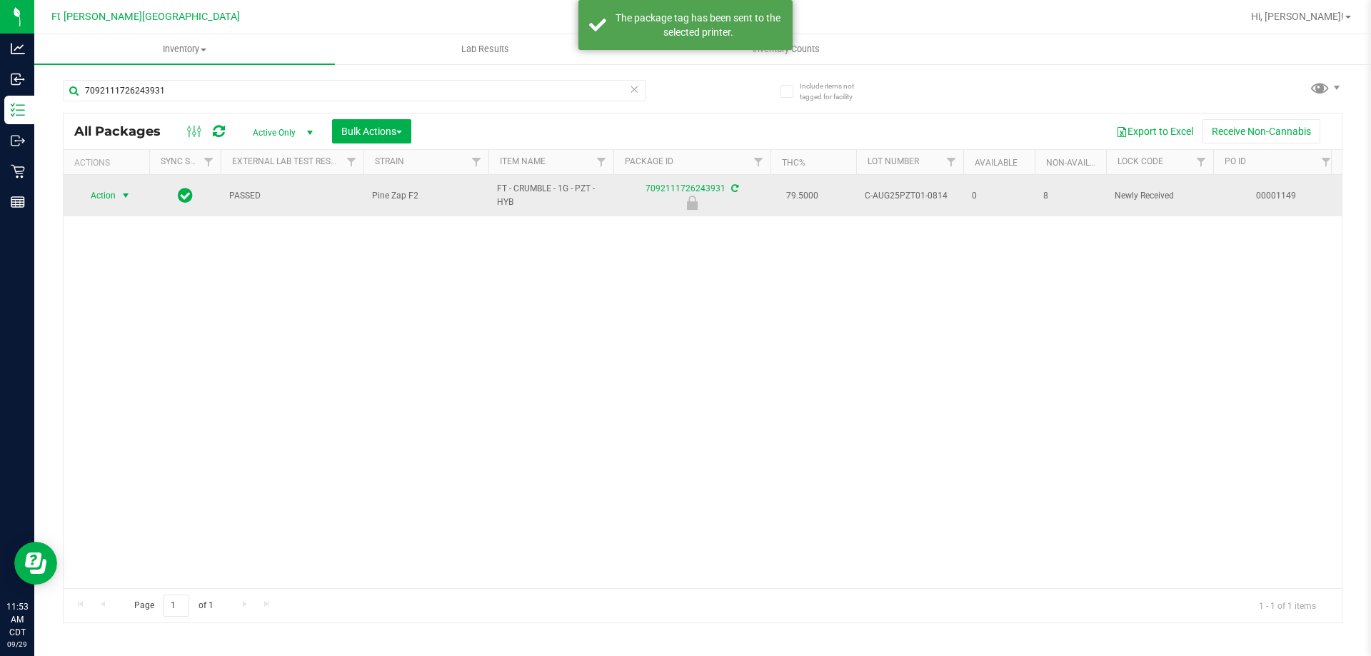
click at [109, 204] on span "Action" at bounding box center [97, 196] width 39 height 20
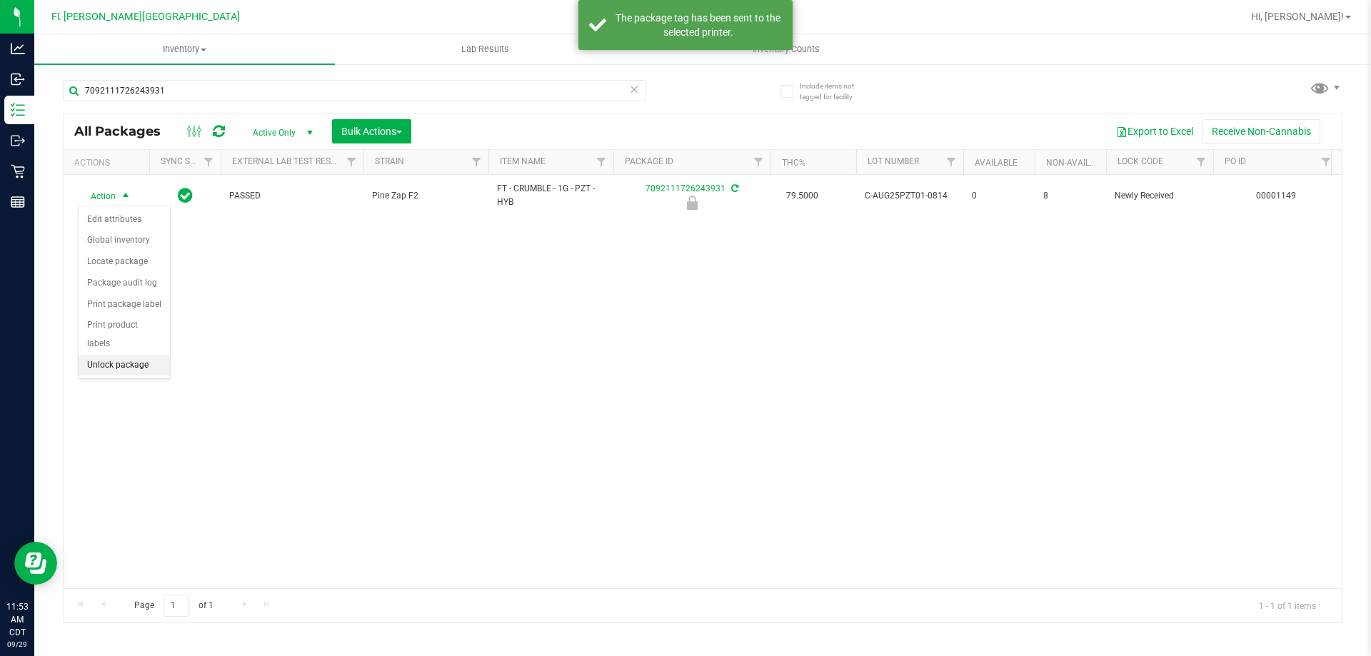
click at [113, 355] on li "Unlock package" at bounding box center [124, 365] width 91 height 21
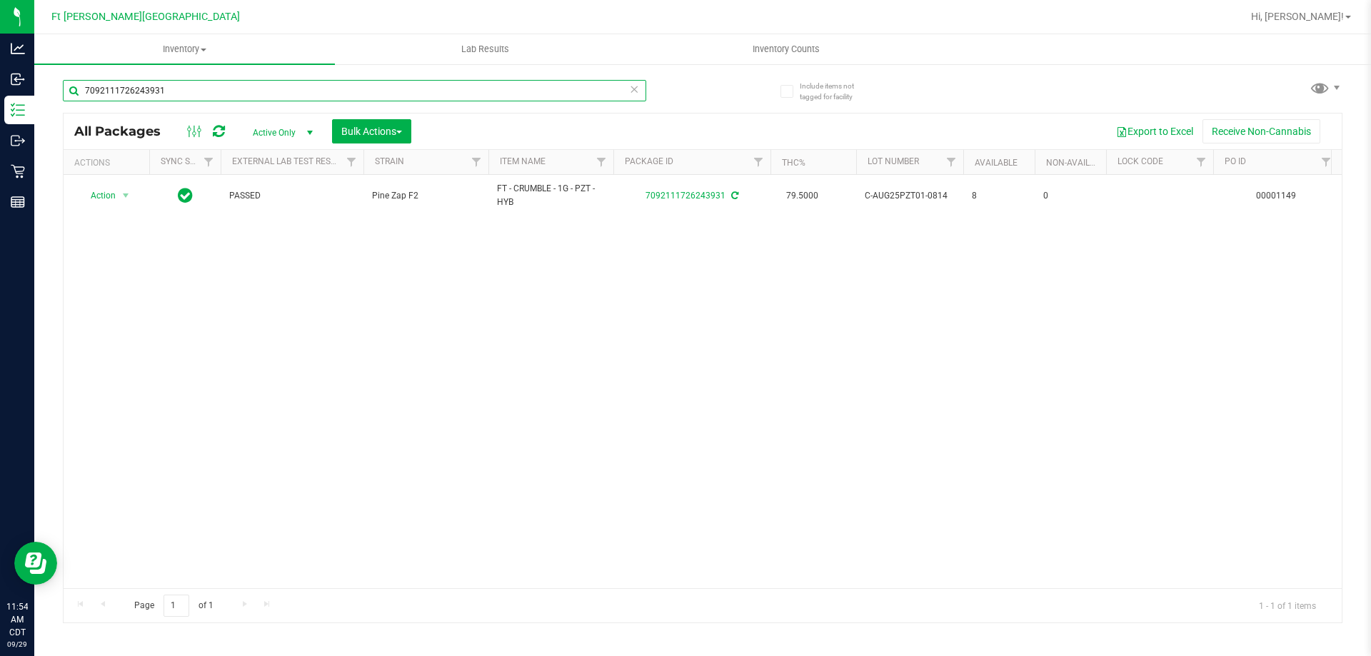
click at [415, 94] on input "7092111726243931" at bounding box center [354, 90] width 583 height 21
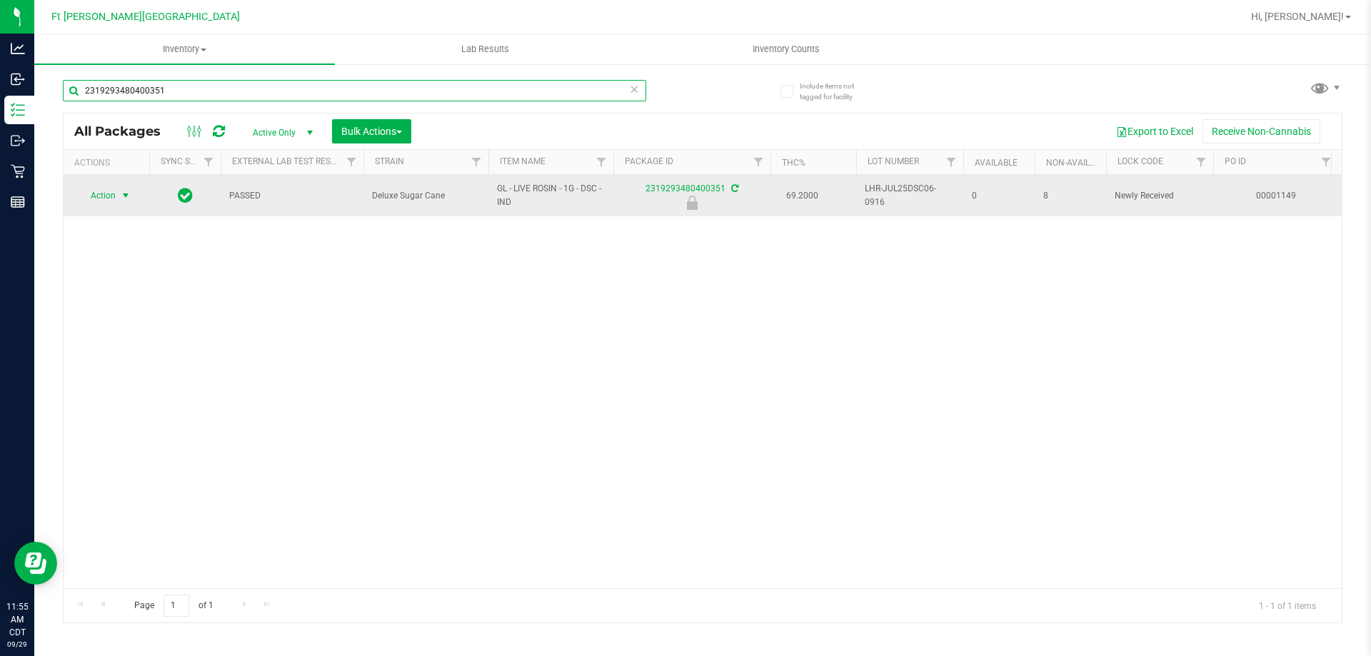
type input "2319293480400351"
click at [98, 189] on span "Action" at bounding box center [97, 196] width 39 height 20
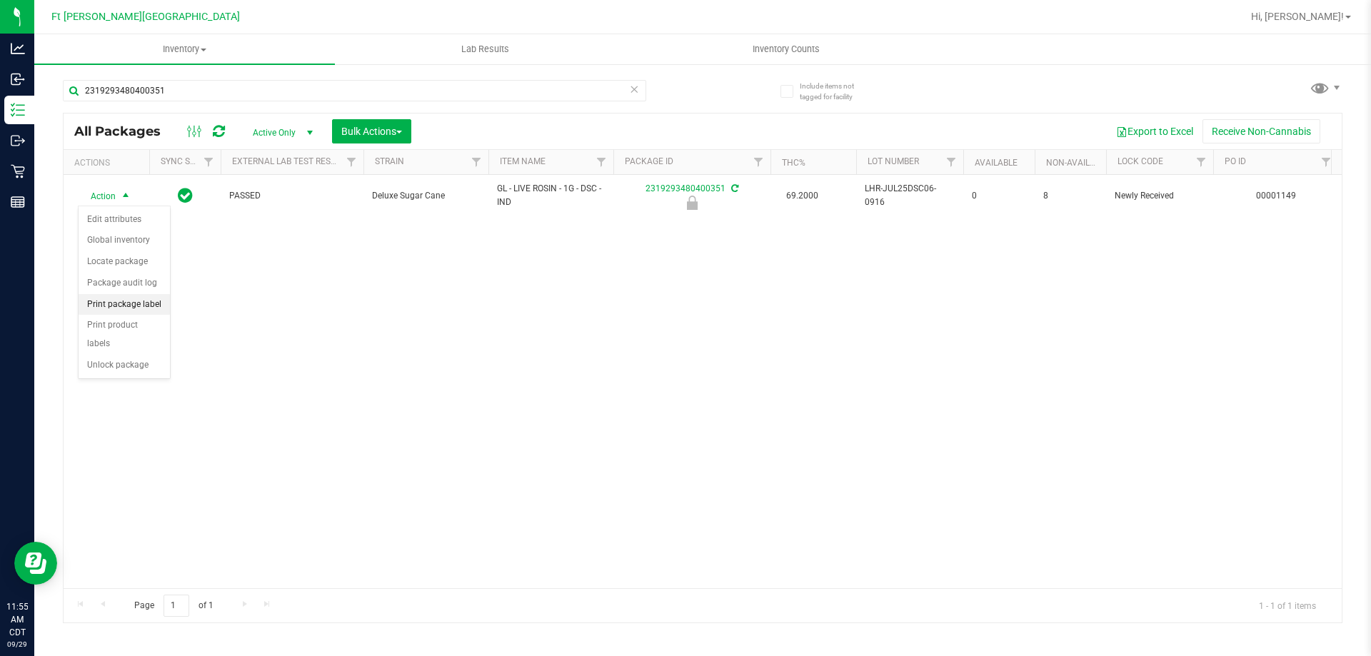
click at [155, 304] on li "Print package label" at bounding box center [124, 304] width 91 height 21
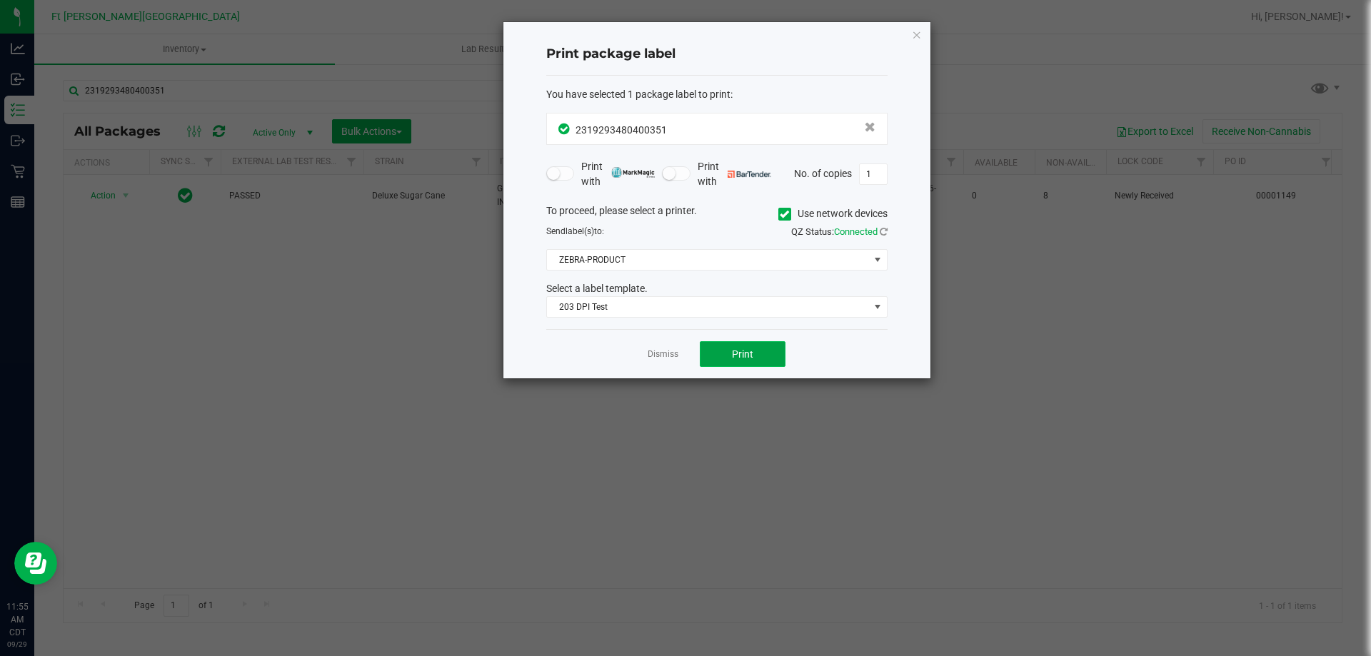
click at [761, 358] on button "Print" at bounding box center [743, 354] width 86 height 26
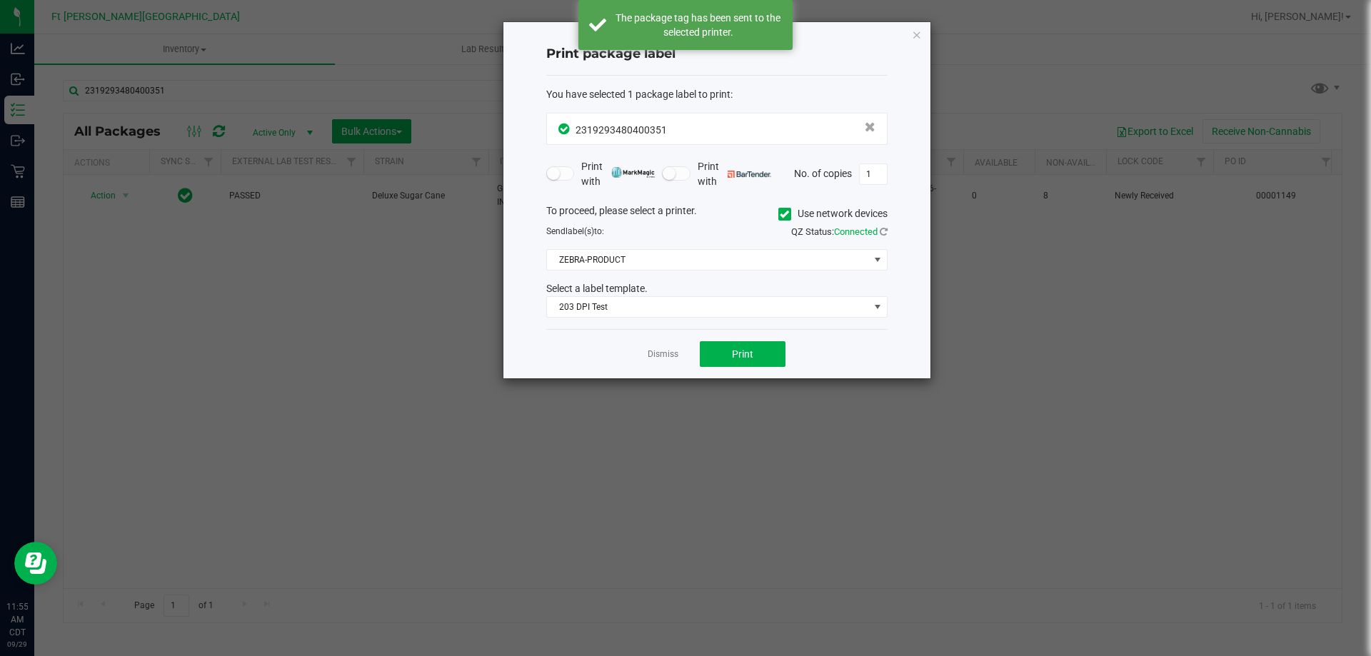
click at [661, 350] on link "Dismiss" at bounding box center [663, 355] width 31 height 12
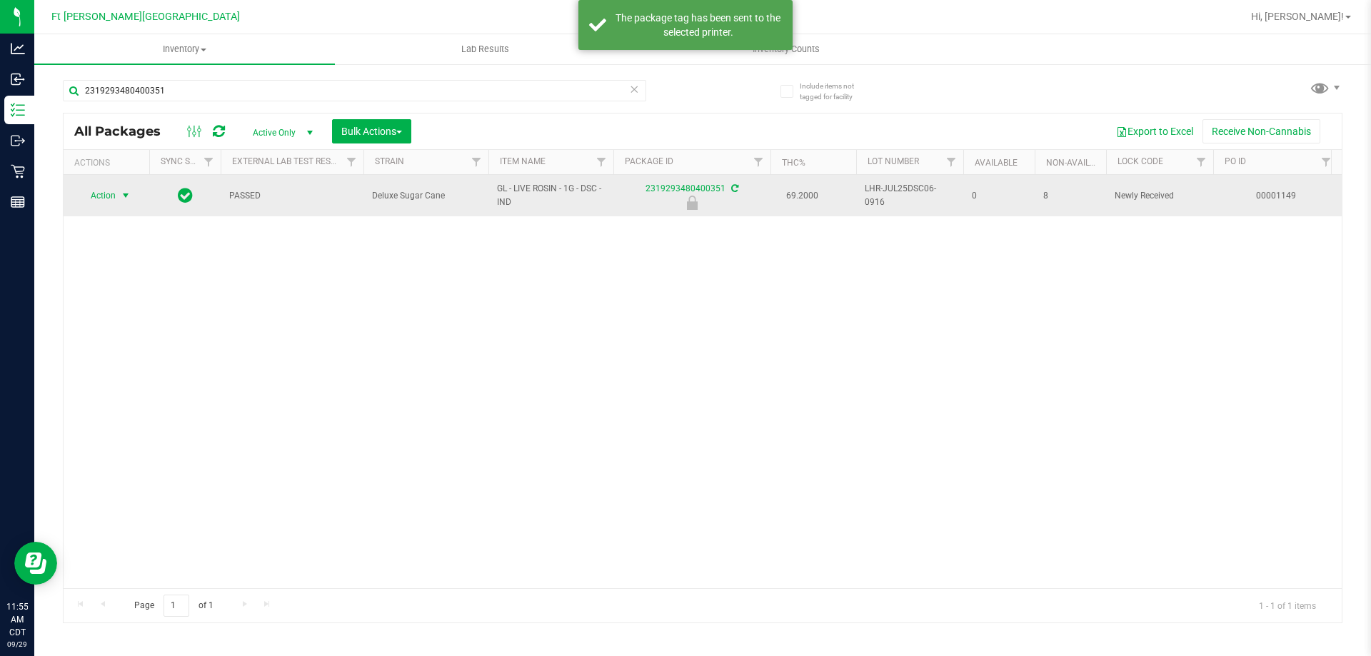
click at [111, 197] on span "Action" at bounding box center [97, 196] width 39 height 20
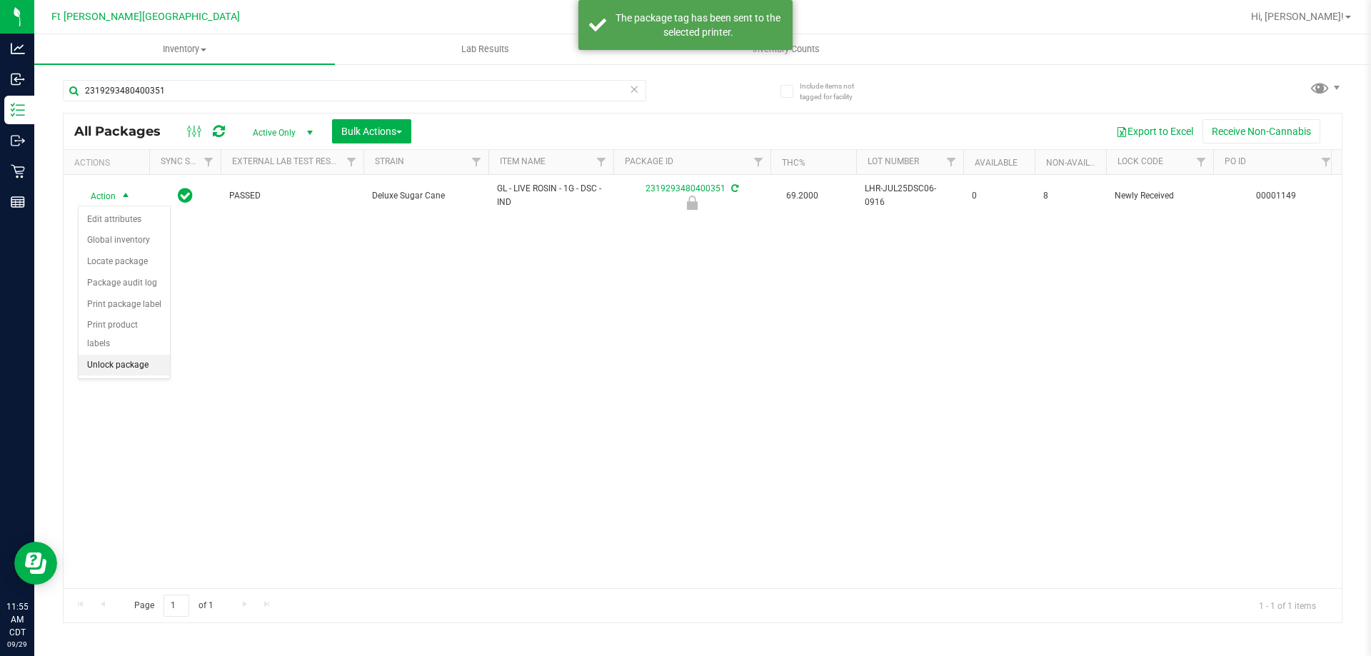
click at [114, 355] on li "Unlock package" at bounding box center [124, 365] width 91 height 21
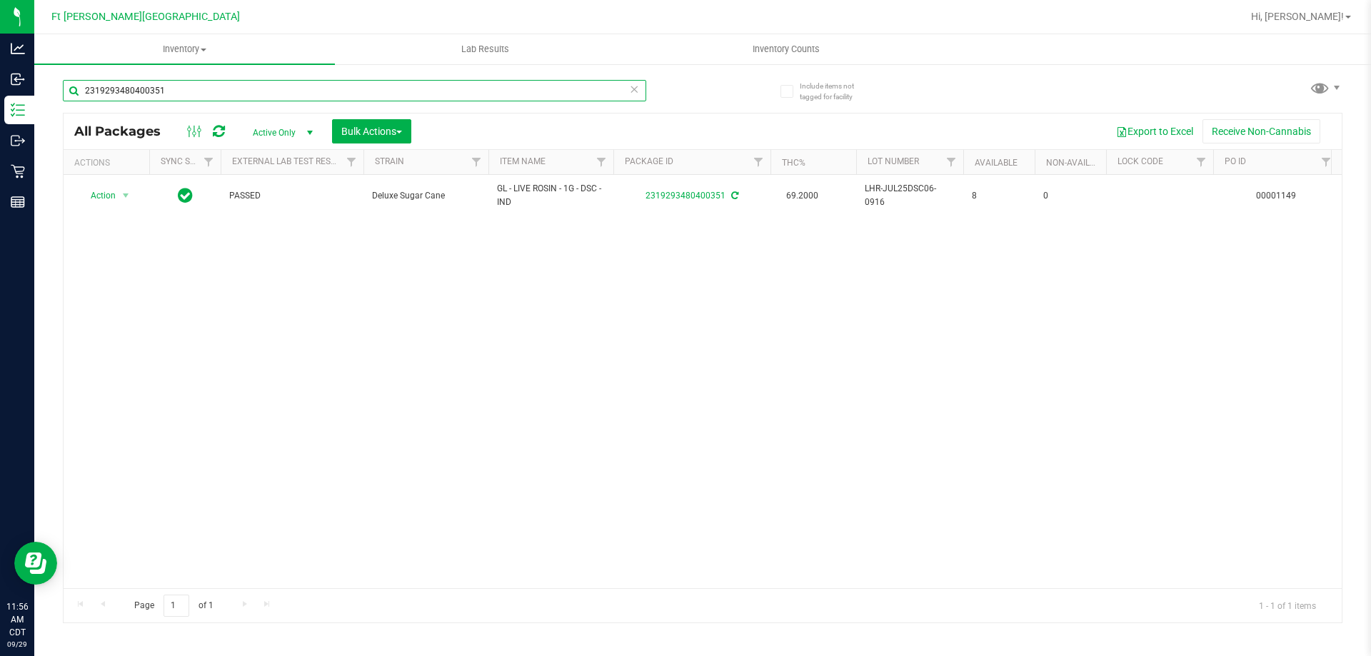
click at [309, 96] on input "2319293480400351" at bounding box center [354, 90] width 583 height 21
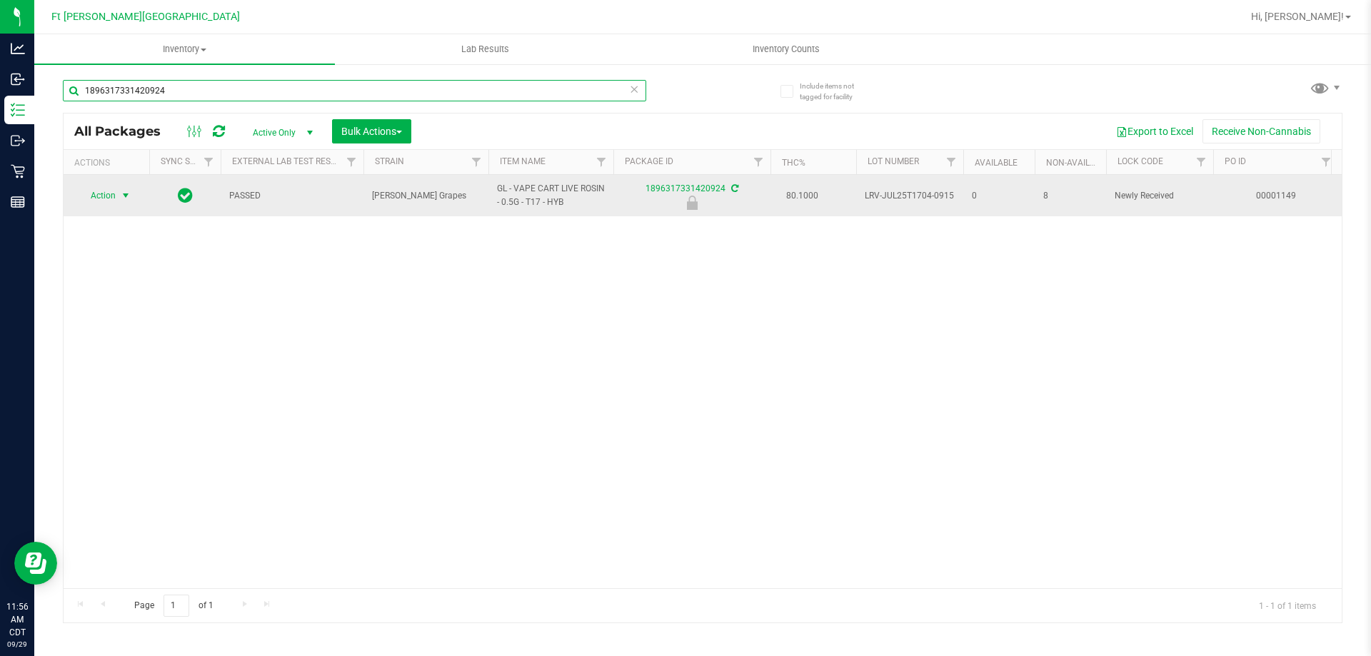
type input "1896317331420924"
click at [107, 191] on span "Action" at bounding box center [97, 196] width 39 height 20
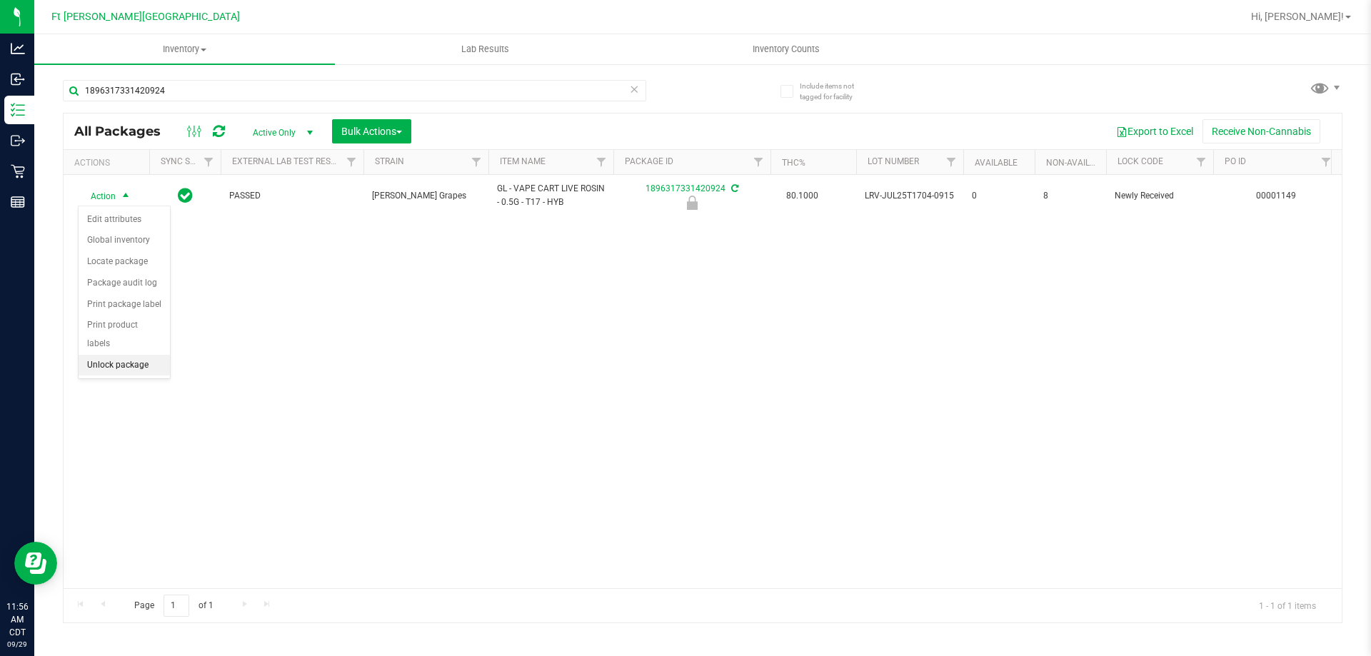
click at [145, 355] on li "Unlock package" at bounding box center [124, 365] width 91 height 21
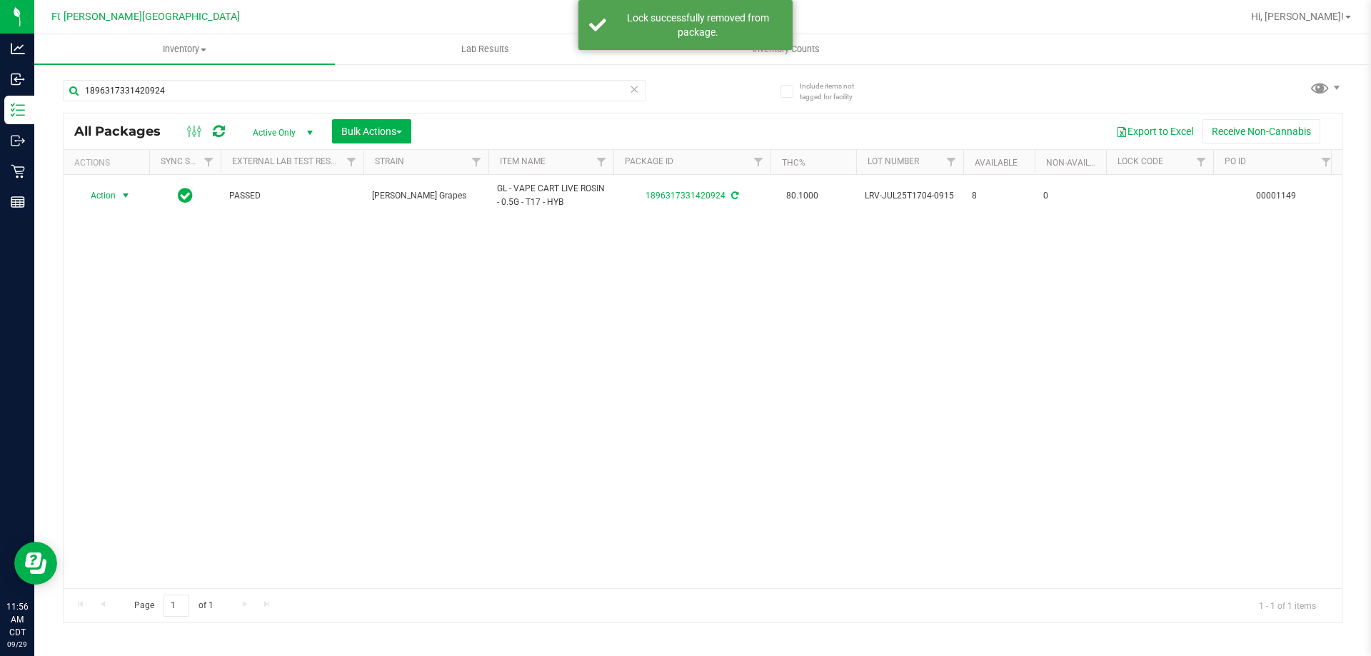
click at [117, 194] on span "select" at bounding box center [126, 196] width 18 height 20
click at [146, 366] on li "Print package label" at bounding box center [134, 368] width 111 height 21
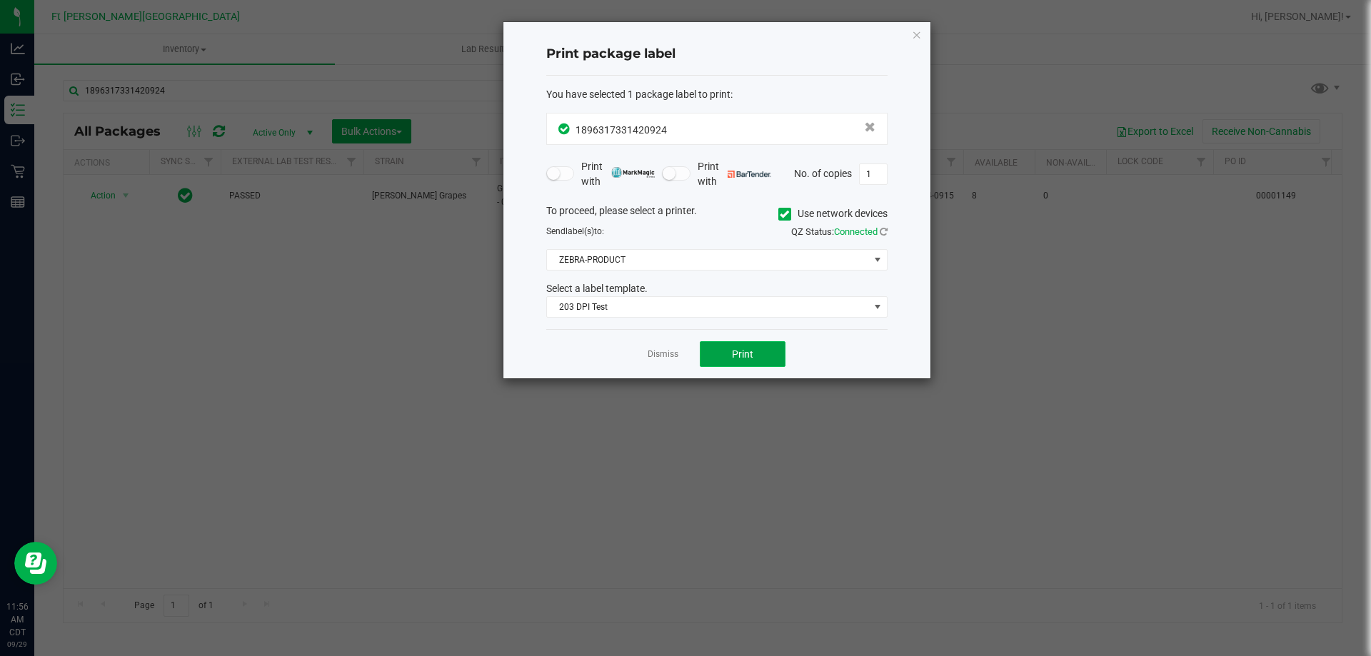
click at [758, 360] on button "Print" at bounding box center [743, 354] width 86 height 26
click at [678, 361] on div "Dismiss Print" at bounding box center [716, 353] width 341 height 49
click at [670, 352] on link "Dismiss" at bounding box center [663, 355] width 31 height 12
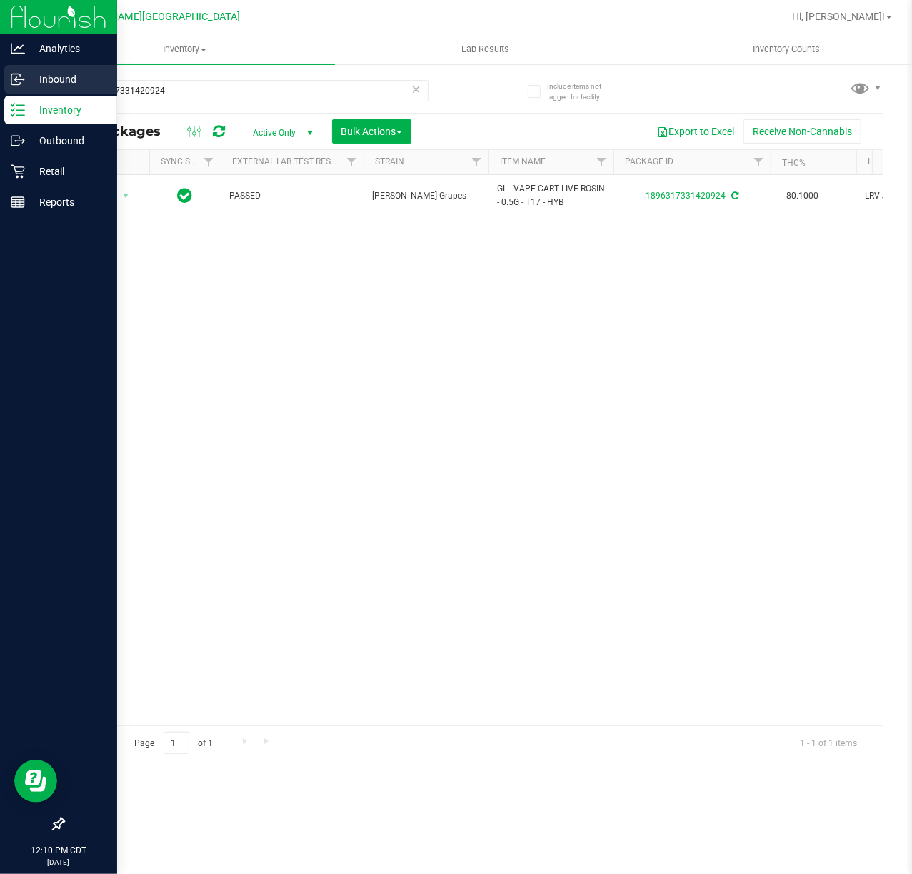
click at [24, 77] on icon at bounding box center [18, 79] width 14 height 14
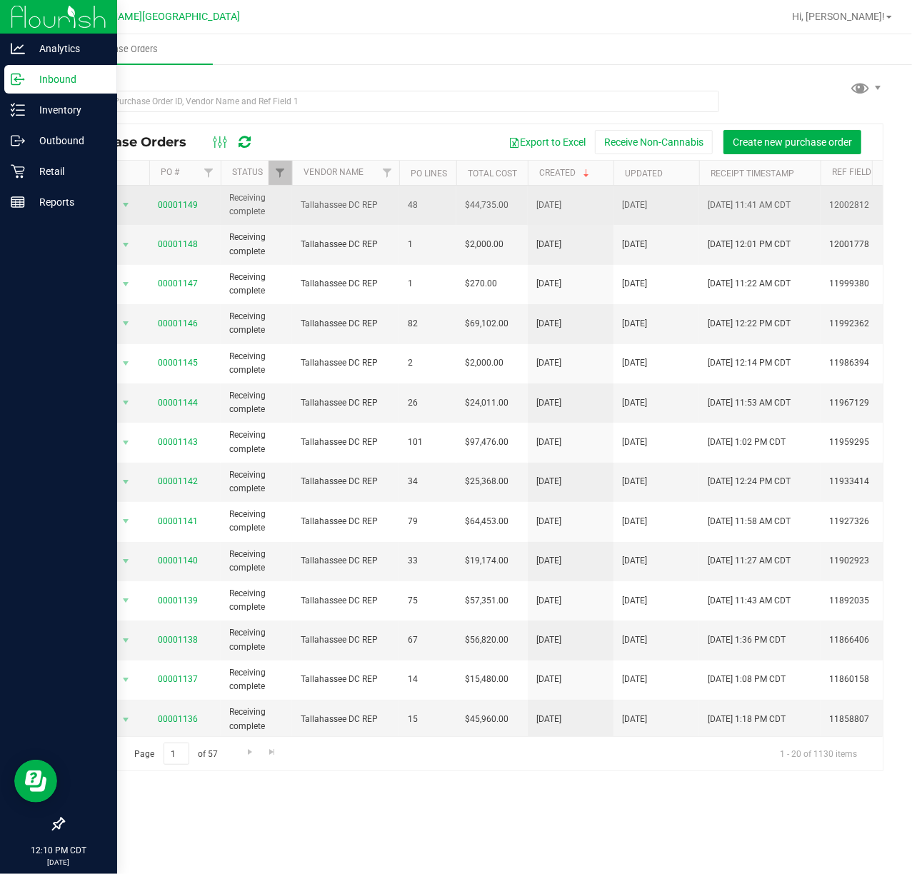
click at [159, 199] on span "00001149" at bounding box center [178, 206] width 40 height 14
click at [163, 206] on link "00001149" at bounding box center [178, 205] width 40 height 10
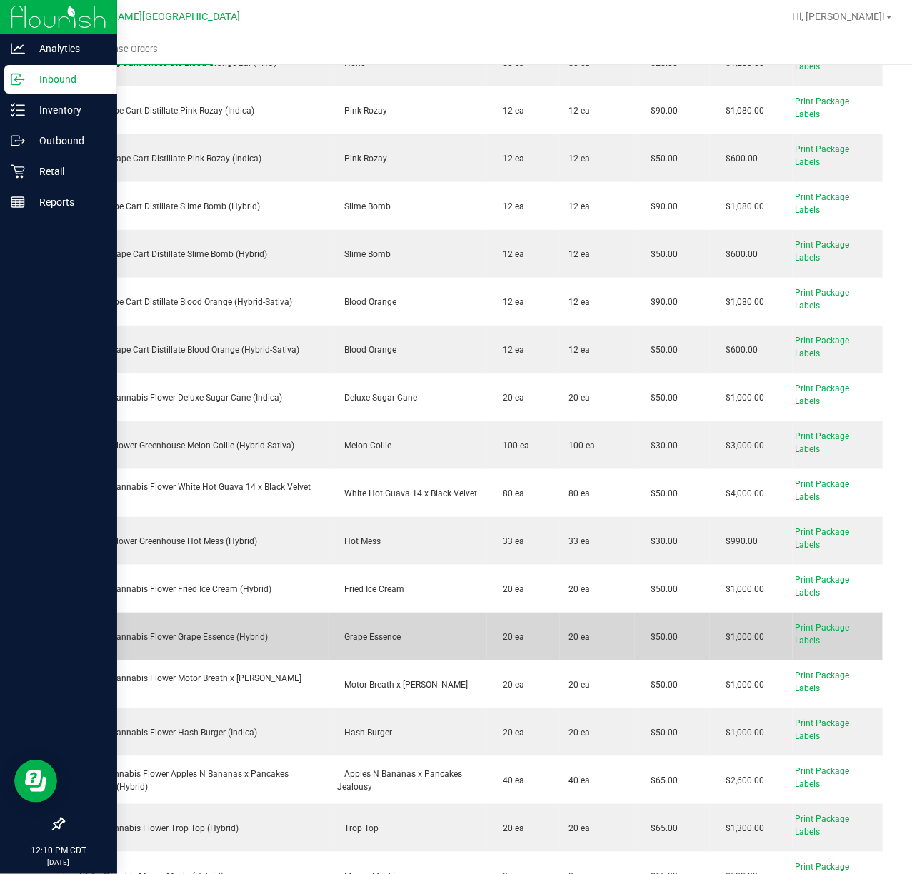
scroll to position [476, 0]
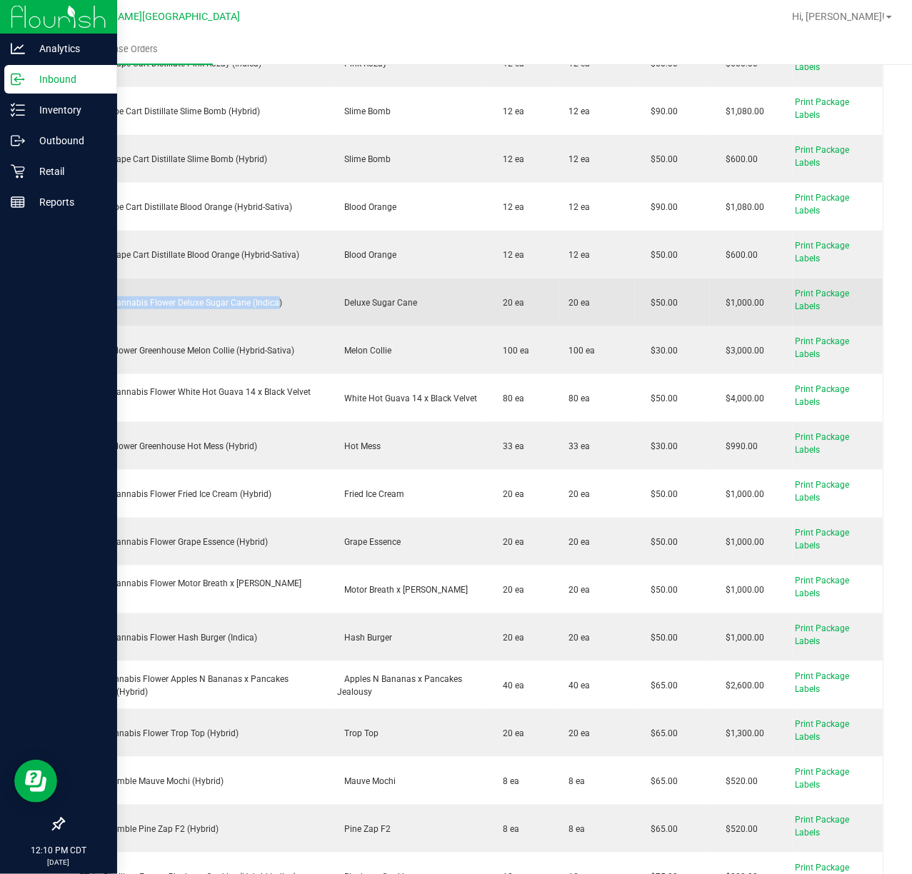
drag, startPoint x: 124, startPoint y: 300, endPoint x: 77, endPoint y: 301, distance: 47.1
click at [77, 301] on div "FT 3.5g Cannabis Flower Deluxe Sugar Cane (Indica)" at bounding box center [196, 302] width 247 height 13
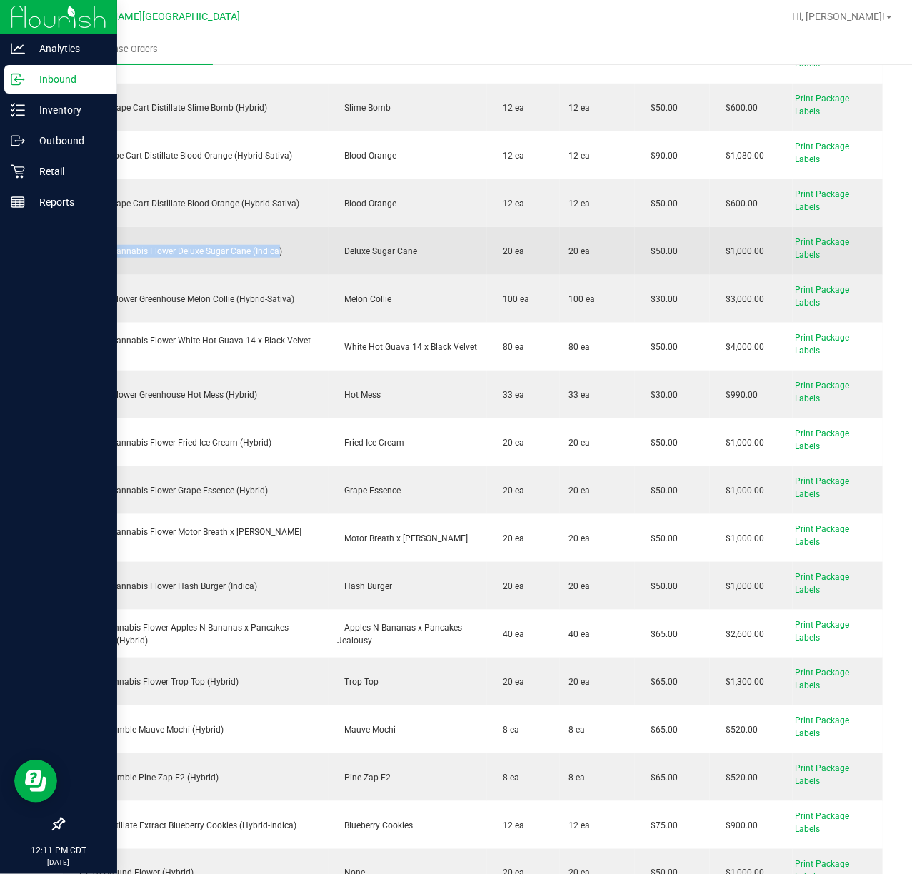
scroll to position [571, 0]
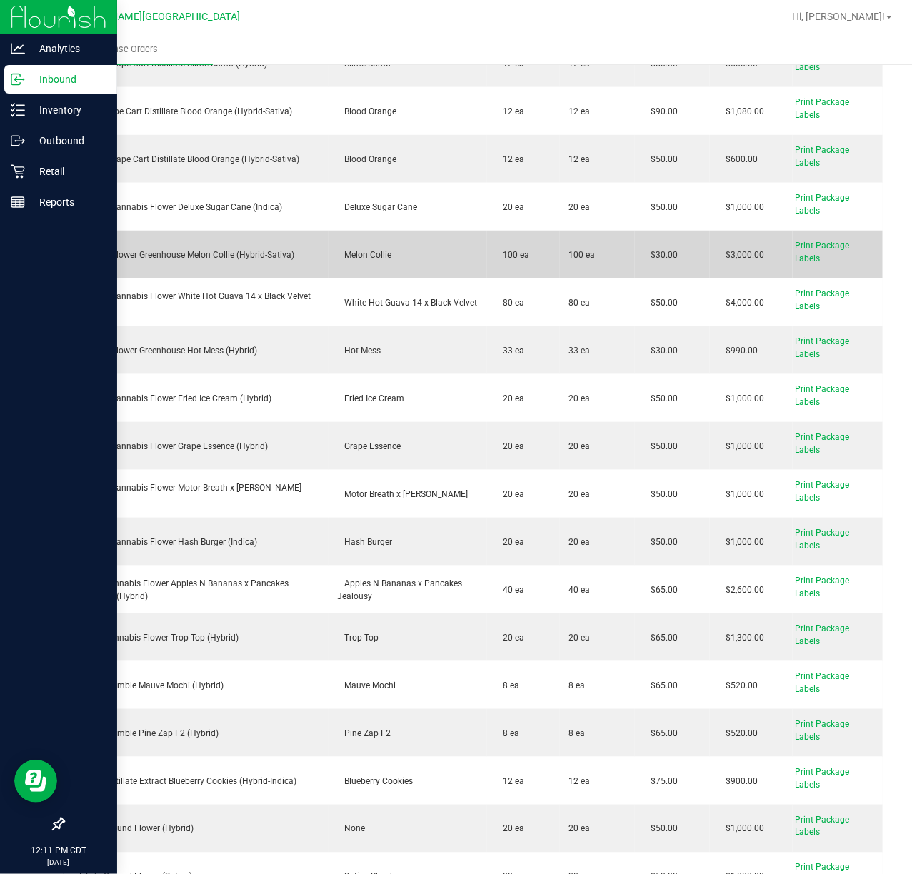
click at [233, 251] on div "FD 3.5g Flower Greenhouse Melon Collie (Hybrid-Sativa)" at bounding box center [196, 255] width 247 height 13
copy div "FD 3.5g Flower Greenhouse Melon Collie (Hybrid-Sativa)"
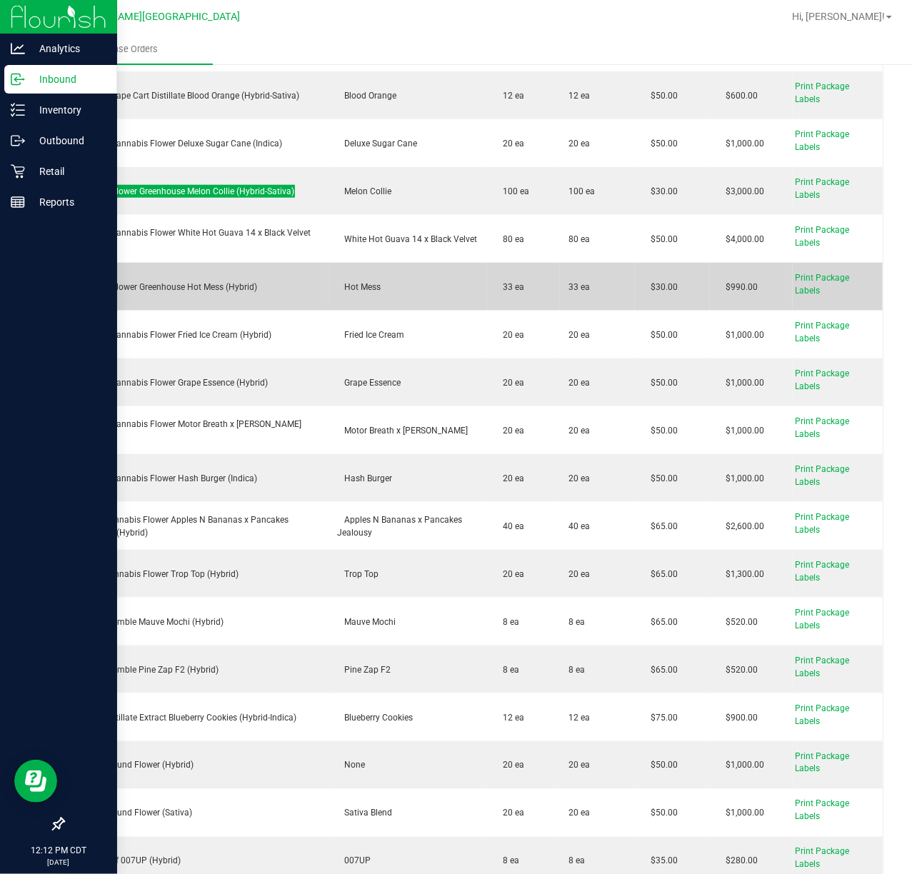
scroll to position [666, 0]
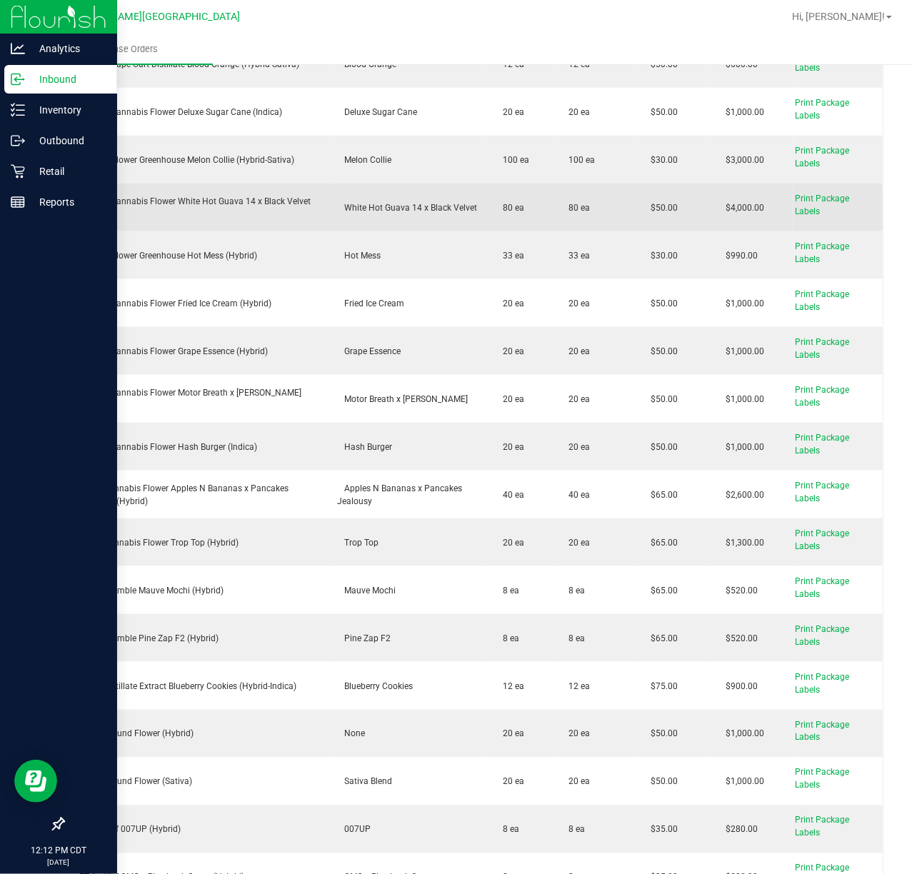
click at [161, 201] on div "FT 3.5g Cannabis Flower White Hot Guava 14 x Black Velvet (Hybrid)" at bounding box center [196, 208] width 247 height 26
copy div "FT 3.5g Cannabis Flower White Hot Guava 14 x Black Velvet (Hybrid)"
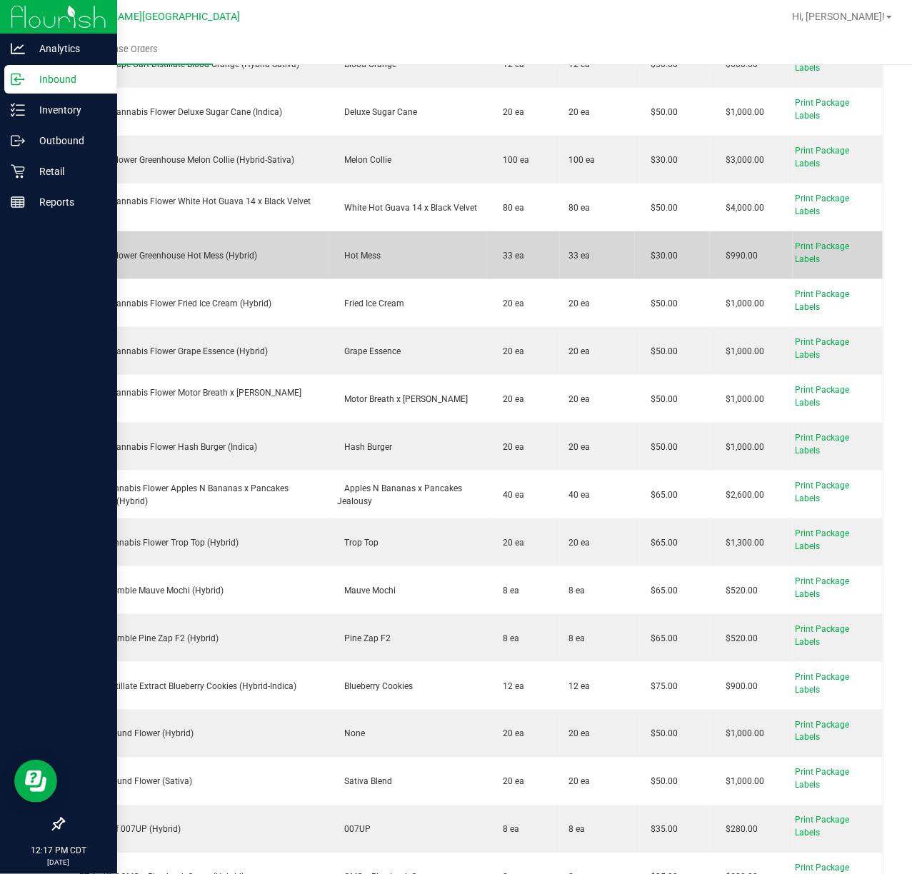
click at [186, 260] on div "FD 3.5g Flower Greenhouse Hot Mess (Hybrid)" at bounding box center [196, 255] width 247 height 13
click at [187, 256] on div "FD 3.5g Flower Greenhouse Hot Mess (Hybrid)" at bounding box center [196, 255] width 247 height 13
click at [187, 255] on div "FD 3.5g Flower Greenhouse Hot Mess (Hybrid)" at bounding box center [196, 255] width 247 height 13
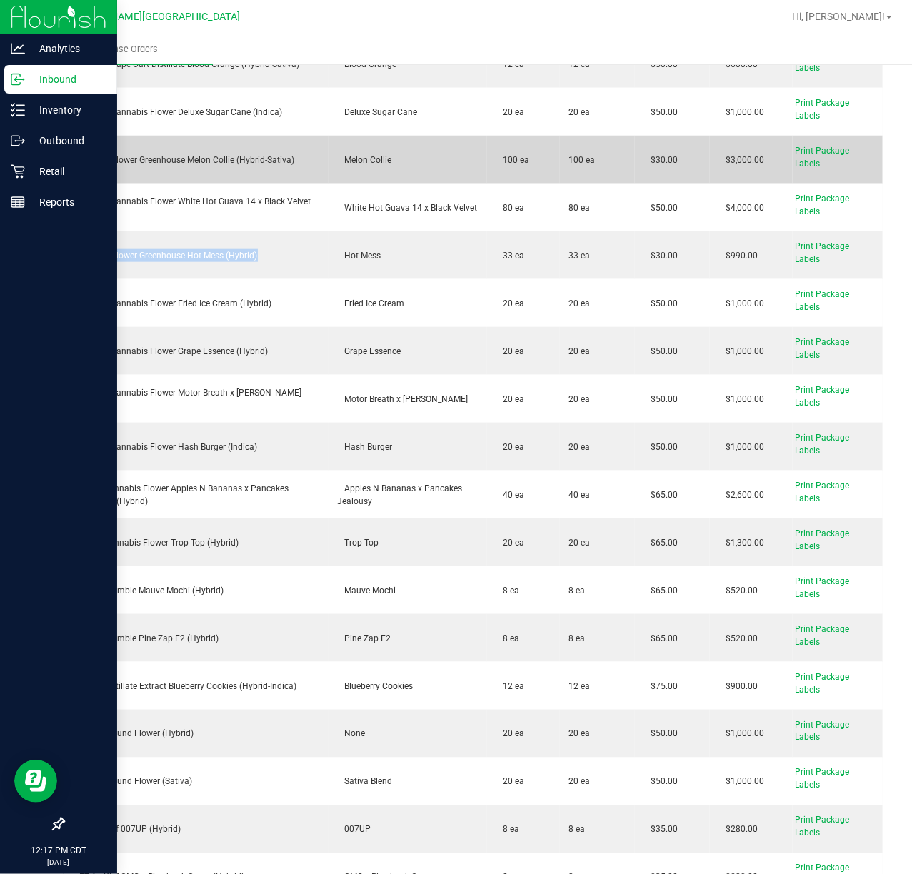
copy div "FD 3.5g Flower Greenhouse Hot Mess (Hybrid)"
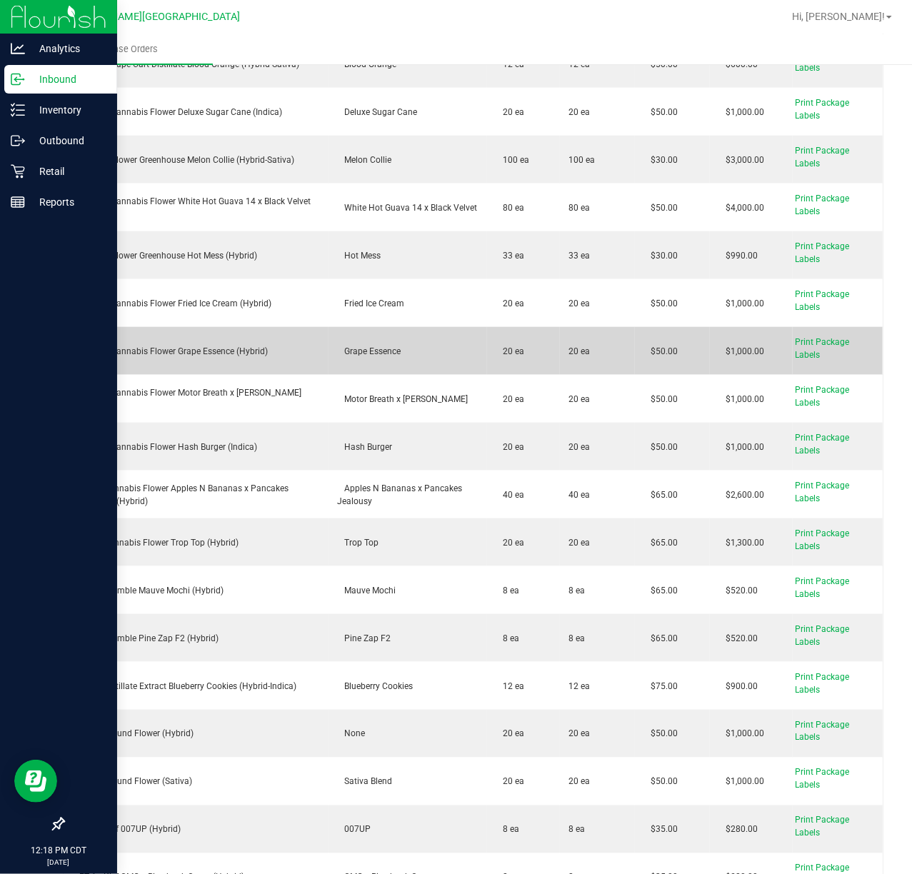
click at [174, 355] on div "FT 3.5g Cannabis Flower Grape Essence (Hybrid)" at bounding box center [196, 351] width 247 height 13
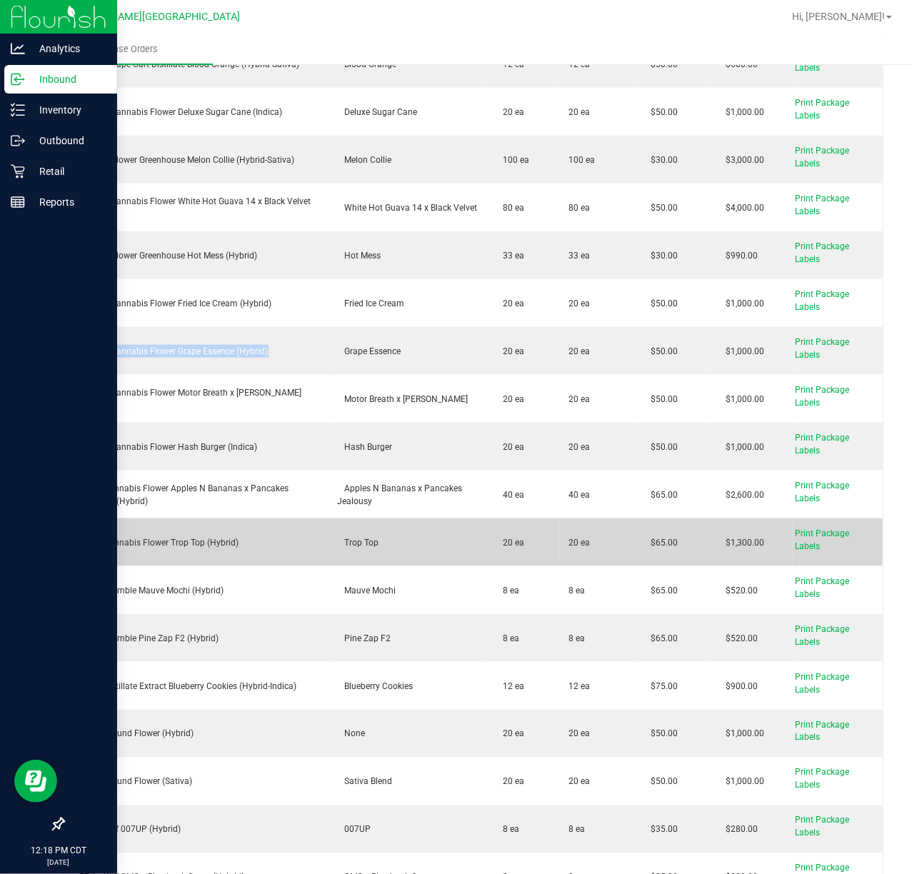
scroll to position [761, 0]
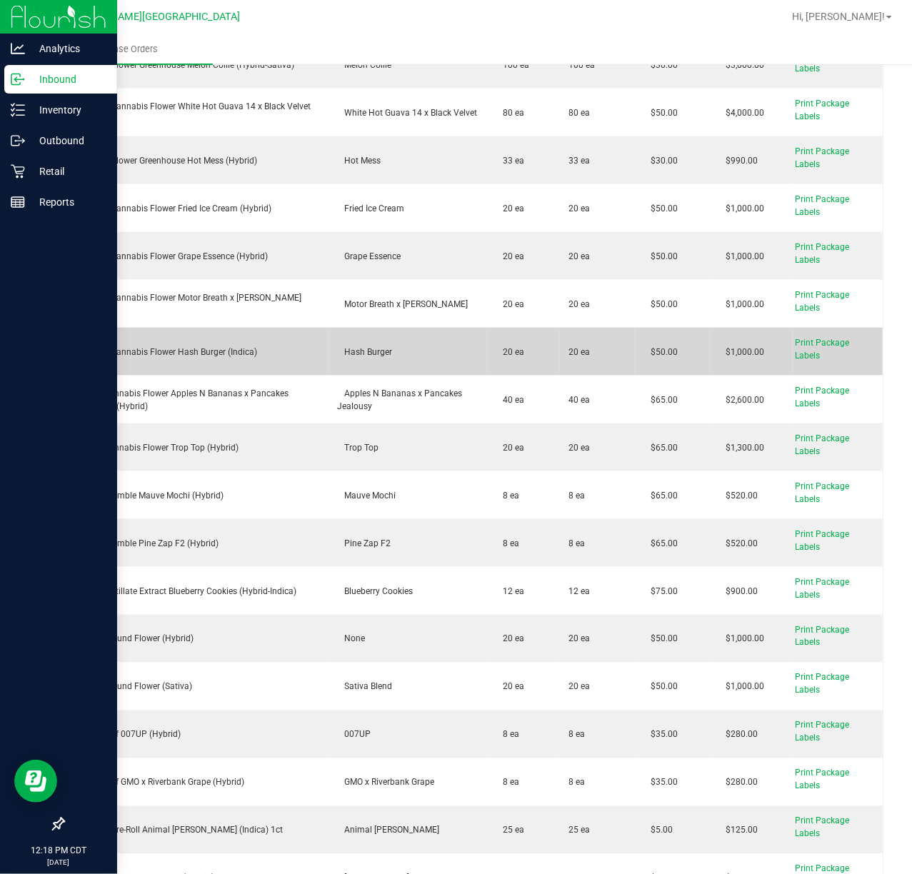
click at [161, 346] on div "FT 3.5g Cannabis Flower Hash Burger (Indica)" at bounding box center [196, 352] width 247 height 13
click at [161, 351] on div "FT 3.5g Cannabis Flower Hash Burger (Indica)" at bounding box center [196, 352] width 247 height 13
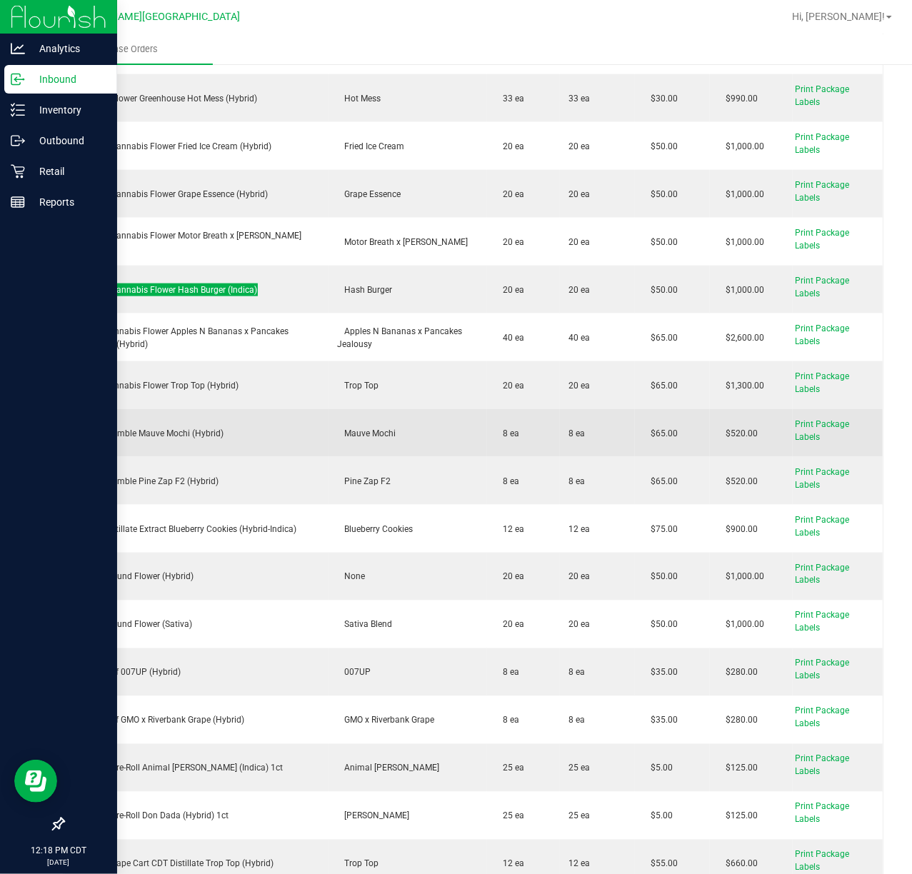
scroll to position [857, 0]
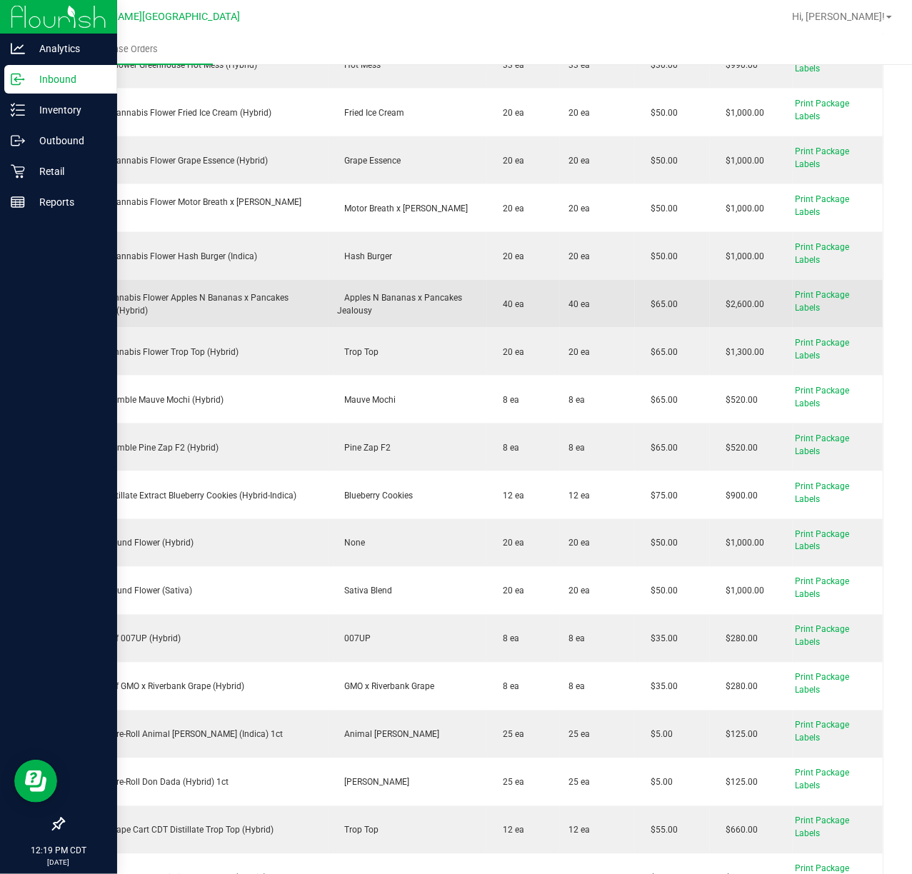
click at [149, 303] on div "FT 7g Cannabis Flower Apples N Bananas x Pancakes Jealousy (Hybrid)" at bounding box center [196, 304] width 247 height 26
click at [150, 303] on div "FT 7g Cannabis Flower Apples N Bananas x Pancakes Jealousy (Hybrid)" at bounding box center [196, 304] width 247 height 26
click at [150, 301] on div "FT 7g Cannabis Flower Apples N Bananas x Pancakes Jealousy (Hybrid)" at bounding box center [196, 304] width 247 height 26
copy div "FT 7g Cannabis Flower Apples N Bananas x Pancakes Jealousy (Hybrid)"
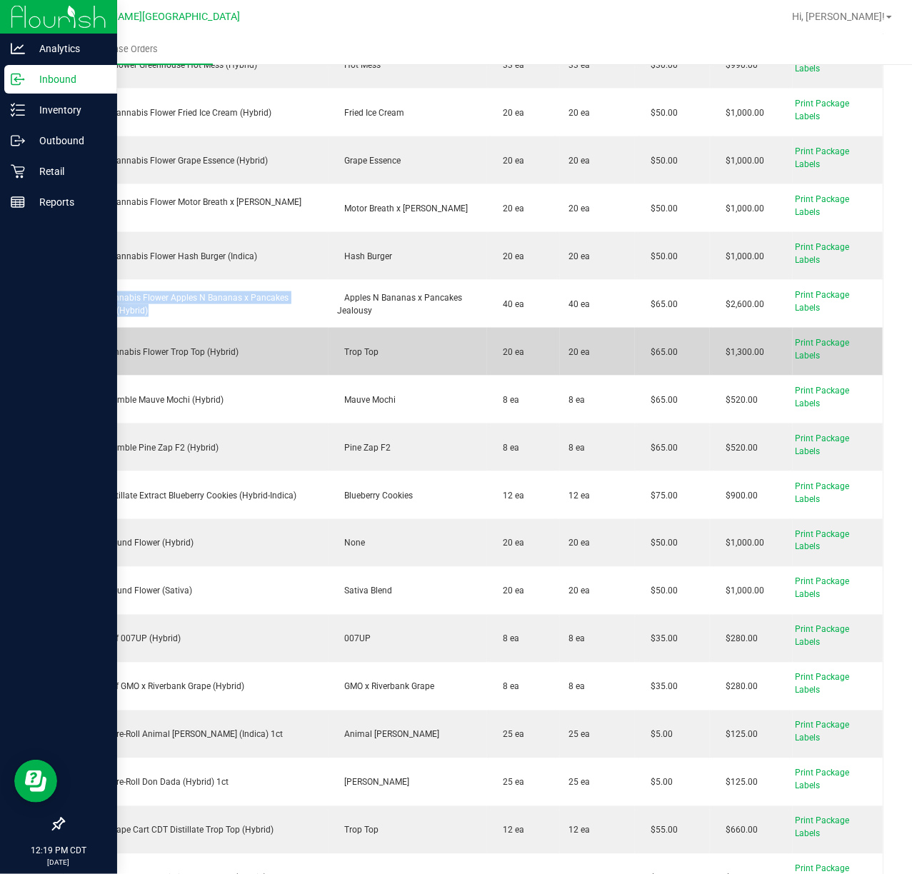
click at [177, 344] on td "FT 7g Cannabis Flower Trop Top (Hybrid)" at bounding box center [196, 352] width 264 height 48
click at [173, 349] on div "FT 7g Cannabis Flower Trop Top (Hybrid)" at bounding box center [196, 352] width 247 height 13
click at [172, 349] on div "FT 7g Cannabis Flower Trop Top (Hybrid)" at bounding box center [196, 352] width 247 height 13
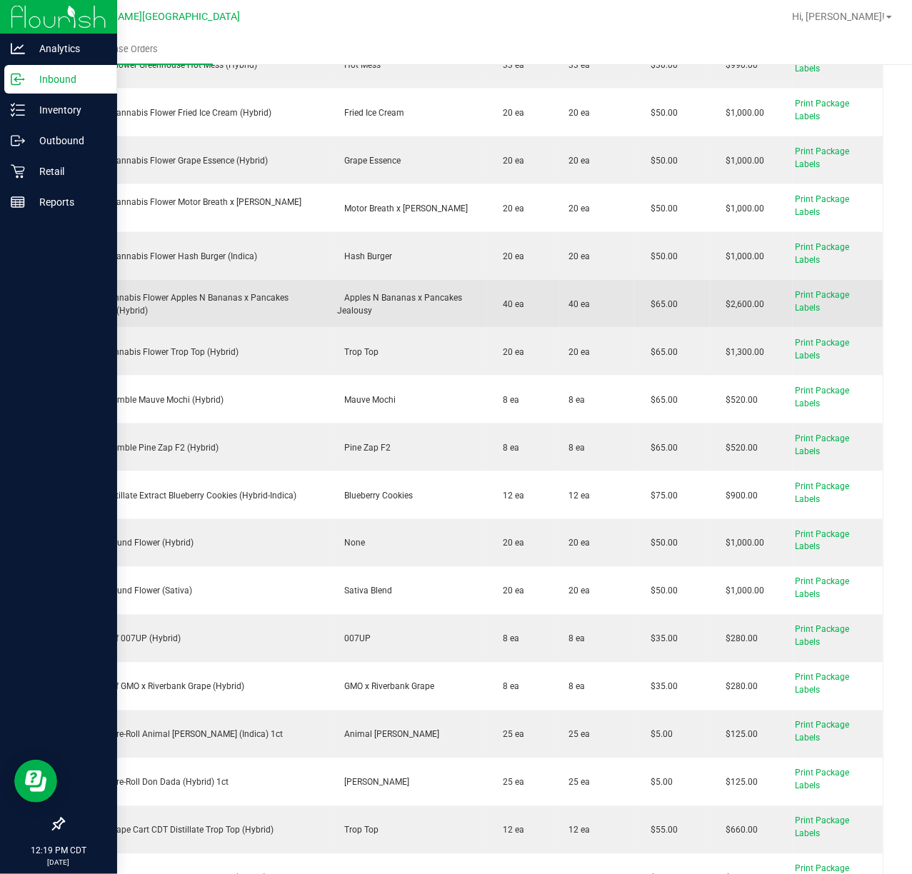
click at [174, 300] on div "FT 7g Cannabis Flower Apples N Bananas x Pancakes Jealousy (Hybrid)" at bounding box center [196, 304] width 247 height 26
click at [174, 299] on div "FT 7g Cannabis Flower Apples N Bananas x Pancakes Jealousy (Hybrid)" at bounding box center [196, 304] width 247 height 26
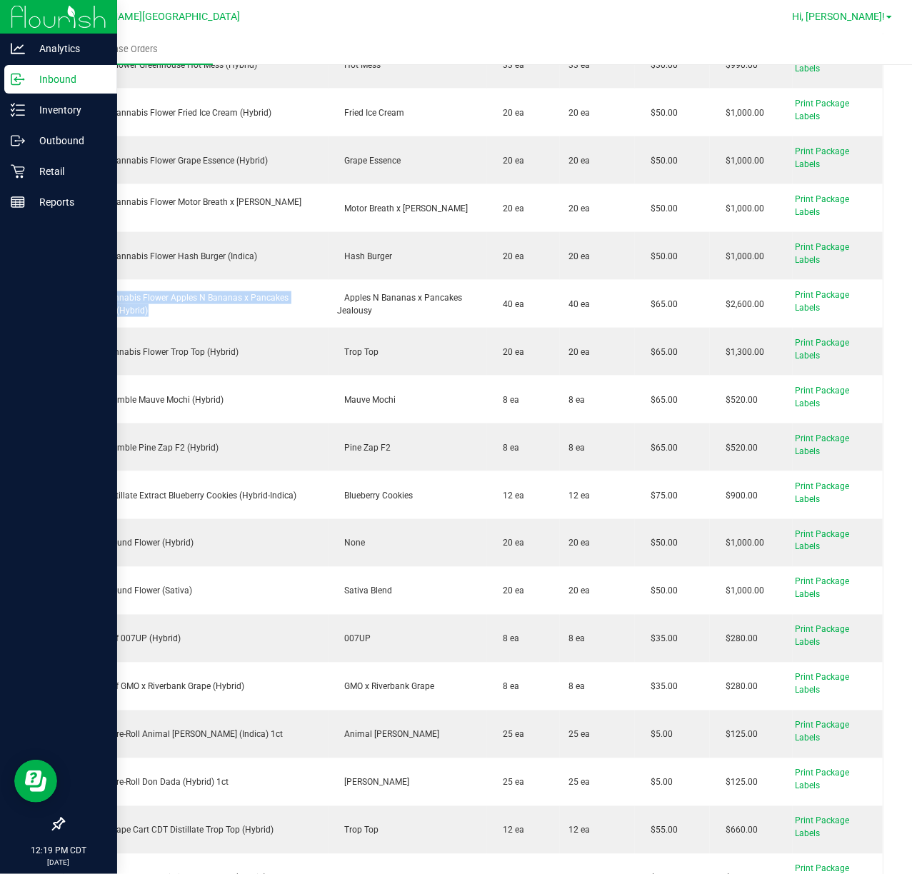
copy div "FT 7g Cannabis Flower Apples N Bananas x Pancakes Jealousy (Hybrid)"
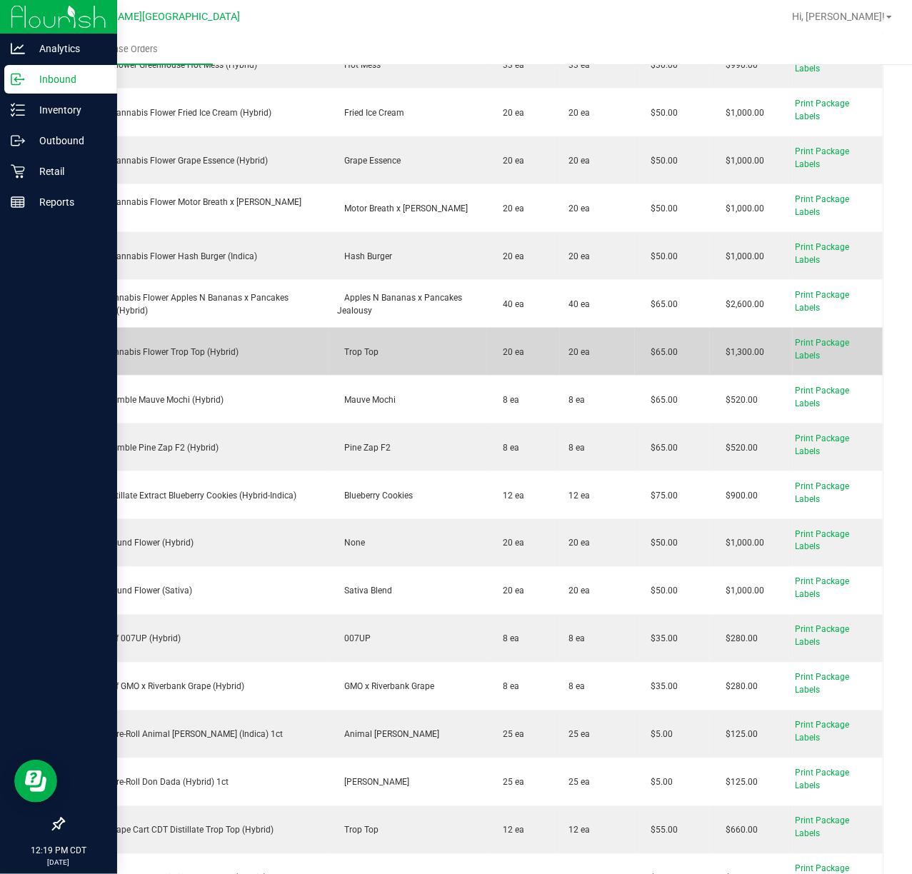
click at [186, 351] on div "FT 7g Cannabis Flower Trop Top (Hybrid)" at bounding box center [196, 352] width 247 height 13
copy div "FT 7g Cannabis Flower Trop Top (Hybrid)"
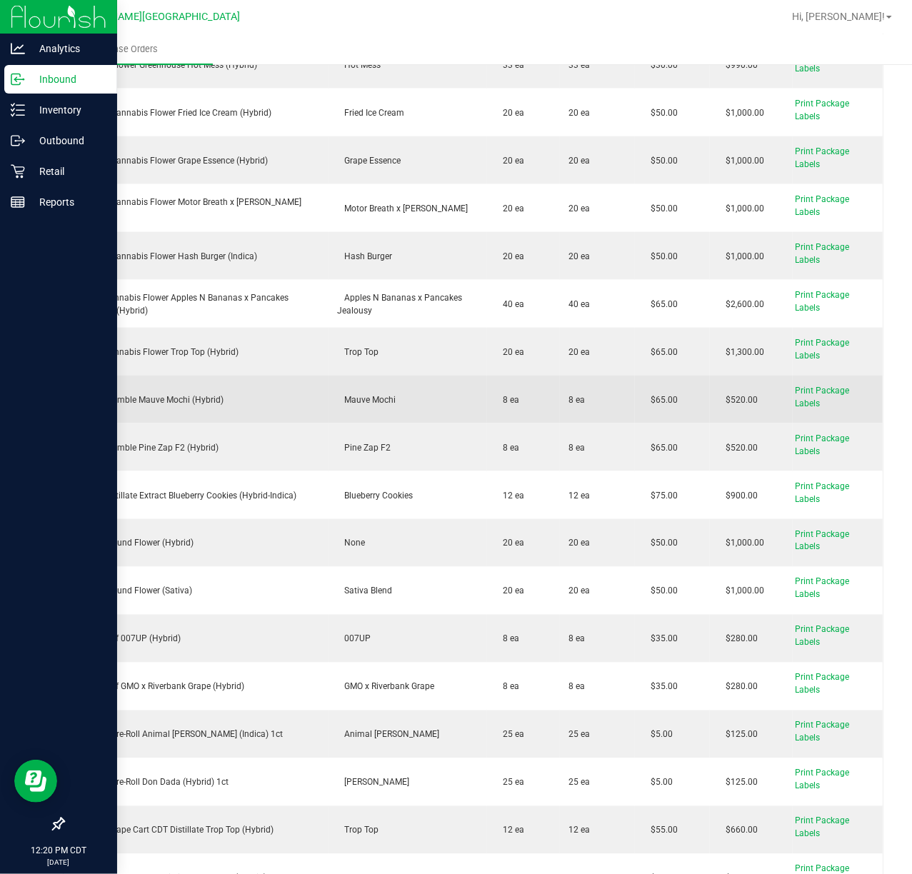
click at [197, 400] on div "FT 1g Crumble Mauve Mochi (Hybrid)" at bounding box center [196, 400] width 247 height 13
copy div "FT 1g Crumble Mauve Mochi (Hybrid)"
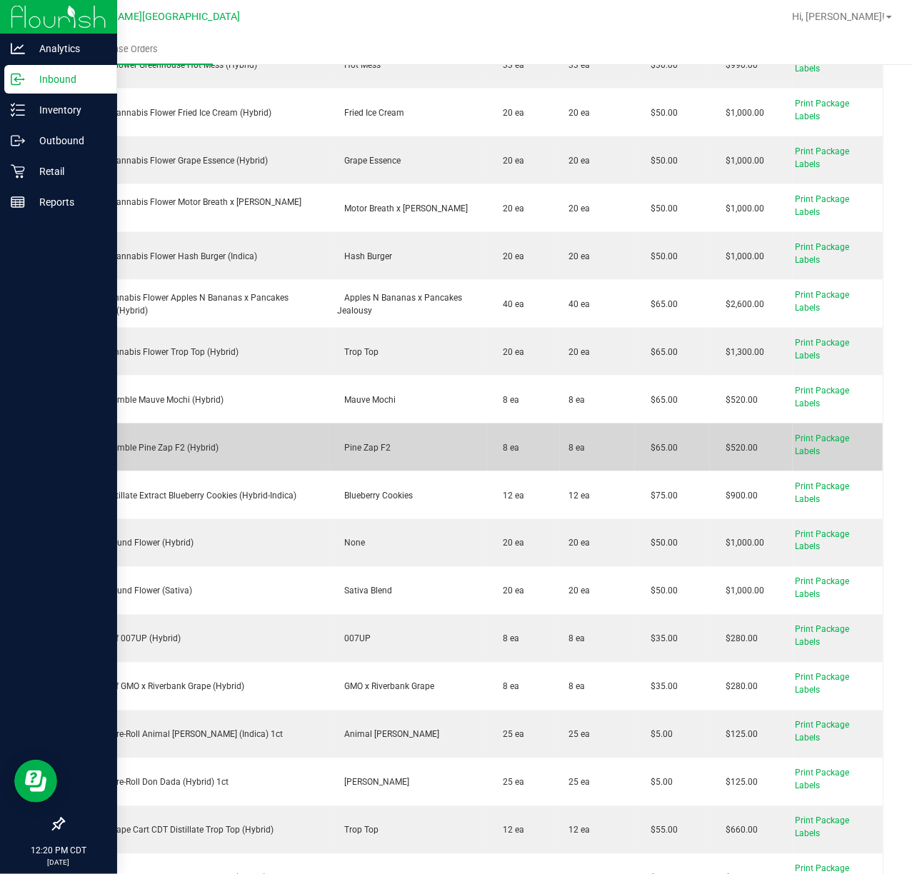
click at [166, 444] on div "FT 1g Crumble Pine Zap F2 (Hybrid)" at bounding box center [196, 447] width 247 height 13
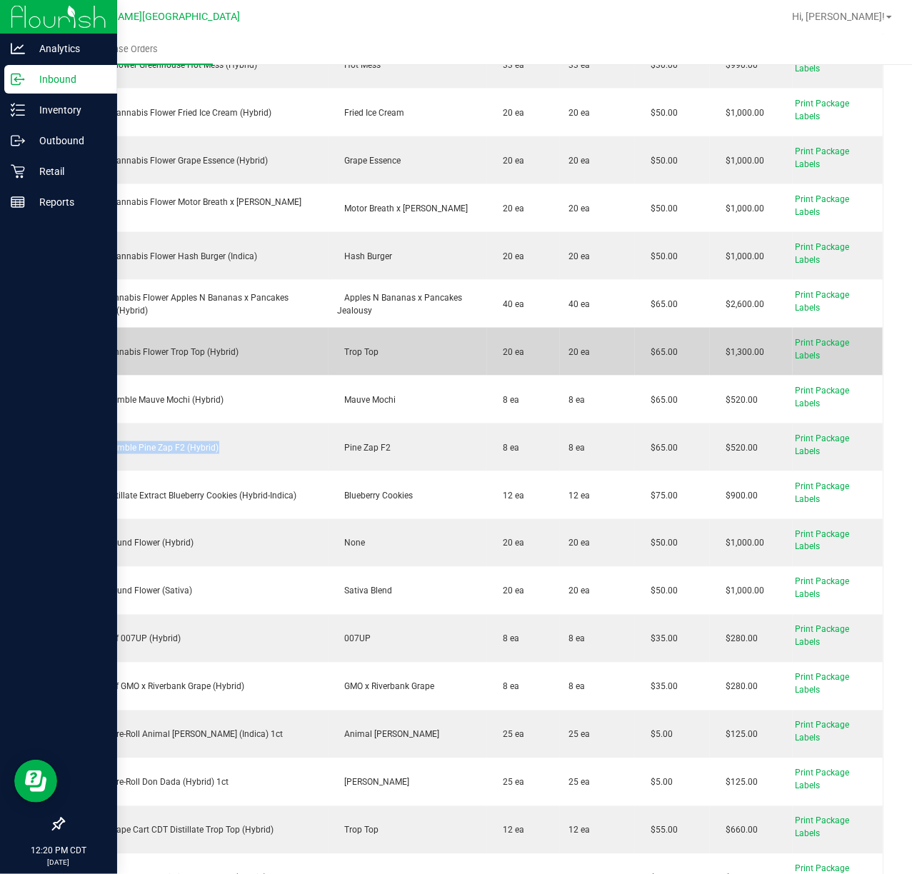
copy div "FT 1g Crumble Pine Zap F2 (Hybrid)"
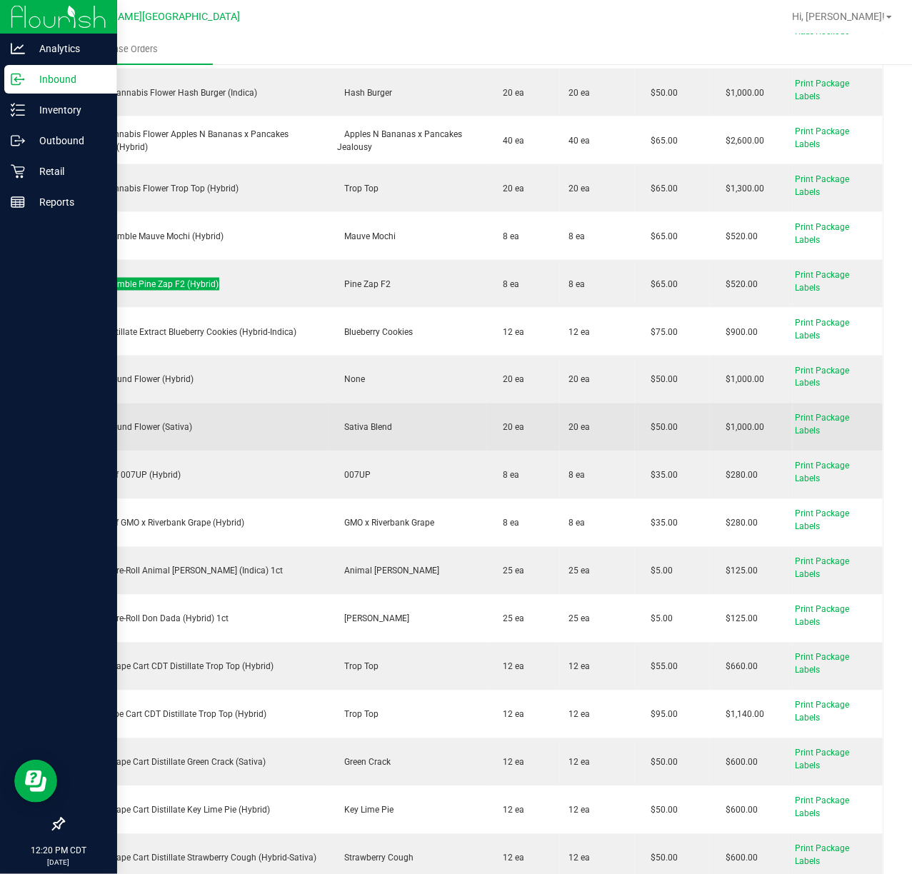
scroll to position [1047, 0]
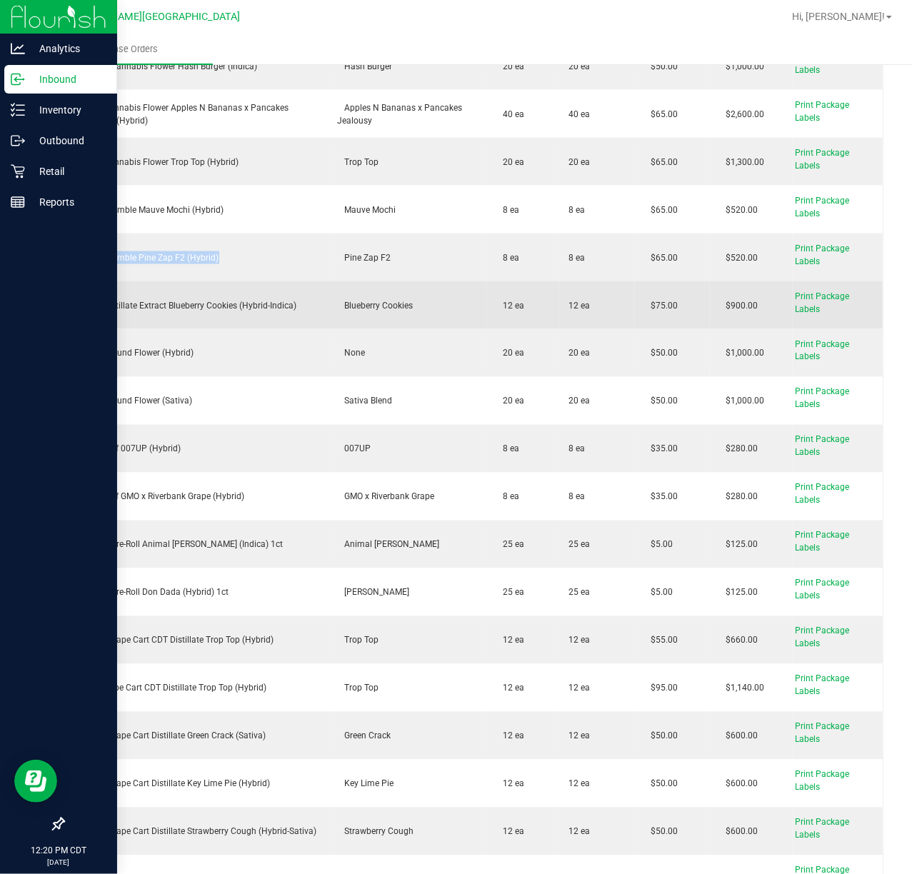
click at [153, 304] on div "FT 1g Distillate Extract Blueberry Cookies (Hybrid-Indica)" at bounding box center [196, 305] width 247 height 13
copy div "FT 1g Distillate Extract Blueberry Cookies (Hybrid-Indica)"
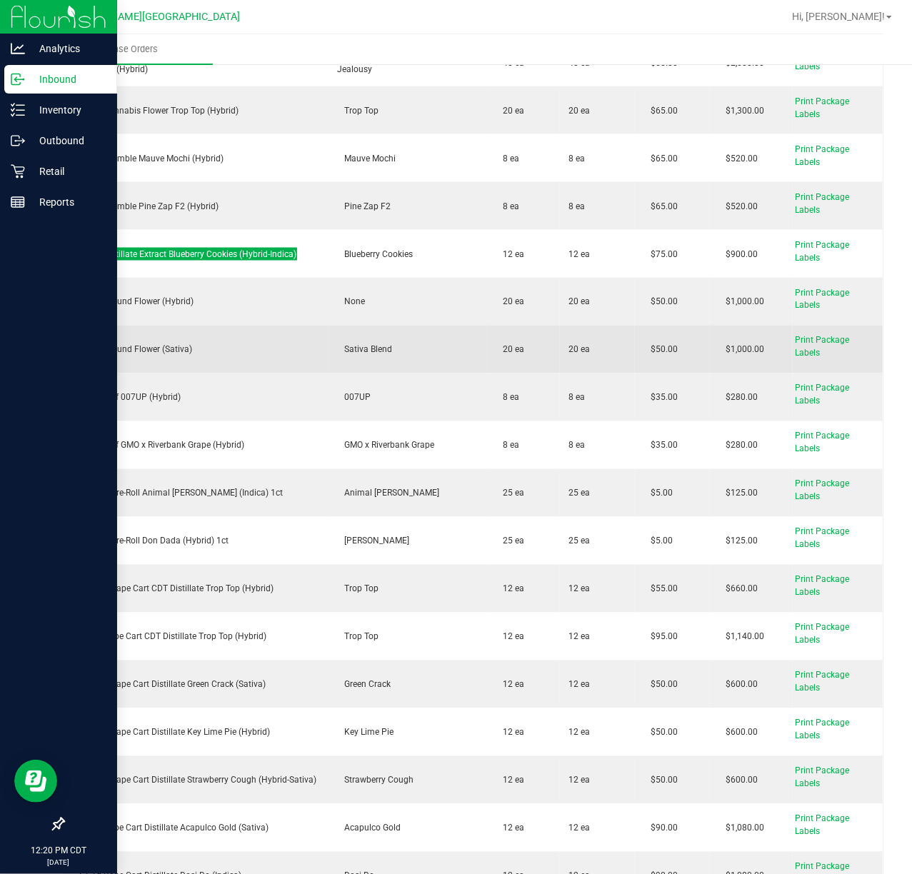
scroll to position [1143, 0]
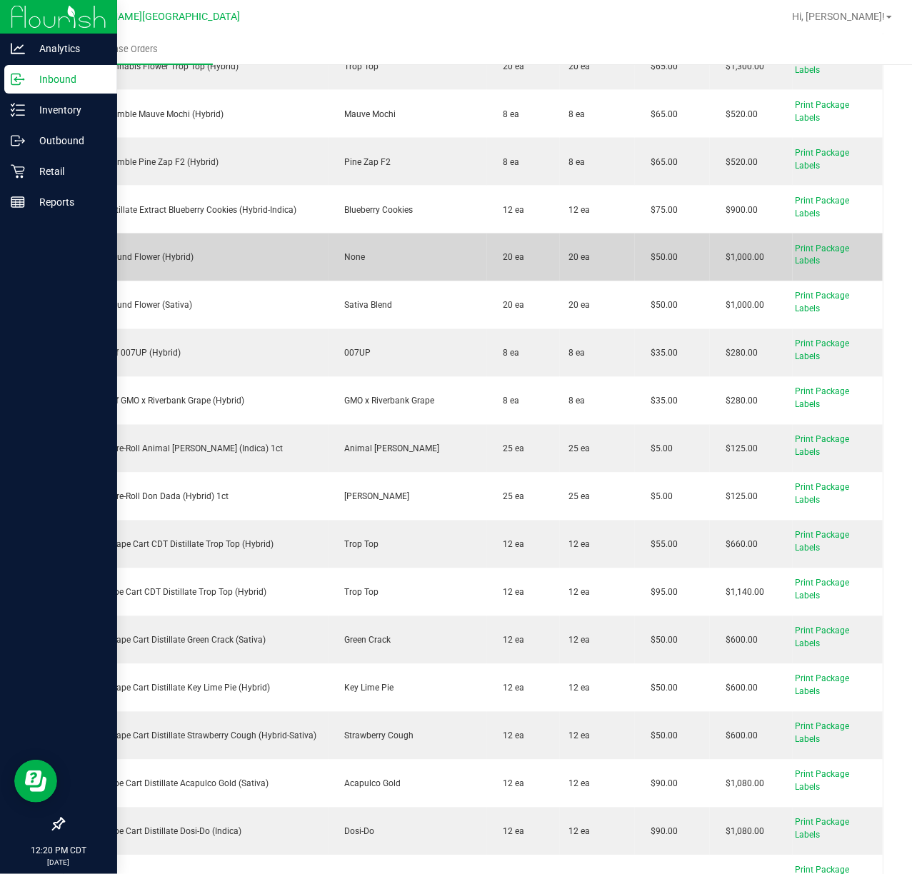
click at [158, 257] on div "FT 7g Ground Flower (Hybrid)" at bounding box center [196, 257] width 247 height 13
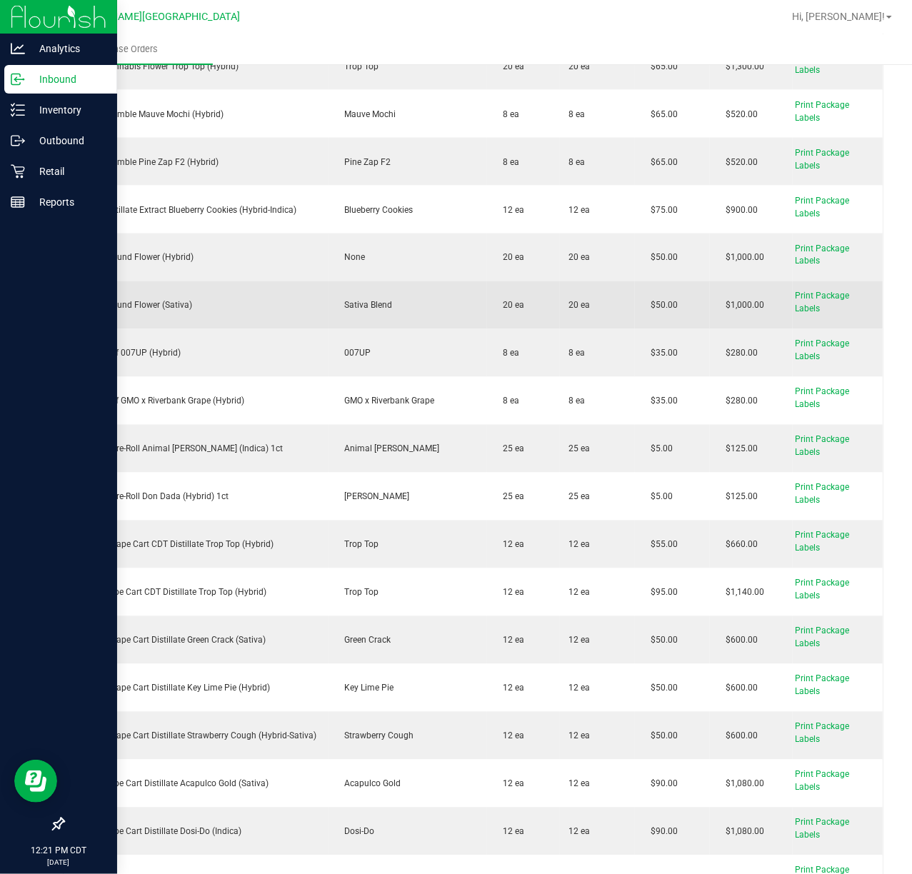
click at [131, 307] on div "FT 7g Ground Flower (Sativa)" at bounding box center [196, 305] width 247 height 13
click at [129, 306] on div "FT 7g Ground Flower (Sativa)" at bounding box center [196, 305] width 247 height 13
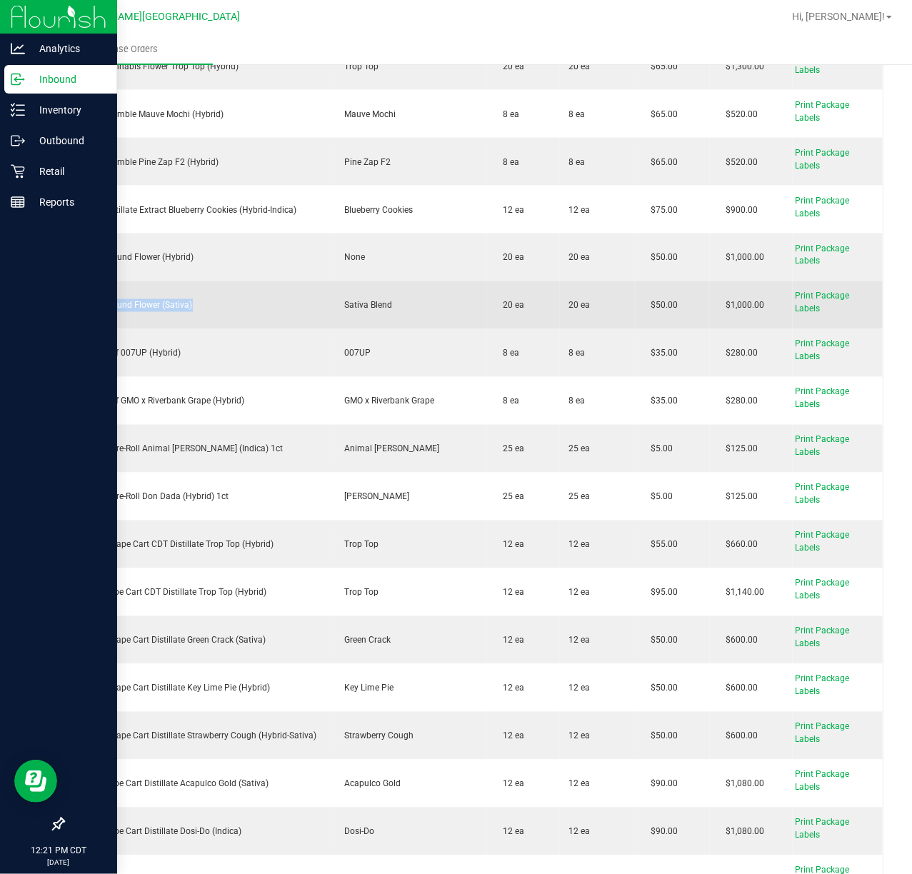
click at [129, 306] on div "FT 7g Ground Flower (Sativa)" at bounding box center [196, 305] width 247 height 13
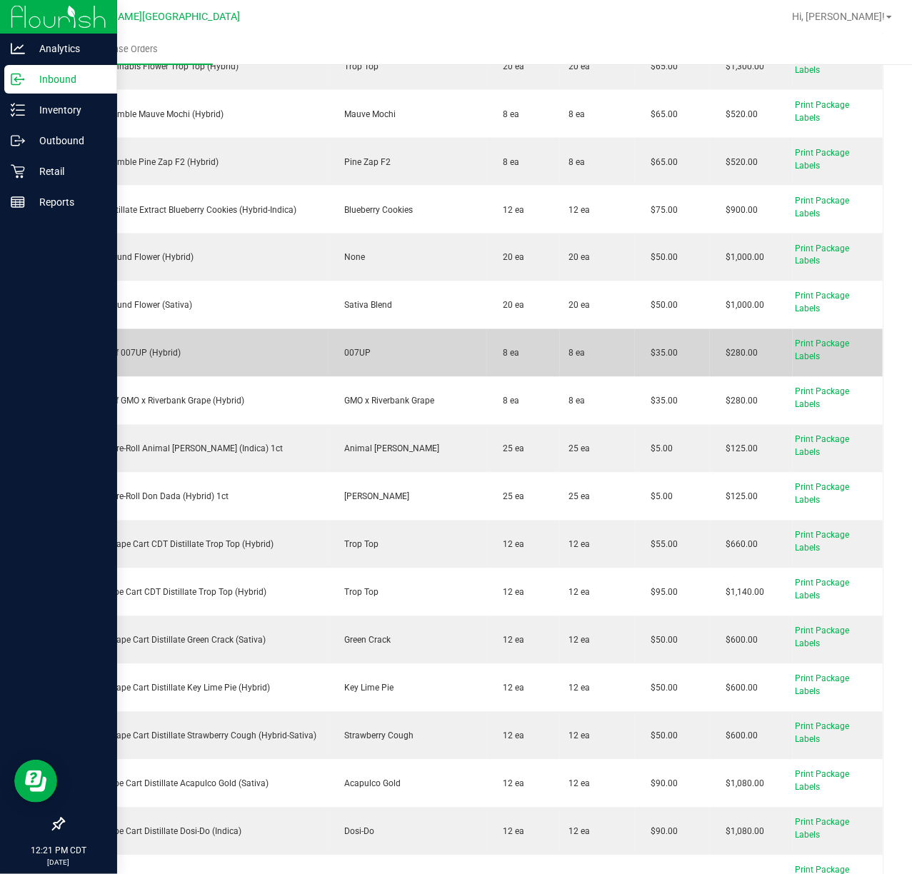
click at [149, 349] on div "FT 1g Kief 007UP (Hybrid)" at bounding box center [196, 353] width 247 height 13
click at [149, 351] on div "FT 1g Kief 007UP (Hybrid)" at bounding box center [196, 353] width 247 height 13
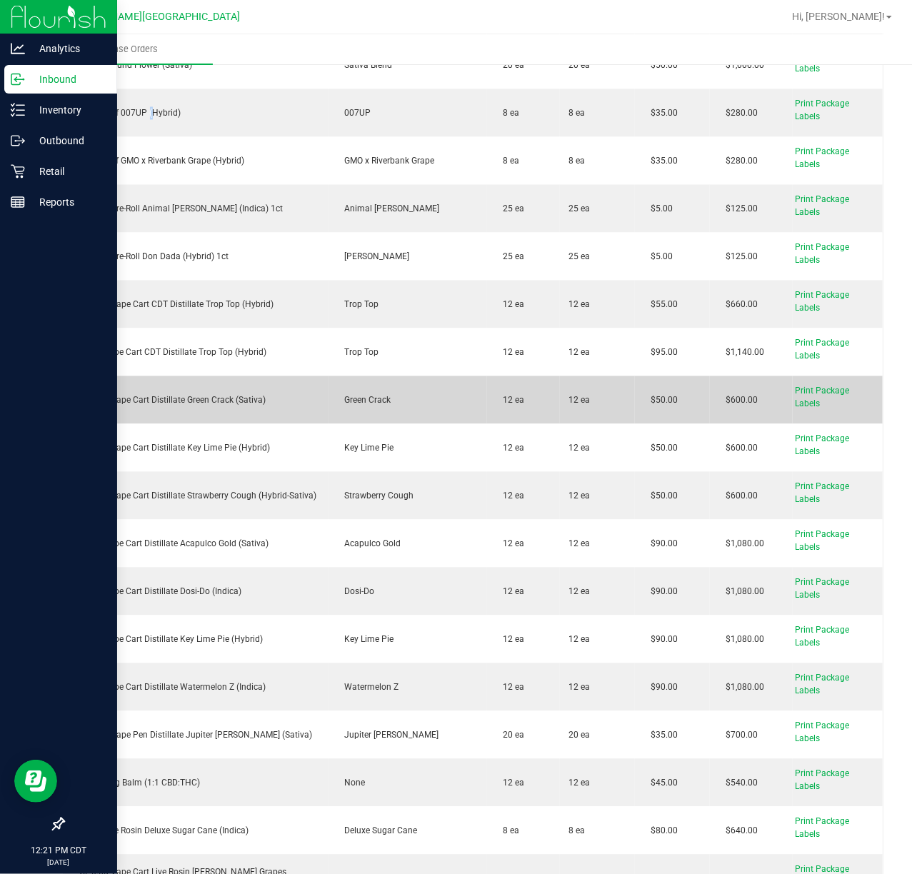
scroll to position [1428, 0]
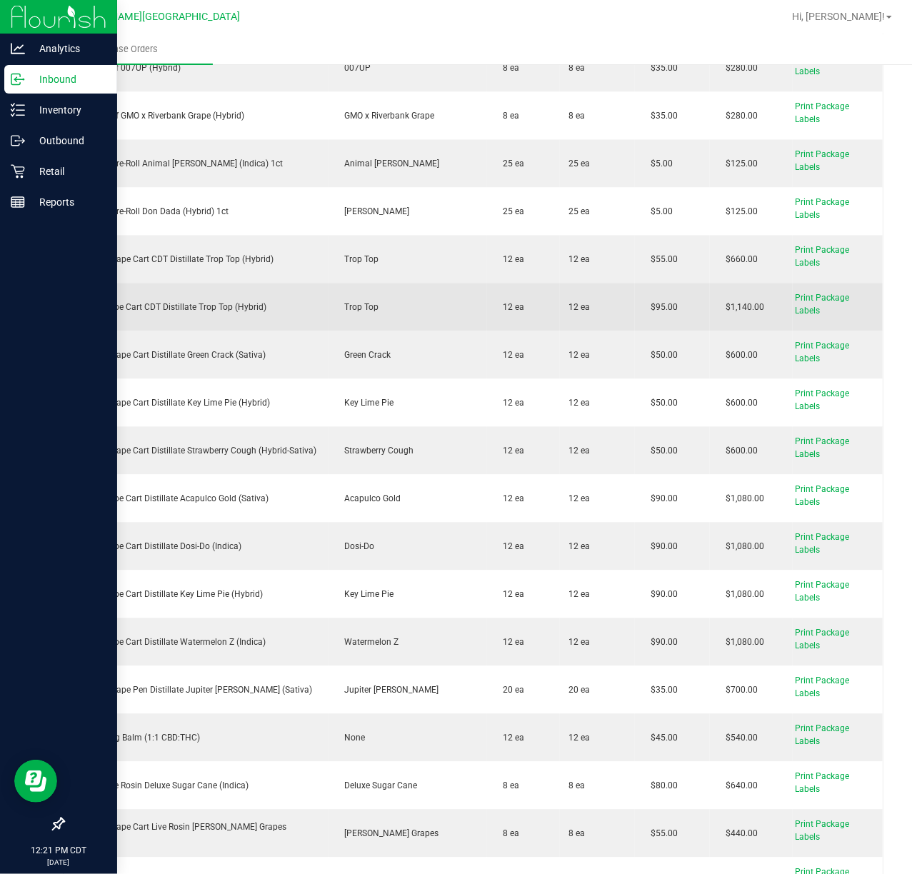
click at [189, 304] on div "FT 1g Vape Cart CDT Distillate Trop Top (Hybrid)" at bounding box center [196, 307] width 247 height 13
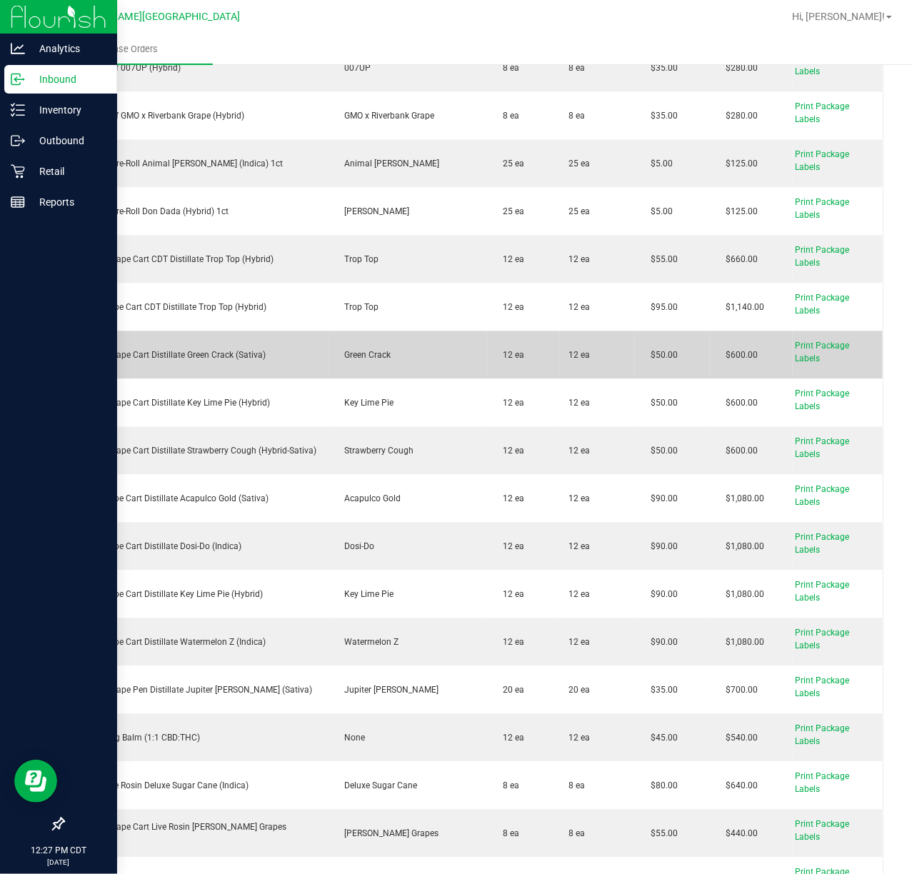
click at [244, 358] on div "FT 0.5g Vape Cart Distillate Green Crack (Sativa)" at bounding box center [196, 355] width 247 height 13
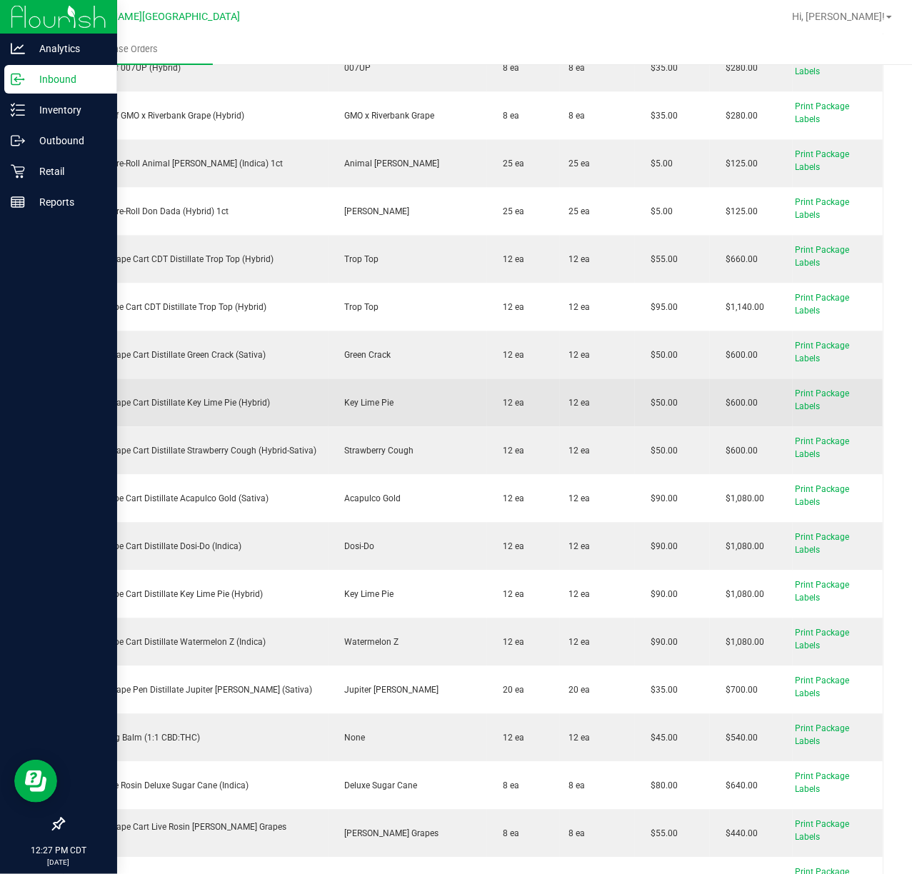
click at [224, 401] on div "FT 0.5g Vape Cart Distillate Key Lime Pie (Hybrid)" at bounding box center [196, 402] width 247 height 13
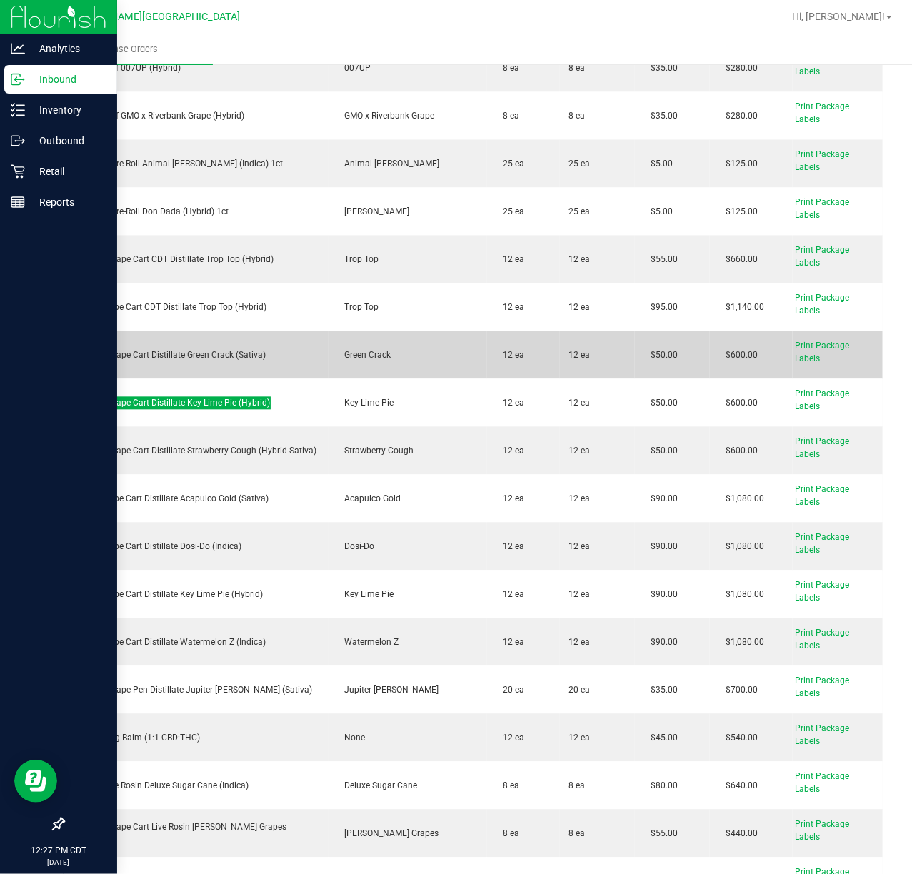
scroll to position [1523, 0]
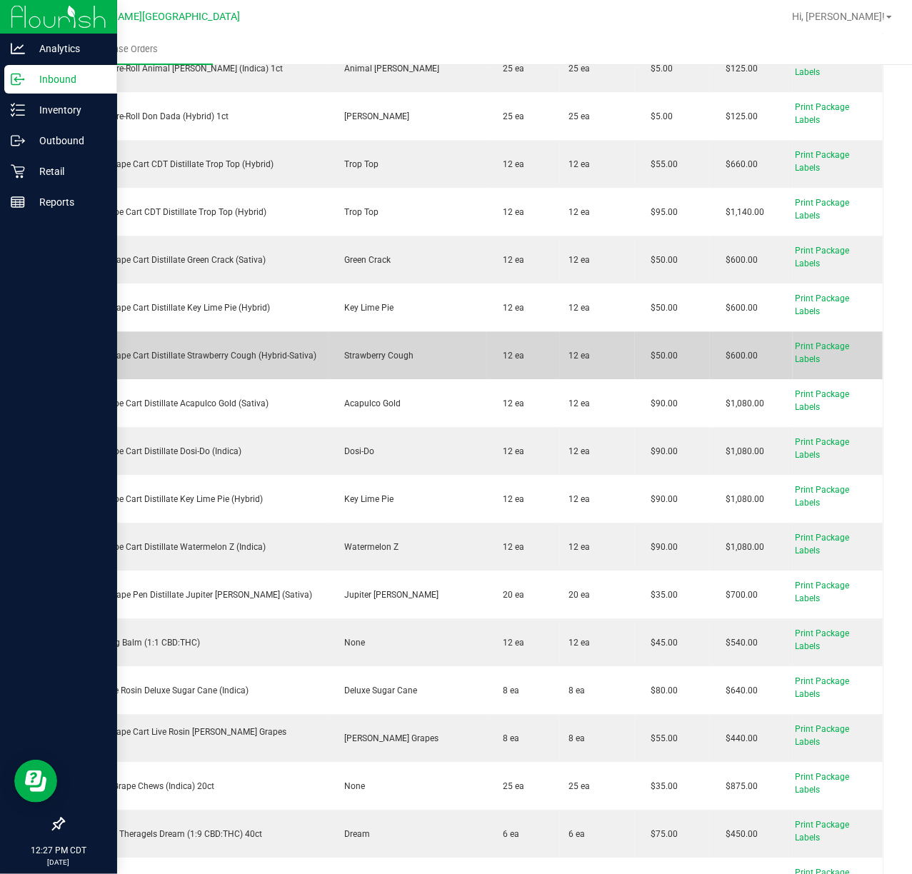
click at [193, 351] on div "FT 0.5g Vape Cart Distillate Strawberry Cough (Hybrid-Sativa)" at bounding box center [196, 355] width 247 height 13
click at [194, 351] on div "FT 0.5g Vape Cart Distillate Strawberry Cough (Hybrid-Sativa)" at bounding box center [196, 355] width 247 height 13
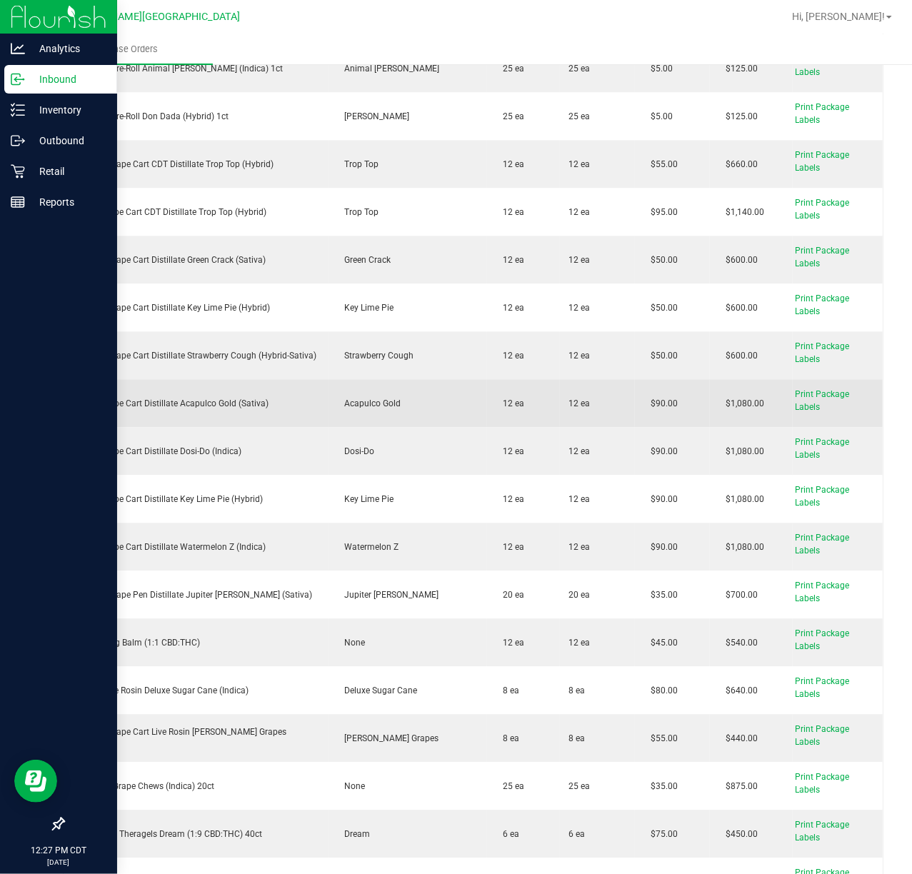
click at [207, 397] on td "FT 1g Vape Cart Distillate Acapulco Gold (Sativa)" at bounding box center [196, 403] width 264 height 48
click at [203, 415] on td "FT 1g Vape Cart Distillate Acapulco Gold (Sativa)" at bounding box center [196, 403] width 264 height 48
click at [204, 410] on div "FT 1g Vape Cart Distillate Acapulco Gold (Sativa)" at bounding box center [196, 403] width 247 height 13
click at [206, 409] on div "FT 1g Vape Cart Distillate Acapulco Gold (Sativa)" at bounding box center [196, 403] width 247 height 13
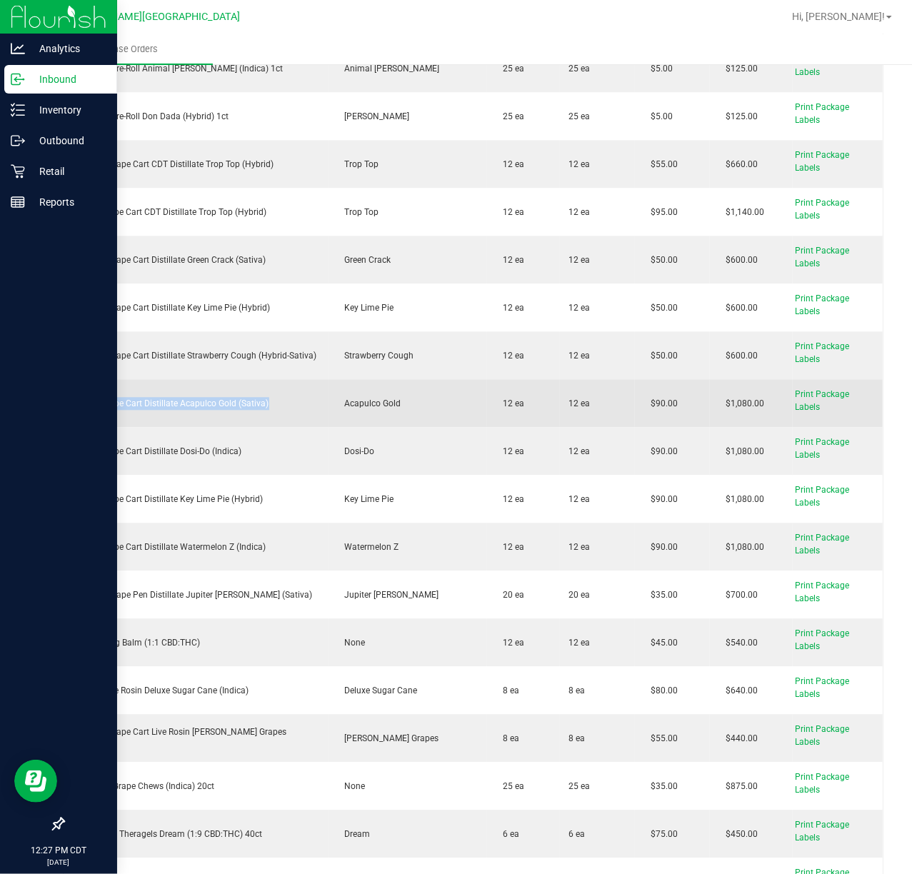
drag, startPoint x: 206, startPoint y: 409, endPoint x: 244, endPoint y: 409, distance: 37.9
click at [209, 407] on div "FT 1g Vape Cart Distillate Acapulco Gold (Sativa)" at bounding box center [196, 403] width 247 height 13
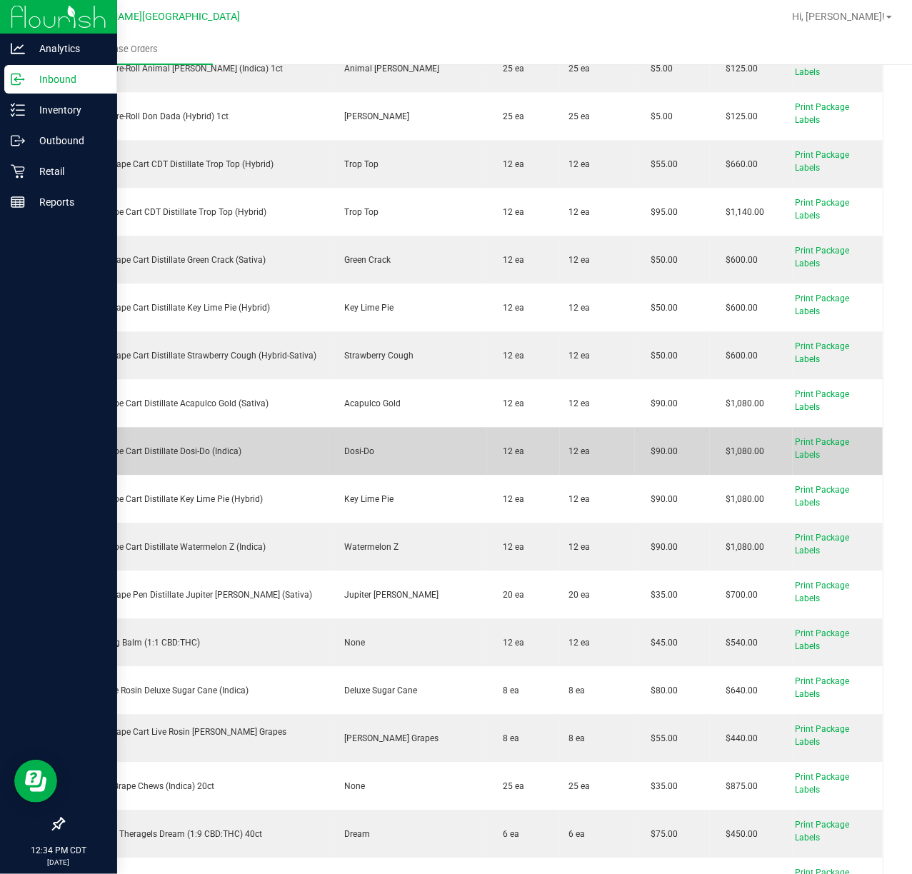
click at [143, 446] on div "FT 1g Vape Cart Distillate Dosi-Do (Indica)" at bounding box center [196, 451] width 247 height 13
click at [144, 446] on div "FT 1g Vape Cart Distillate Dosi-Do (Indica)" at bounding box center [196, 451] width 247 height 13
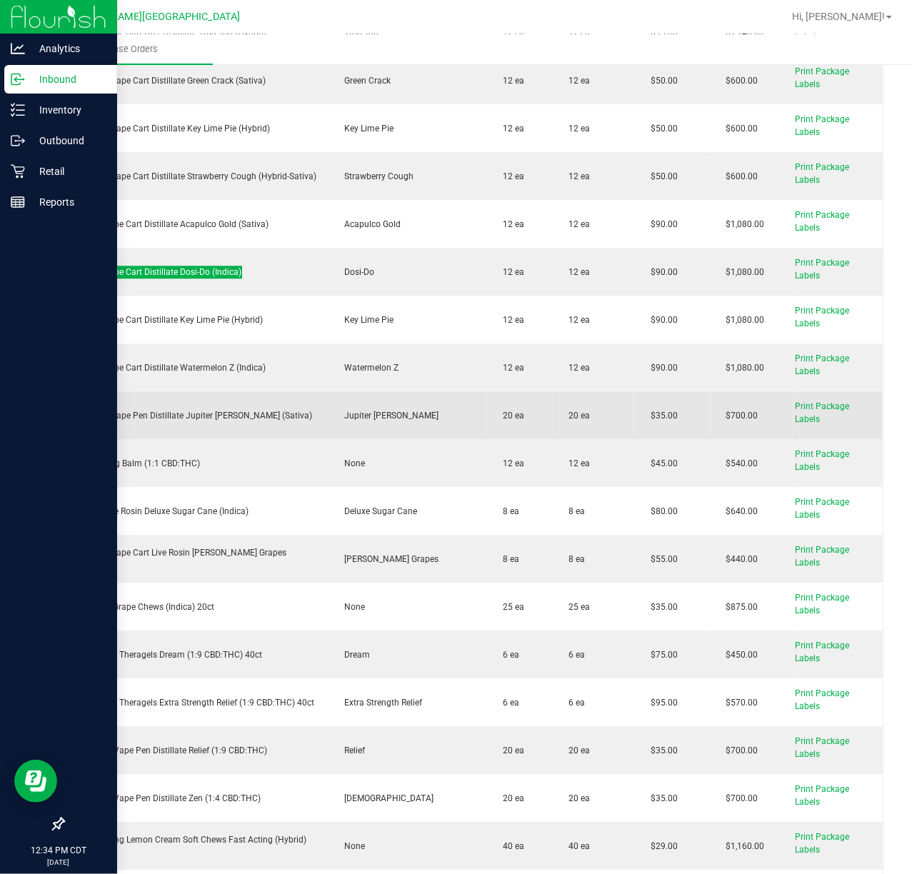
scroll to position [1714, 0]
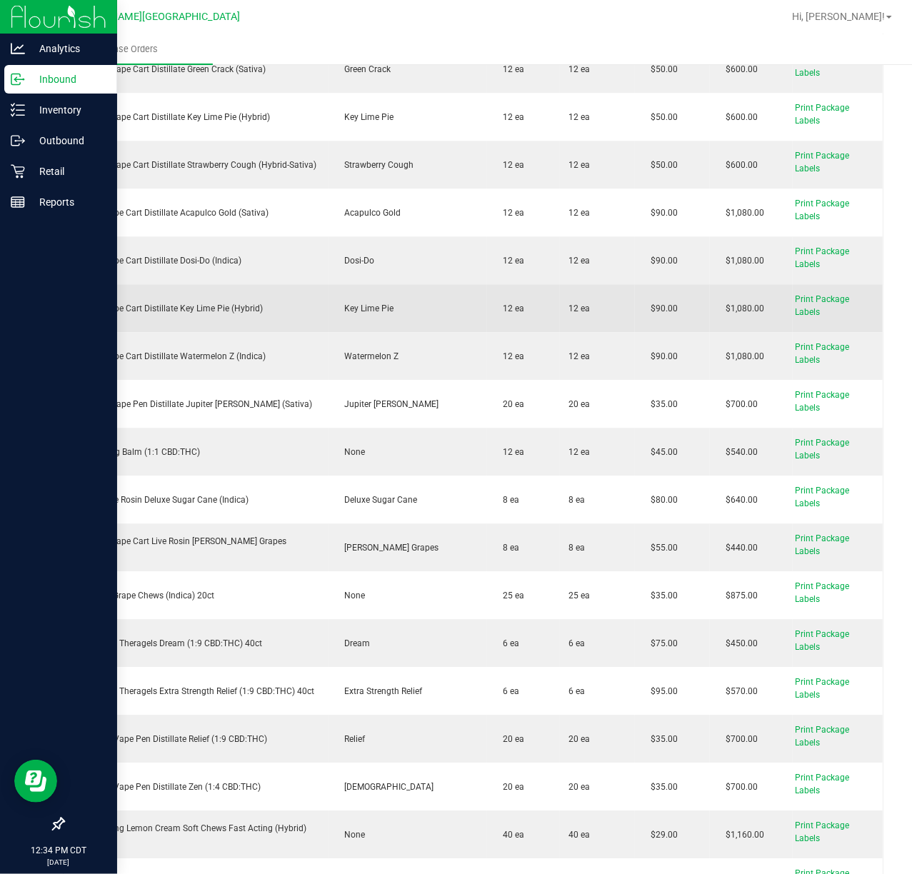
click at [204, 309] on div "FT 1g Vape Cart Distillate Key Lime Pie (Hybrid)" at bounding box center [196, 308] width 247 height 13
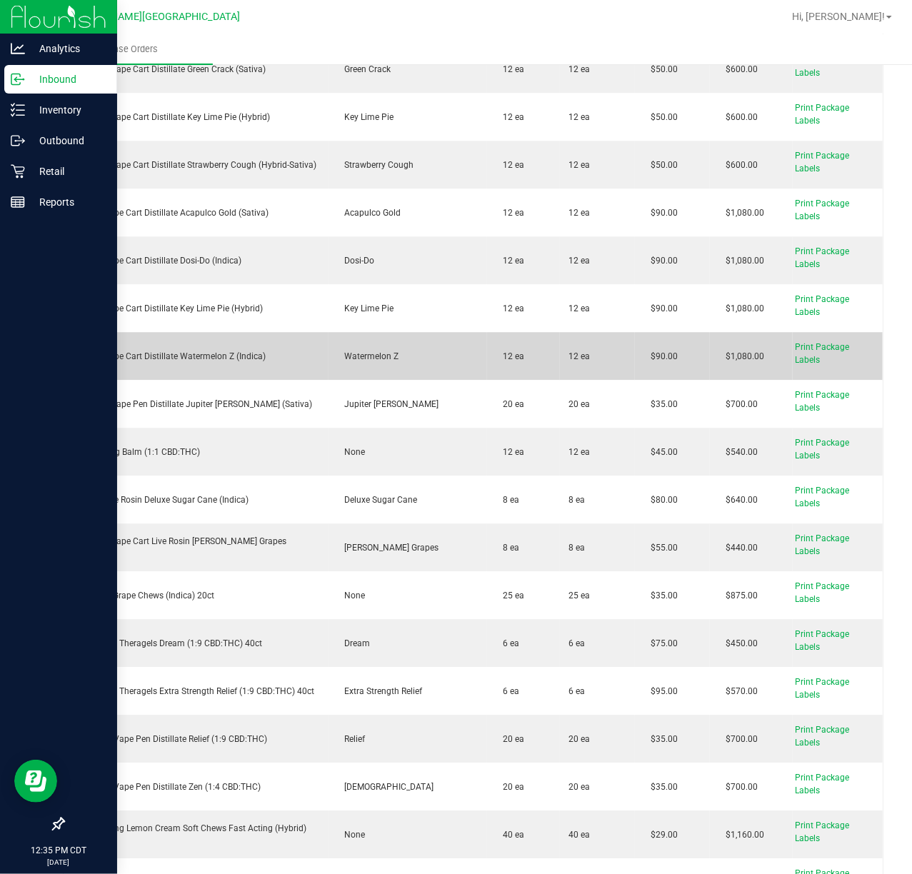
click at [209, 354] on div "FT 1g Vape Cart Distillate Watermelon Z (Indica)" at bounding box center [196, 356] width 247 height 13
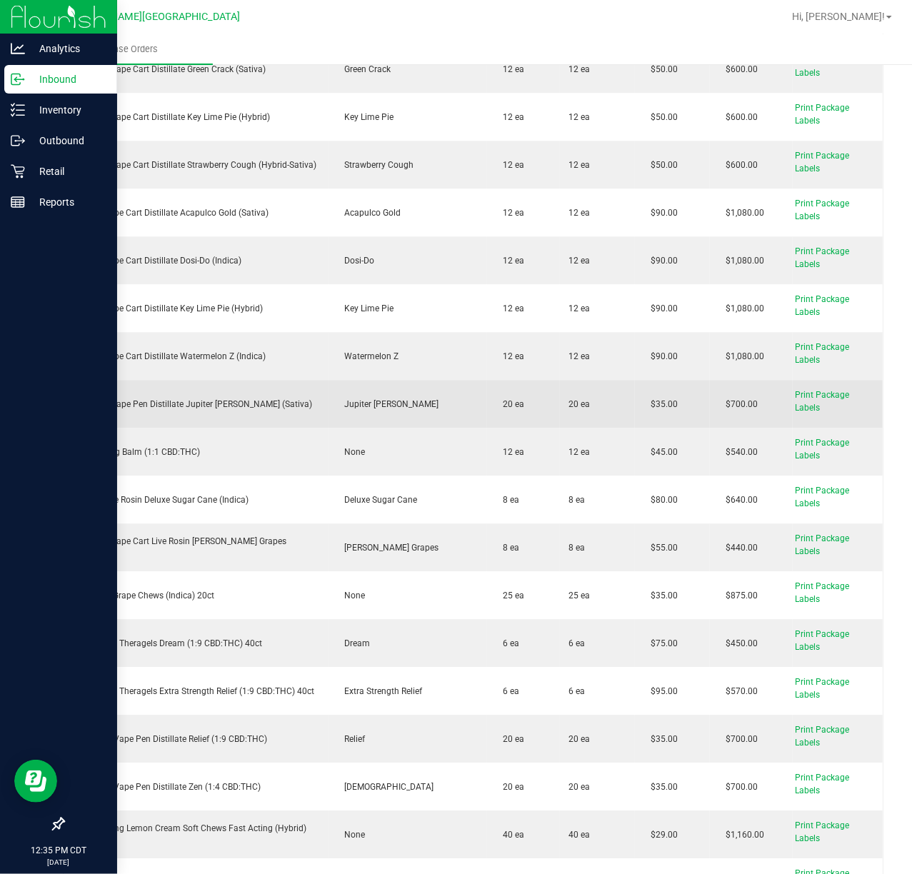
click at [176, 400] on div "FT 0.3g Vape Pen Distillate Jupiter [PERSON_NAME] (Sativa)" at bounding box center [196, 404] width 247 height 13
drag, startPoint x: 174, startPoint y: 401, endPoint x: 169, endPoint y: 409, distance: 9.7
click at [174, 403] on div "FT 0.3g Vape Pen Distillate Jupiter [PERSON_NAME] (Sativa)" at bounding box center [196, 404] width 247 height 13
click at [169, 409] on div "FT 0.3g Vape Pen Distillate Jupiter [PERSON_NAME] (Sativa)" at bounding box center [196, 404] width 247 height 13
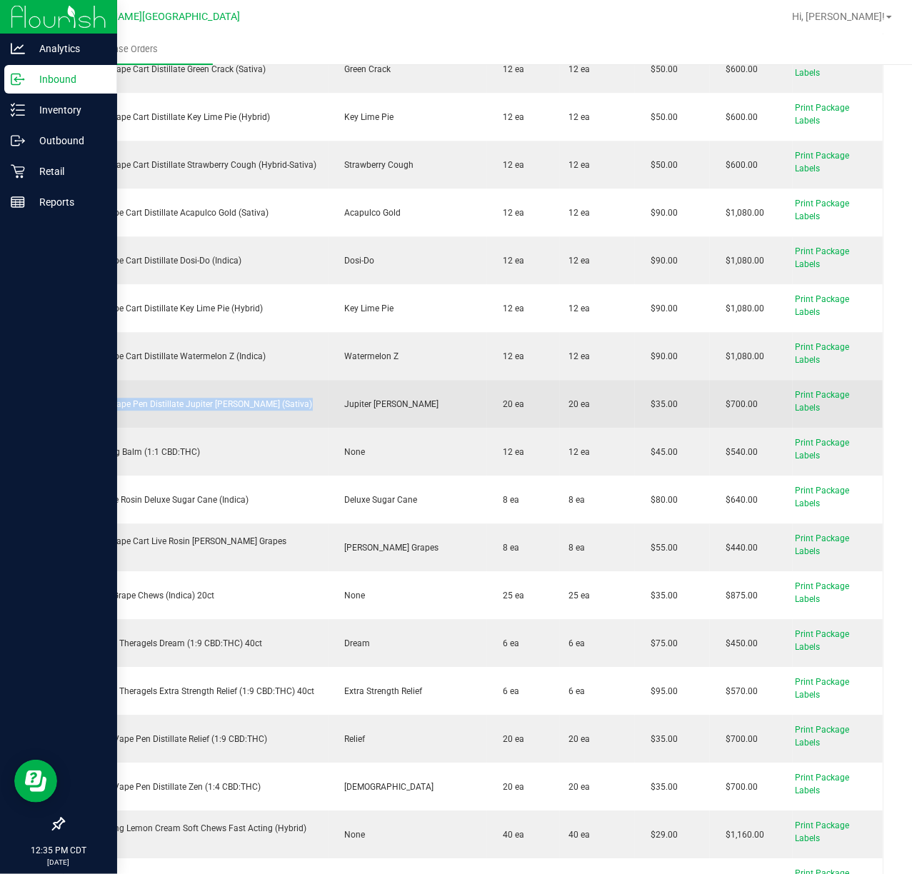
click at [169, 409] on div "FT 0.3g Vape Pen Distillate Jupiter [PERSON_NAME] (Sativa)" at bounding box center [196, 404] width 247 height 13
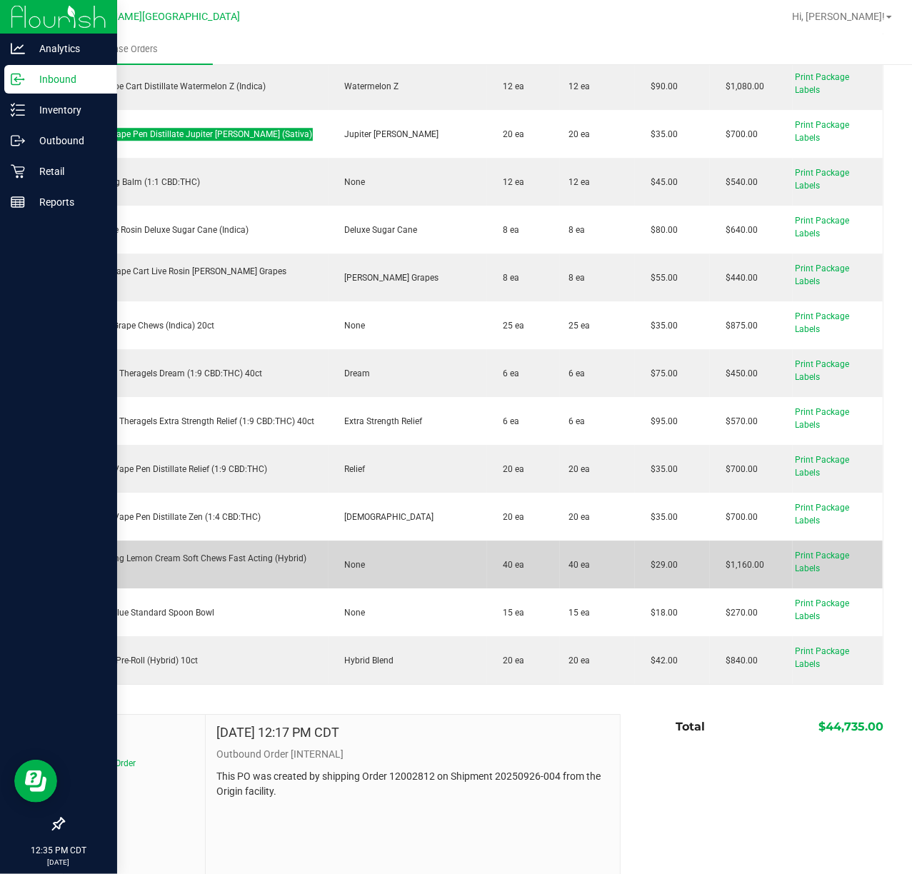
scroll to position [2000, 0]
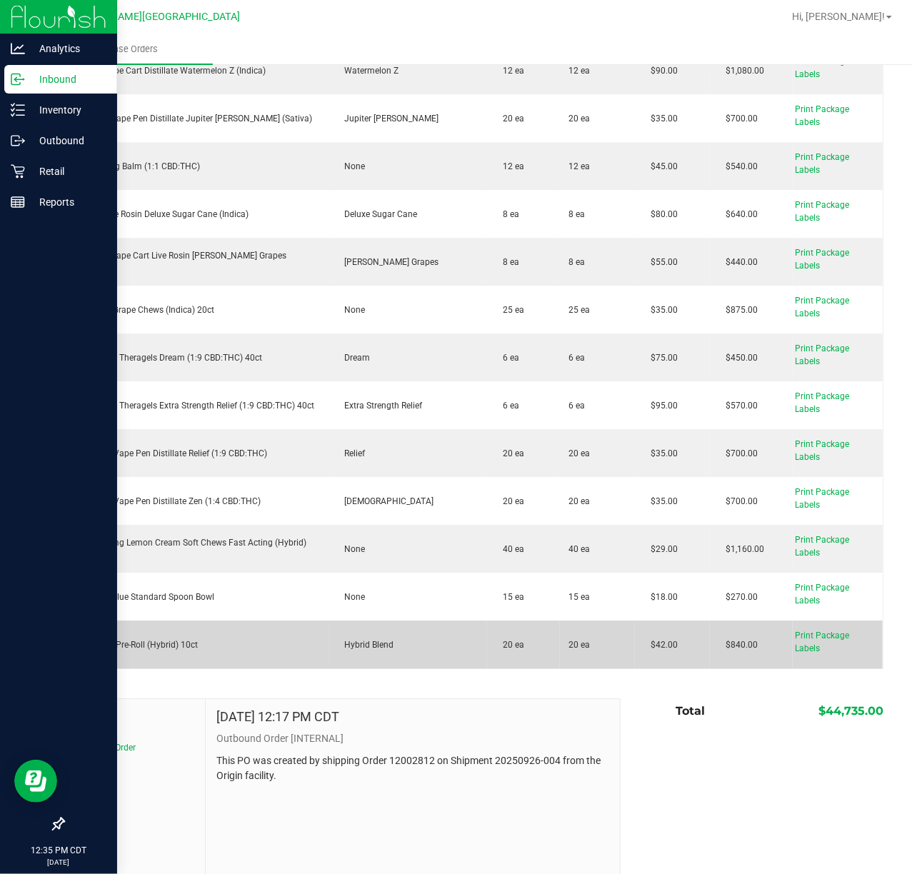
click at [121, 643] on div "FT 0.35g Pre-Roll (Hybrid) 10ct" at bounding box center [196, 644] width 247 height 13
click at [123, 643] on div "FT 0.35g Pre-Roll (Hybrid) 10ct" at bounding box center [196, 644] width 247 height 13
click at [151, 647] on div "FT 0.35g Pre-Roll (Hybrid) 10ct" at bounding box center [196, 644] width 247 height 13
click at [154, 643] on div "FT 0.35g Pre-Roll (Hybrid) 10ct" at bounding box center [196, 644] width 247 height 13
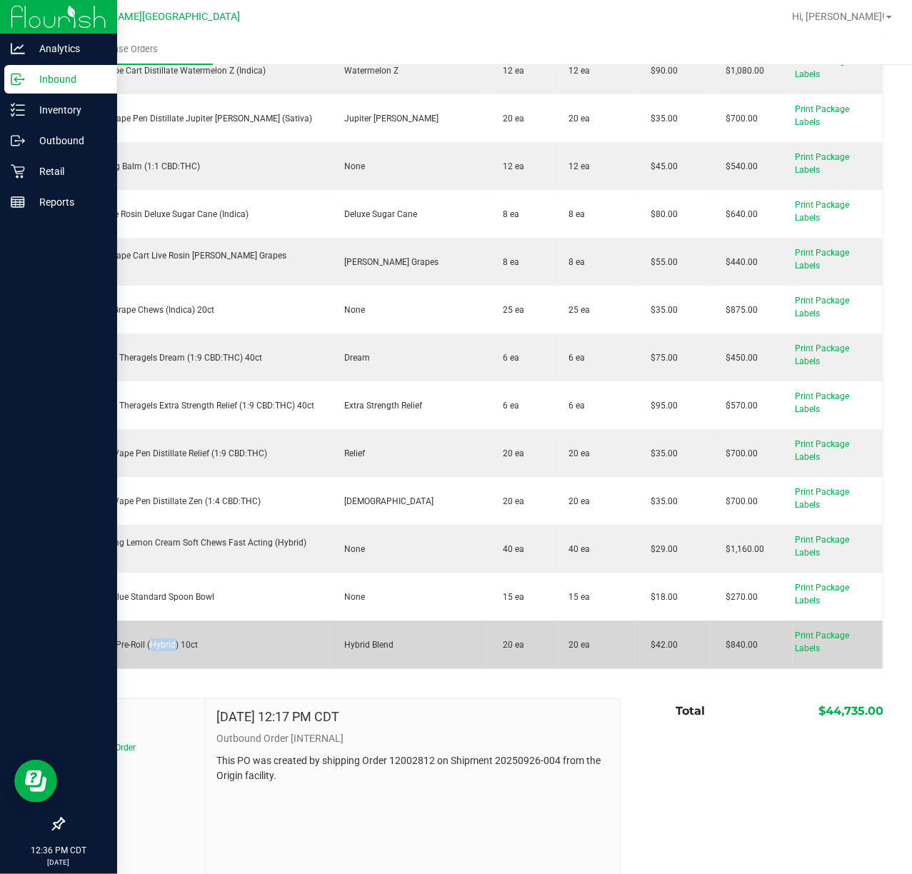
click at [154, 643] on div "FT 0.35g Pre-Roll (Hybrid) 10ct" at bounding box center [196, 644] width 247 height 13
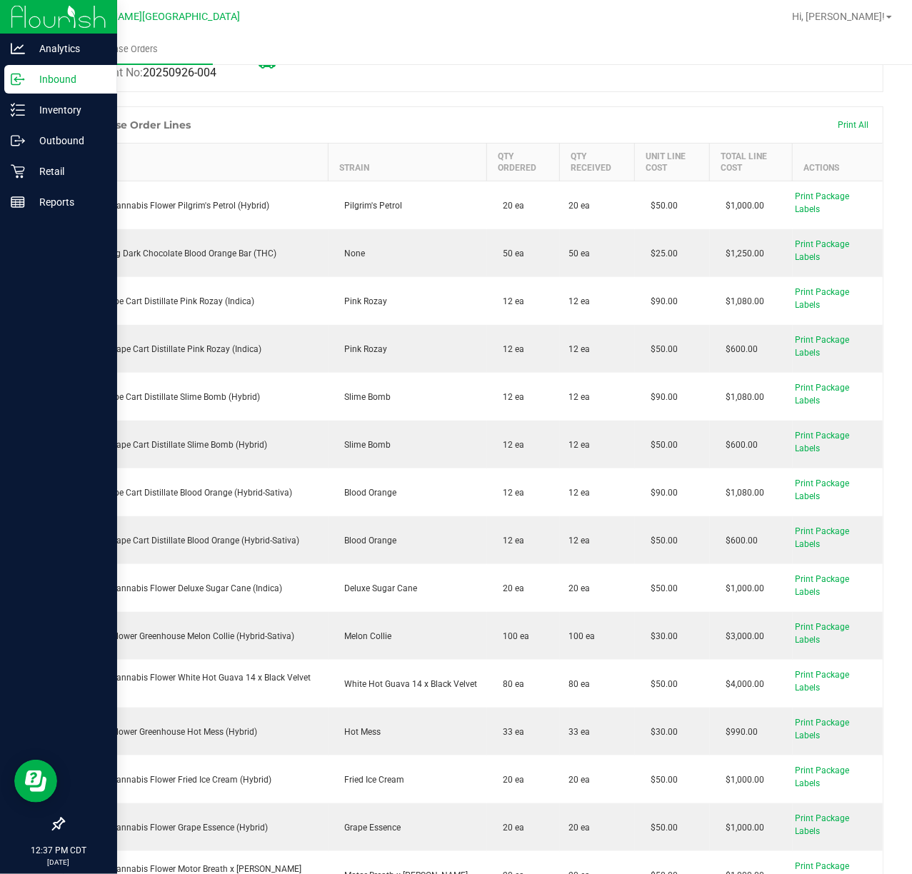
scroll to position [0, 0]
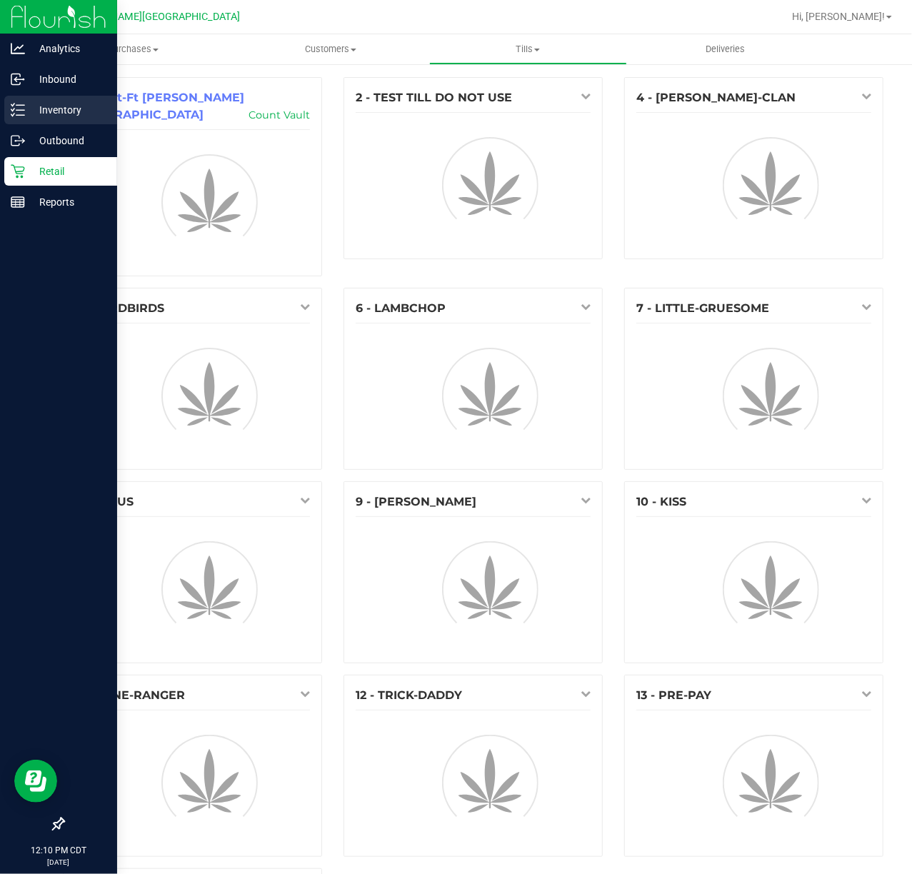
drag, startPoint x: 0, startPoint y: 0, endPoint x: 30, endPoint y: 104, distance: 107.8
click at [30, 104] on div "Inventory" at bounding box center [60, 110] width 113 height 29
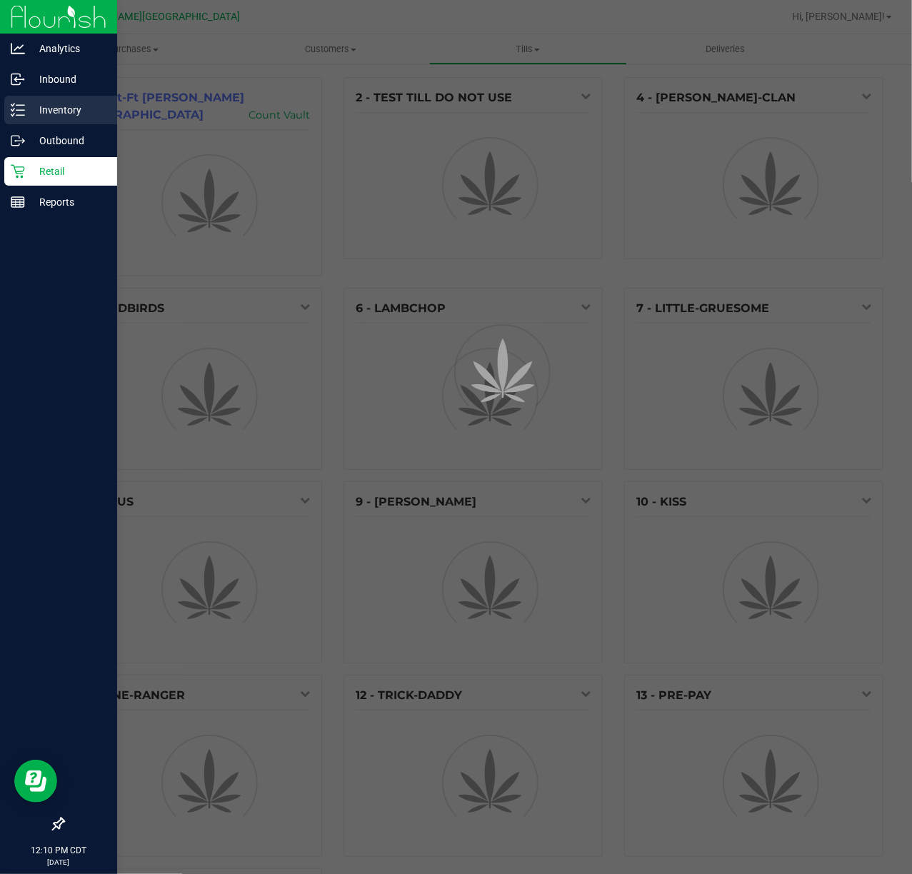
click at [29, 104] on p "Inventory" at bounding box center [68, 109] width 86 height 17
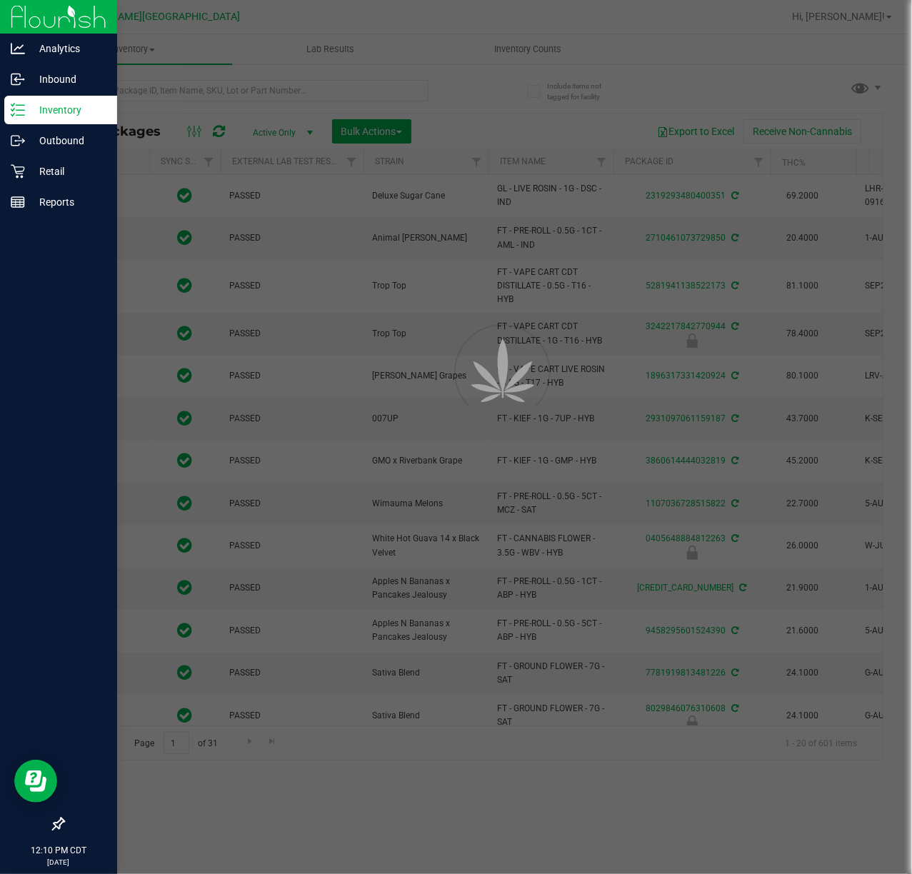
type input "[DATE]"
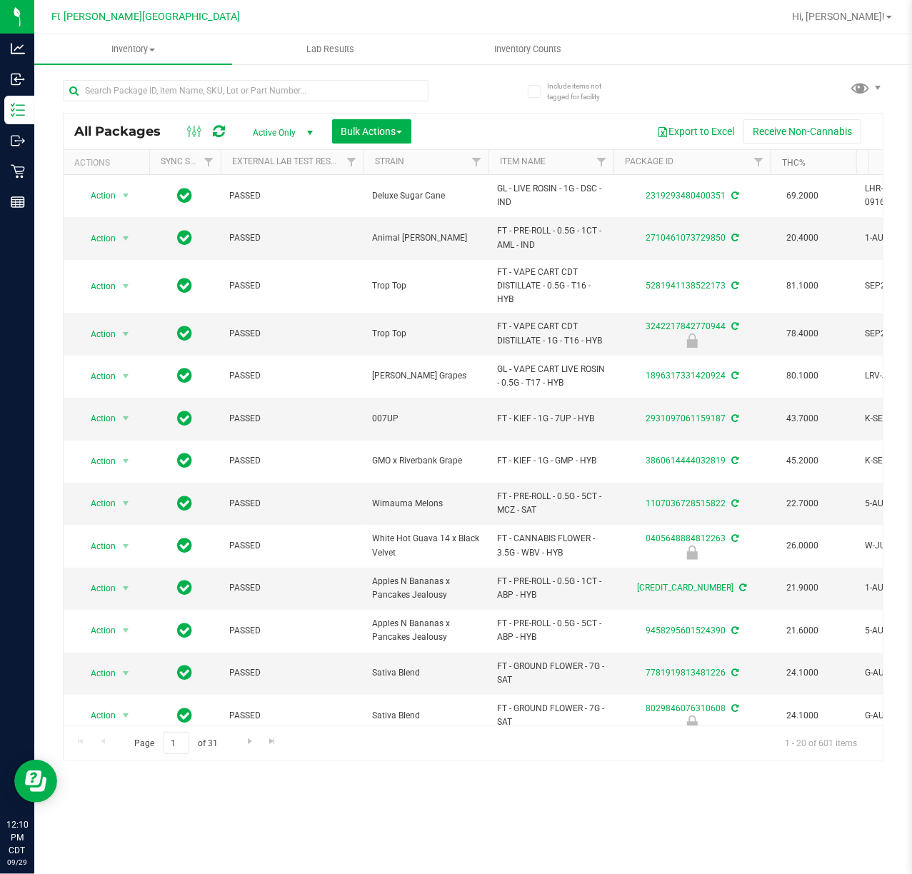
click at [791, 163] on link "THC%" at bounding box center [794, 163] width 24 height 10
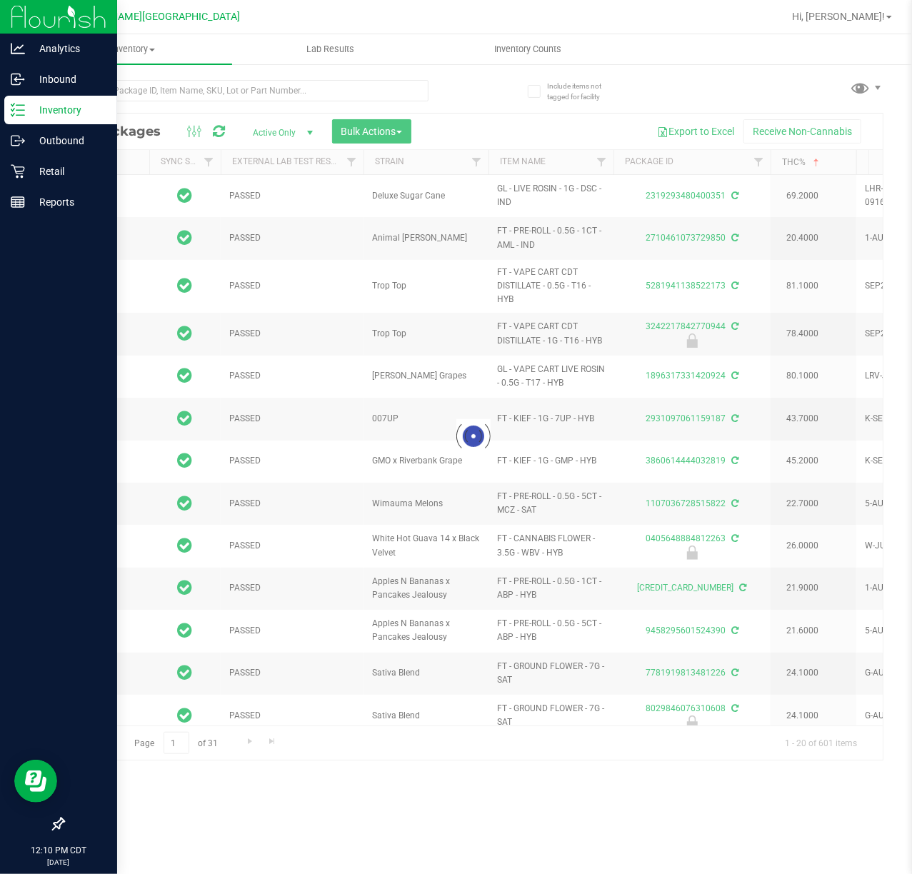
type input "[DATE]"
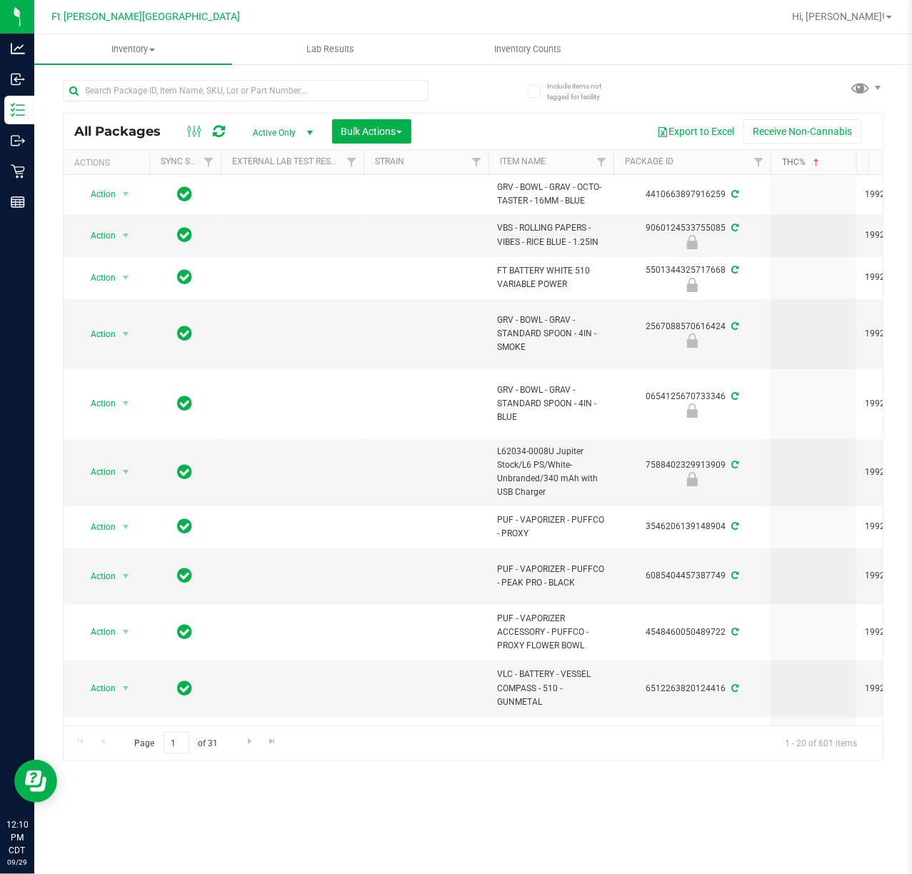
click at [804, 160] on link "THC%" at bounding box center [802, 162] width 40 height 10
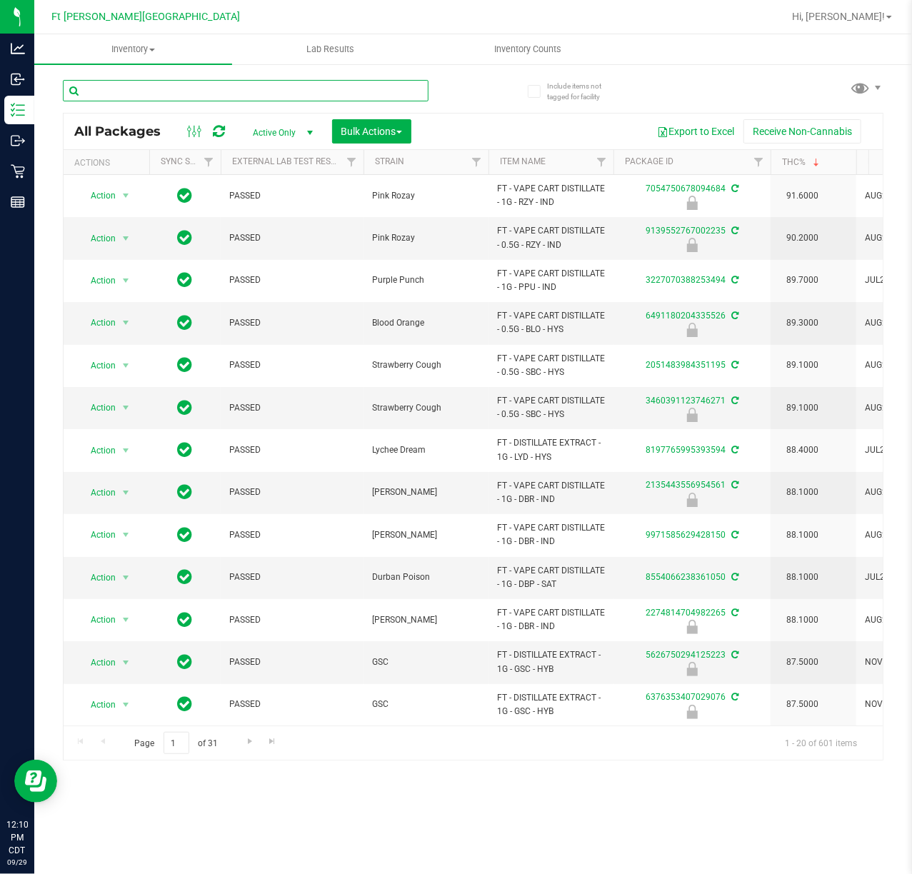
click at [299, 89] on input "text" at bounding box center [246, 90] width 366 height 21
paste input "FT 3.5g Cannabis Flower Deluxe Sugar Cane (Indica"
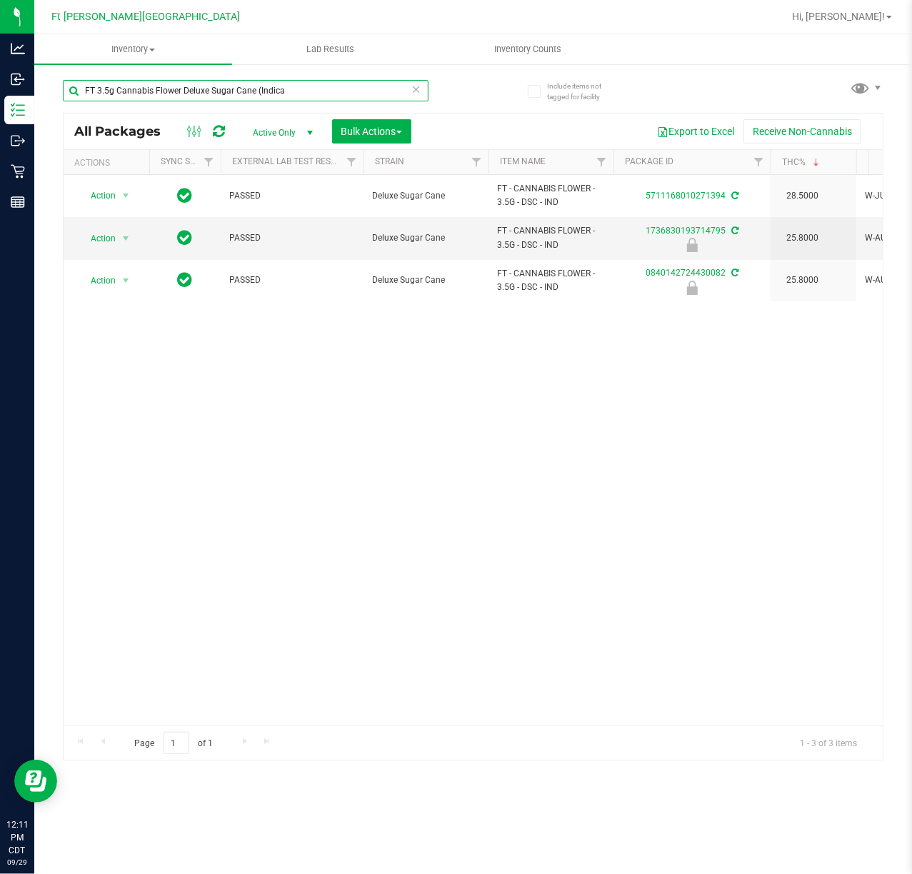
click at [329, 87] on input "FT 3.5g Cannabis Flower Deluxe Sugar Cane (Indica" at bounding box center [246, 90] width 366 height 21
click at [329, 86] on input "FT 3.5g Cannabis Flower Deluxe Sugar Cane (Indica" at bounding box center [246, 90] width 366 height 21
paste input "D 3.5g Flower Greenhouse Melon Collie (Hybrid-Sativa)"
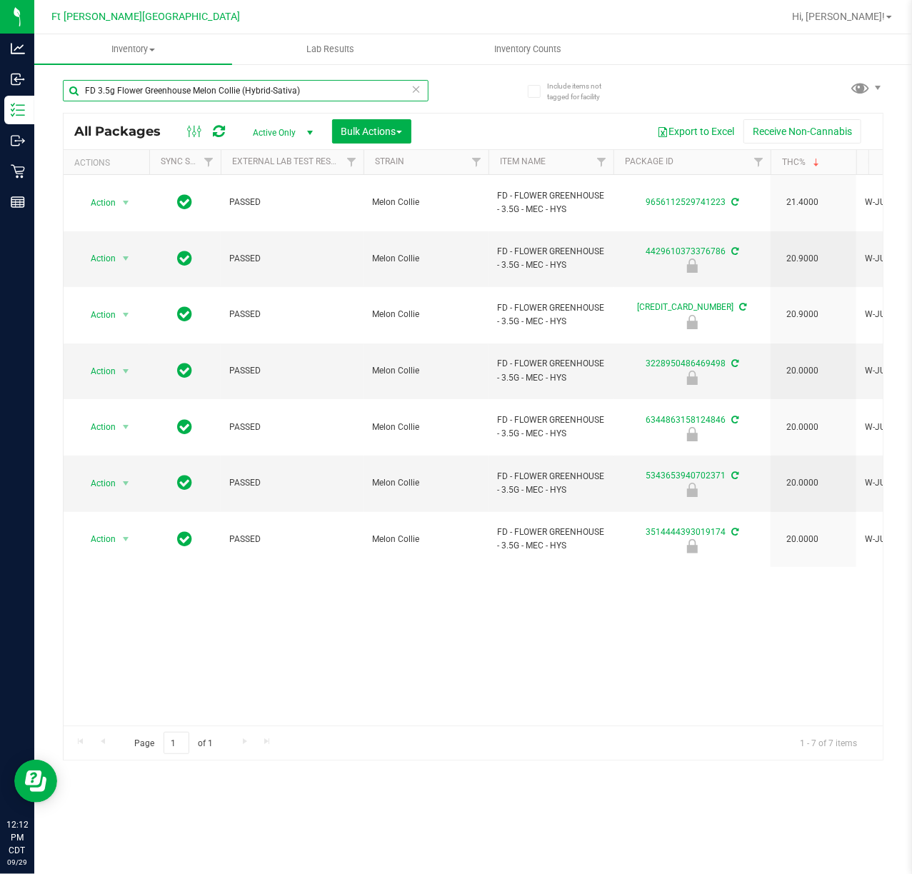
click at [318, 84] on input "FD 3.5g Flower Greenhouse Melon Collie (Hybrid-Sativa)" at bounding box center [246, 90] width 366 height 21
paste input "T 3.5g Cannabis Flower White Hot Guava 14 x Black Velvet (Hybrid"
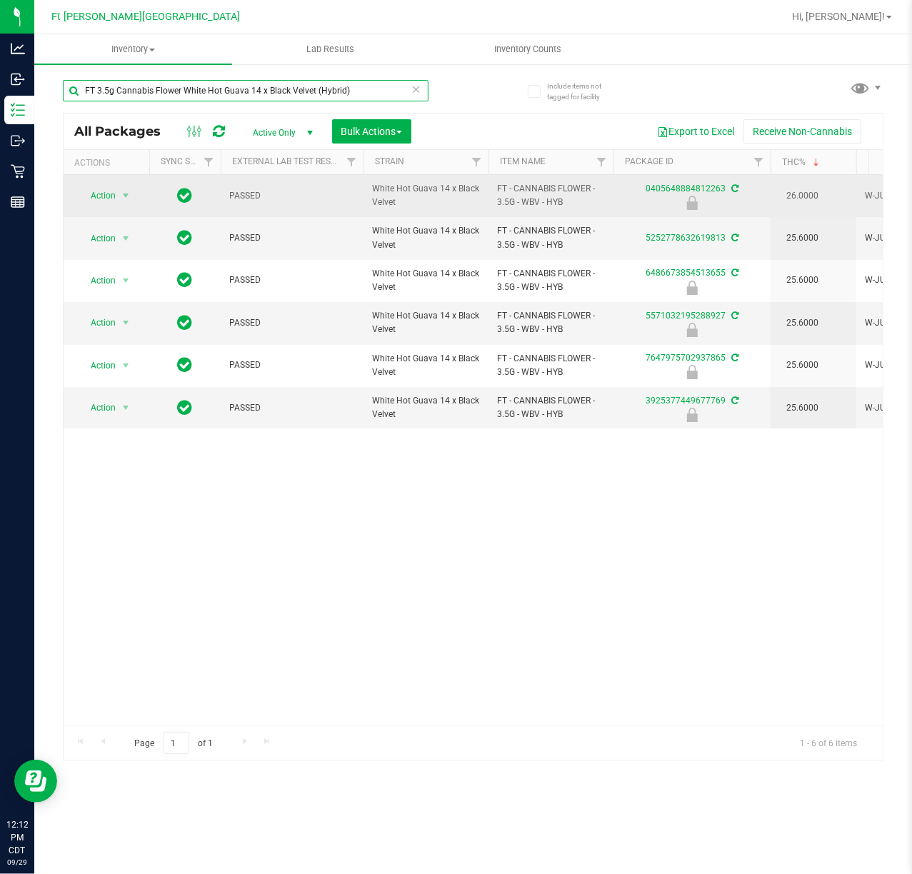
type input "FT 3.5g Cannabis Flower White Hot Guava 14 x Black Velvet (Hybrid)"
drag, startPoint x: 728, startPoint y: 199, endPoint x: 638, endPoint y: 192, distance: 90.9
click at [638, 192] on div "0405648884812263" at bounding box center [691, 196] width 161 height 28
copy div "0405648884812263"
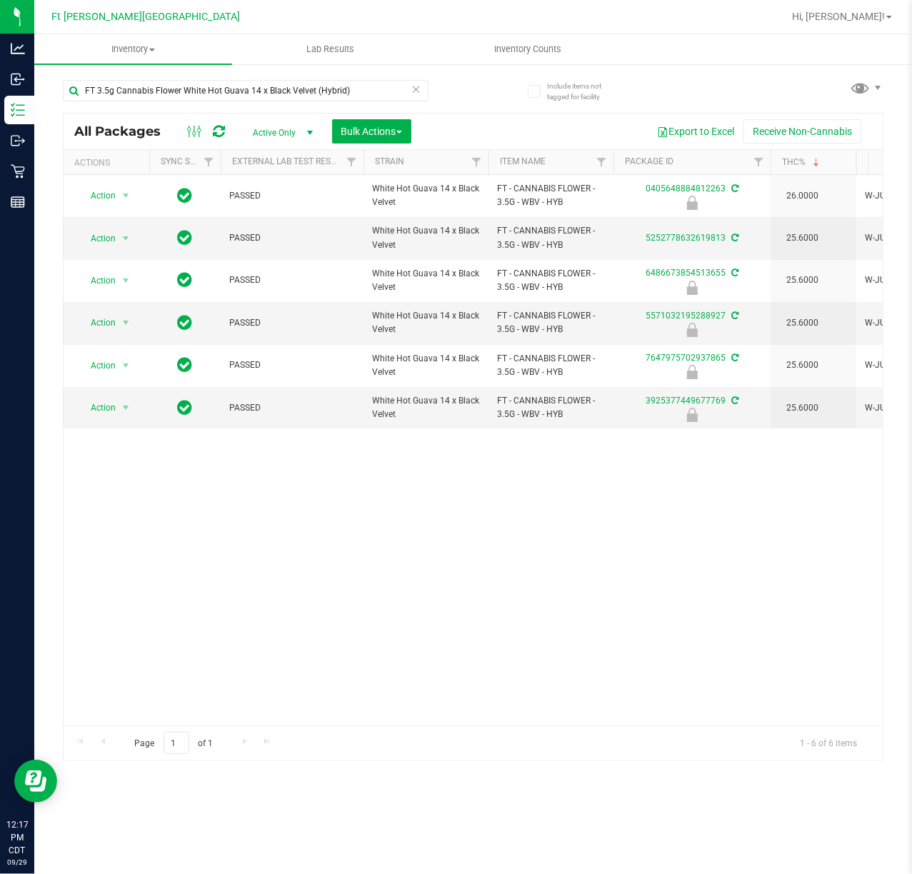
click at [414, 91] on icon at bounding box center [416, 88] width 10 height 17
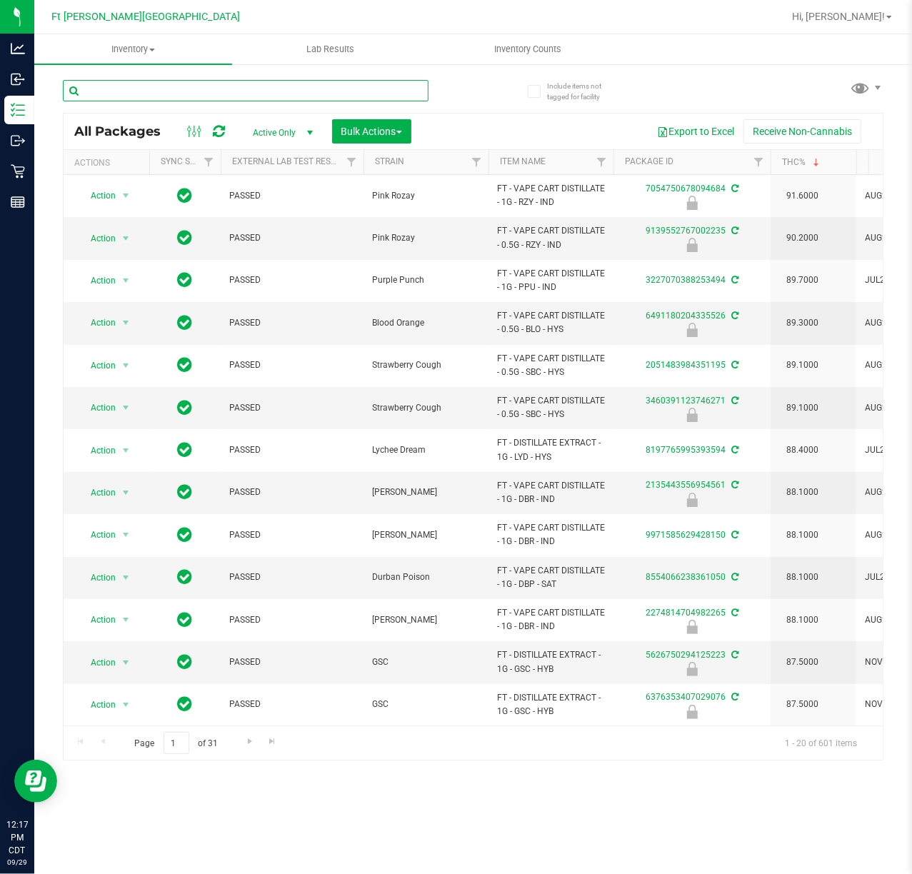
click at [397, 92] on input "text" at bounding box center [246, 90] width 366 height 21
paste input "FD 3.5g Flower Greenhouse Hot Mess (Hybrid)"
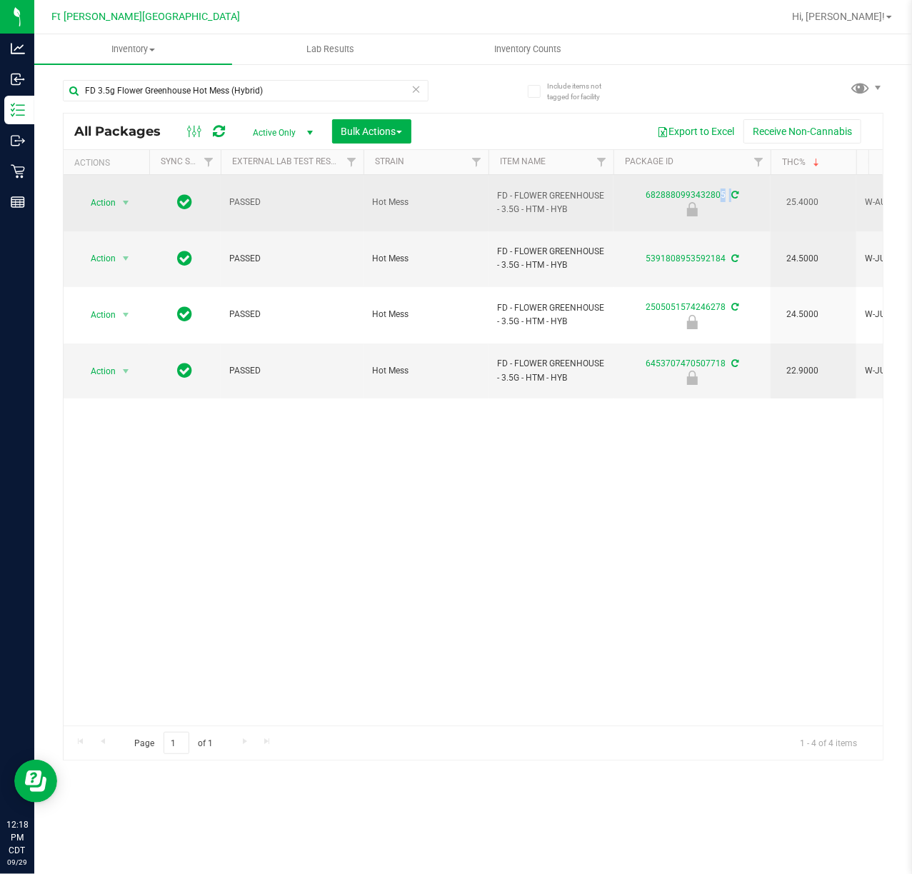
drag, startPoint x: 740, startPoint y: 203, endPoint x: 640, endPoint y: 193, distance: 100.5
click at [640, 193] on div "6828880993432805" at bounding box center [691, 203] width 161 height 28
copy div "6828880993432805"
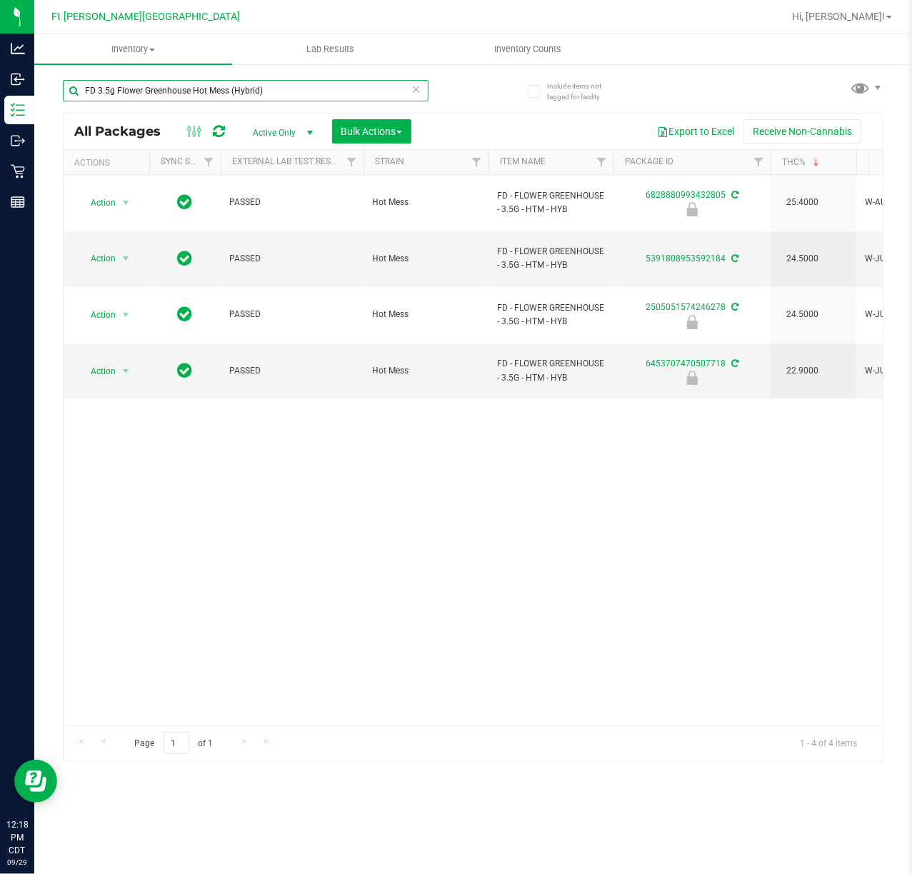
click at [334, 87] on input "FD 3.5g Flower Greenhouse Hot Mess (Hybrid)" at bounding box center [246, 90] width 366 height 21
paste input "T 3.5g Cannabis Flower Hash Burger (Indica"
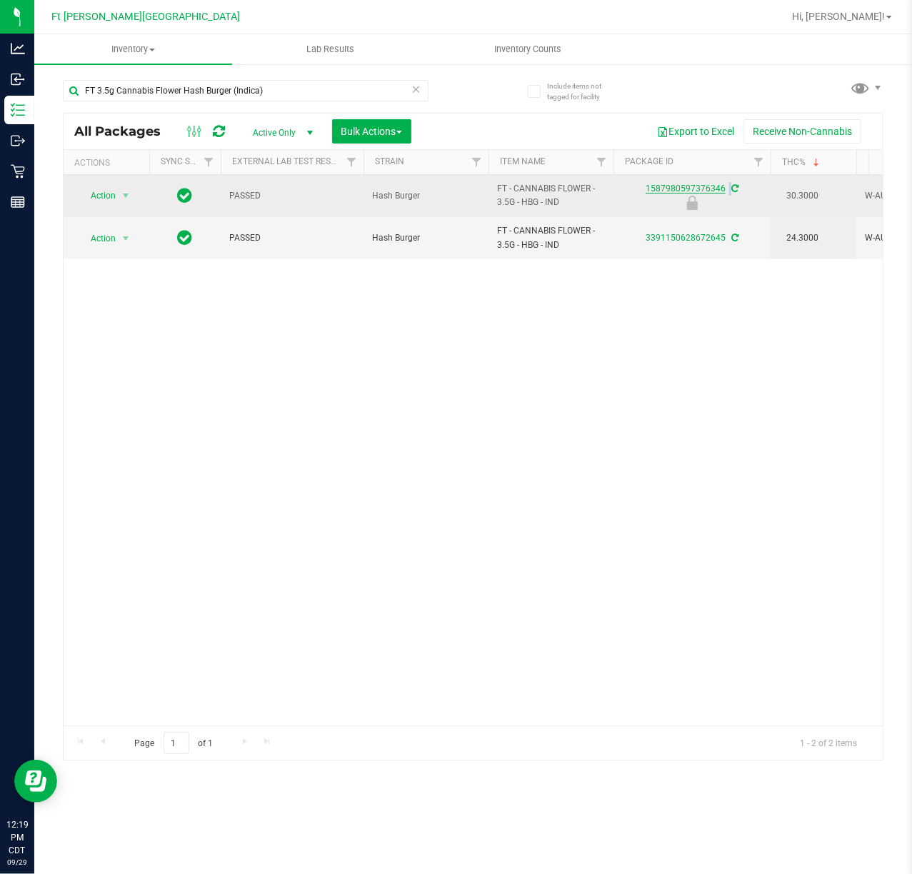
drag, startPoint x: 726, startPoint y: 197, endPoint x: 650, endPoint y: 186, distance: 77.2
click at [650, 186] on div "1587980597376346" at bounding box center [691, 196] width 161 height 28
copy div "587980597376346"
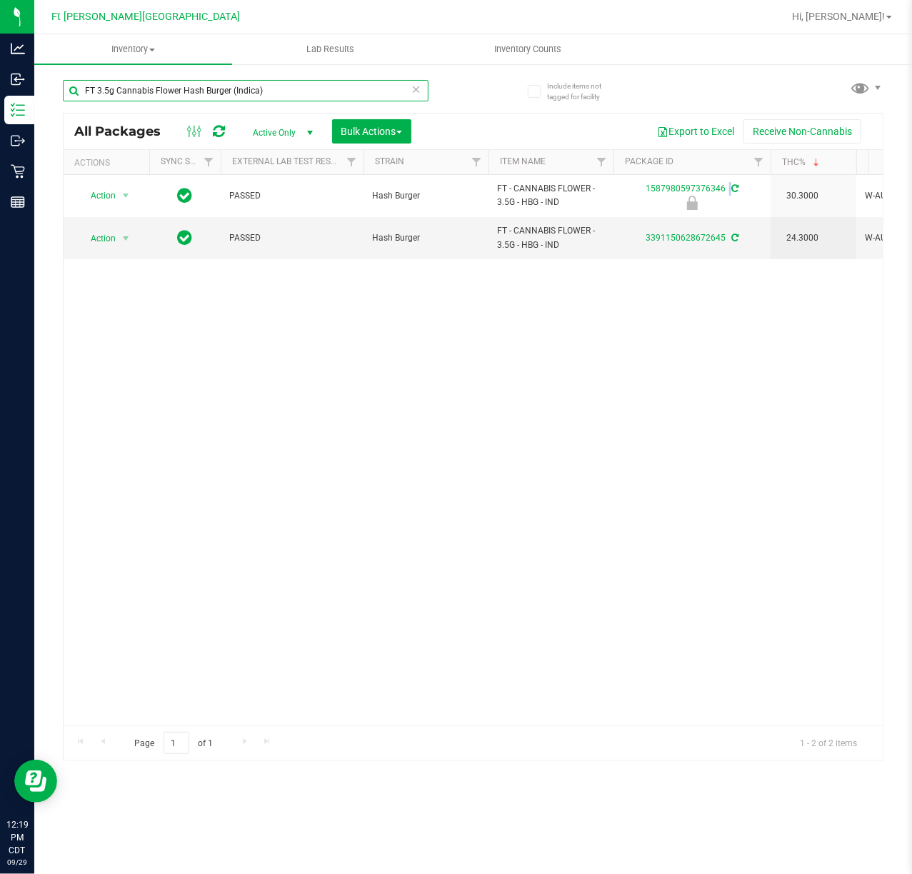
click at [296, 84] on input "FT 3.5g Cannabis Flower Hash Burger (Indica)" at bounding box center [246, 90] width 366 height 21
click at [297, 84] on input "FT 3.5g Cannabis Flower Hash Burger (Indica)" at bounding box center [246, 90] width 366 height 21
paste input "7g Cannabis Flower Apples N Bananas x Pancakes Jealousy (Hybrid"
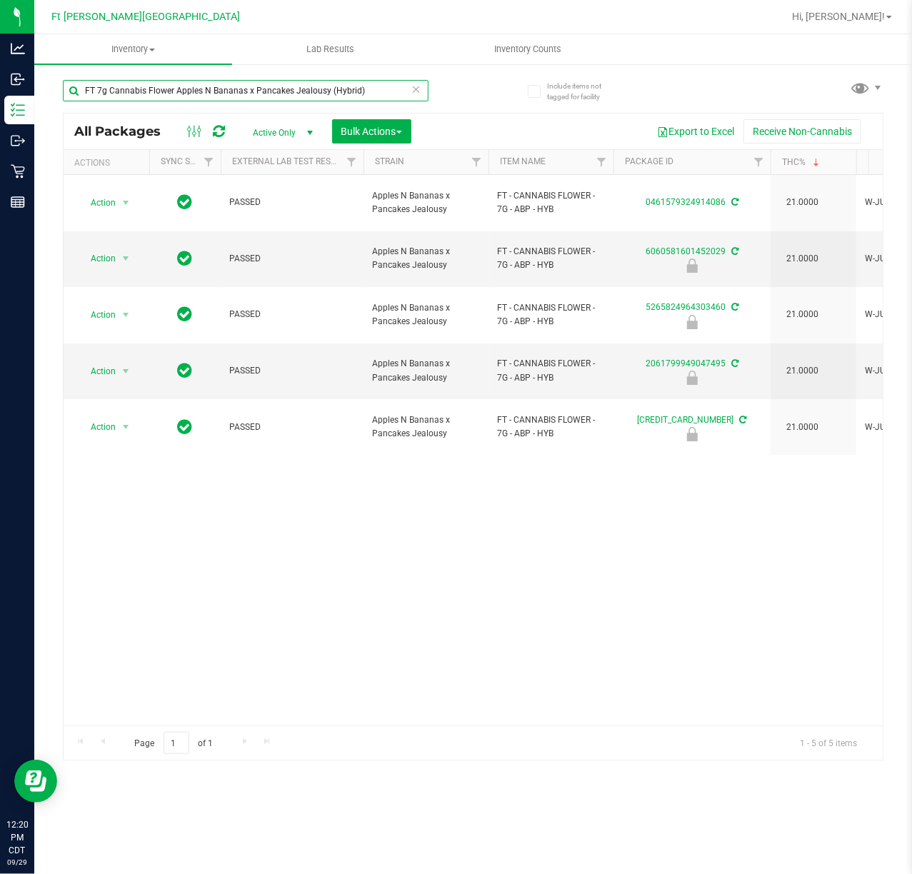
click at [321, 95] on input "FT 7g Cannabis Flower Apples N Bananas x Pancakes Jealousy (Hybrid)" at bounding box center [246, 90] width 366 height 21
paste input "Trop Top"
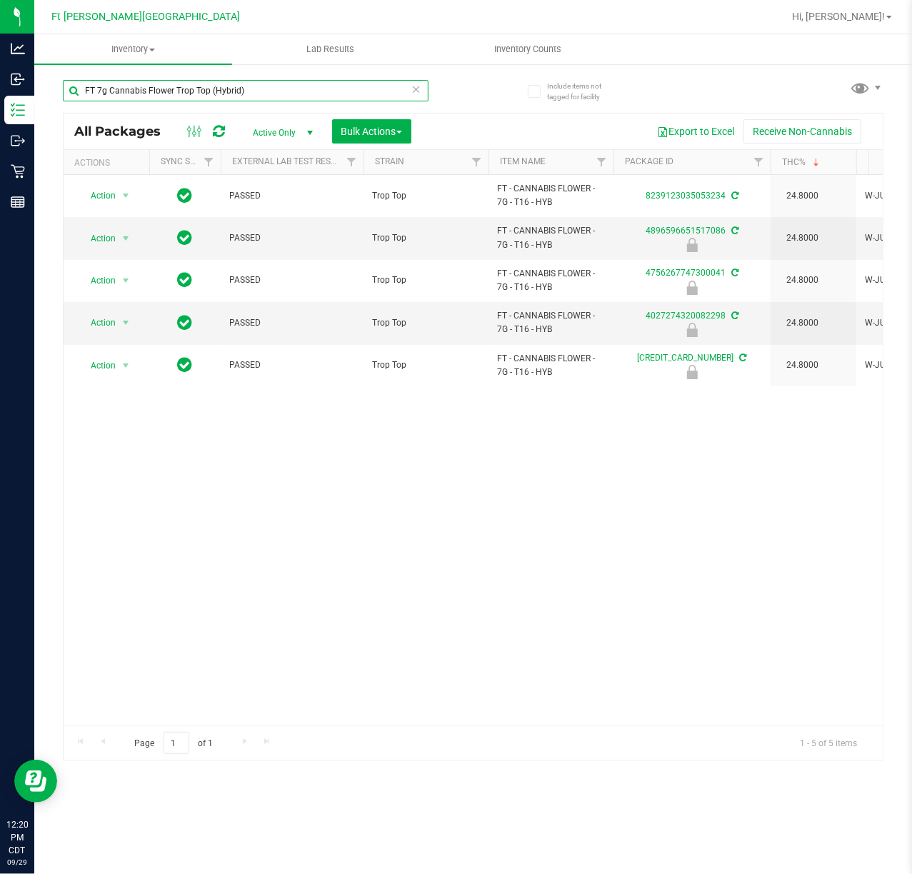
click at [327, 83] on input "FT 7g Cannabis Flower Trop Top (Hybrid)" at bounding box center [246, 90] width 366 height 21
click at [327, 81] on input "FT 7g Cannabis Flower Trop Top (Hybrid)" at bounding box center [246, 90] width 366 height 21
paste input "1g Crumble Mauve Mochi"
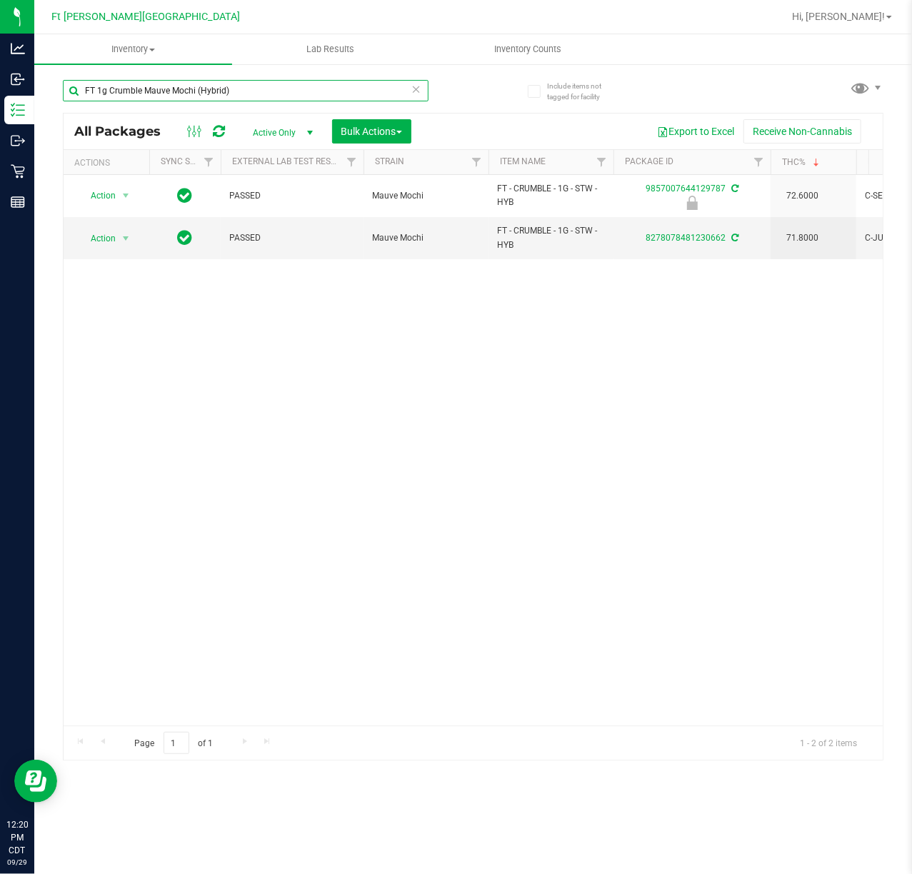
click at [301, 84] on input "FT 1g Crumble Mauve Mochi (Hybrid)" at bounding box center [246, 90] width 366 height 21
paste input "Pine Zap F2"
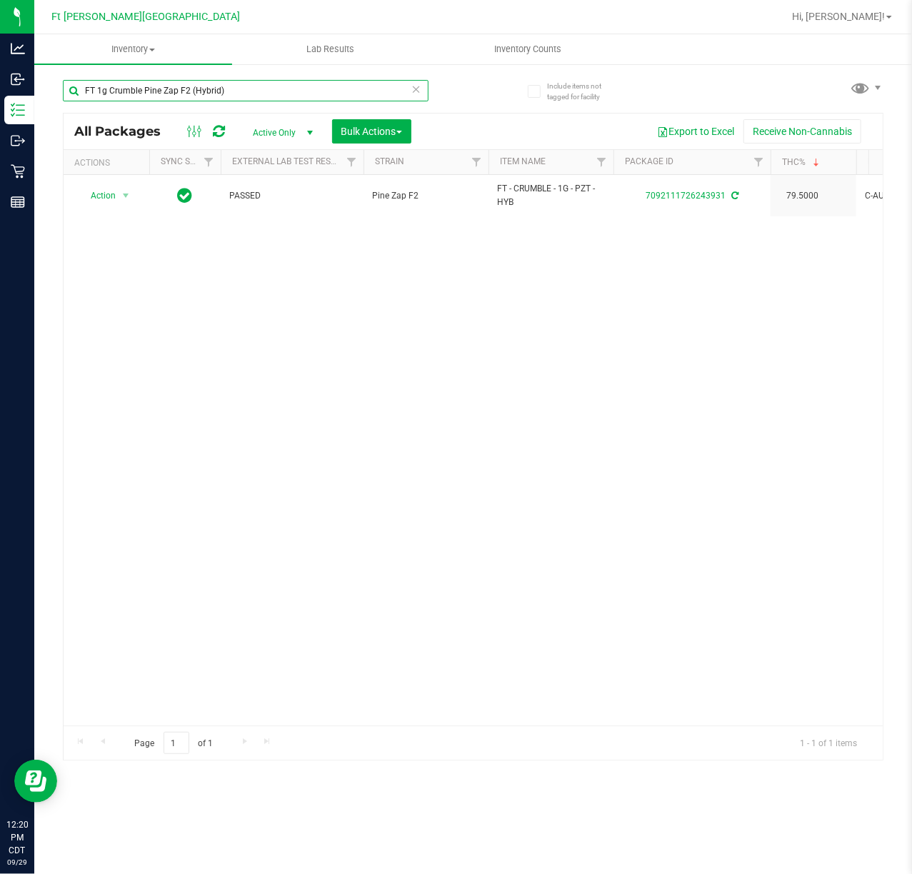
click at [301, 84] on input "FT 1g Crumble Pine Zap F2 (Hybrid)" at bounding box center [246, 90] width 366 height 21
paste input "Distillate Extract Blueberry Cookies (Hybrid-Indica"
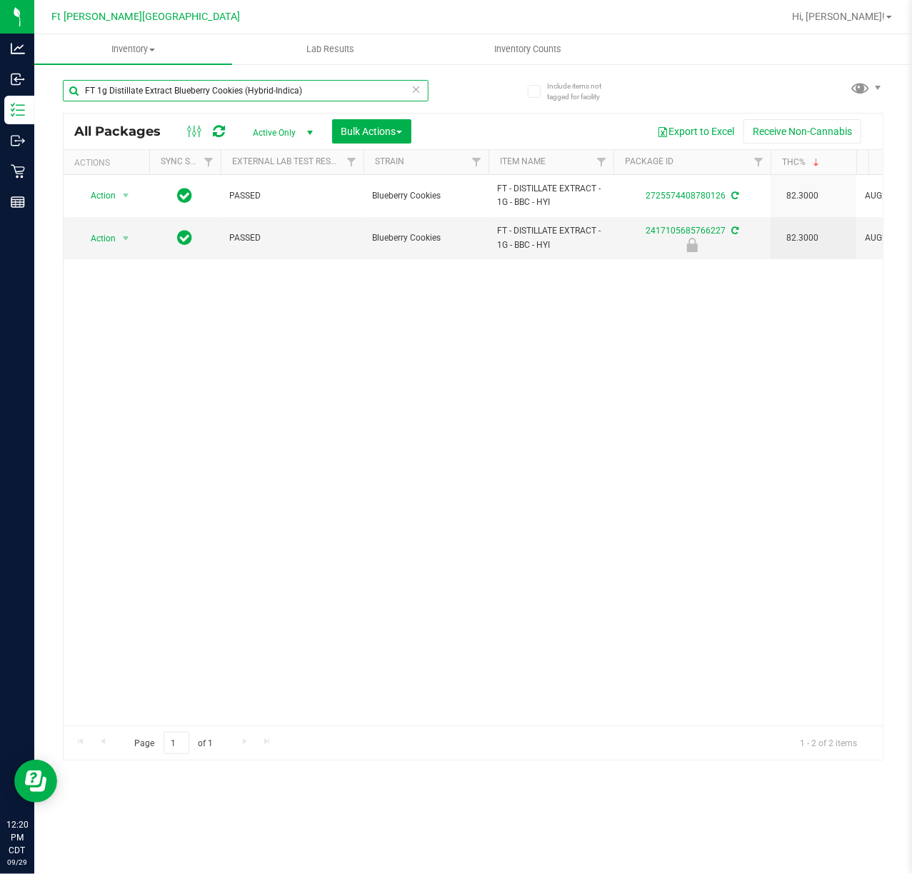
click at [350, 91] on input "FT 1g Distillate Extract Blueberry Cookies (Hybrid-Indica)" at bounding box center [246, 90] width 366 height 21
paste input "7g Ground Flower (Hybrid"
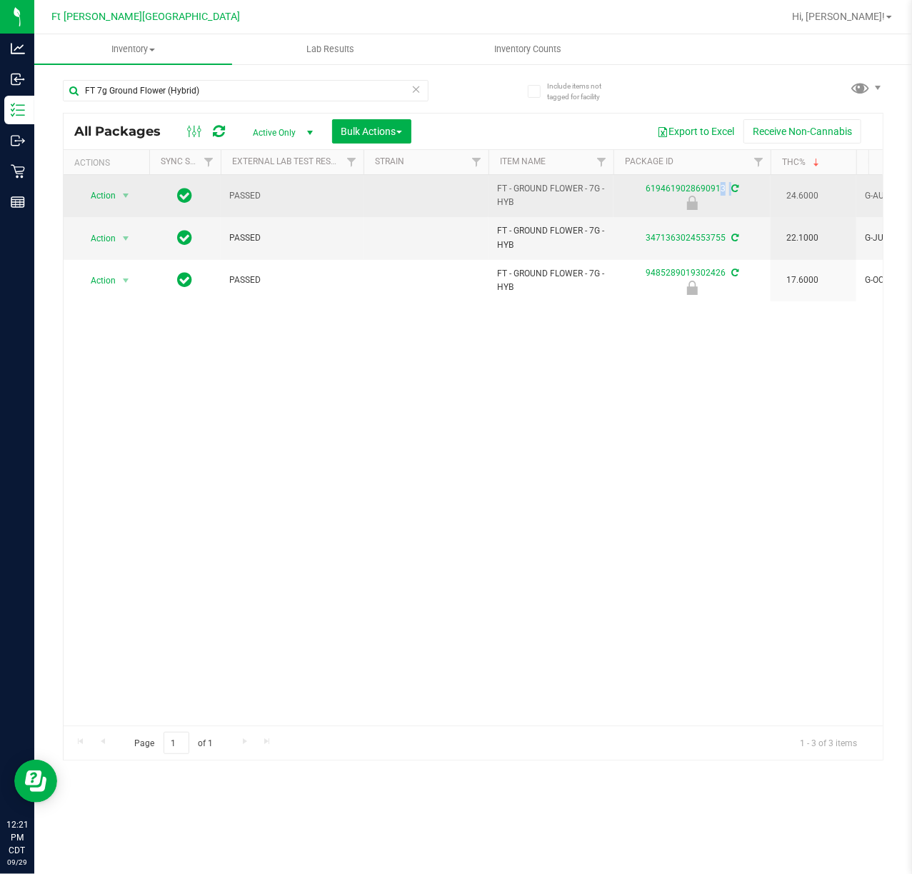
drag, startPoint x: 730, startPoint y: 203, endPoint x: 614, endPoint y: 184, distance: 117.2
click at [614, 184] on div "6194619028690913" at bounding box center [691, 196] width 161 height 28
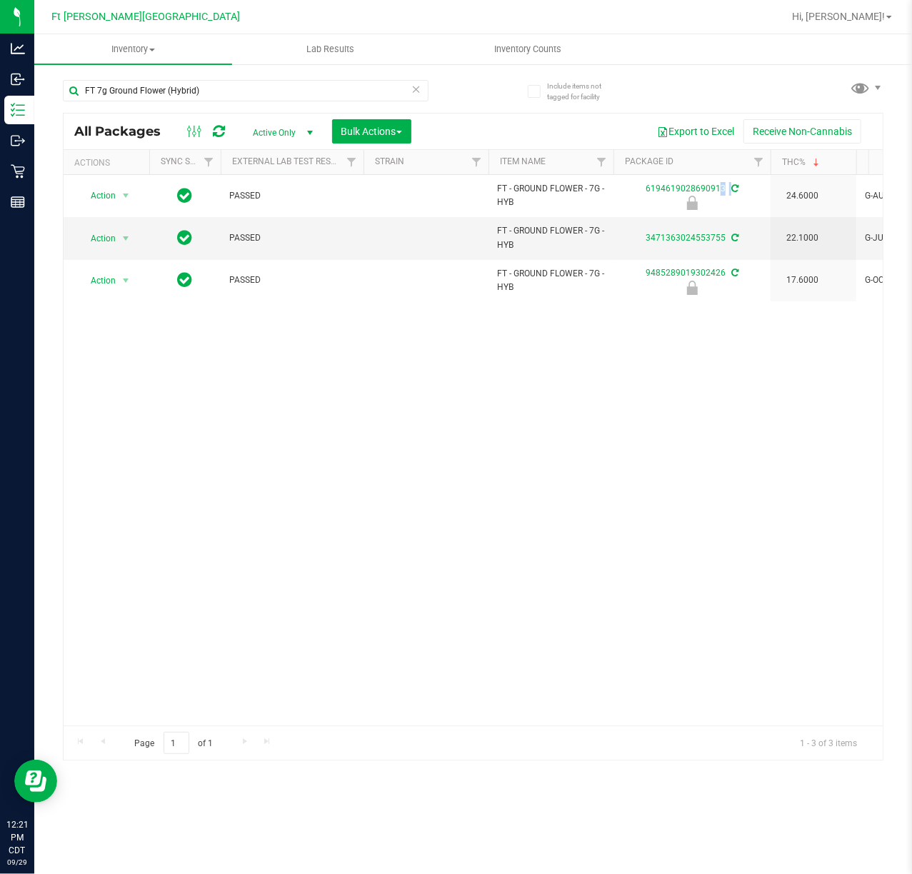
copy div "6194619028690913"
click at [338, 91] on input "FT 7g Ground Flower (Hybrid)" at bounding box center [246, 90] width 366 height 21
paste input "FT 7g Ground Flower (Sativa"
click at [341, 72] on div "FT 7g Ground Flower (HybridFT 7g Ground Flower (Sativa)" at bounding box center [268, 90] width 411 height 46
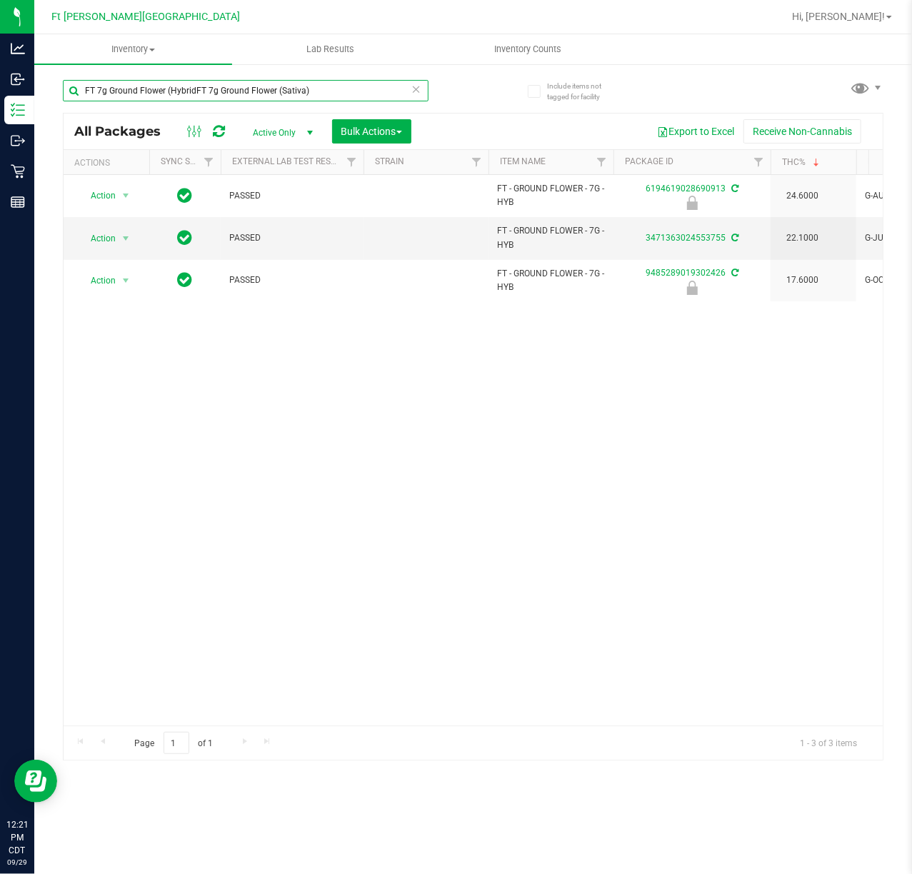
click at [315, 95] on input "FT 7g Ground Flower (HybridFT 7g Ground Flower (Sativa)" at bounding box center [246, 90] width 366 height 21
click at [323, 86] on div "Inventory All packages All inventory Waste log Create inventory Lab Results Inv…" at bounding box center [473, 454] width 878 height 840
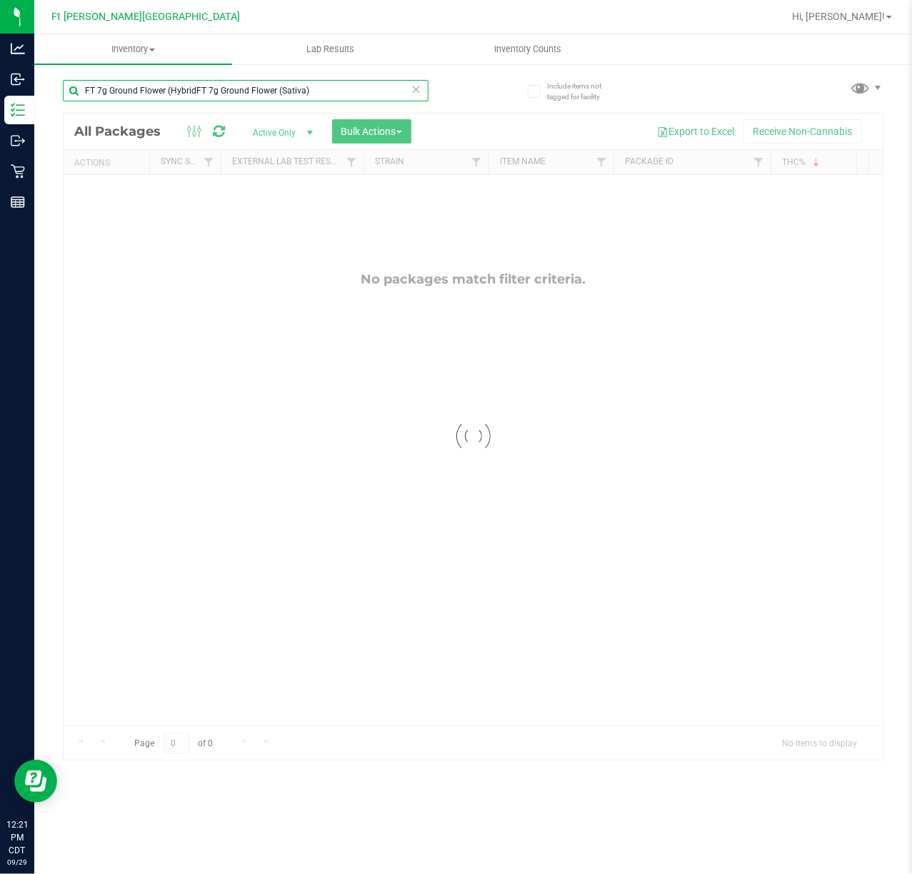
click at [324, 86] on input "FT 7g Ground Flower (HybridFT 7g Ground Flower (Sativa)" at bounding box center [246, 90] width 366 height 21
paste input "text"
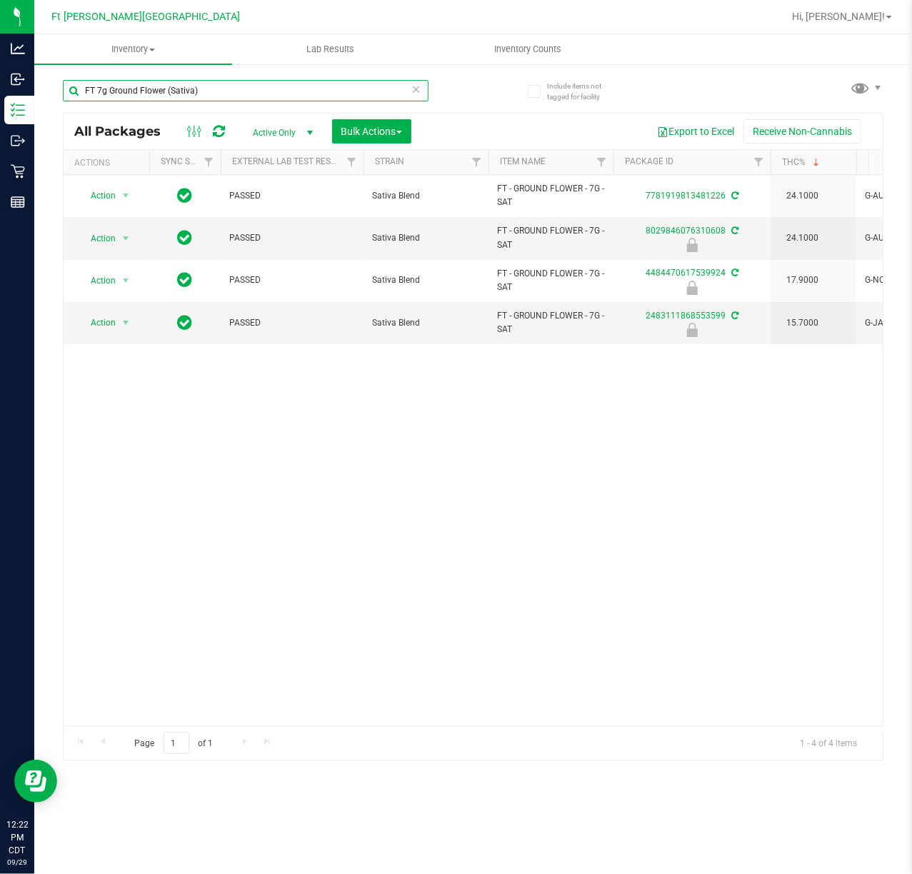
click at [273, 89] on input "FT 7g Ground Flower (Sativa)" at bounding box center [246, 90] width 366 height 21
click at [272, 89] on input "FT 7g Ground Flower (Sativa)" at bounding box center [246, 90] width 366 height 21
paste input "1g Vape Cart CDT Distillate Trop Top (Hybrid"
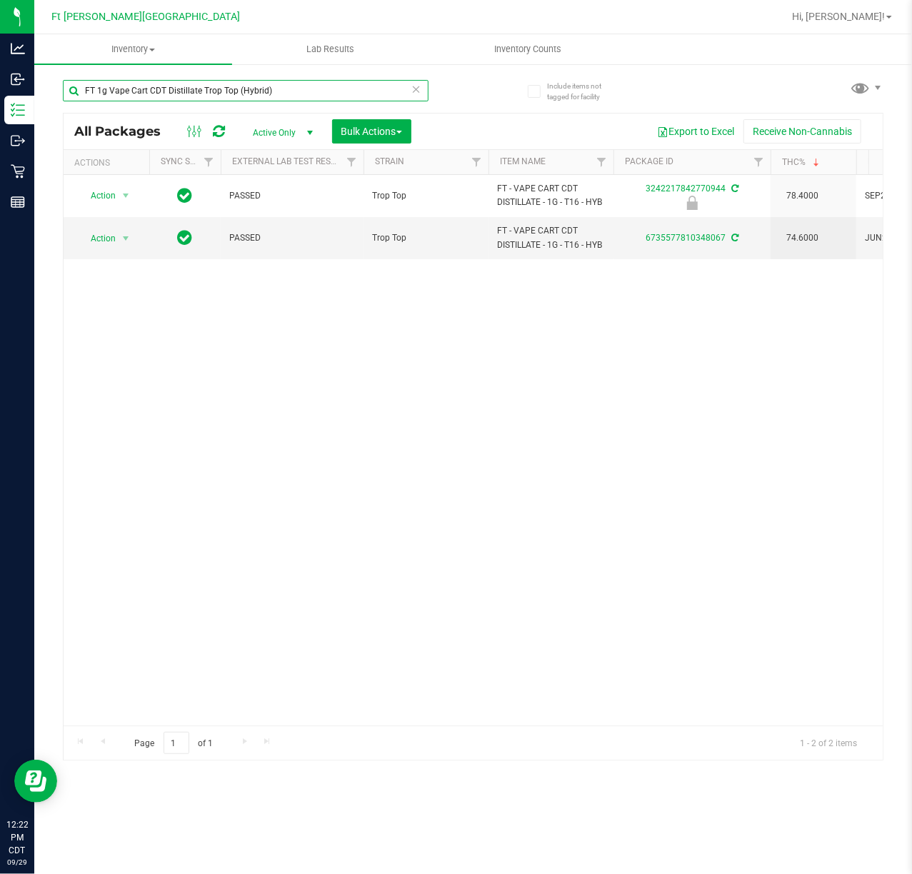
type input "FT 1g Vape Cart CDT Distillate Trop Top (Hybrid)"
click at [232, 710] on div "Action Action Edit attributes Global inventory Locate package Package audit log…" at bounding box center [473, 450] width 819 height 551
click at [421, 92] on icon at bounding box center [416, 88] width 10 height 17
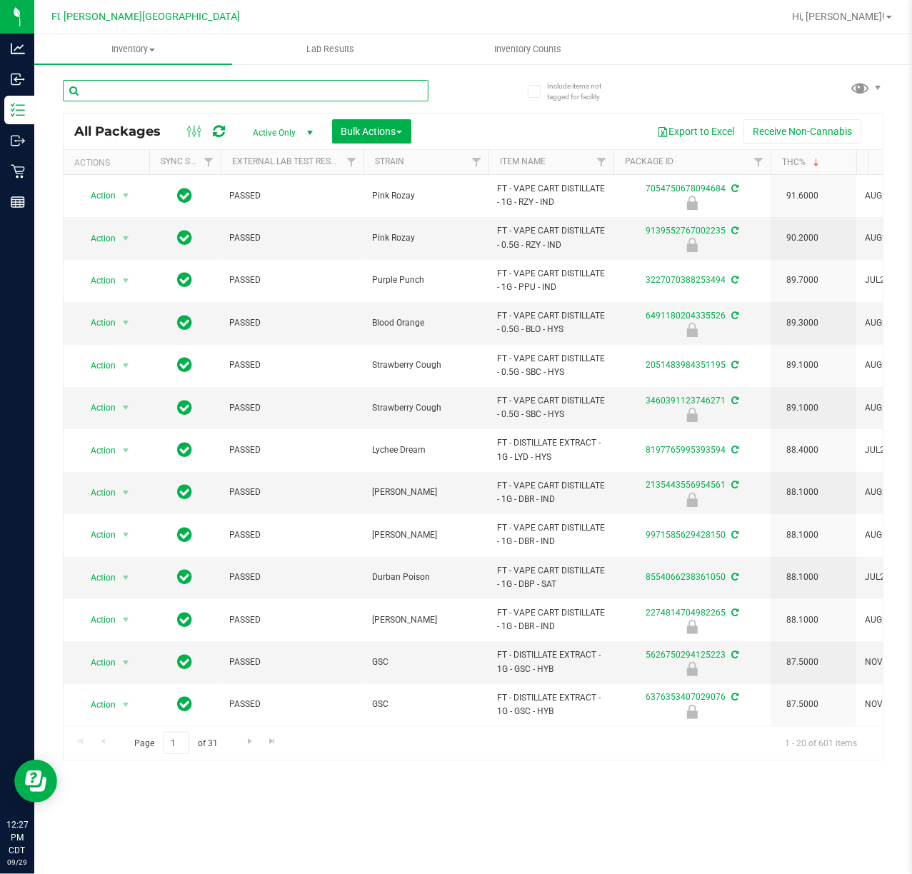
click at [155, 86] on input "text" at bounding box center [246, 90] width 366 height 21
paste input "FT 0.5g Vape Cart Distillate Green Crack (Sativa)"
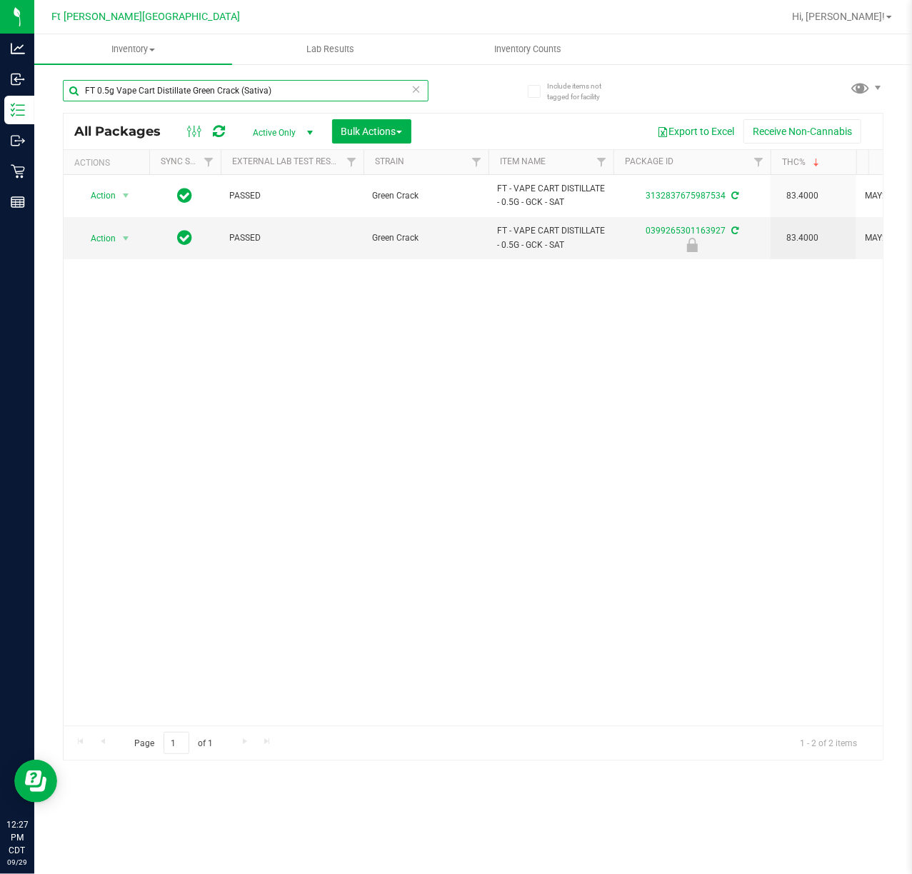
click at [343, 87] on input "FT 0.5g Vape Cart Distillate Green Crack (Sativa)" at bounding box center [246, 90] width 366 height 21
paste input "Key Lime Pie (Hybrid"
type input "FT 0.5g Vape Cart Distillate Key Lime Pie (Hybrid)"
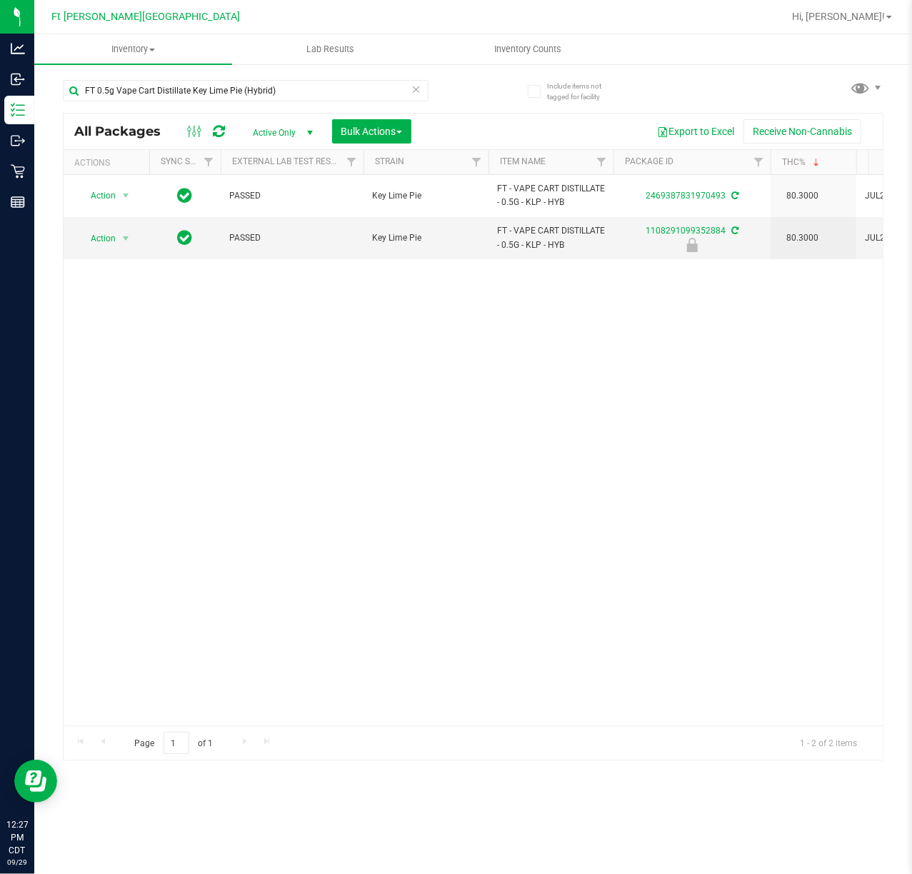
click at [417, 90] on icon at bounding box center [416, 88] width 10 height 17
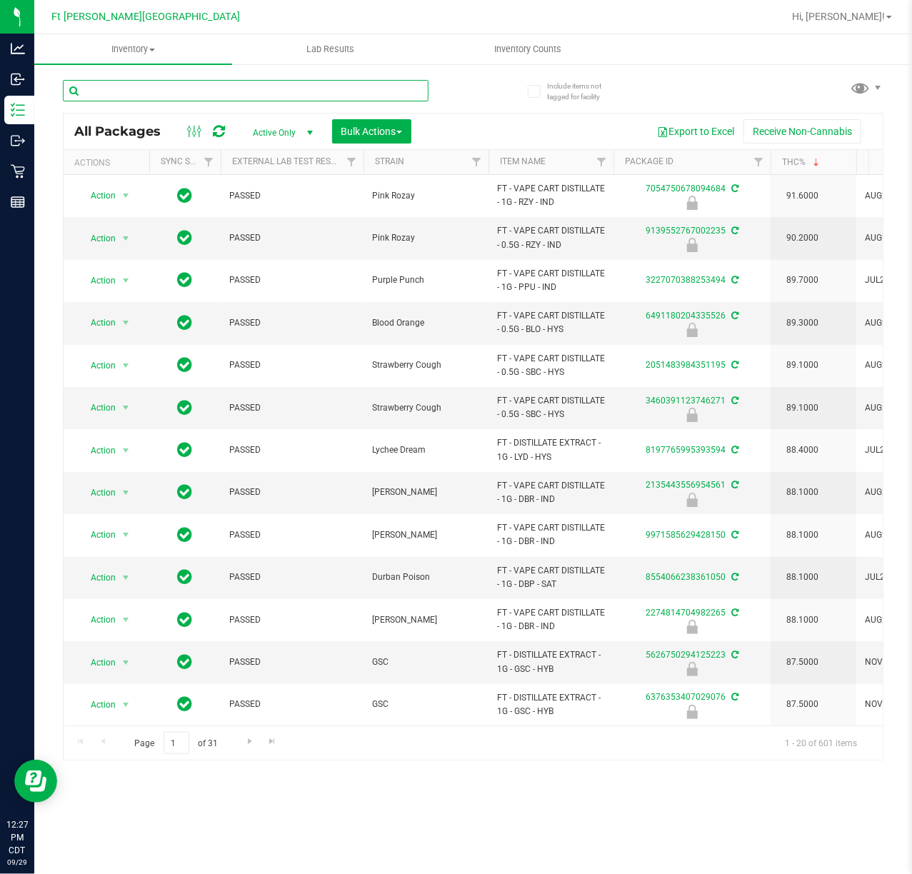
click at [209, 92] on input "text" at bounding box center [246, 90] width 366 height 21
paste input "FT 0.5g Vape Cart Distillate Strawberry Cough (Hybrid-Sativa)"
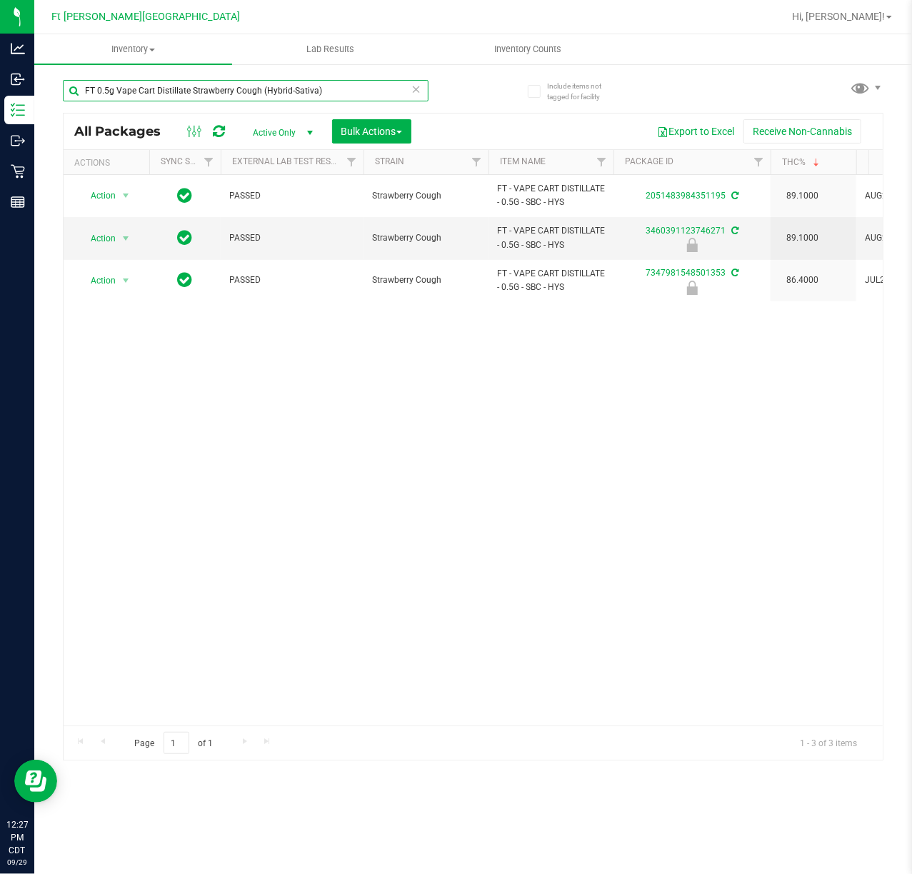
click at [410, 89] on input "FT 0.5g Vape Cart Distillate Strawberry Cough (Hybrid-Sativa)" at bounding box center [246, 90] width 366 height 21
click at [332, 95] on input "FT 0.5g Vape Cart Distillate Strawberry Cough (Hybrid-Sativa)" at bounding box center [246, 90] width 366 height 21
click at [331, 93] on input "FT 0.5g Vape Cart Distillate Strawberry Cough (Hybrid-Sativa)" at bounding box center [246, 90] width 366 height 21
paste input "1g Vape Cart Distillate Dosi-Do (Indic"
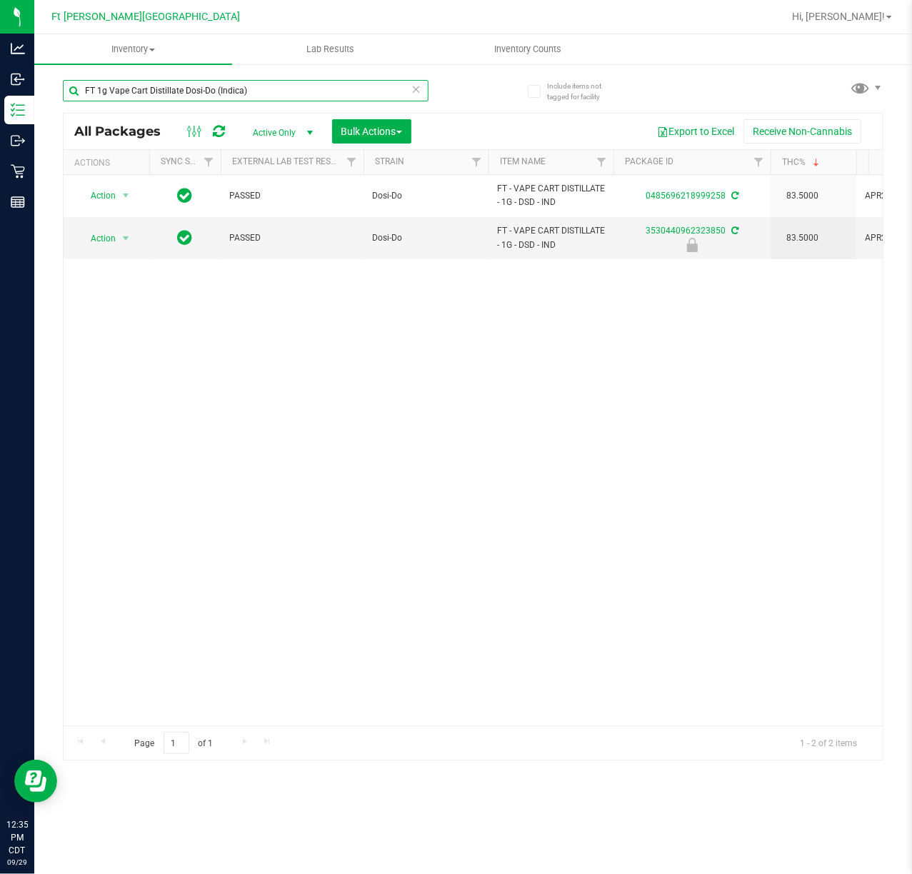
click at [276, 99] on input "FT 1g Vape Cart Distillate Dosi-Do (Indica)" at bounding box center [246, 90] width 366 height 21
click at [286, 86] on input "FT 1g Vape Cart Distillate Dosi-Do (Indica)" at bounding box center [246, 90] width 366 height 21
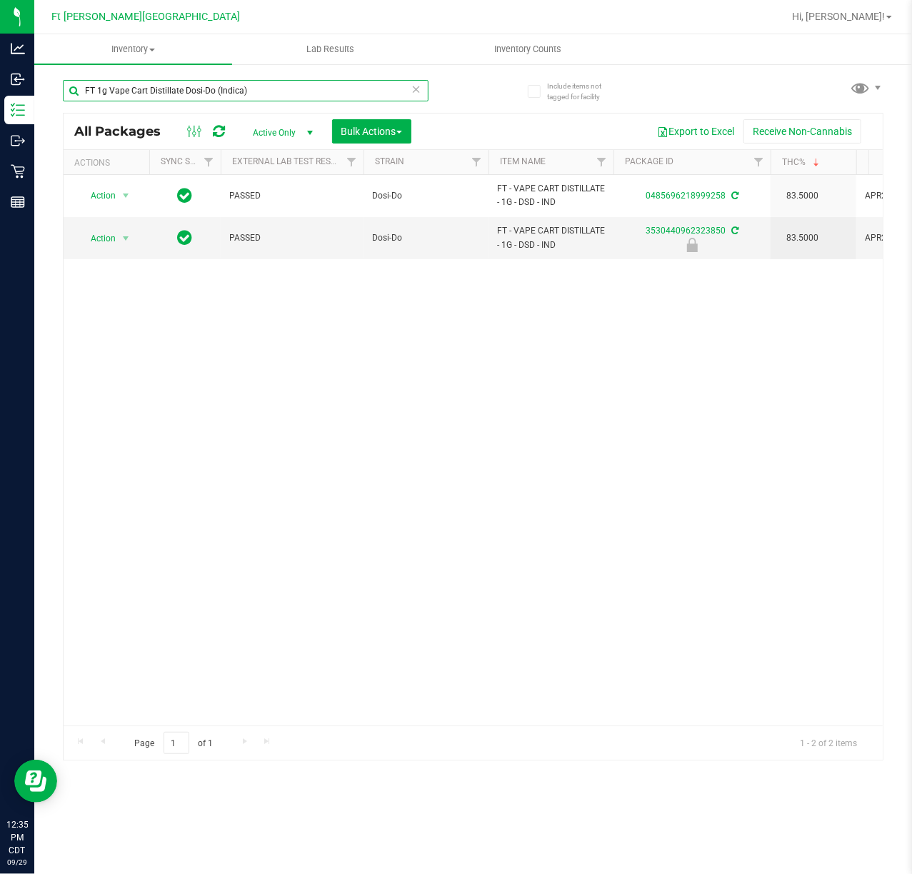
paste input "Key Lime Pie (Hybrid"
type input "FT 1g Vape Cart Distillate Key Lime Pie (Hybrid)"
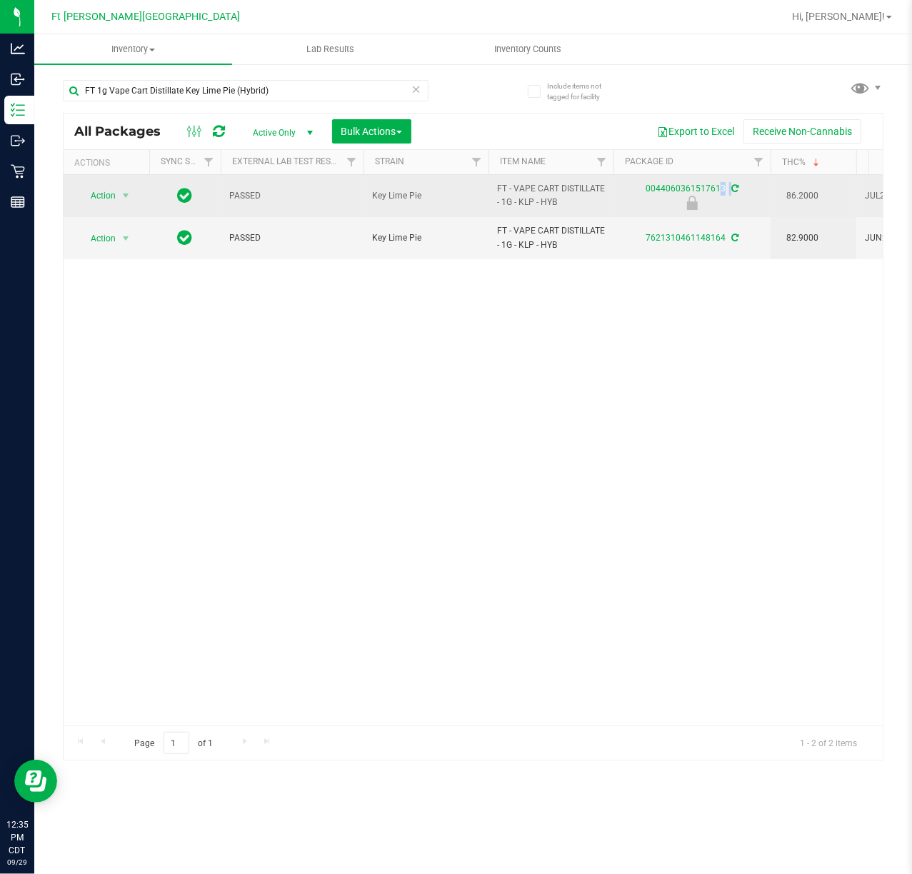
drag, startPoint x: 738, startPoint y: 198, endPoint x: 646, endPoint y: 192, distance: 92.3
click at [646, 192] on div "0044060361517613" at bounding box center [691, 196] width 161 height 28
copy div "0044060361517613"
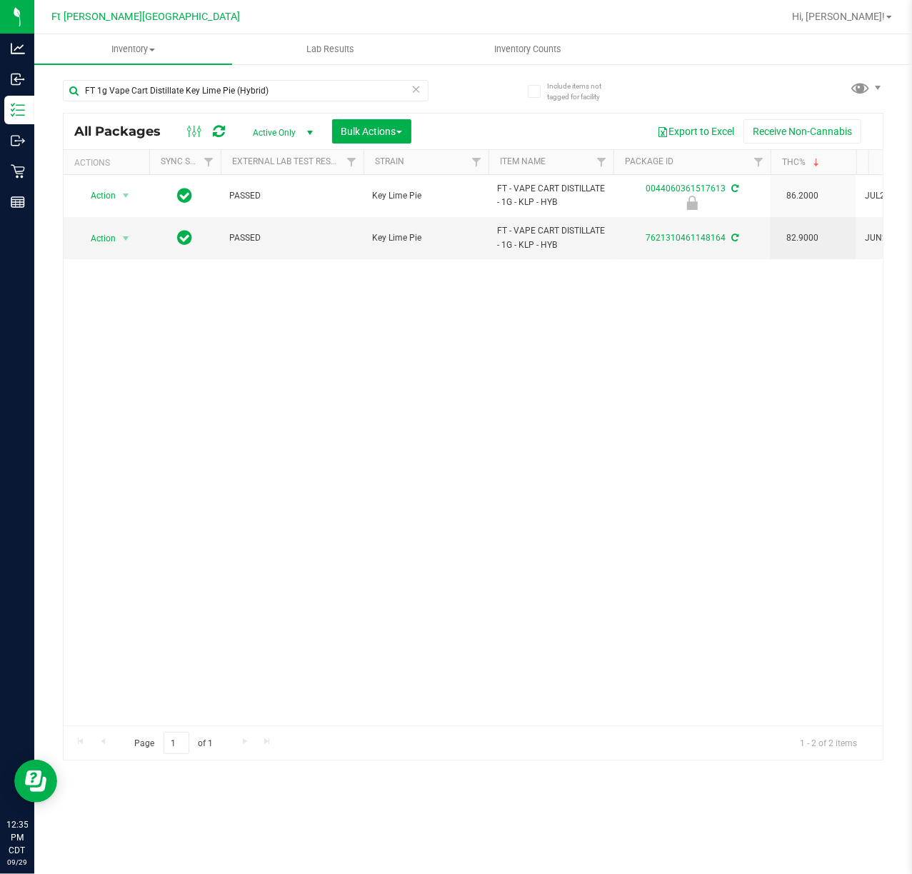
click at [417, 91] on icon at bounding box center [416, 88] width 10 height 17
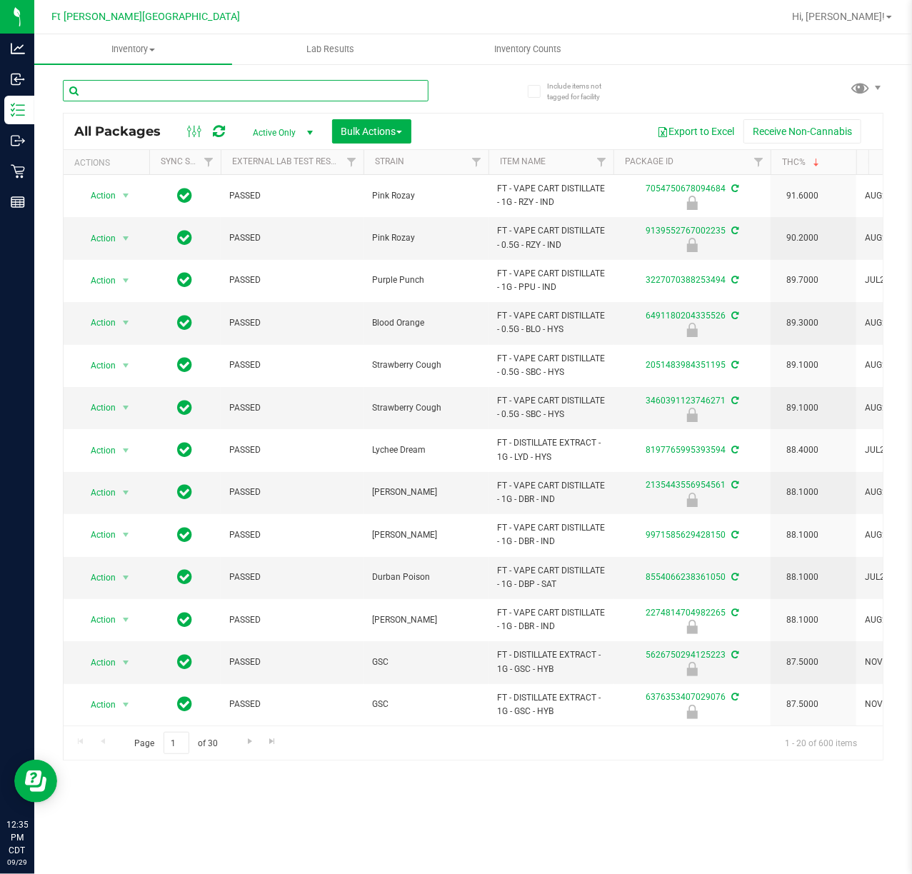
click at [312, 91] on input "text" at bounding box center [246, 90] width 366 height 21
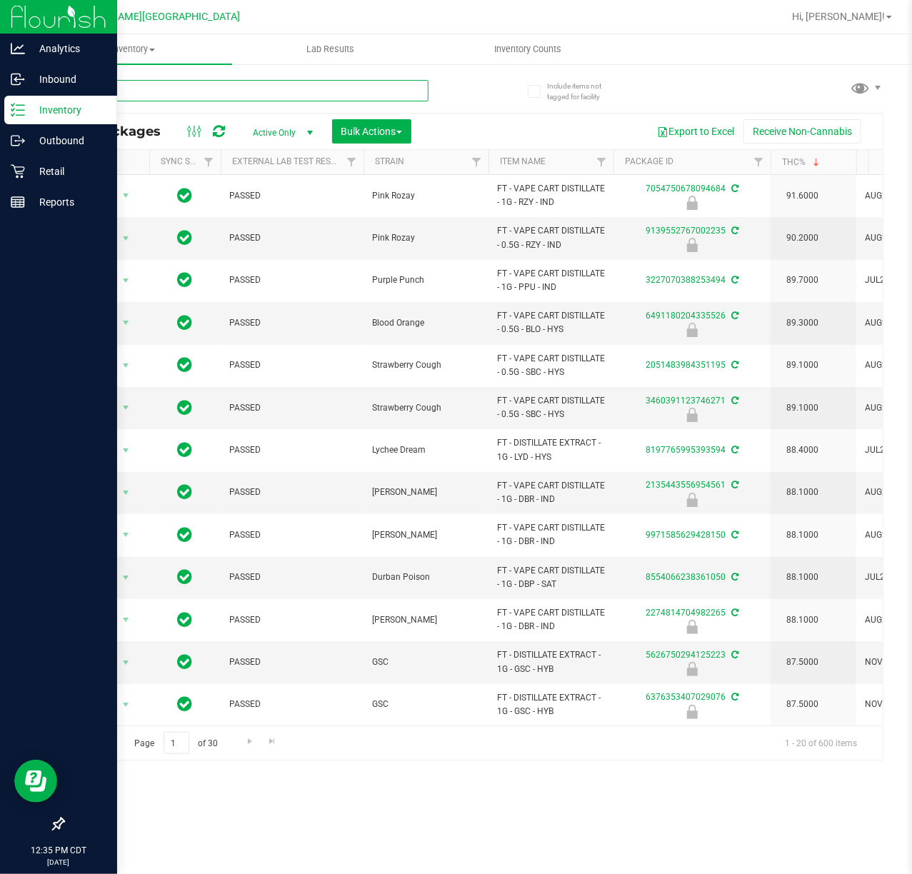
paste input "FT 0.3g Vape Pen Distillate Jupiter [PERSON_NAME] (Sativa)"
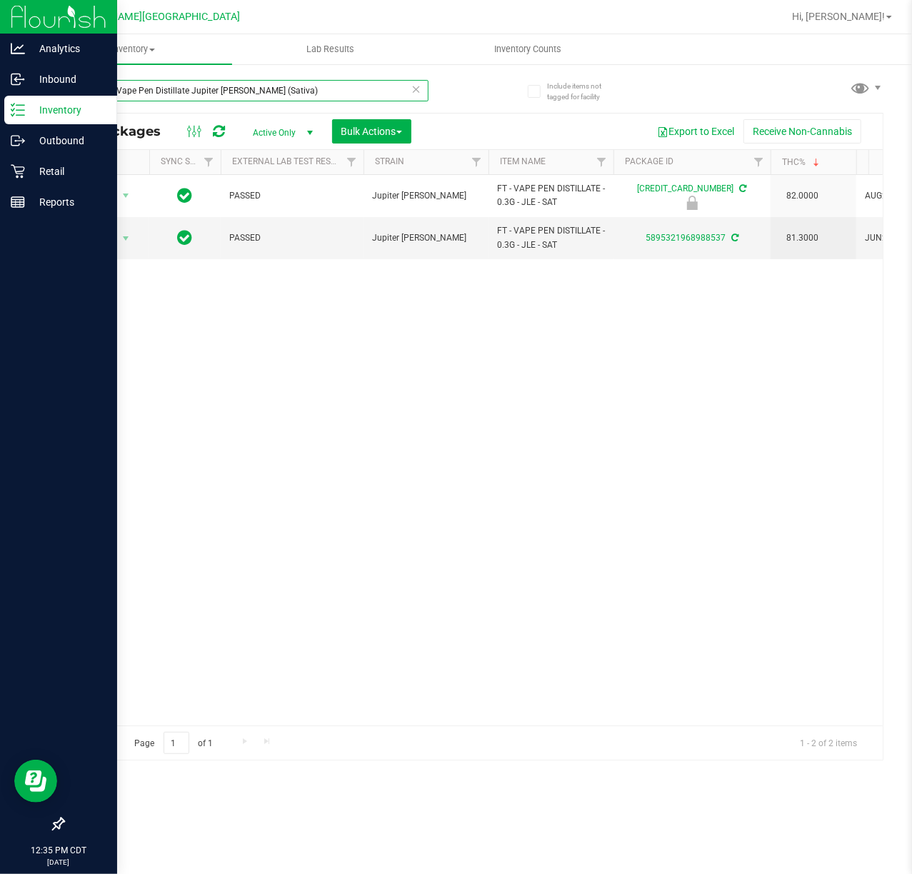
type input "FT 0.3g Vape Pen Distillate Jupiter [PERSON_NAME] (Sativa)"
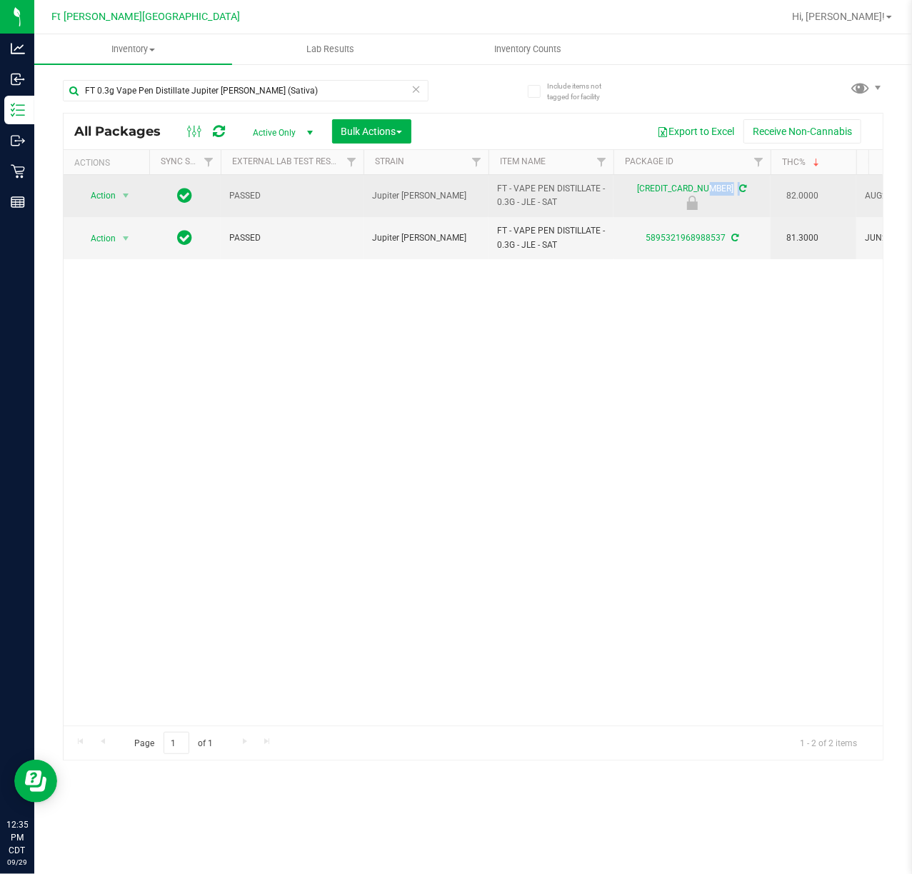
drag, startPoint x: 701, startPoint y: 196, endPoint x: 640, endPoint y: 191, distance: 61.6
click at [640, 191] on div "[CREDIT_CARD_NUMBER]" at bounding box center [691, 196] width 161 height 28
copy div "[CREDIT_CARD_NUMBER]"
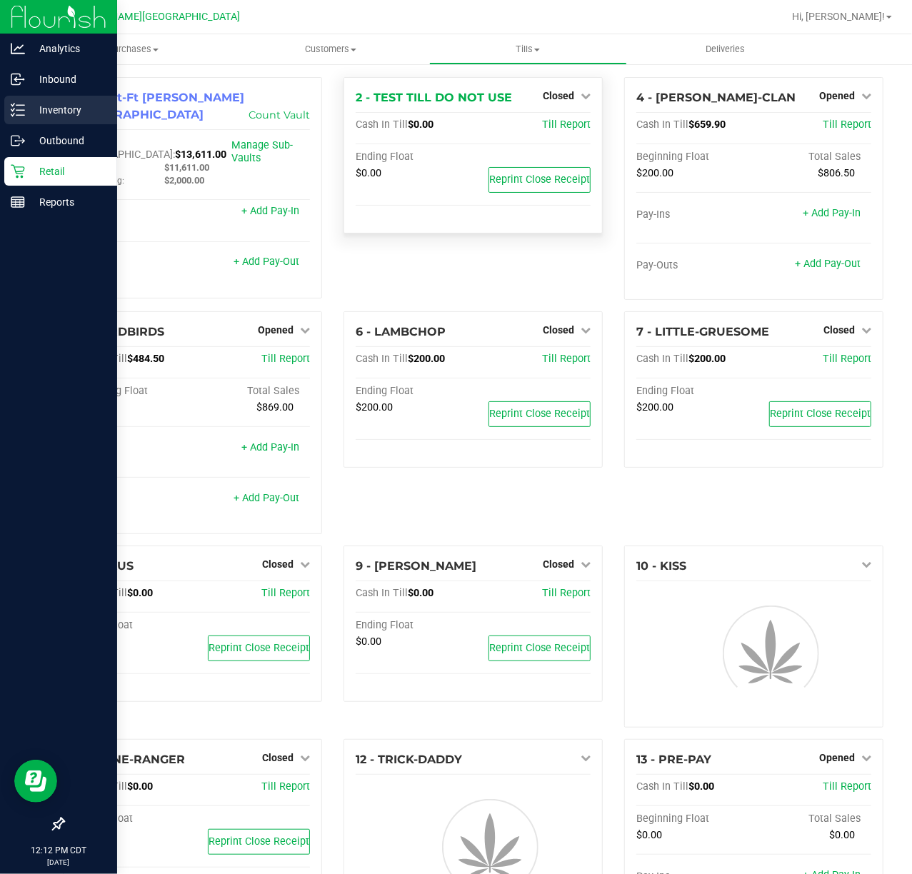
click at [25, 115] on p "Inventory" at bounding box center [68, 109] width 86 height 17
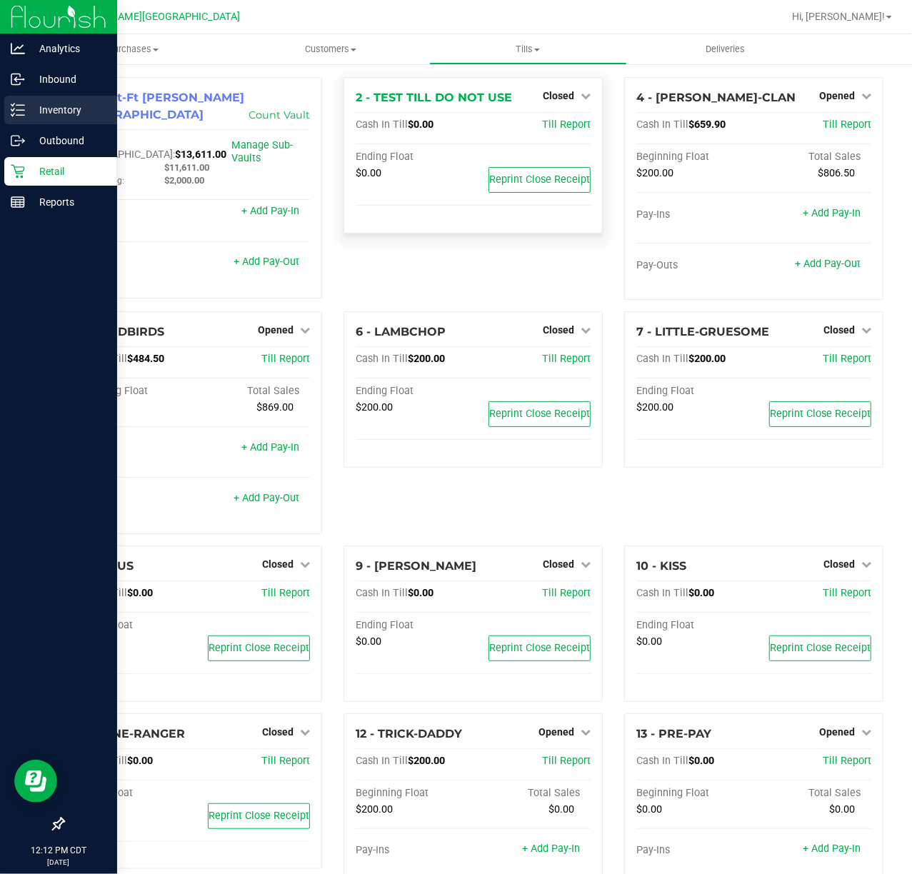
click at [29, 109] on p "Inventory" at bounding box center [68, 109] width 86 height 17
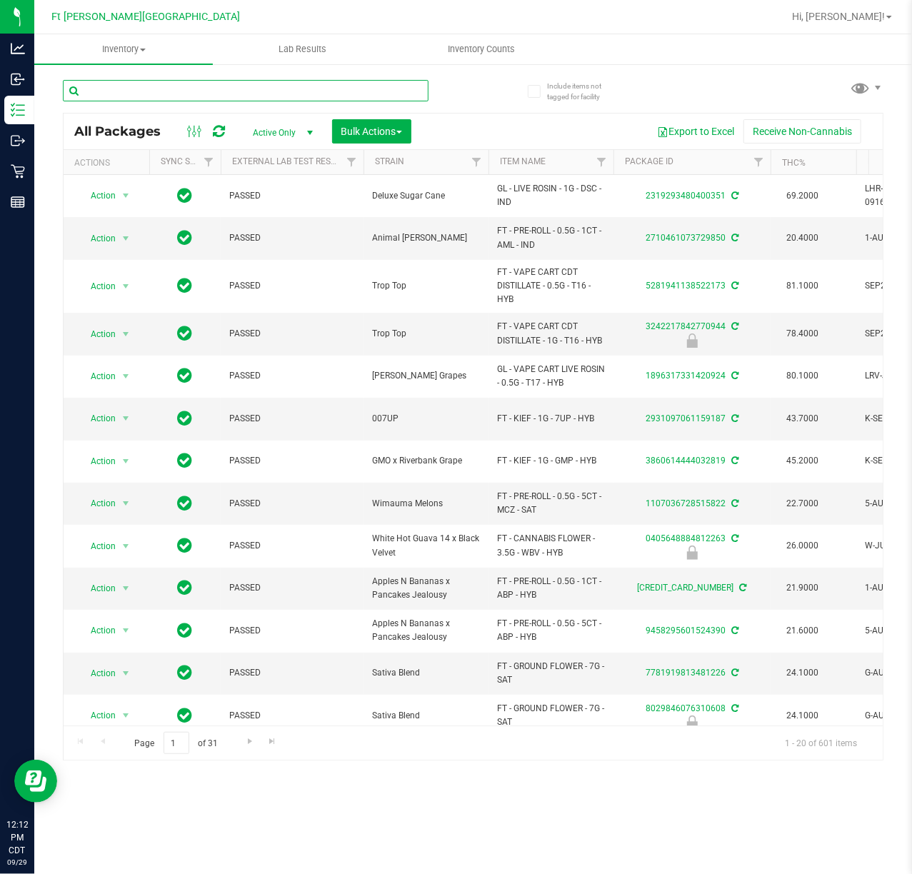
click at [191, 84] on input "text" at bounding box center [246, 90] width 366 height 21
paste input "0405648884812263"
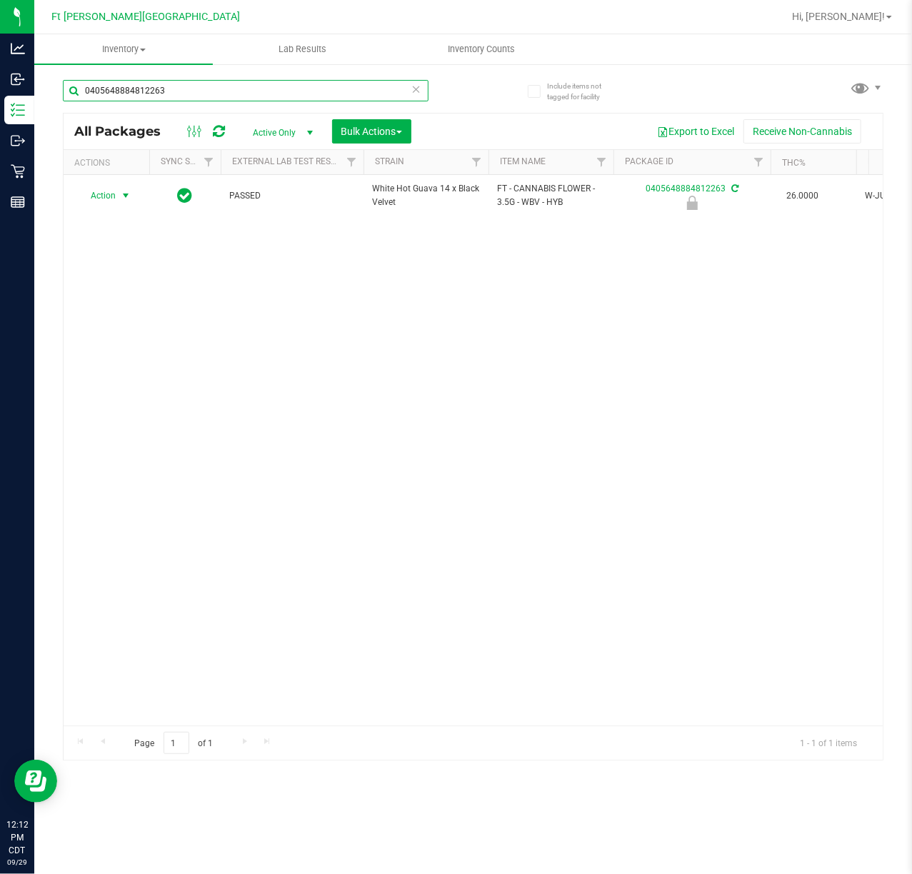
type input "0405648884812263"
click at [110, 195] on span "Action" at bounding box center [97, 196] width 39 height 20
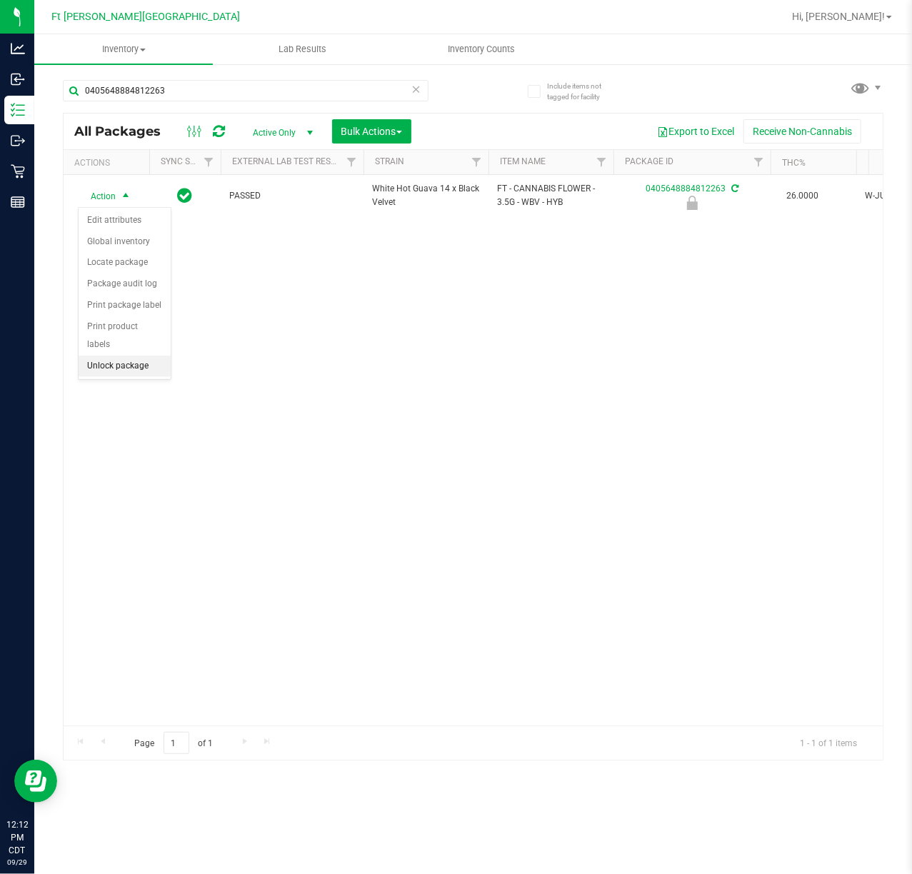
click at [101, 369] on li "Unlock package" at bounding box center [125, 366] width 92 height 21
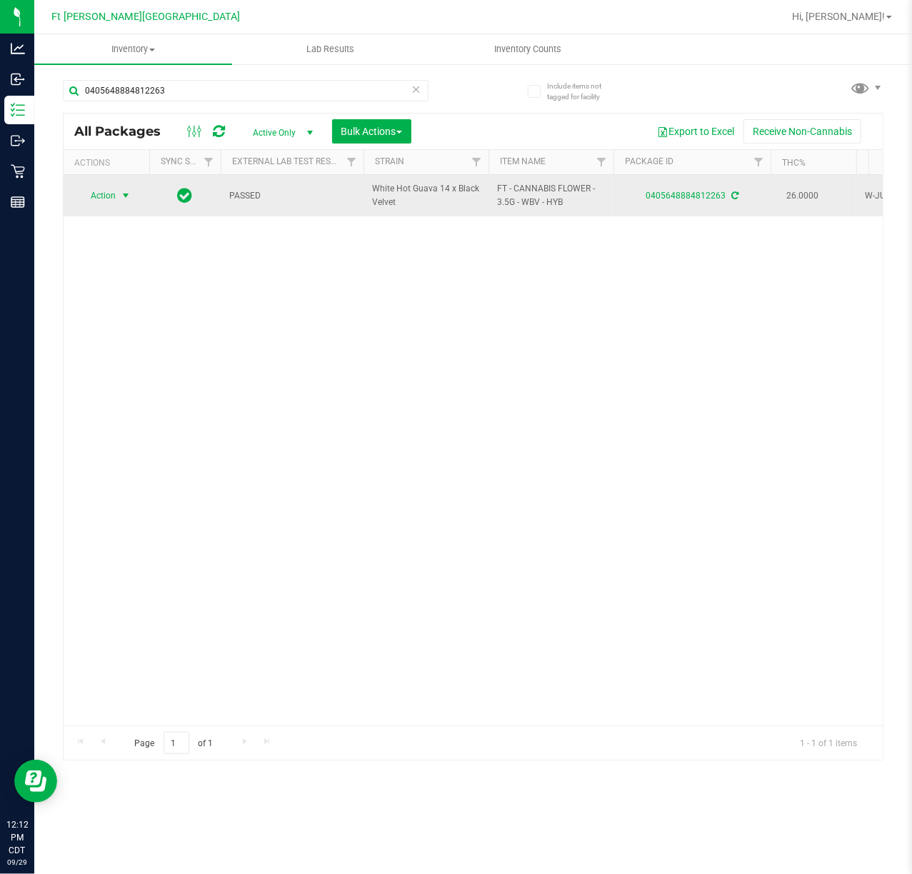
click at [104, 194] on span "Action" at bounding box center [97, 196] width 39 height 20
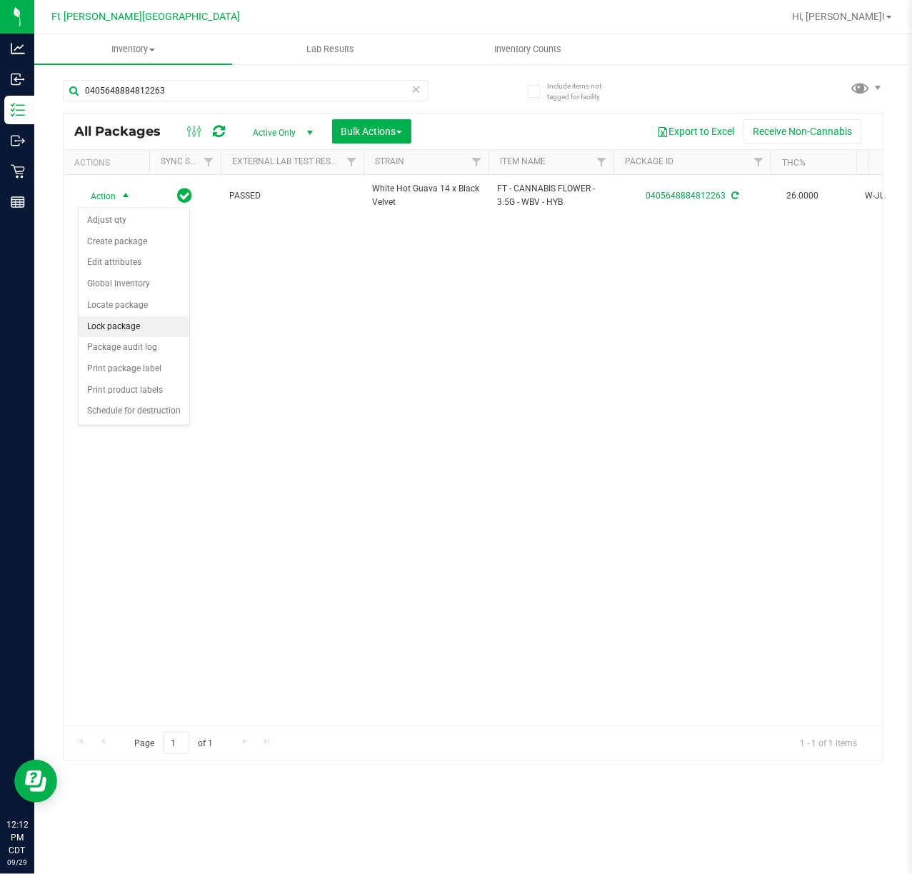
click at [133, 321] on li "Lock package" at bounding box center [134, 326] width 111 height 21
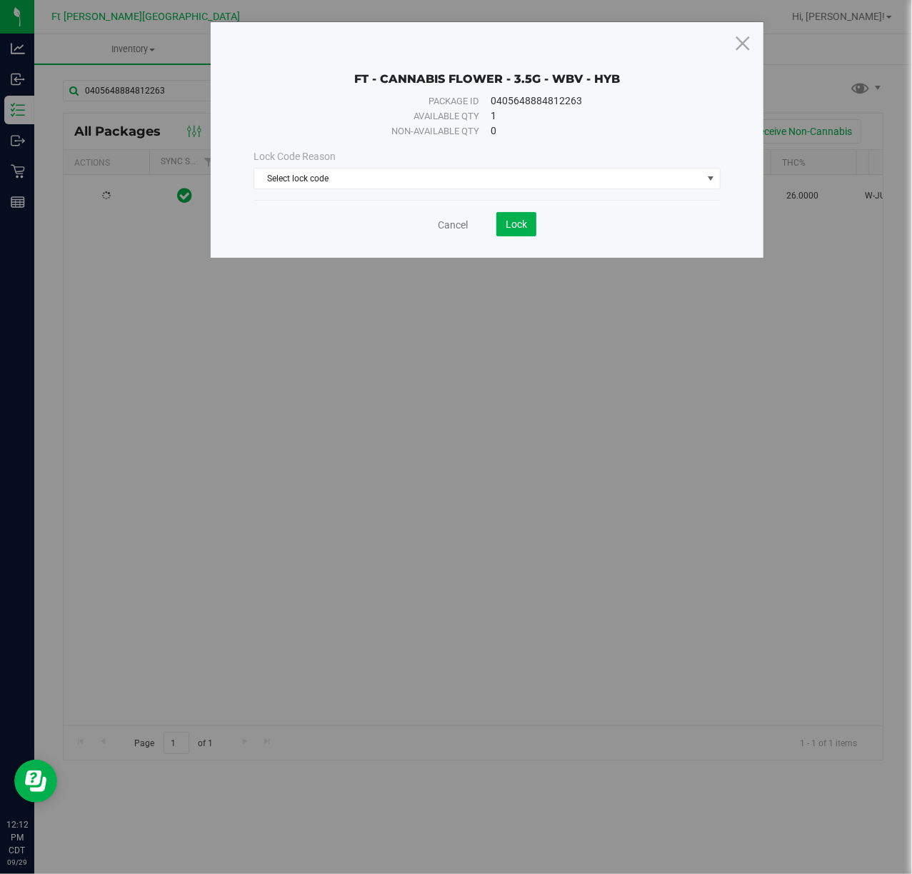
click at [532, 194] on div "Lock Code Reason Select lock code Select lock code Newly Received Administrativ…" at bounding box center [487, 169] width 488 height 61
click at [532, 183] on span "Select lock code" at bounding box center [477, 179] width 447 height 20
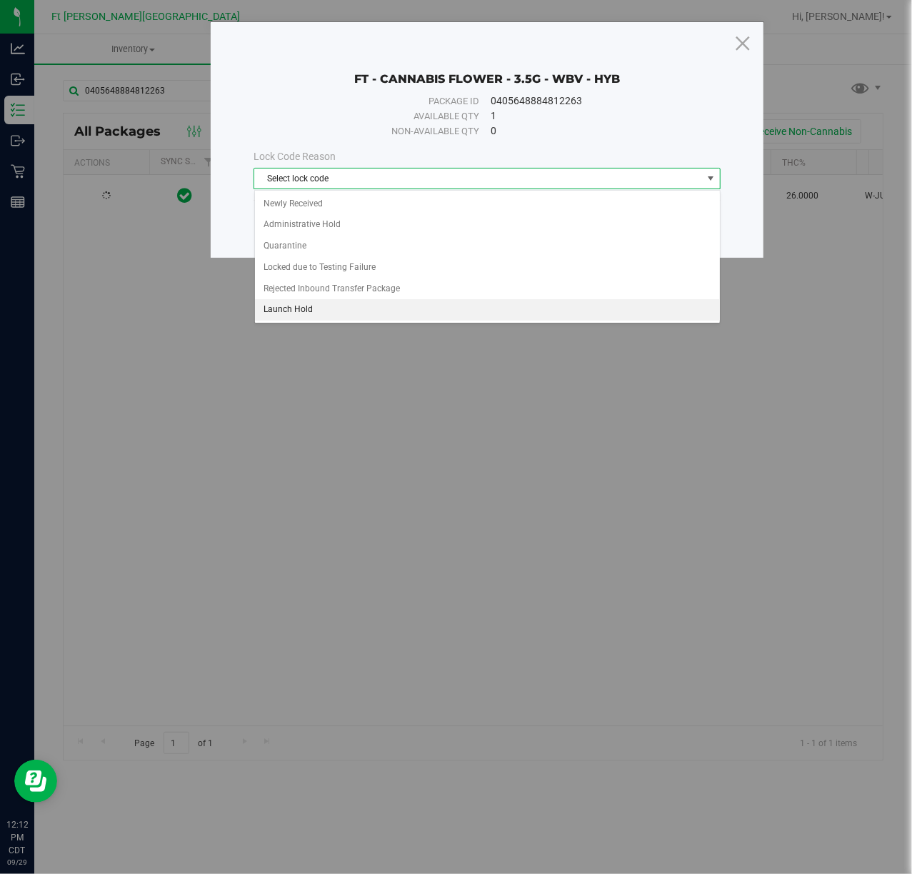
click at [319, 309] on li "Launch Hold" at bounding box center [487, 309] width 465 height 21
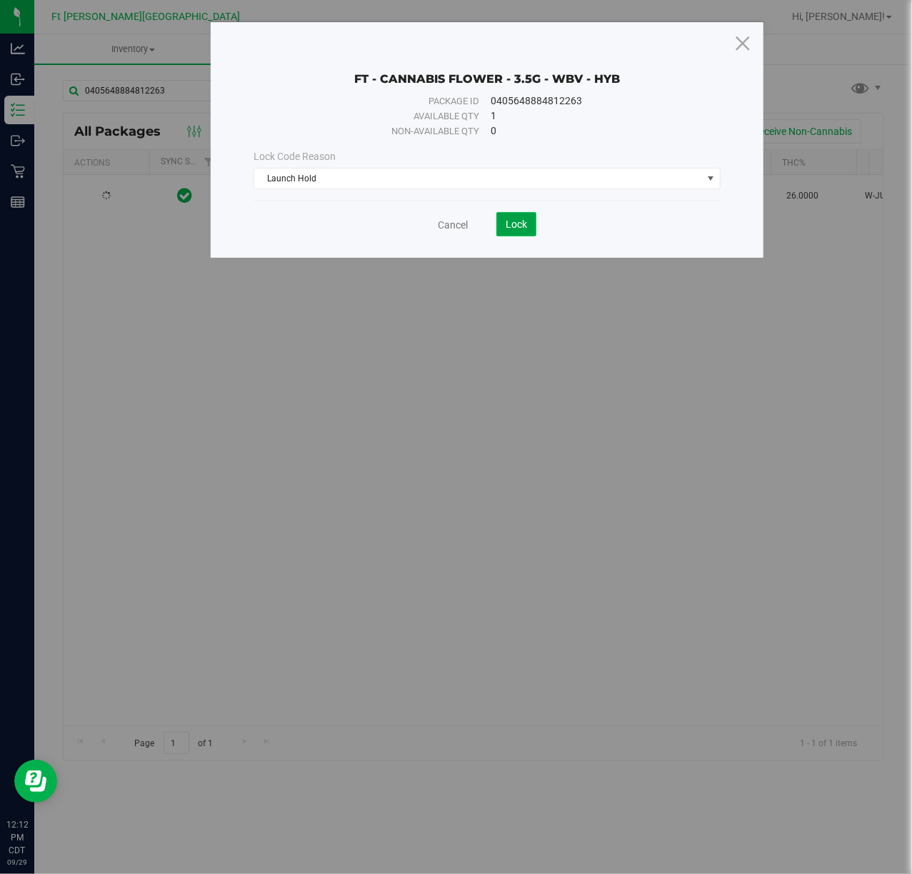
click at [514, 224] on span "Lock" at bounding box center [516, 224] width 21 height 11
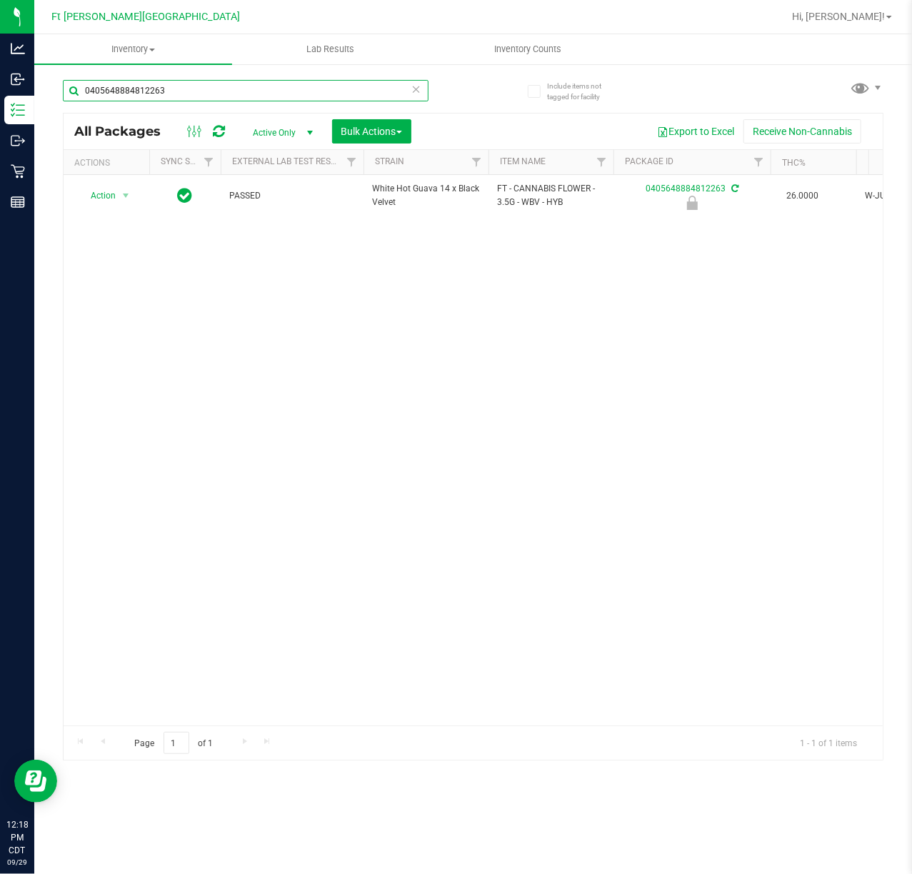
click at [277, 86] on input "0405648884812263" at bounding box center [246, 90] width 366 height 21
paste input "6828880993432805"
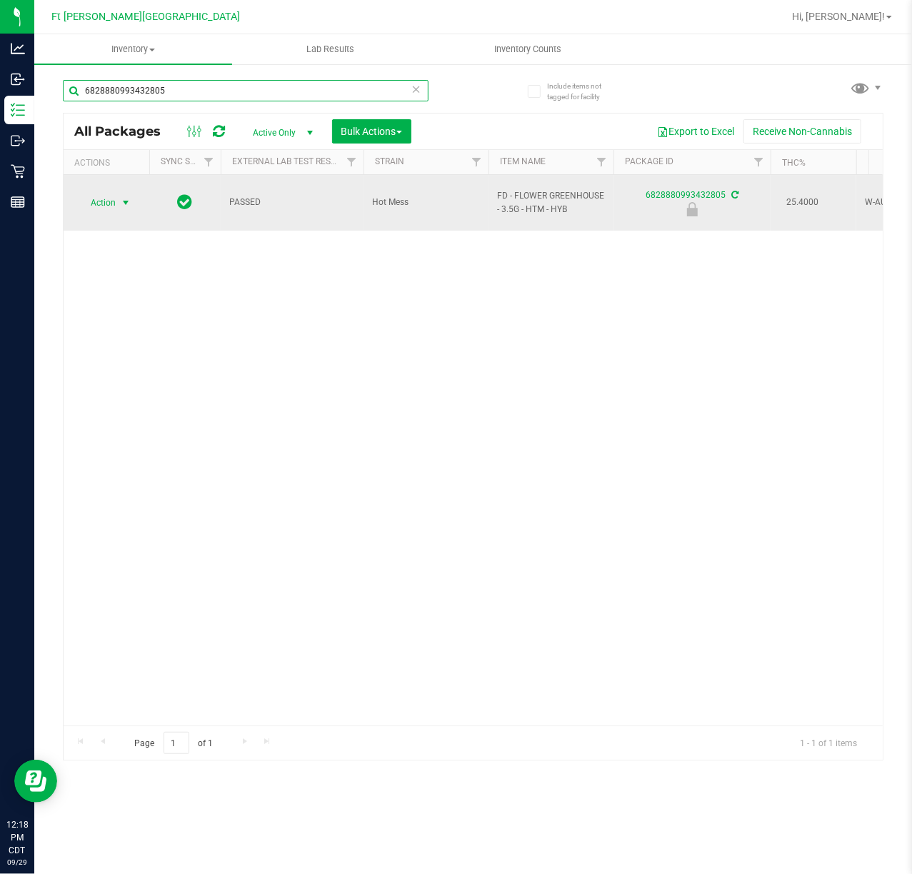
type input "6828880993432805"
click at [114, 197] on span "Action" at bounding box center [97, 203] width 39 height 20
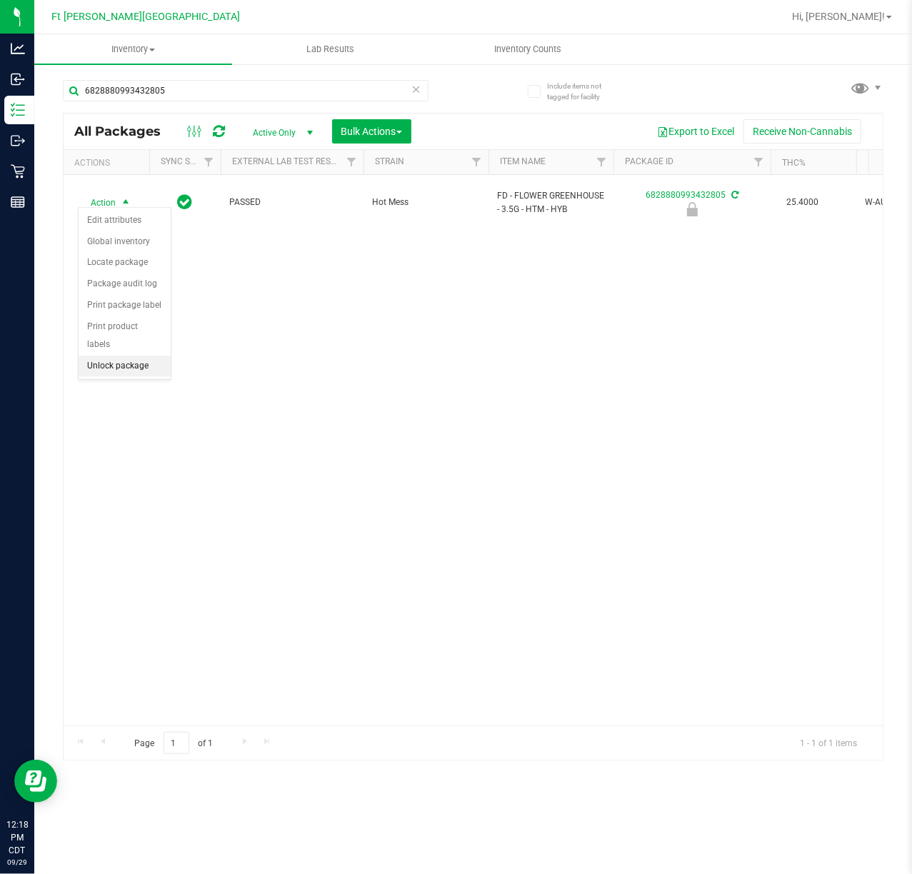
click at [129, 371] on li "Unlock package" at bounding box center [125, 366] width 92 height 21
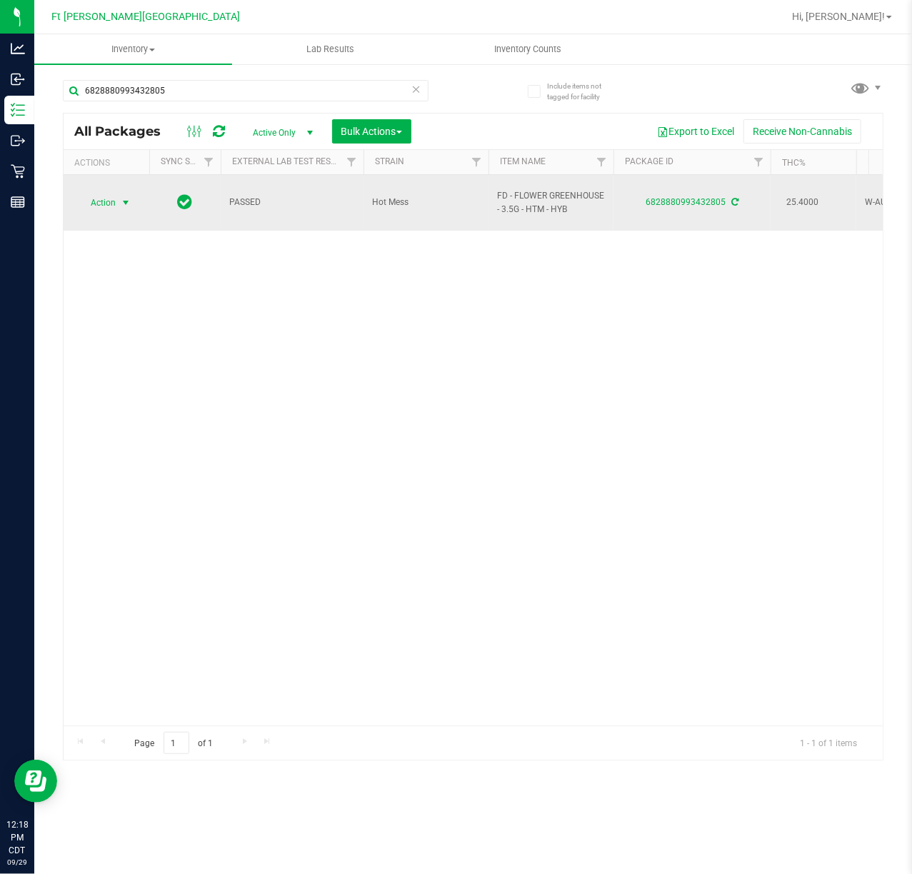
click at [104, 198] on span "Action" at bounding box center [97, 203] width 39 height 20
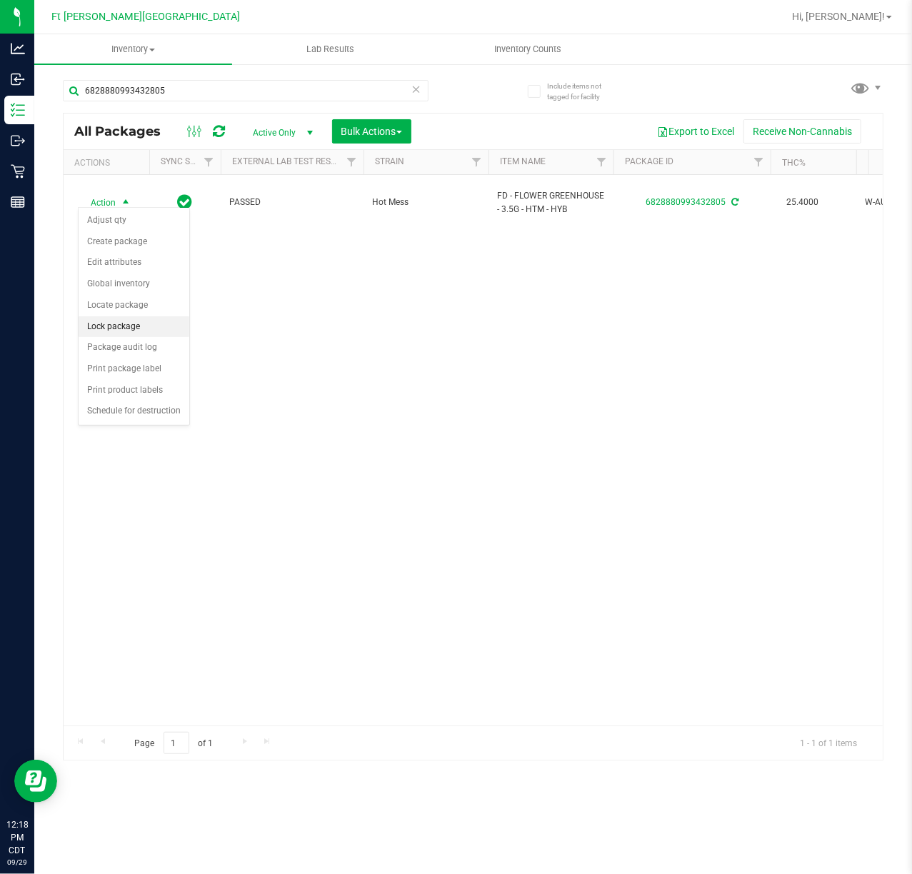
click at [133, 323] on li "Lock package" at bounding box center [134, 326] width 111 height 21
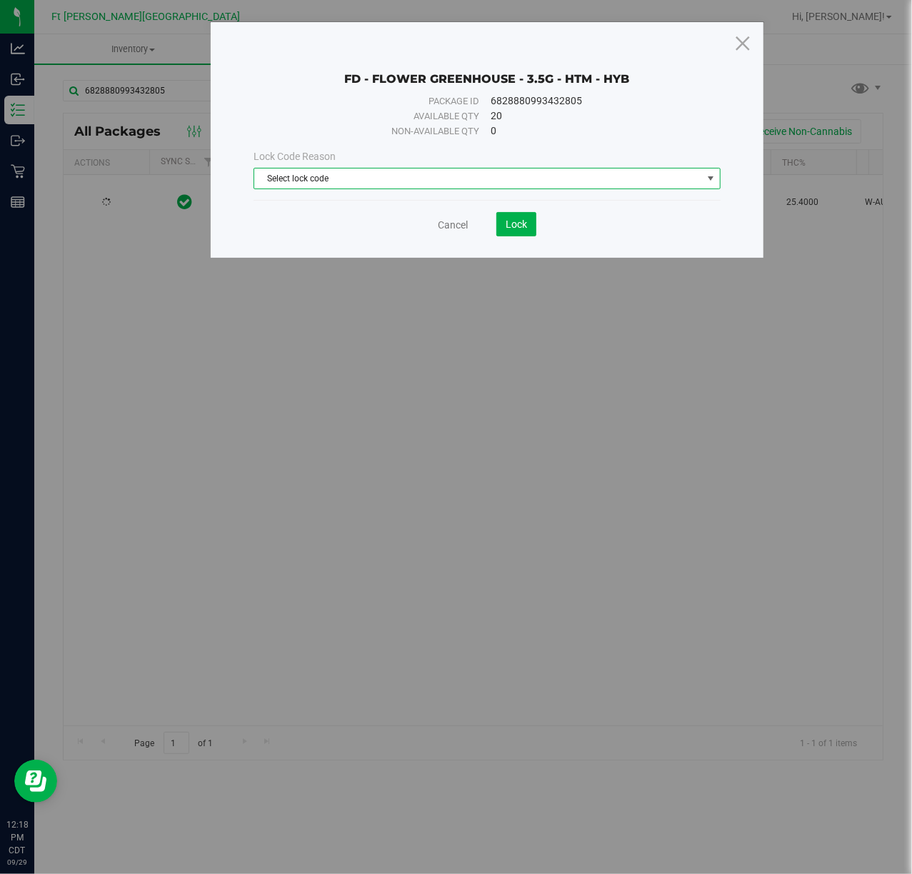
click at [429, 178] on span "Select lock code" at bounding box center [477, 179] width 447 height 20
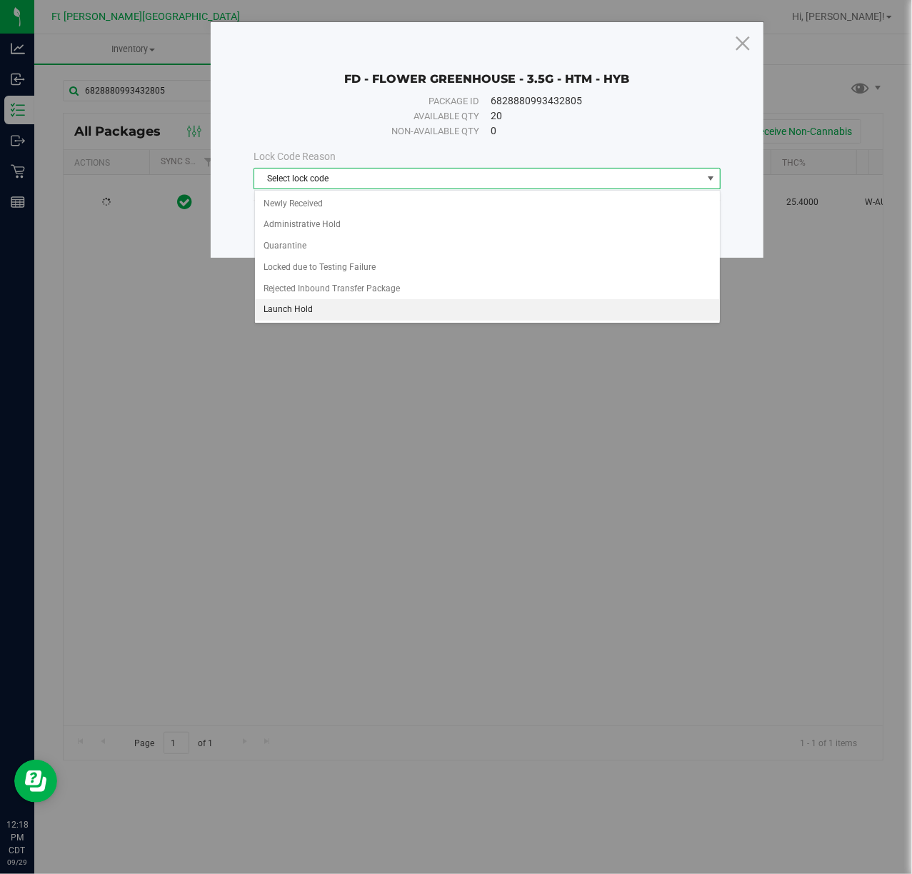
click at [358, 314] on li "Launch Hold" at bounding box center [487, 309] width 465 height 21
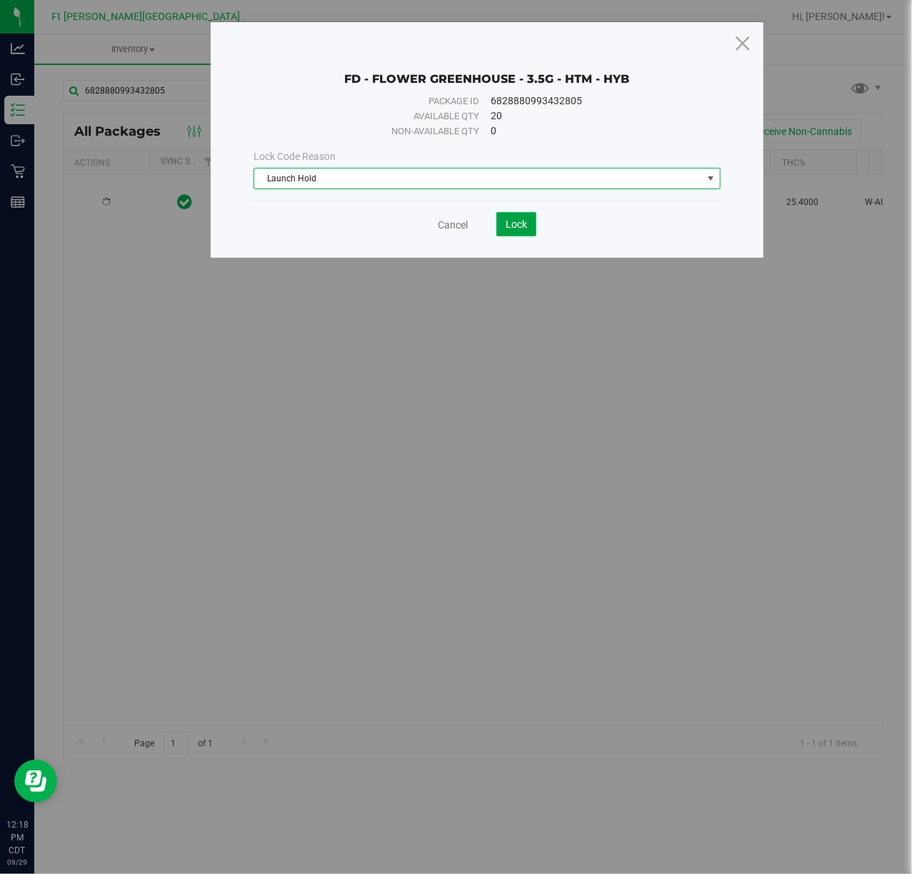
click at [511, 226] on span "Lock" at bounding box center [516, 224] width 21 height 11
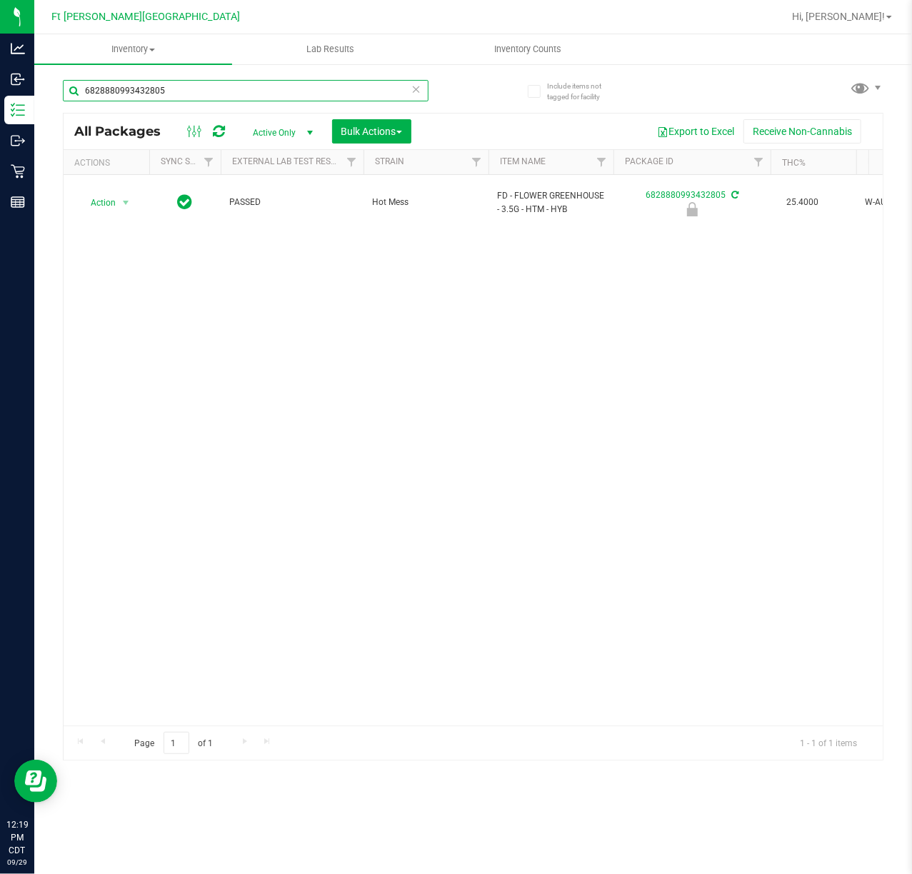
click at [318, 92] on input "6828880993432805" at bounding box center [246, 90] width 366 height 21
click at [318, 91] on input "6828880993432805" at bounding box center [246, 90] width 366 height 21
paste input "587980597376346"
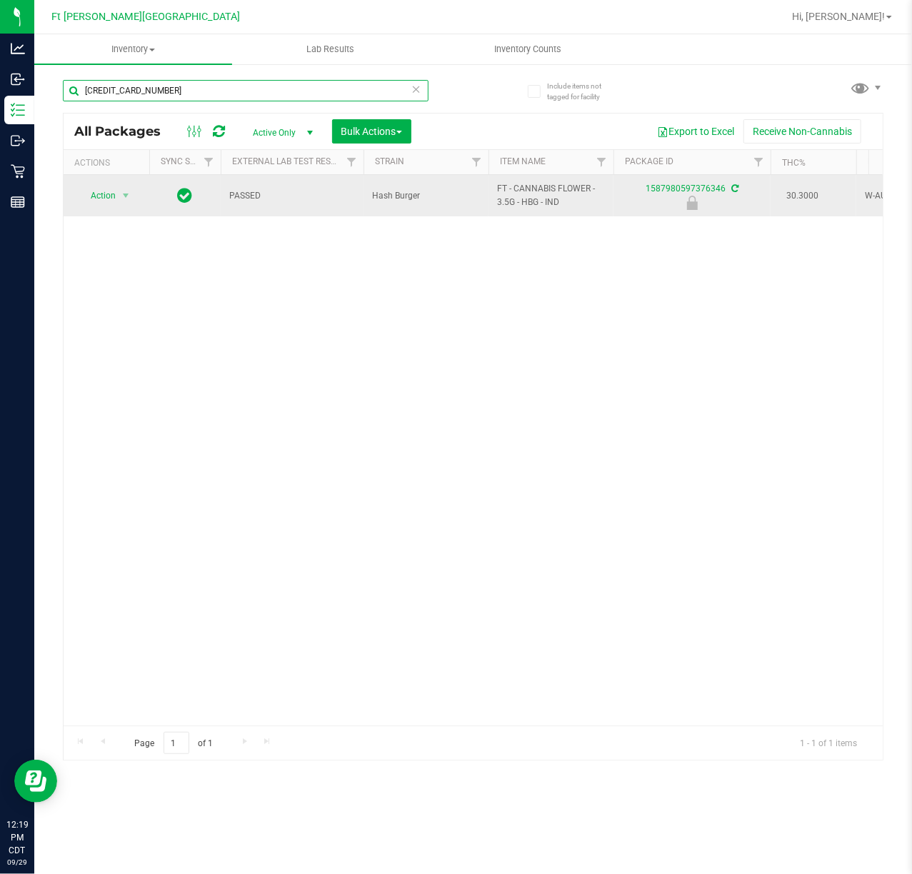
type input "587980597376346"
click at [103, 201] on span "Action" at bounding box center [97, 196] width 39 height 20
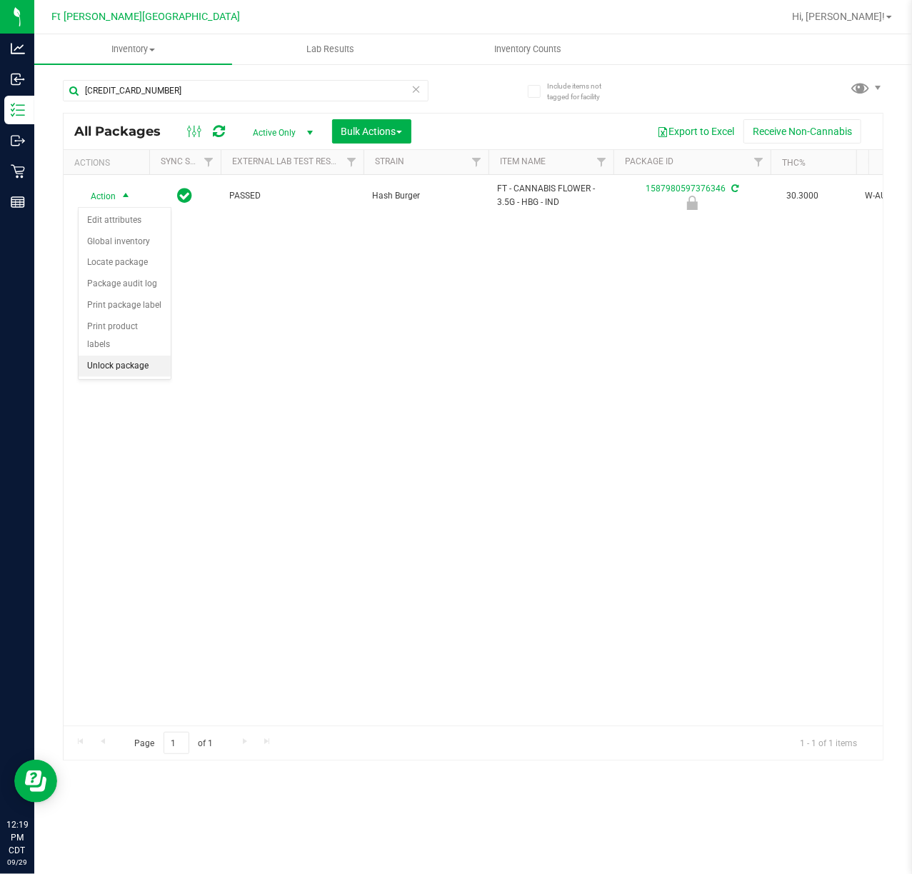
click at [104, 366] on li "Unlock package" at bounding box center [125, 366] width 92 height 21
drag, startPoint x: 107, startPoint y: 203, endPoint x: 113, endPoint y: 224, distance: 22.2
click at [109, 203] on span "Action" at bounding box center [97, 196] width 39 height 20
click at [129, 321] on li "Lock package" at bounding box center [134, 326] width 111 height 21
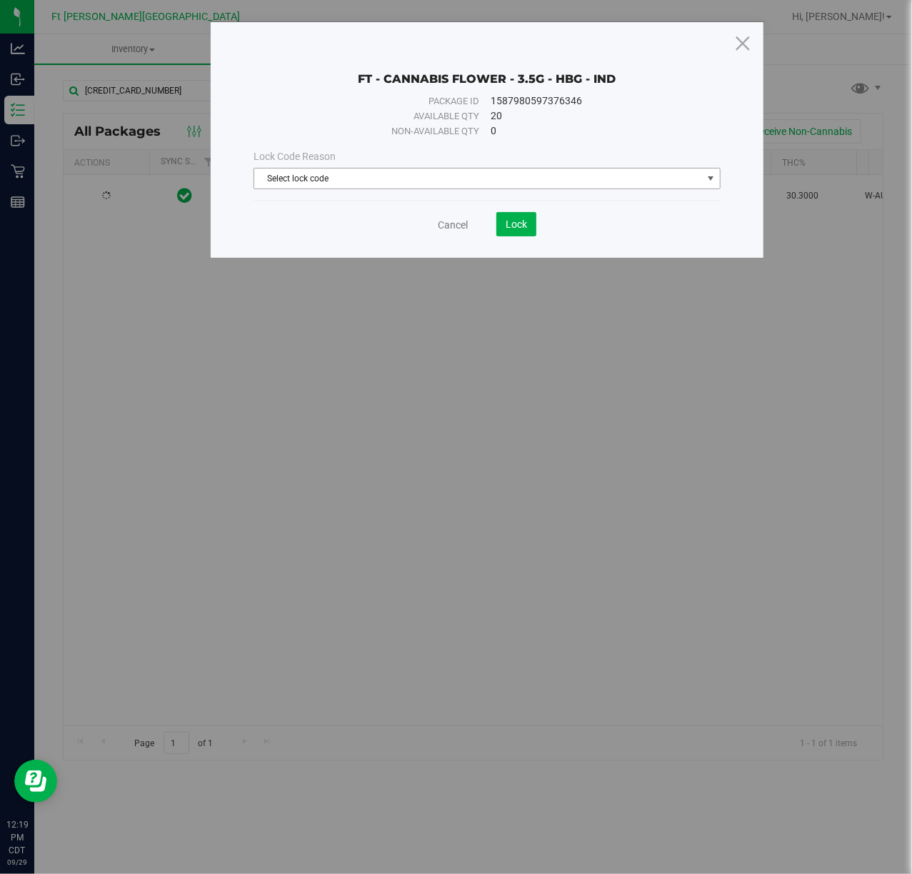
click at [515, 176] on span "Select lock code" at bounding box center [477, 179] width 447 height 20
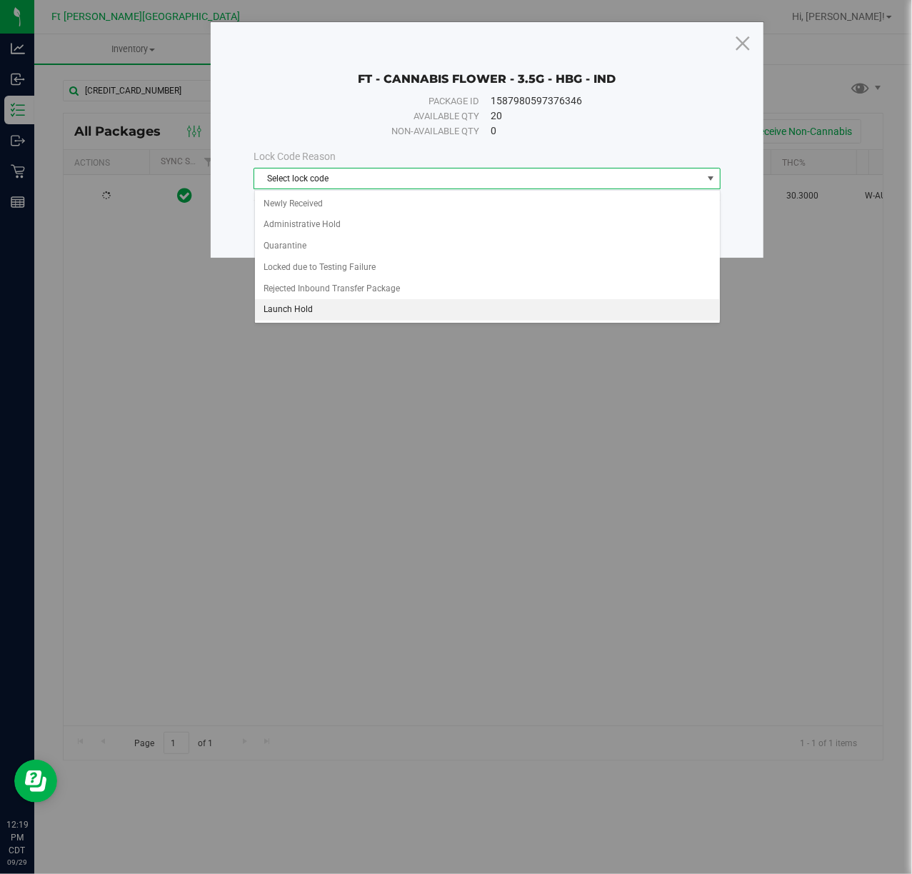
click at [323, 314] on li "Launch Hold" at bounding box center [487, 309] width 465 height 21
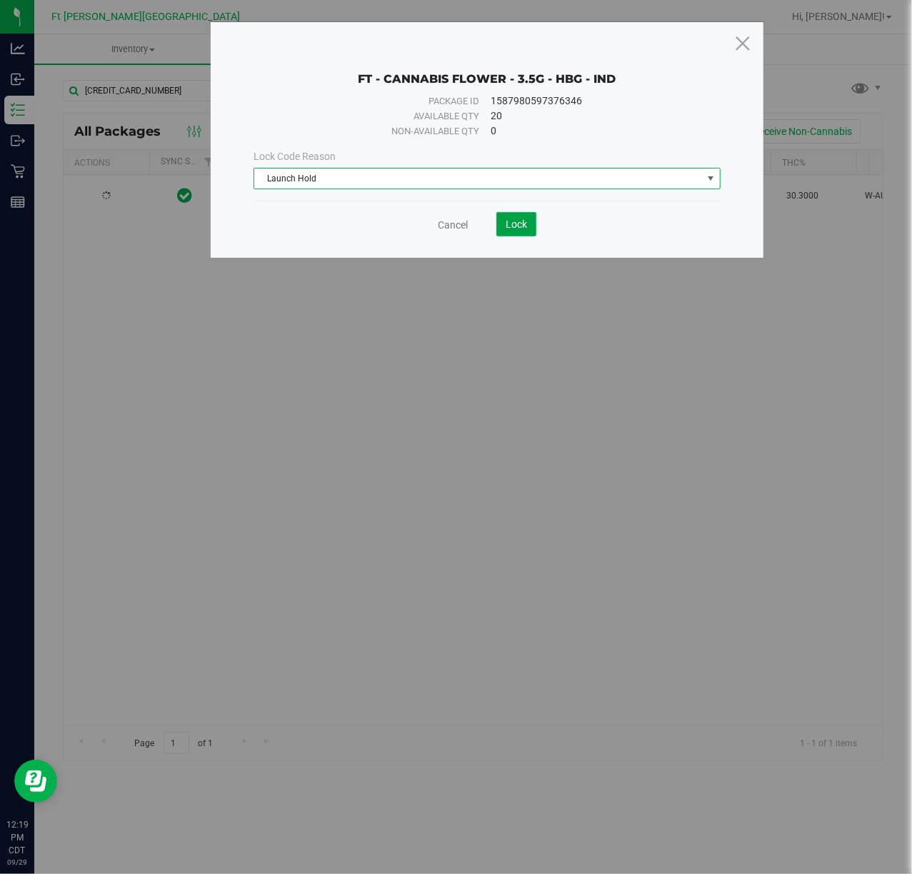
click at [513, 226] on span "Lock" at bounding box center [516, 224] width 21 height 11
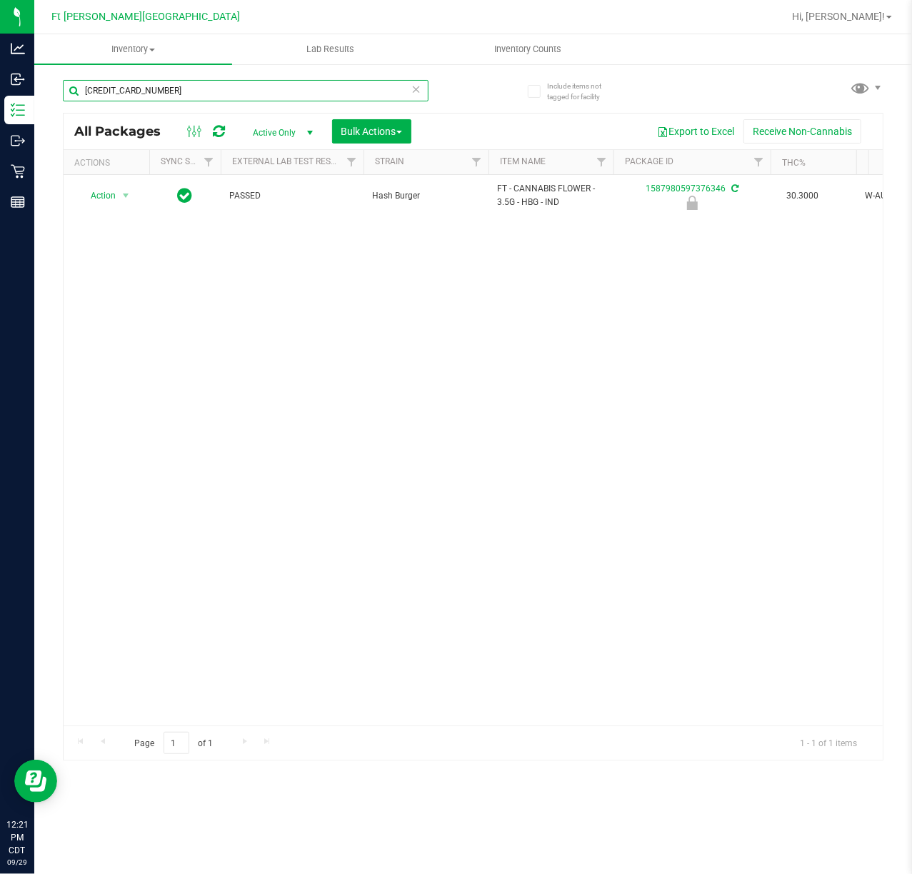
click at [314, 86] on input "587980597376346" at bounding box center [246, 90] width 366 height 21
click at [314, 84] on input "587980597376346" at bounding box center [246, 90] width 366 height 21
paste input "6194619028690913"
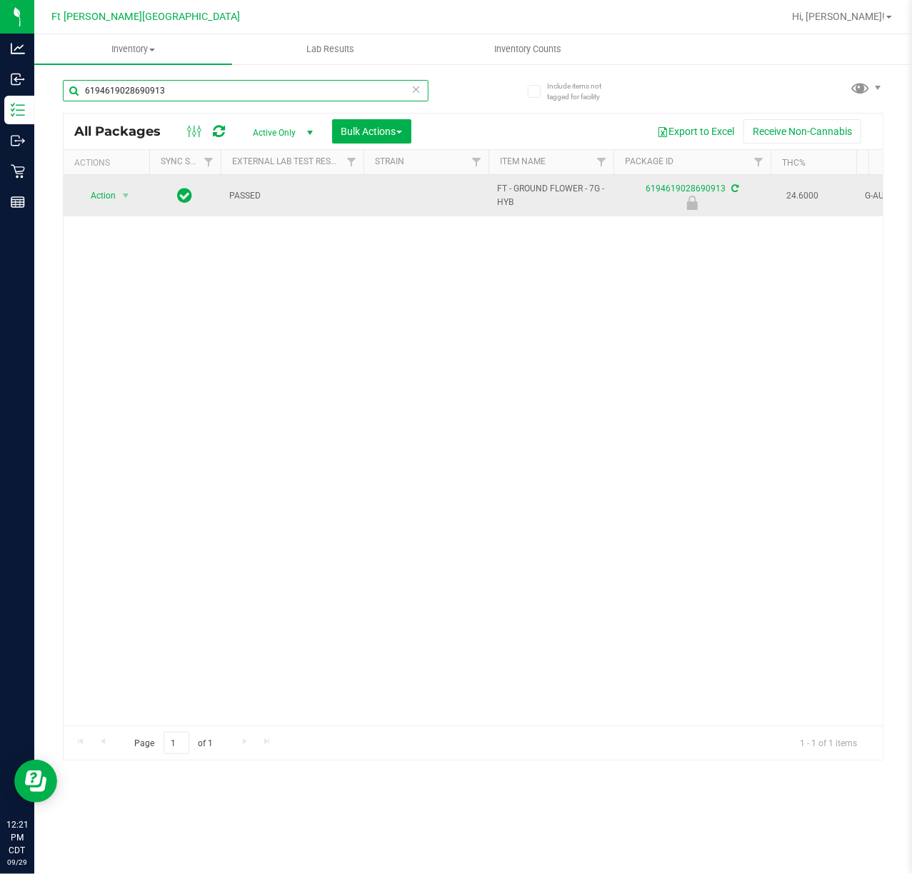
type input "6194619028690913"
click at [106, 204] on span "Action" at bounding box center [97, 196] width 39 height 20
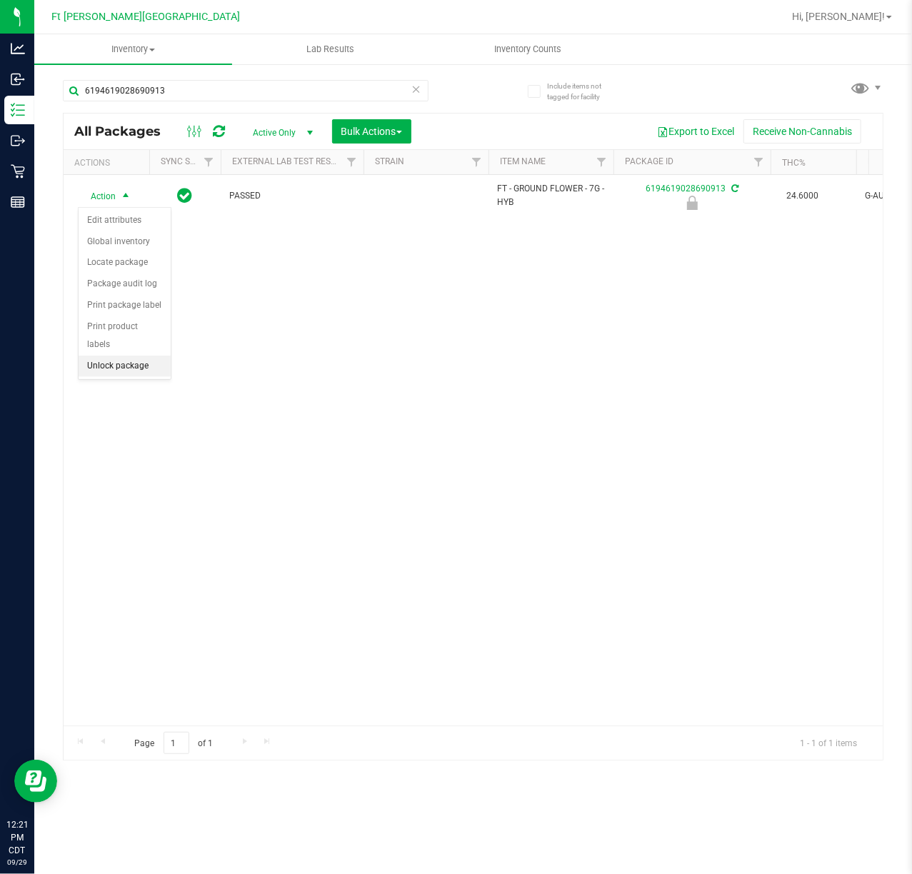
click at [135, 363] on li "Unlock package" at bounding box center [125, 366] width 92 height 21
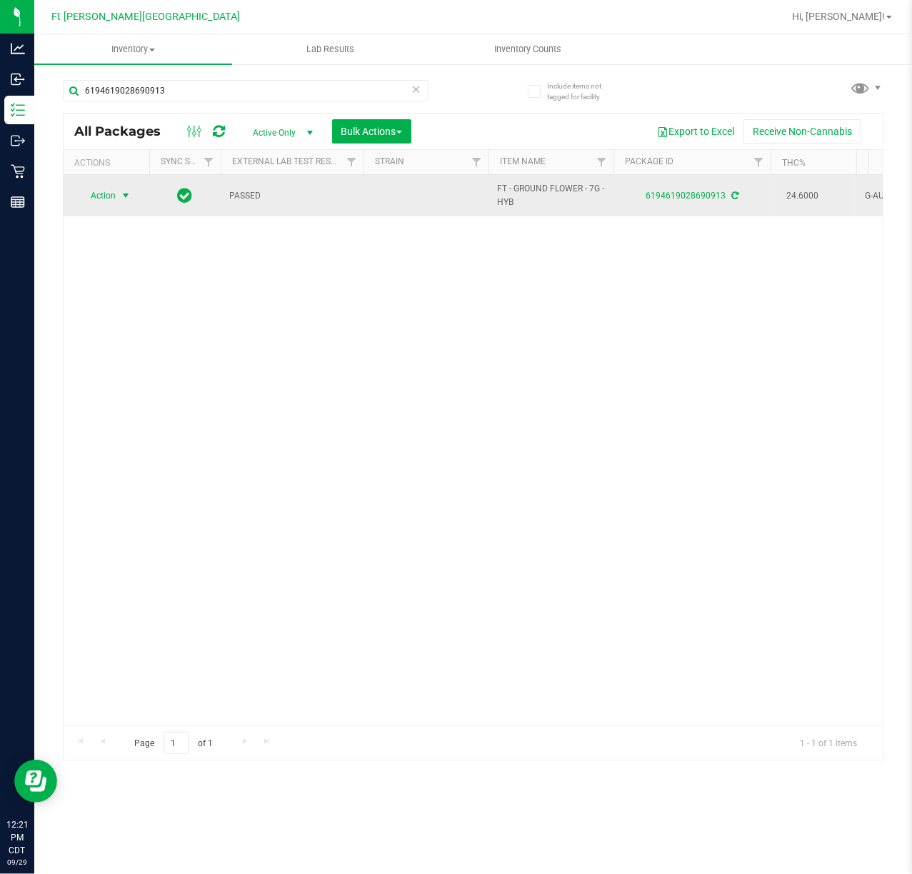
click at [113, 203] on span "Action" at bounding box center [97, 196] width 39 height 20
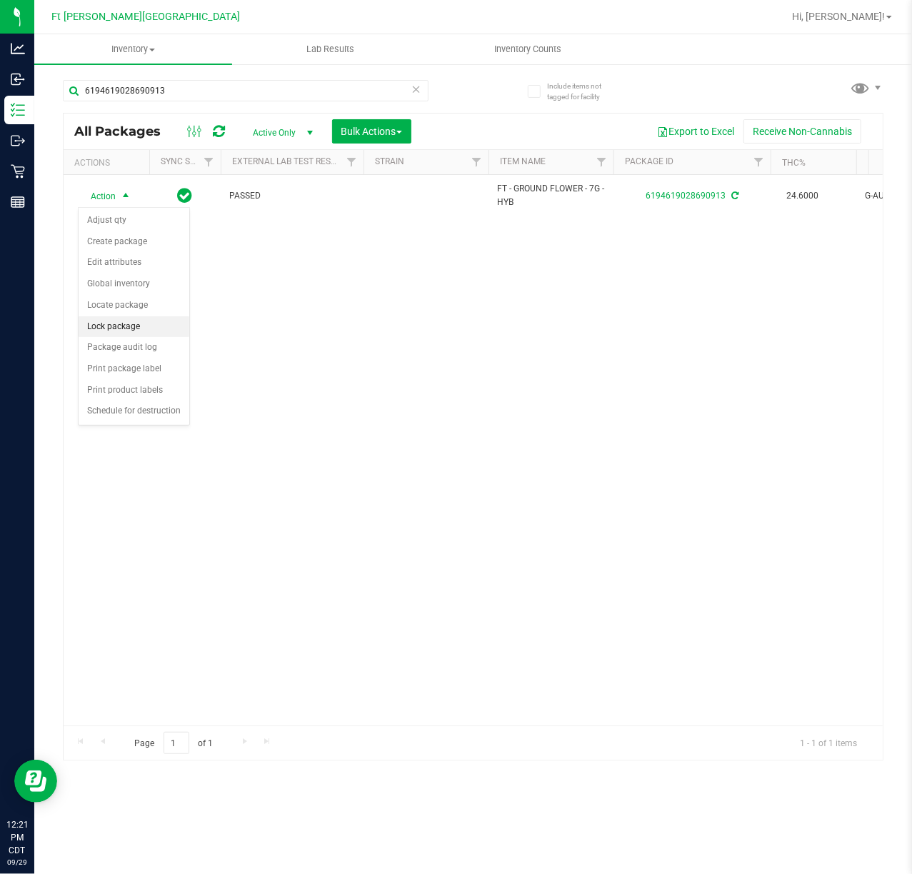
click at [132, 331] on li "Lock package" at bounding box center [134, 326] width 111 height 21
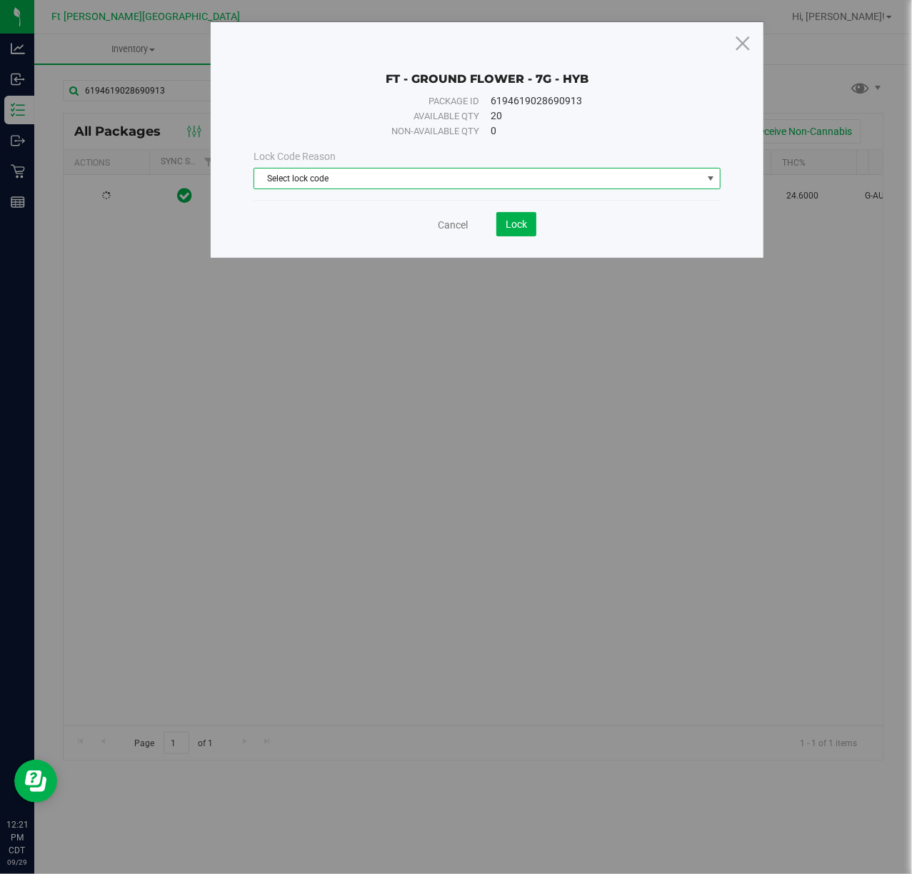
click at [431, 169] on span "Select lock code" at bounding box center [477, 179] width 447 height 20
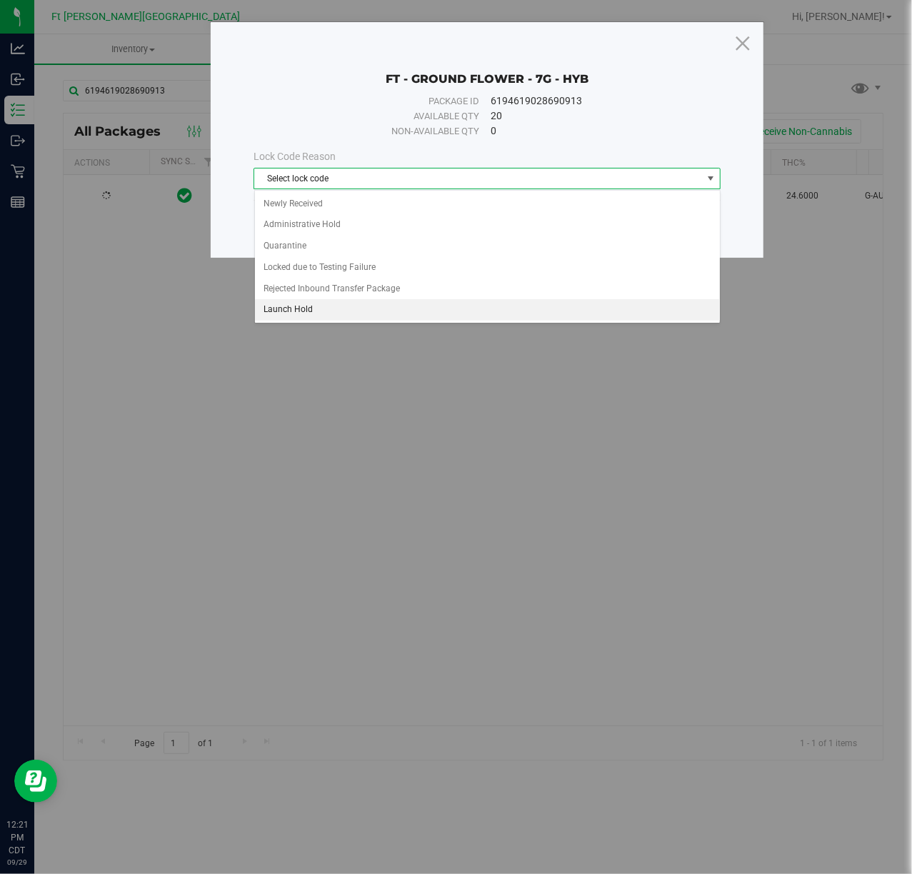
click at [314, 312] on li "Launch Hold" at bounding box center [487, 309] width 465 height 21
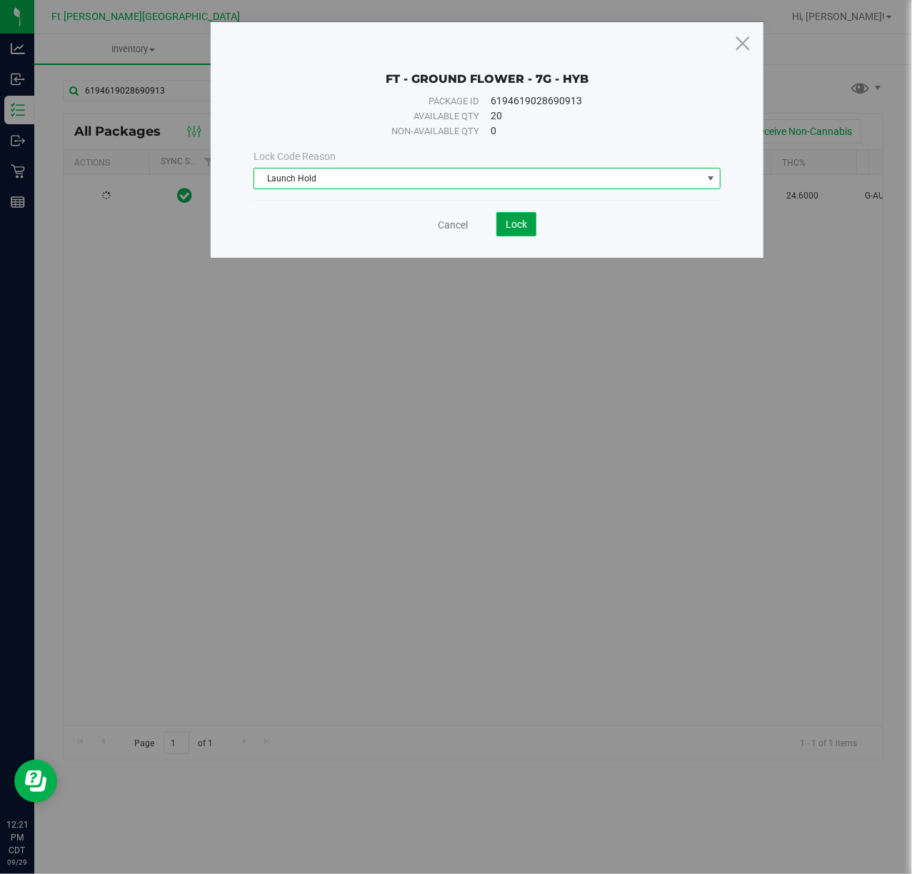
click at [514, 229] on span "Lock" at bounding box center [516, 224] width 21 height 11
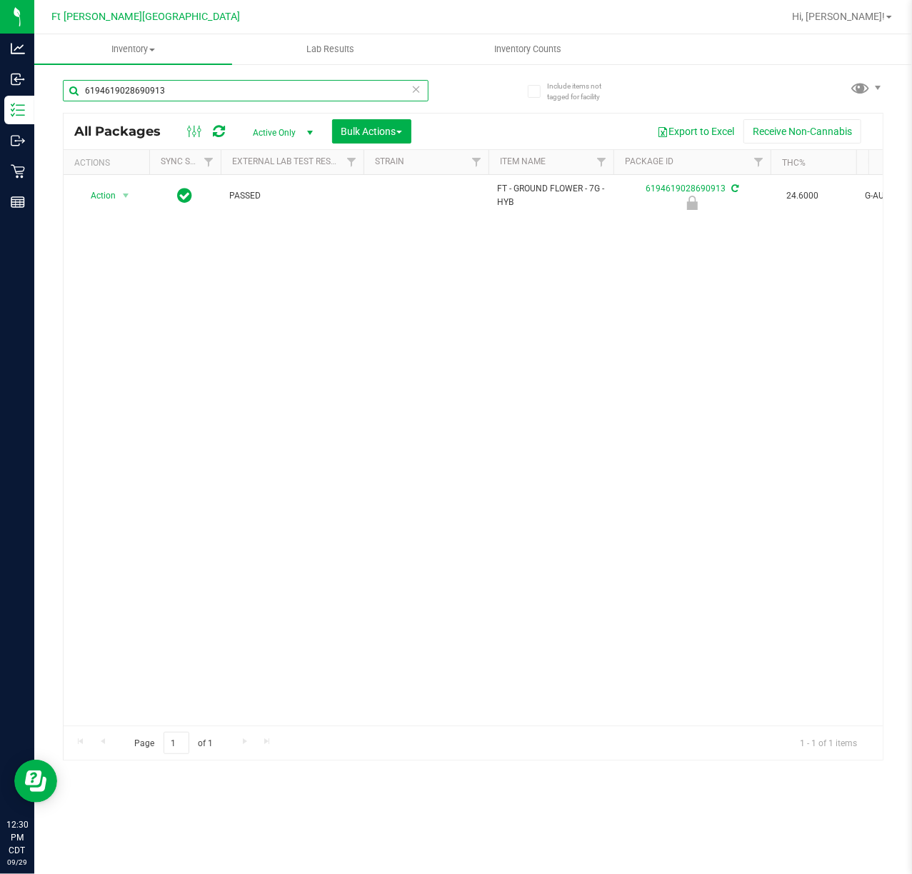
click at [315, 94] on input "6194619028690913" at bounding box center [246, 90] width 366 height 21
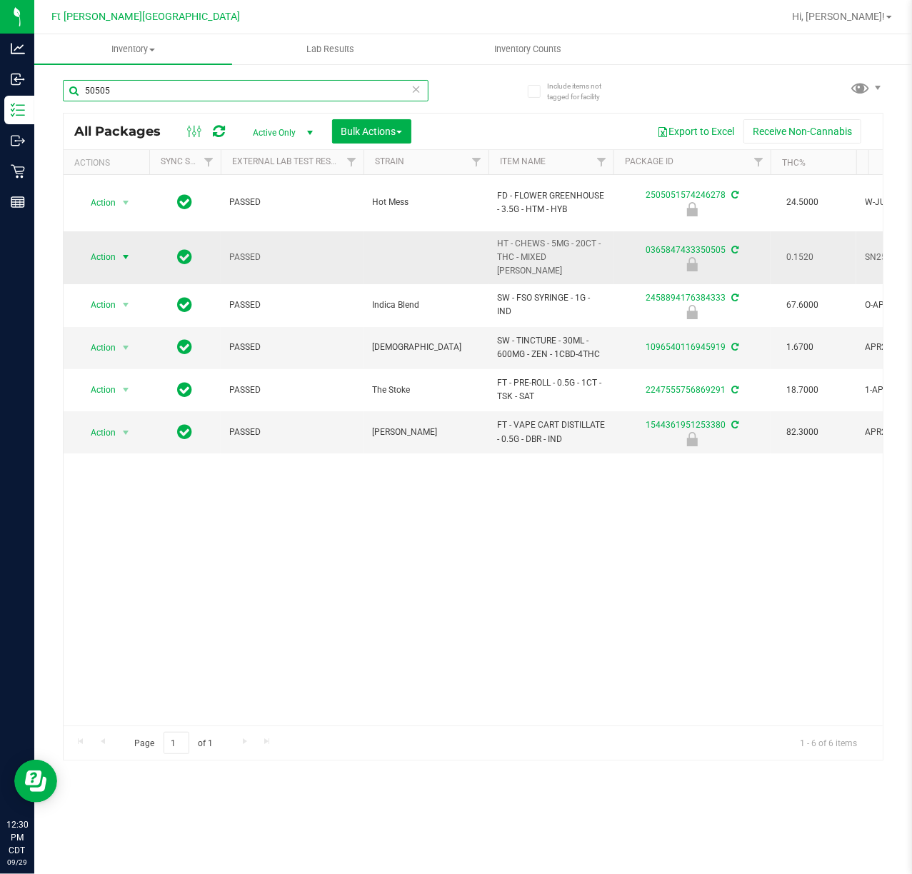
type input "50505"
click at [123, 251] on span "select" at bounding box center [125, 256] width 11 height 11
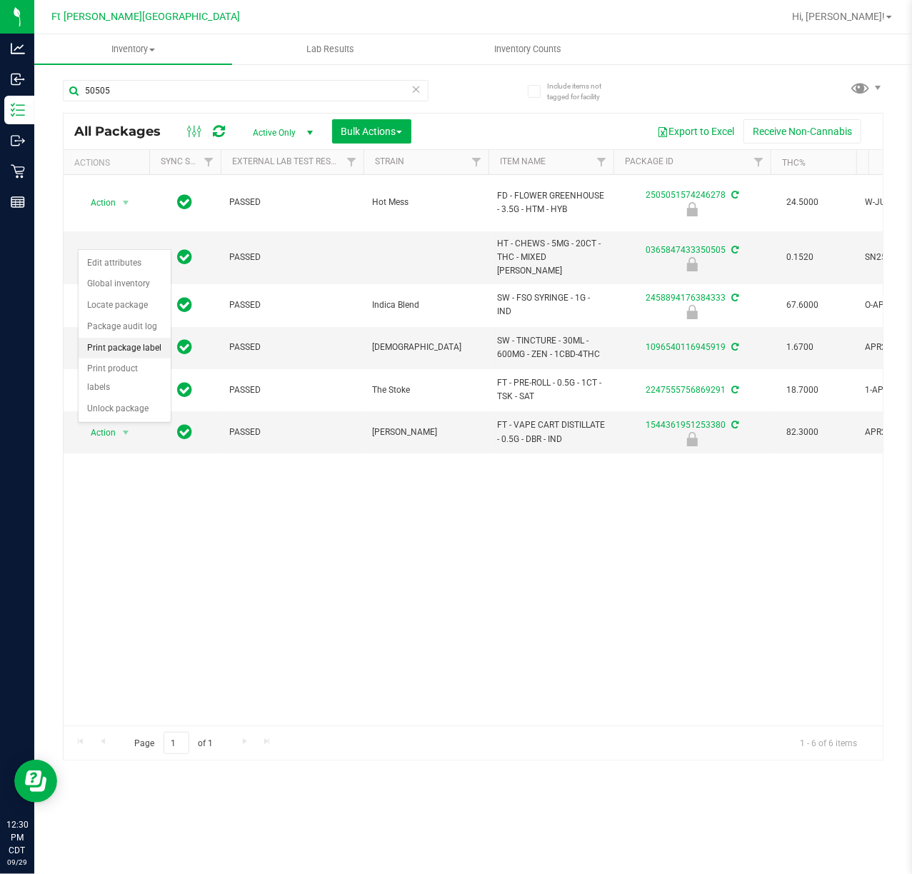
click at [166, 344] on li "Print package label" at bounding box center [125, 348] width 92 height 21
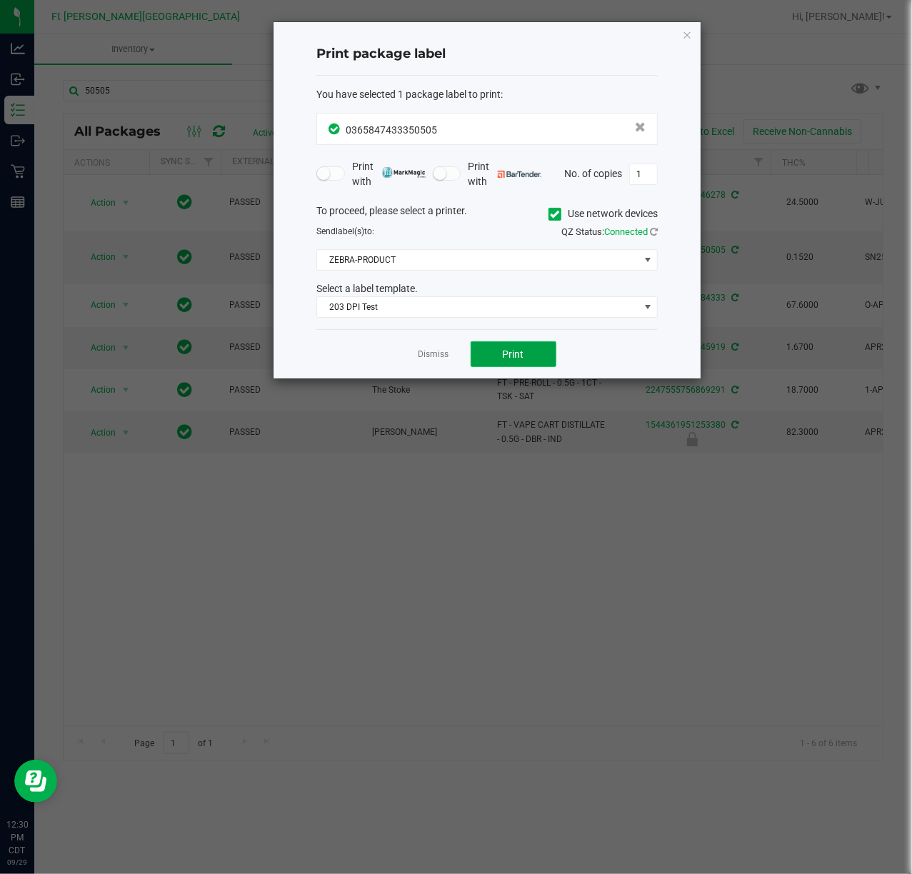
click at [509, 358] on span "Print" at bounding box center [513, 354] width 21 height 11
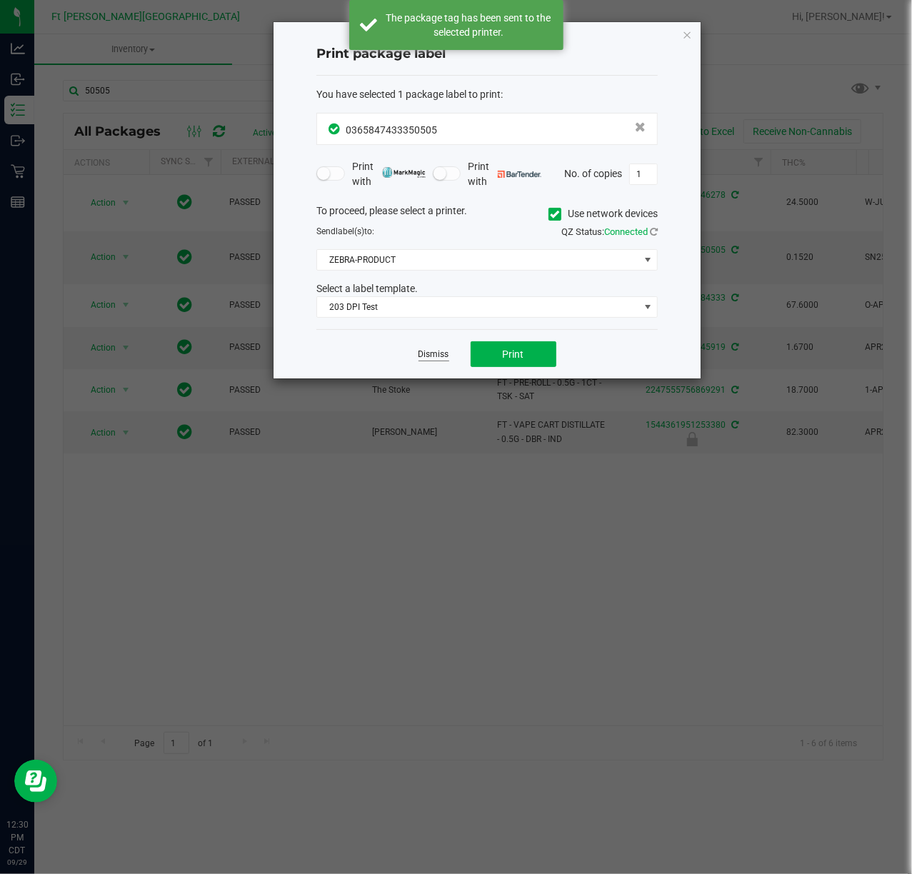
click at [430, 350] on link "Dismiss" at bounding box center [434, 355] width 31 height 12
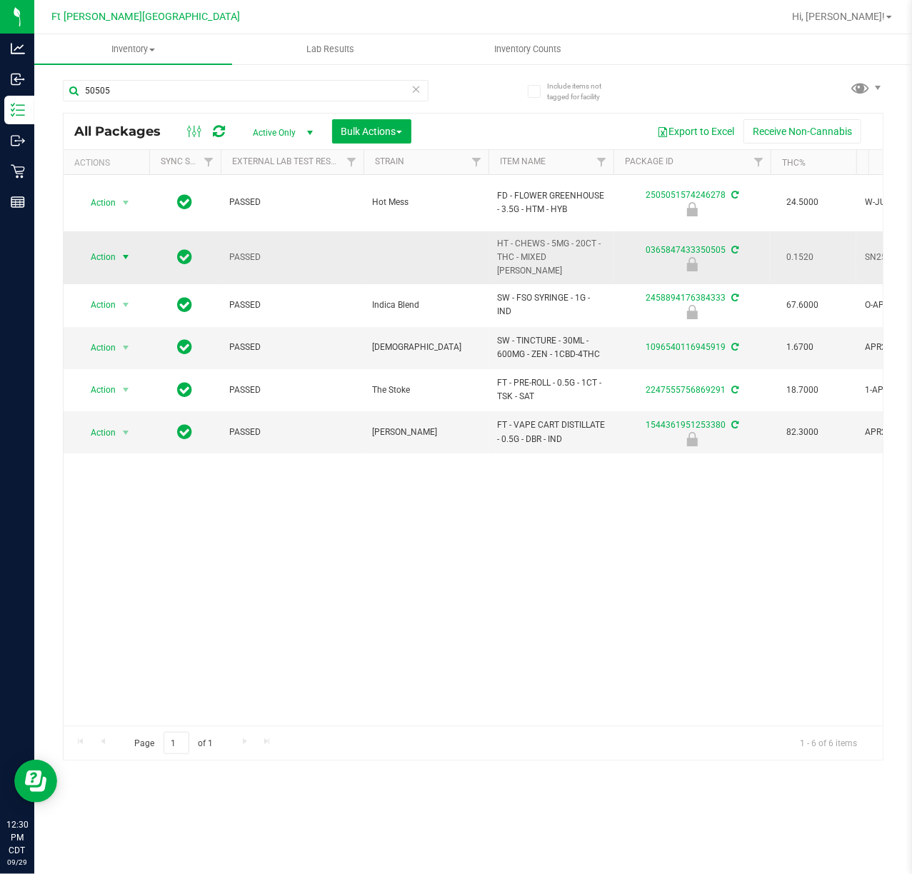
click at [106, 247] on span "Action" at bounding box center [97, 257] width 39 height 20
click at [134, 404] on li "Unlock package" at bounding box center [125, 409] width 92 height 21
click at [416, 86] on icon at bounding box center [416, 88] width 10 height 17
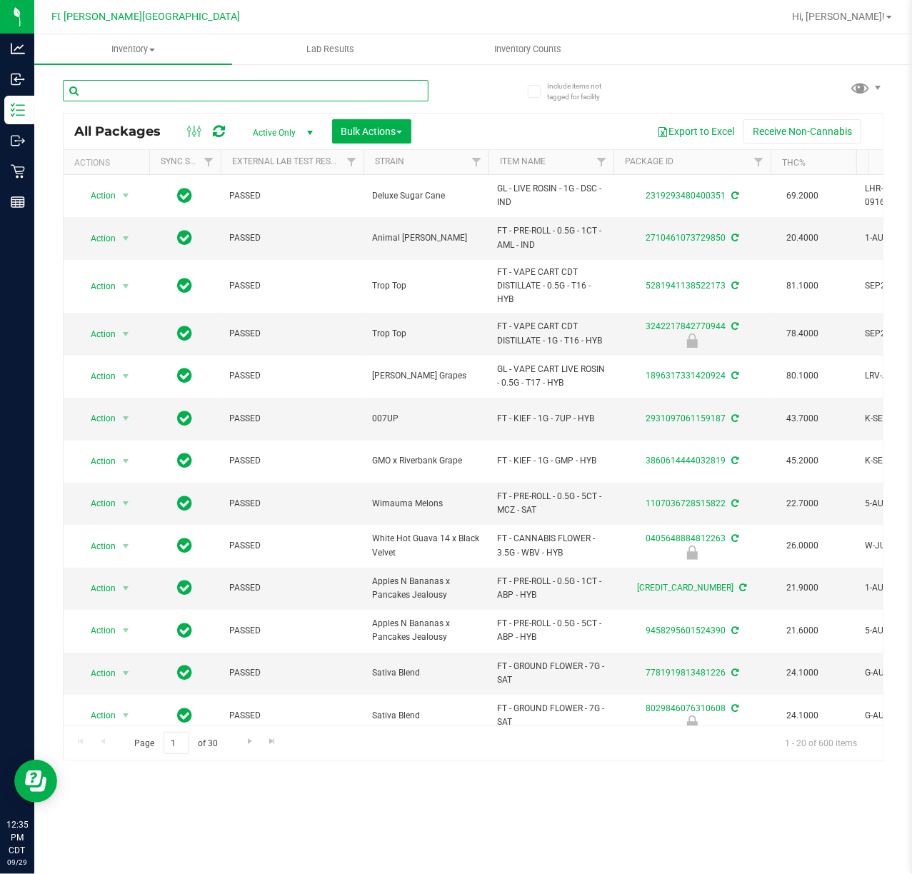
click at [321, 89] on input "text" at bounding box center [246, 90] width 366 height 21
paste input "0044060361517613"
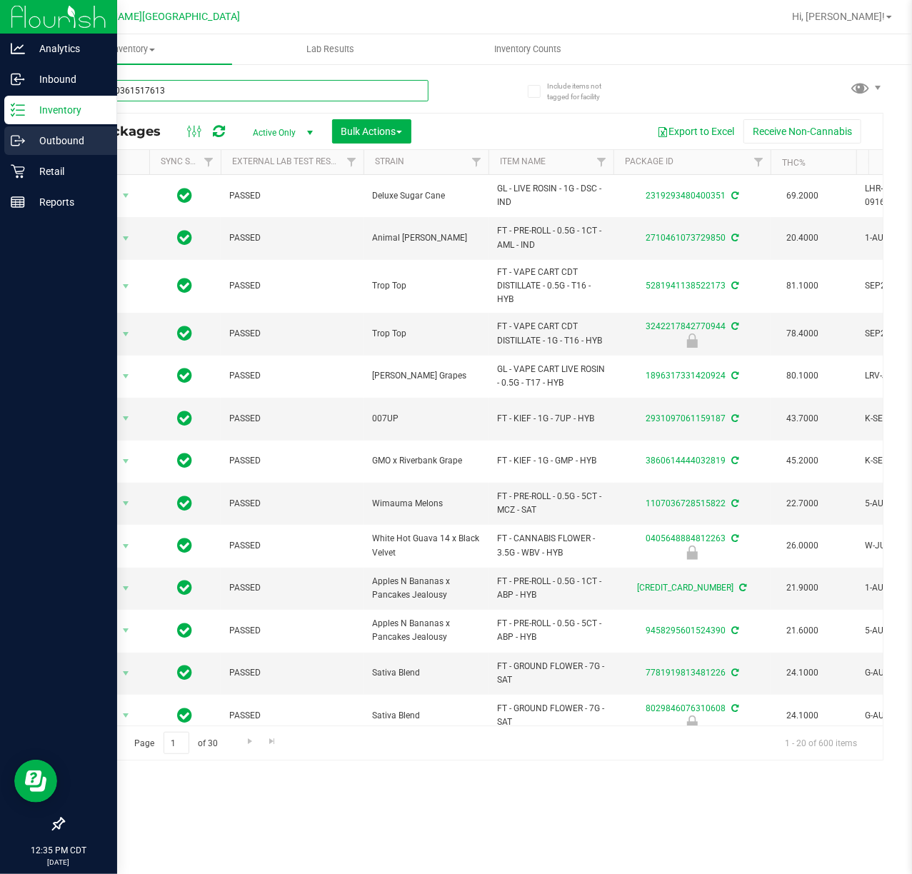
type input "0044060361517613"
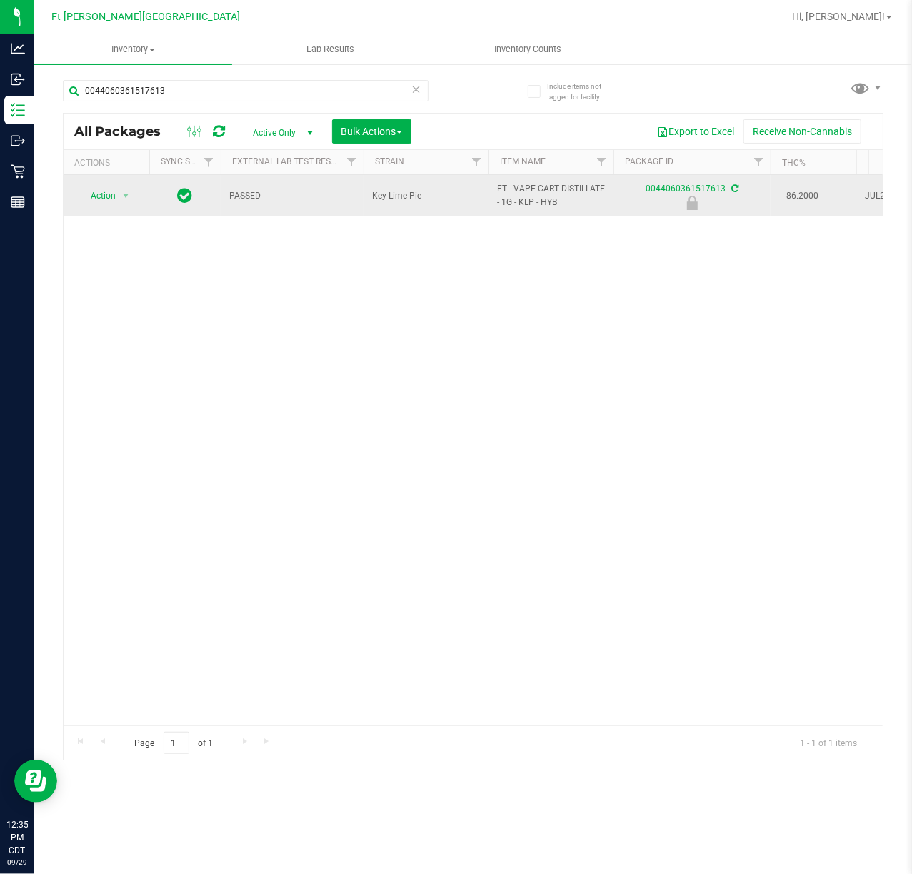
click at [101, 197] on span "Action" at bounding box center [97, 196] width 39 height 20
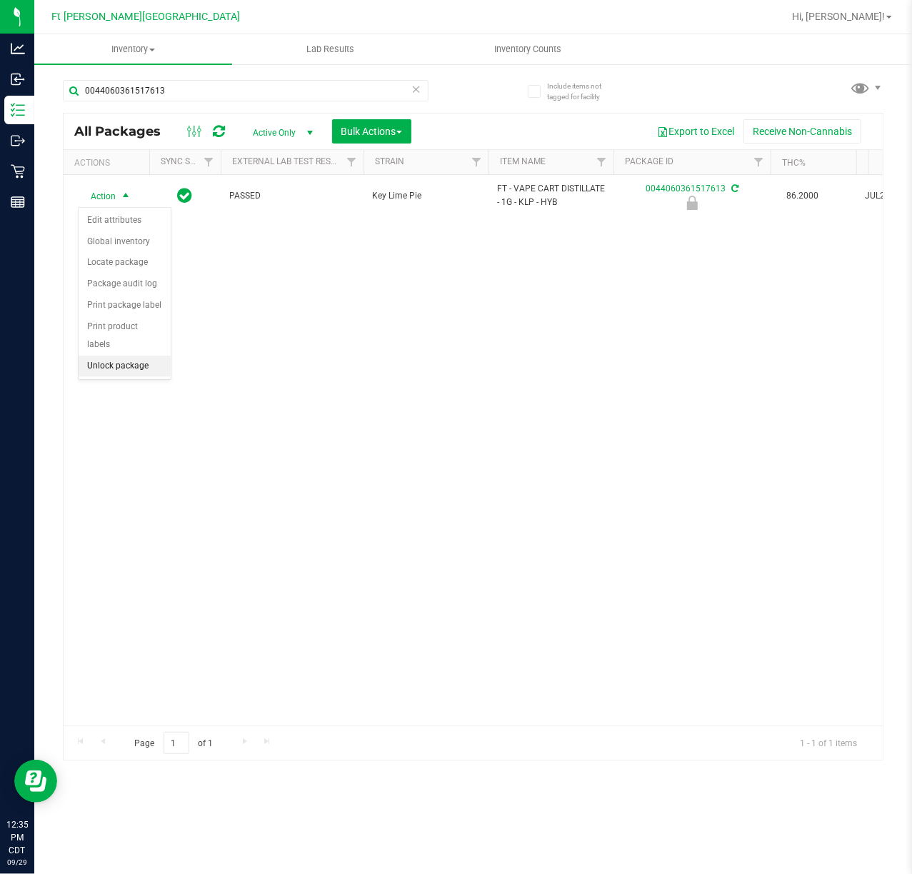
click at [134, 369] on li "Unlock package" at bounding box center [125, 366] width 92 height 21
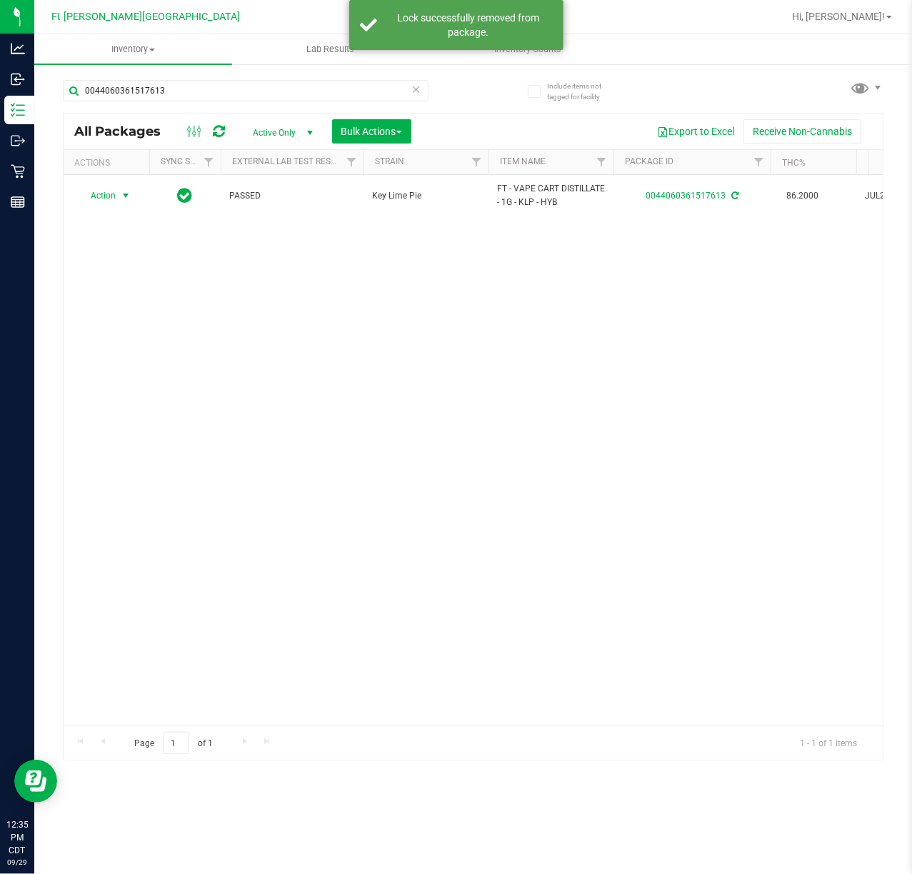
click at [103, 196] on span "Action" at bounding box center [97, 196] width 39 height 20
click at [135, 324] on li "Lock package" at bounding box center [134, 326] width 111 height 21
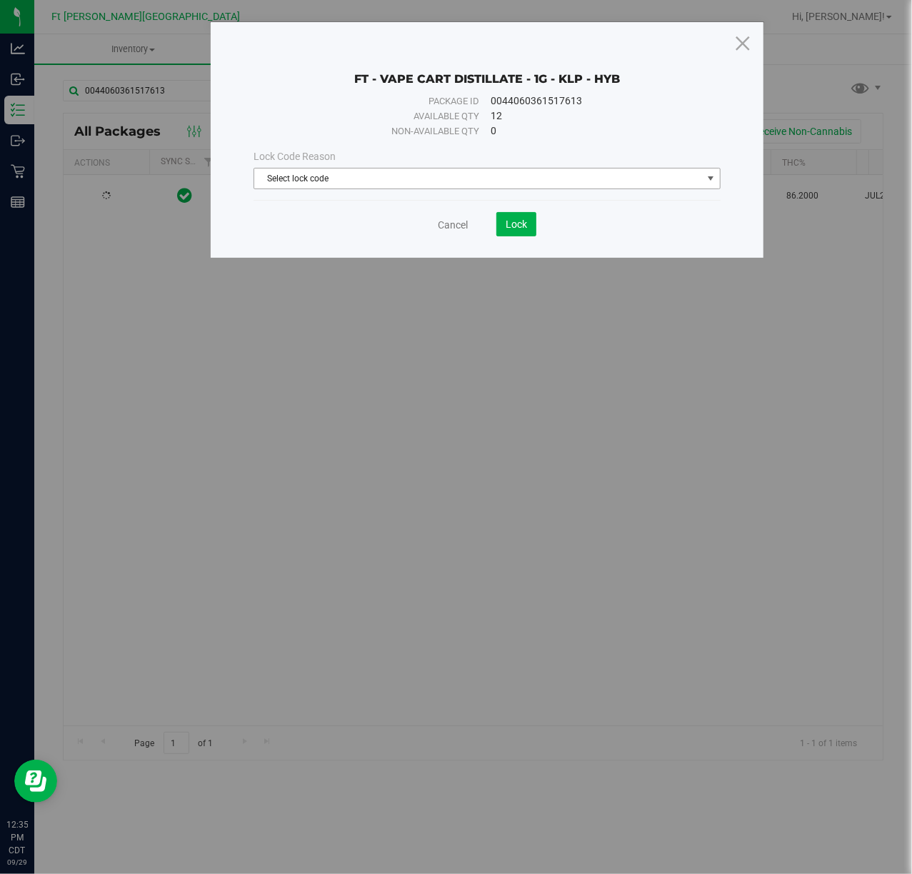
click at [391, 178] on span "Select lock code" at bounding box center [477, 179] width 447 height 20
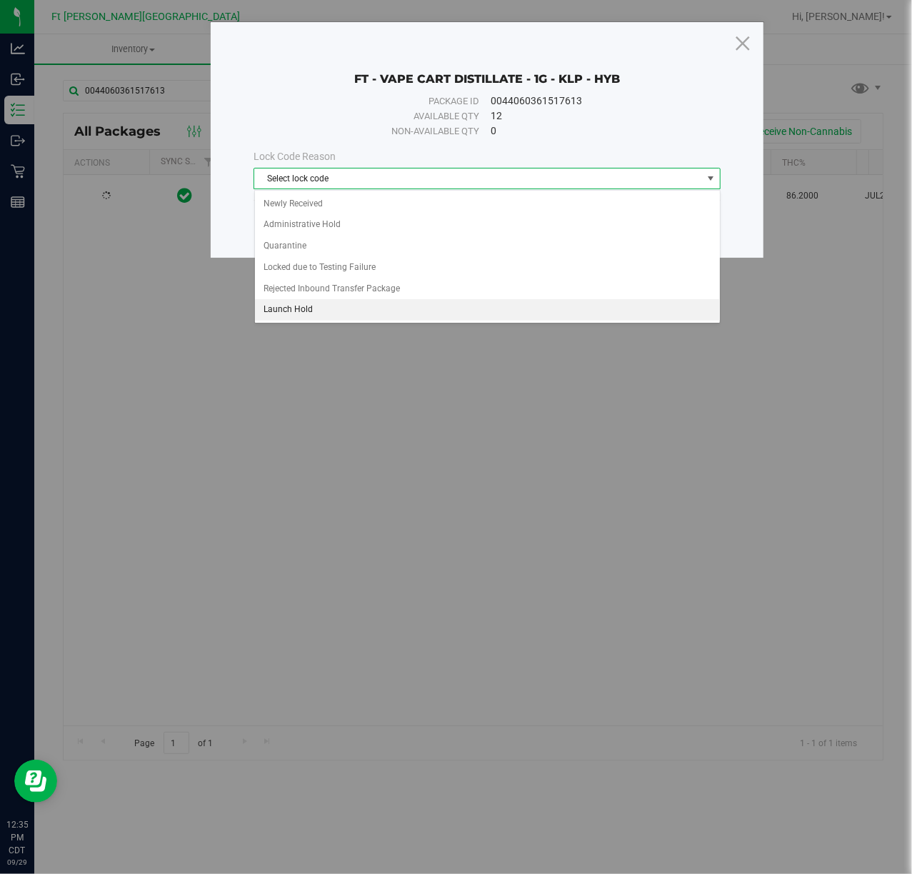
click at [309, 313] on li "Launch Hold" at bounding box center [487, 309] width 465 height 21
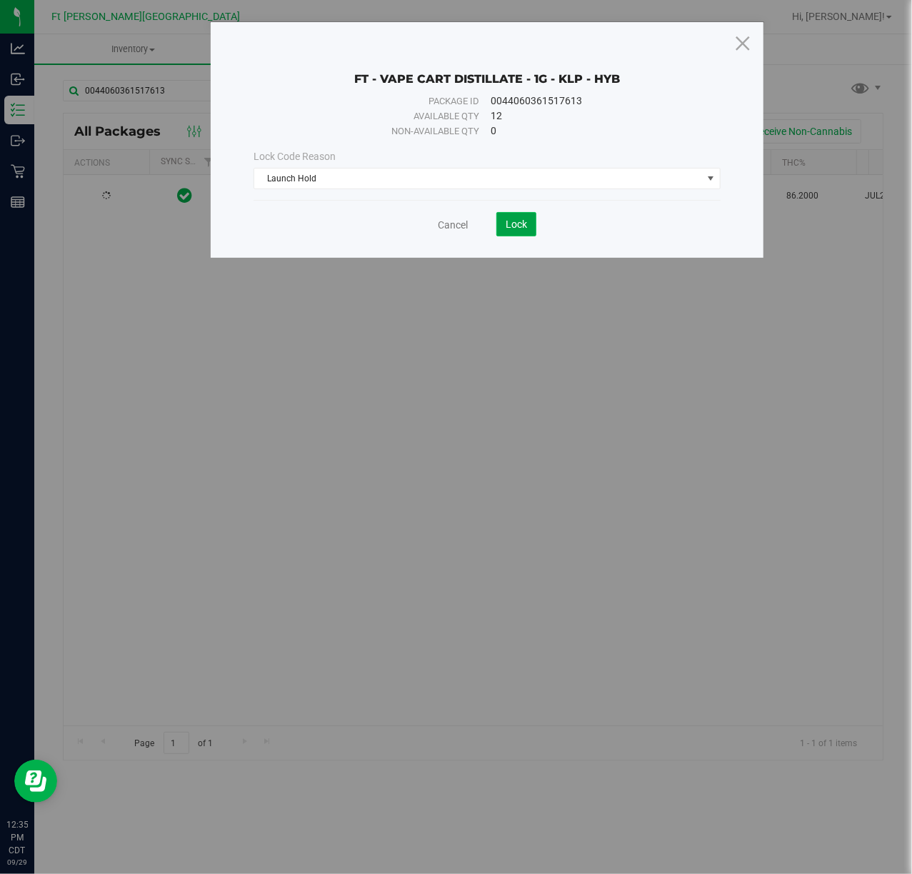
click at [518, 223] on span "Lock" at bounding box center [516, 224] width 21 height 11
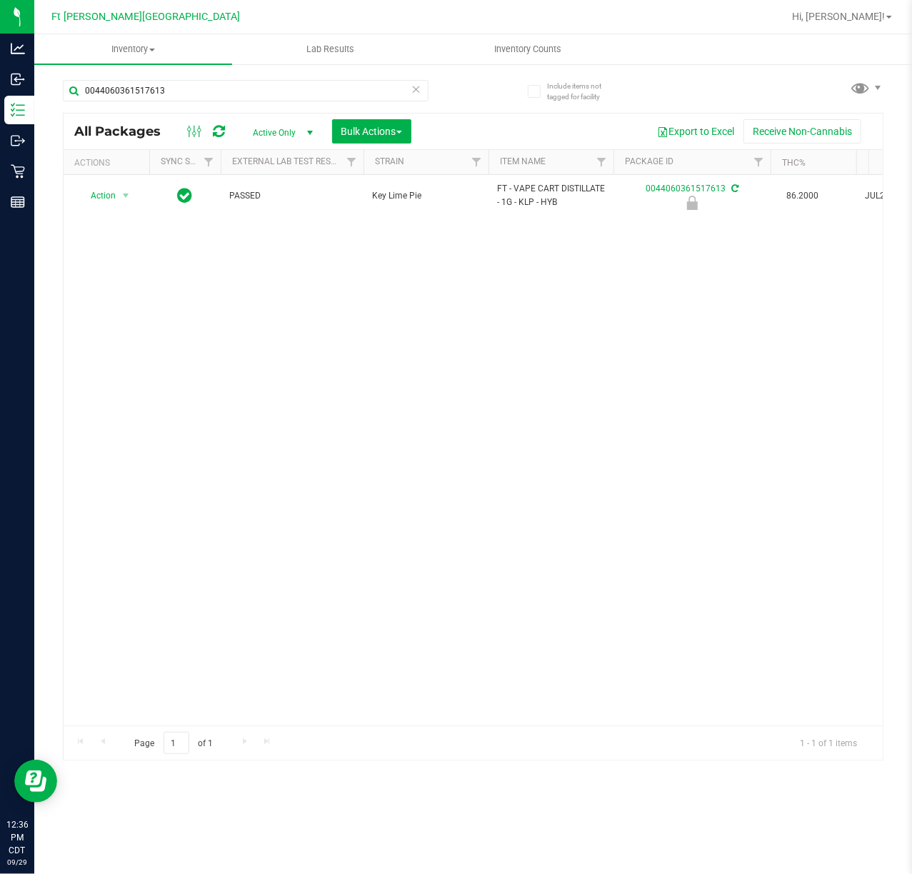
click at [272, 76] on div "0044060361517613" at bounding box center [268, 90] width 411 height 46
click at [266, 86] on input "0044060361517613" at bounding box center [246, 90] width 366 height 21
paste input "[CREDIT_CARD_NUMBER]"
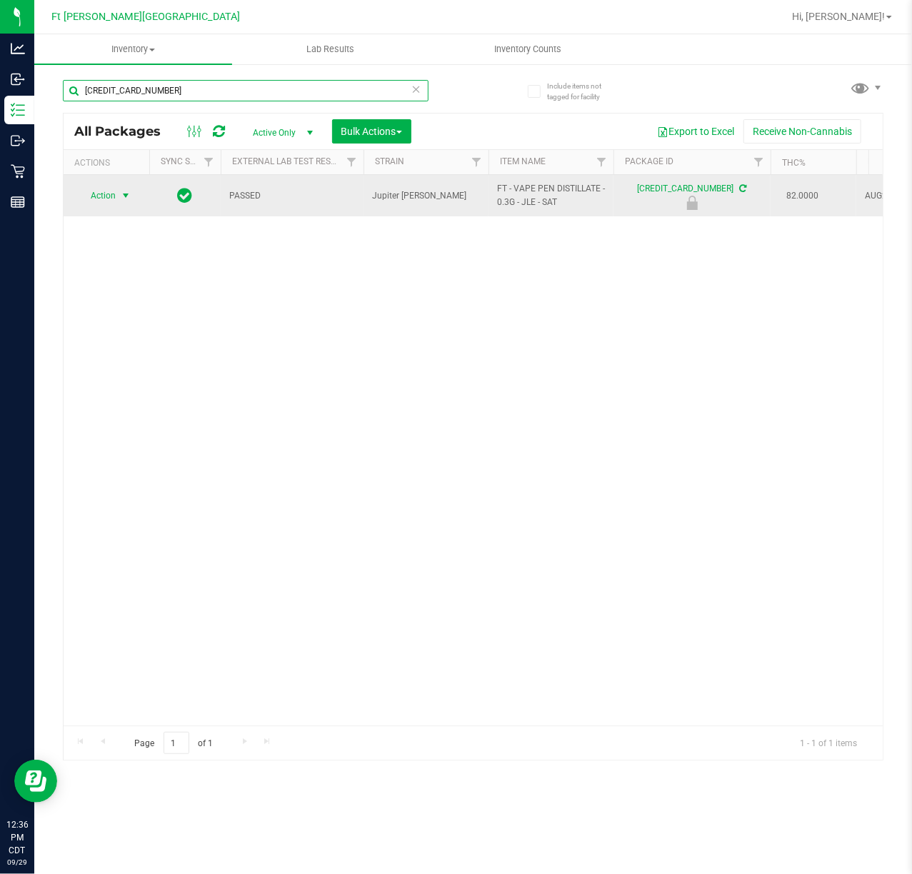
type input "[CREDIT_CARD_NUMBER]"
click at [117, 195] on span "select" at bounding box center [126, 196] width 18 height 20
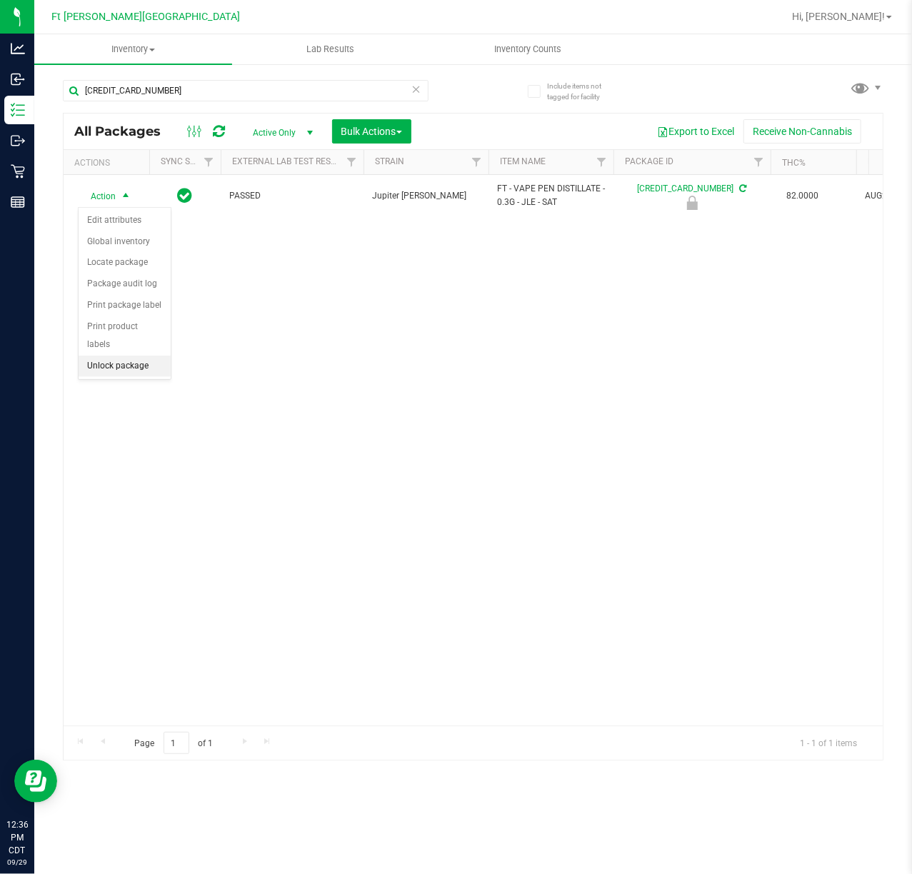
click at [144, 371] on li "Unlock package" at bounding box center [125, 366] width 92 height 21
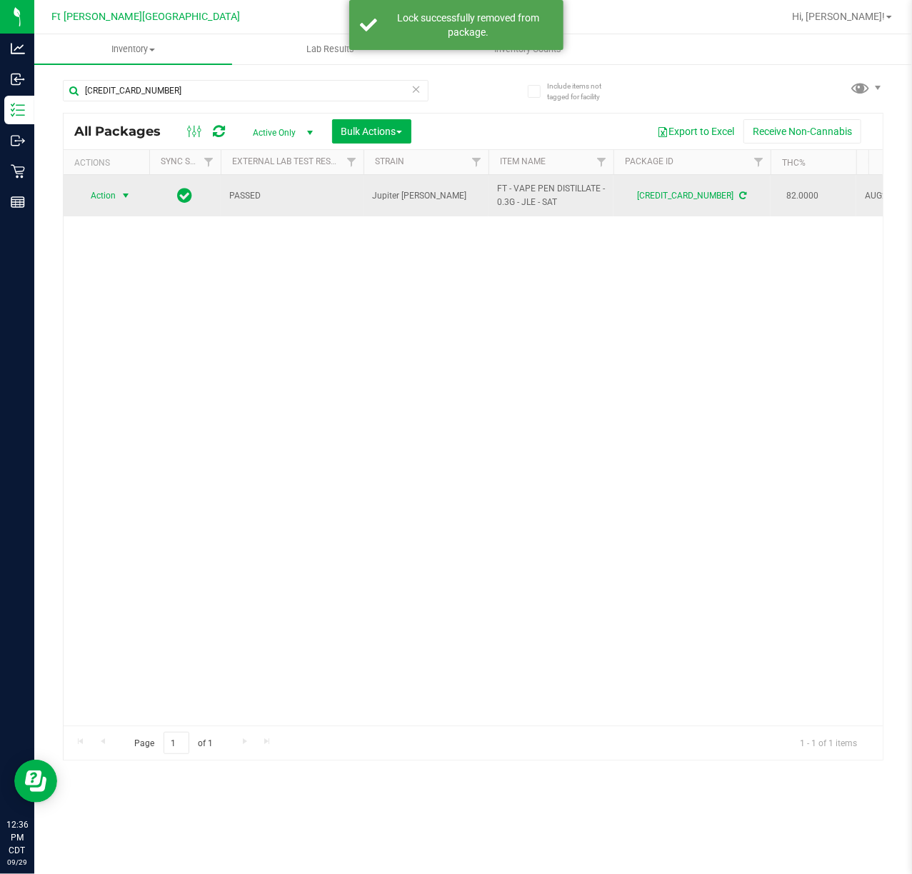
click at [123, 195] on span "select" at bounding box center [125, 195] width 11 height 11
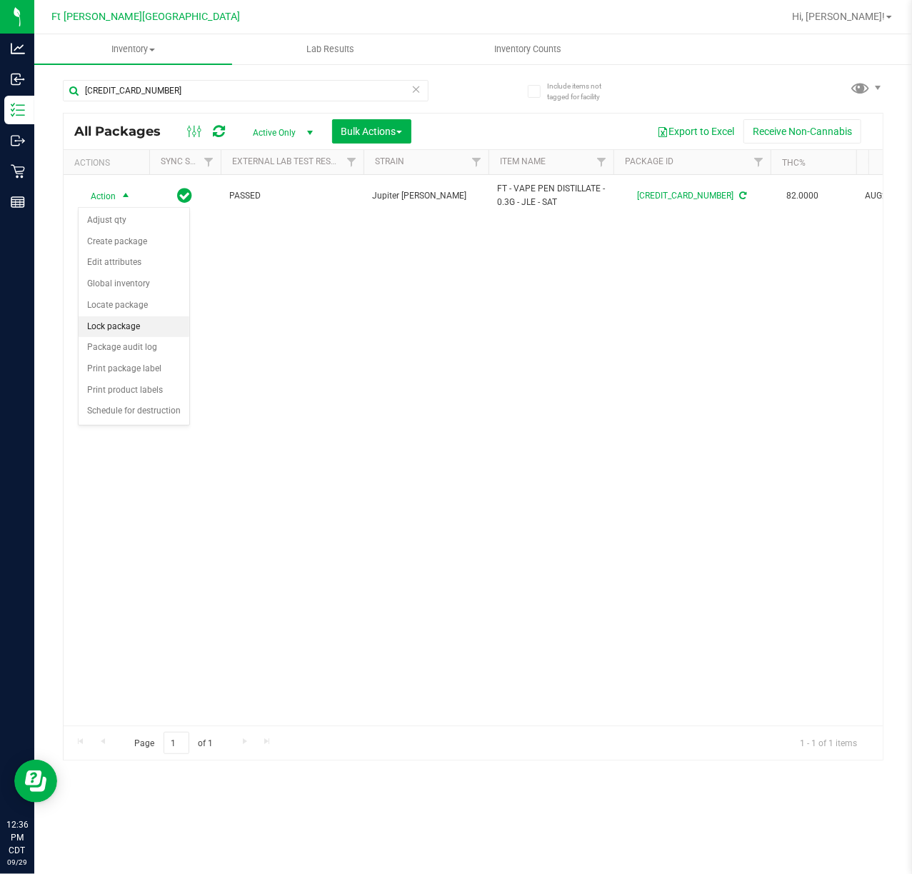
click at [144, 329] on li "Lock package" at bounding box center [134, 326] width 111 height 21
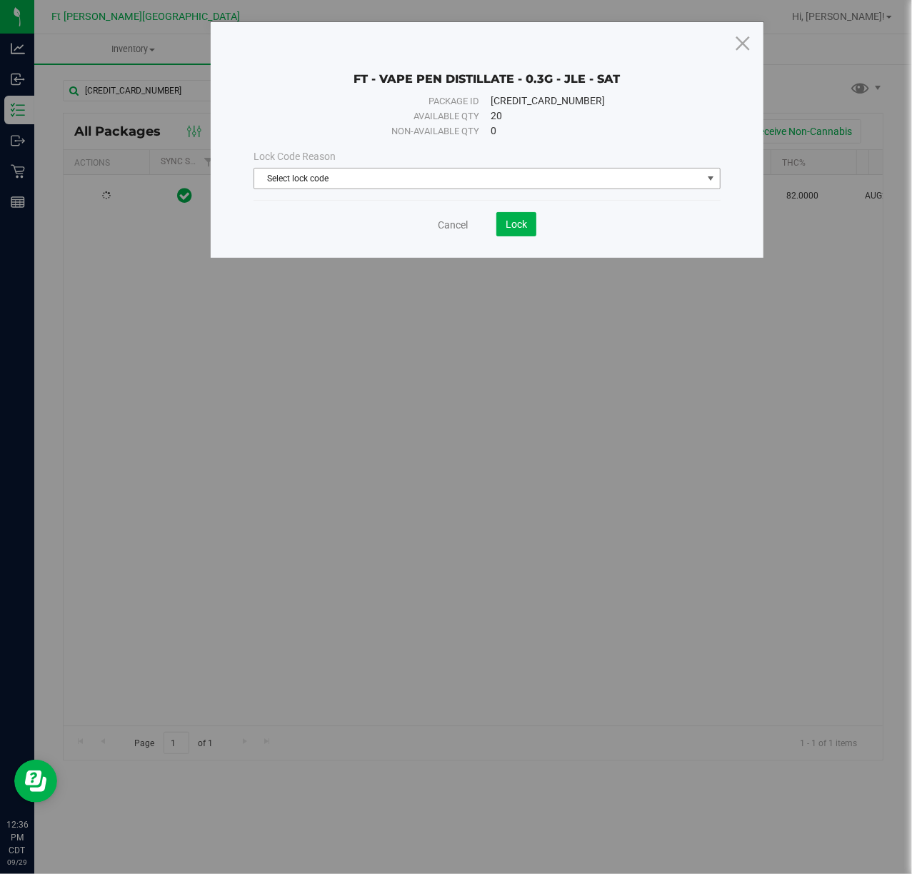
click at [455, 178] on span "Select lock code" at bounding box center [477, 179] width 447 height 20
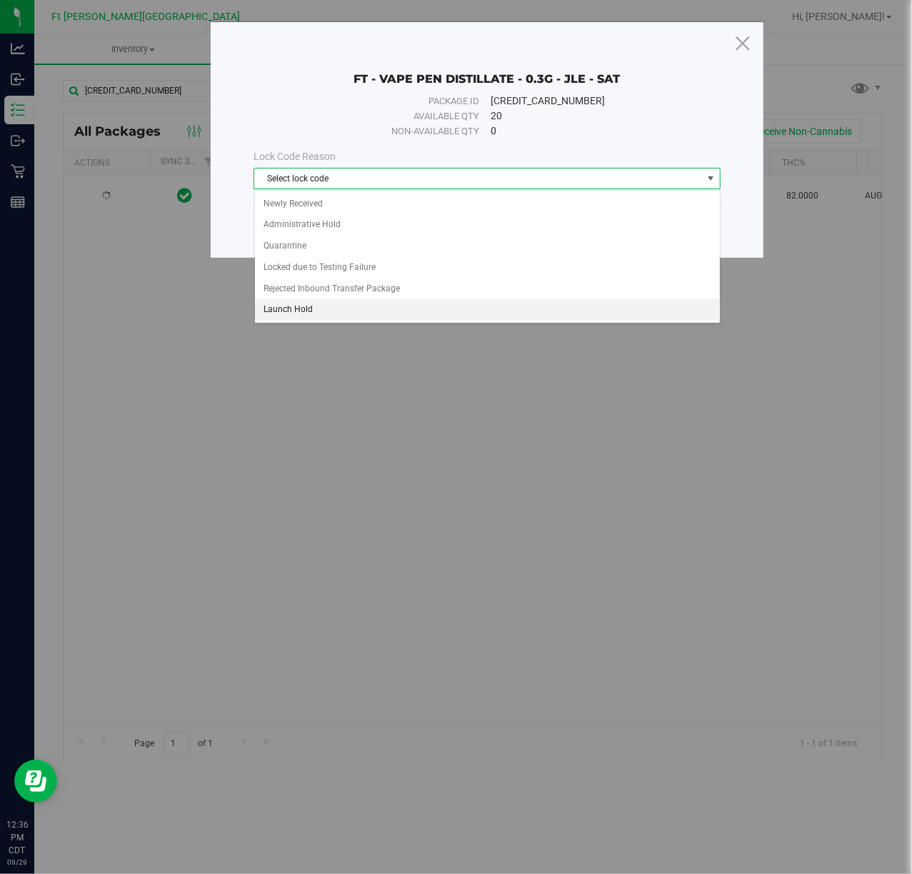
click at [330, 307] on li "Launch Hold" at bounding box center [487, 309] width 465 height 21
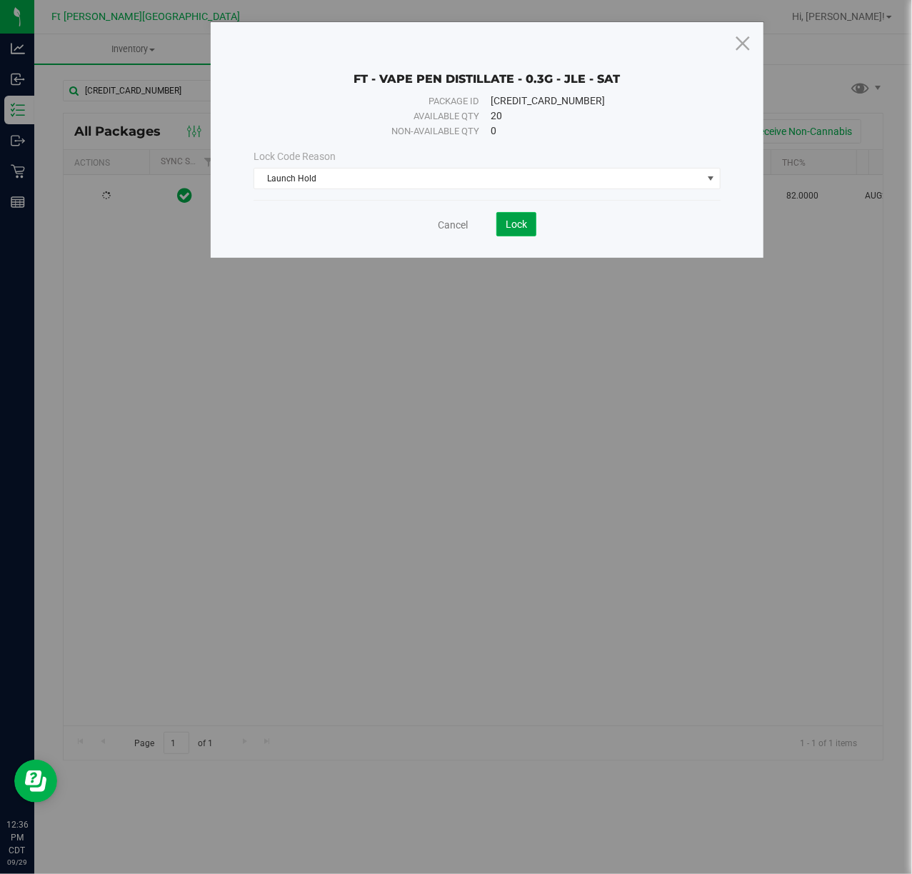
click at [521, 221] on span "Lock" at bounding box center [516, 224] width 21 height 11
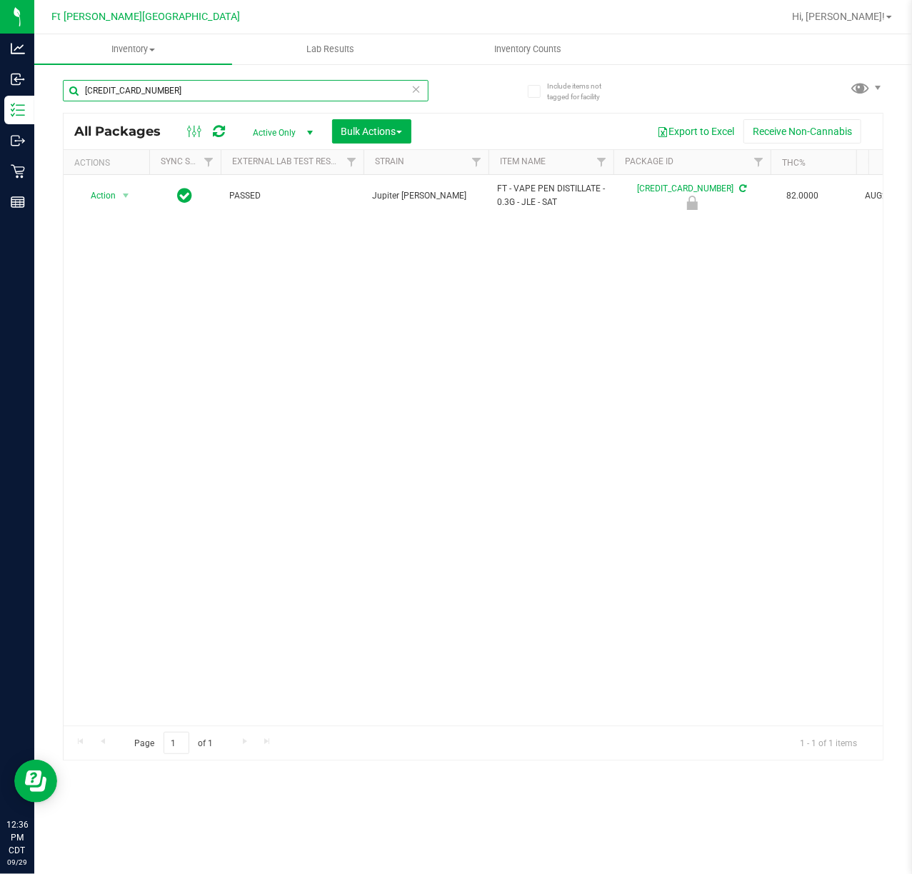
click at [195, 93] on input "[CREDIT_CARD_NUMBER]" at bounding box center [246, 90] width 366 height 21
paste input "text"
click at [206, 99] on input "[CREDIT_CARD_NUMBER]" at bounding box center [246, 90] width 366 height 21
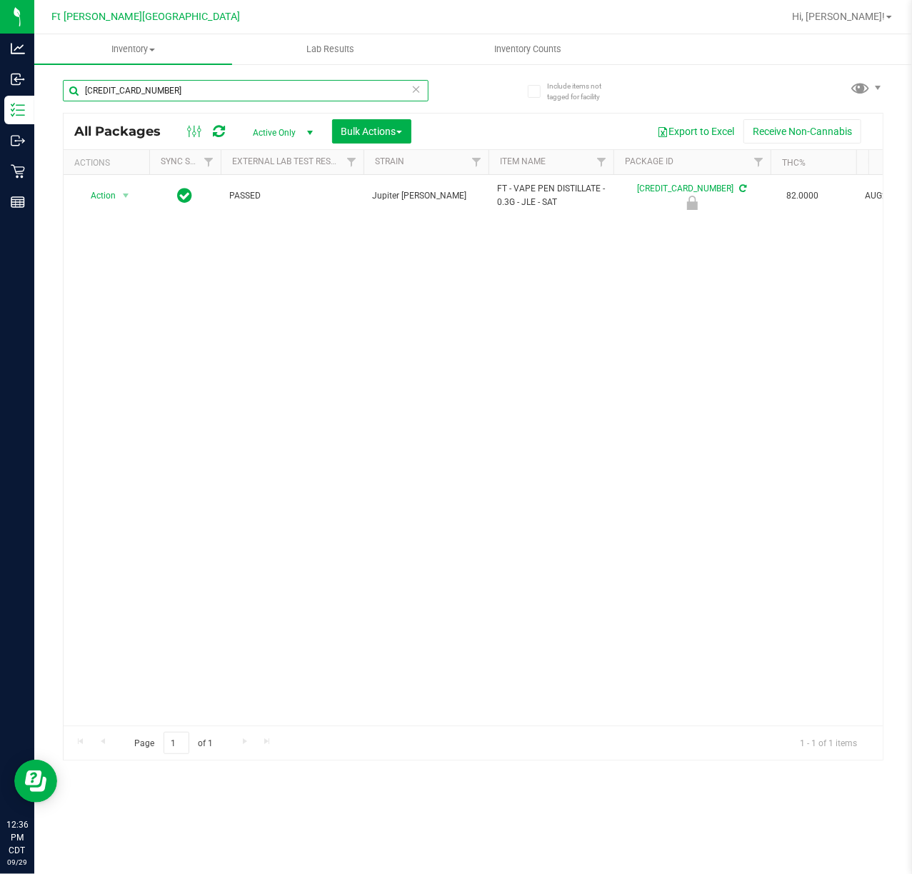
click at [206, 98] on input "[CREDIT_CARD_NUMBER]" at bounding box center [246, 90] width 366 height 21
click at [212, 89] on input "[CREDIT_CARD_NUMBER]" at bounding box center [246, 90] width 366 height 21
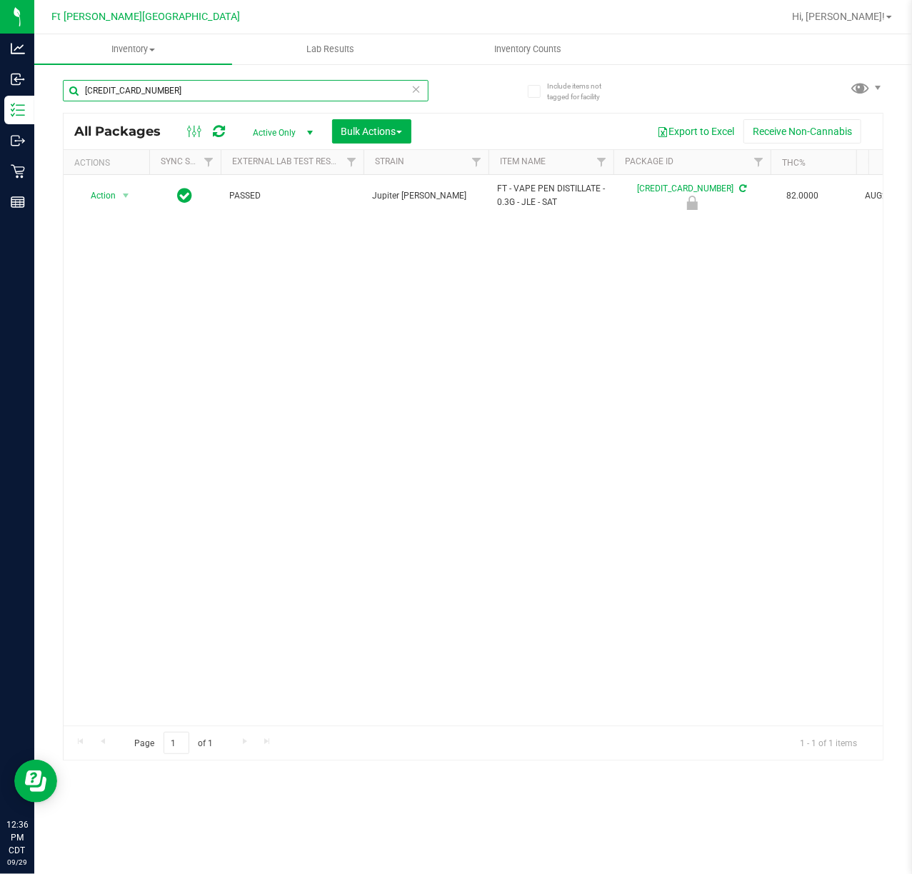
paste input "FT 0.35g Pre-Roll (Hybrid) 10ct"
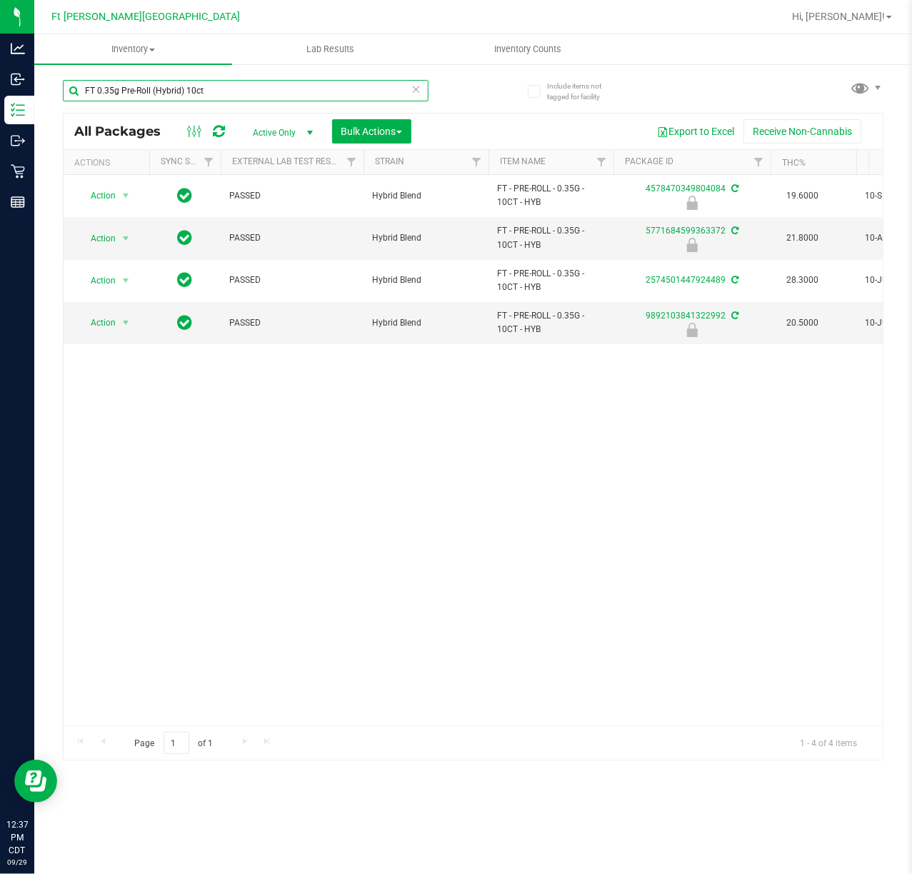
type input "FT 0.35g Pre-Roll (Hybrid) 10ct"
click at [409, 463] on div "Action Action Edit attributes Global inventory Locate package Package audit log…" at bounding box center [473, 450] width 819 height 551
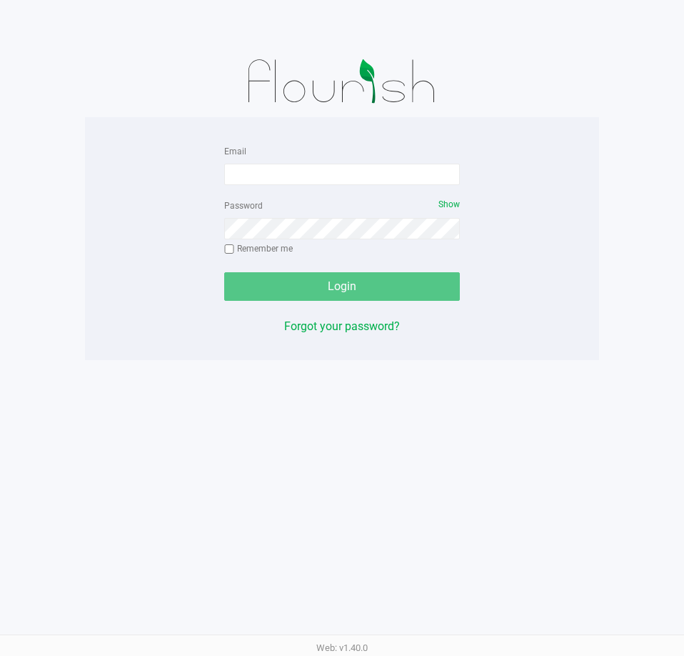
click at [310, 162] on div "Email" at bounding box center [342, 163] width 236 height 43
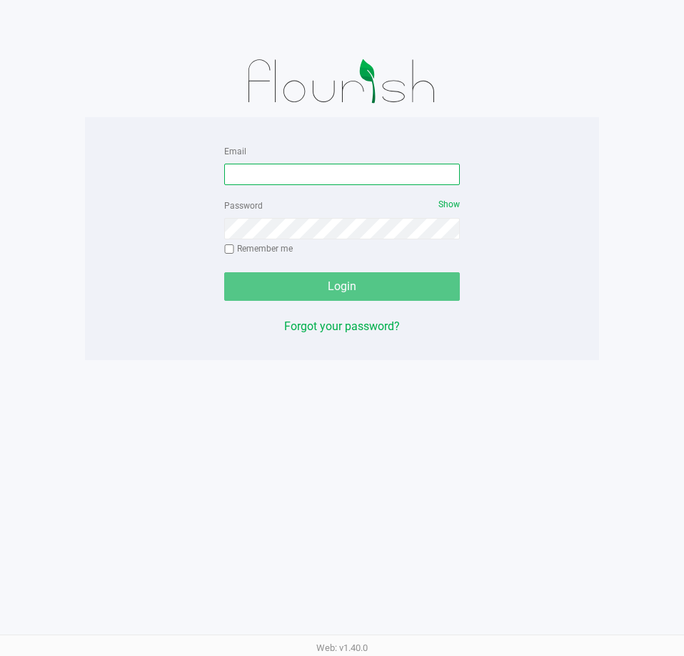
click at [303, 175] on input "Email" at bounding box center [342, 174] width 236 height 21
type input "sharper@liveparallel.com"
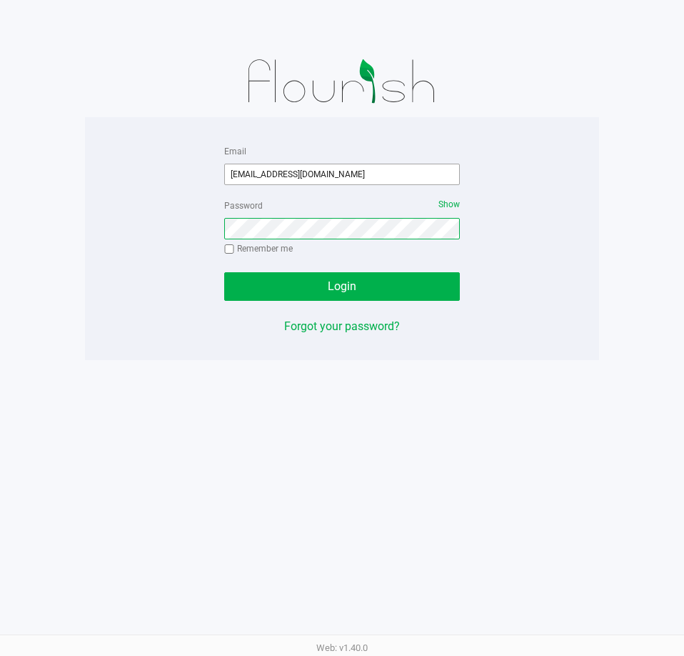
click at [224, 272] on button "Login" at bounding box center [342, 286] width 236 height 29
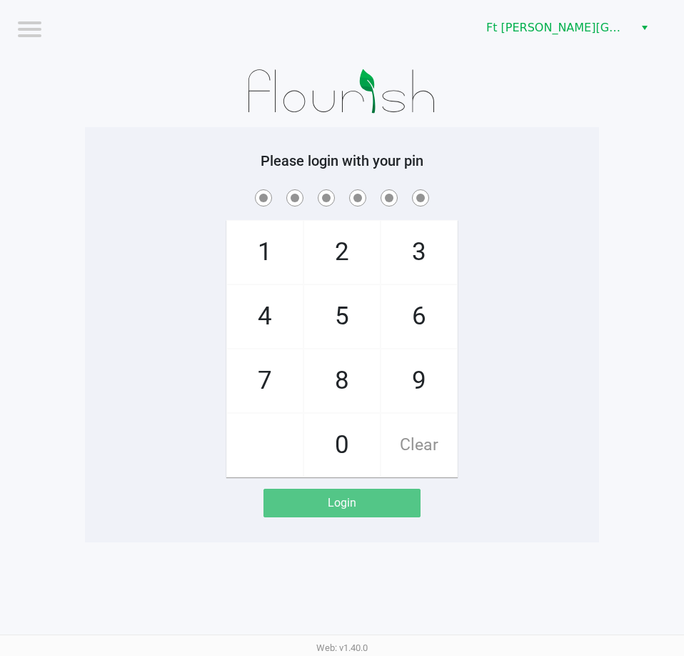
click at [166, 128] on div "Please login with your pin 1 4 7 2 5 8 0 3 6 9 Clear Login" at bounding box center [342, 334] width 514 height 415
checkbox input "true"
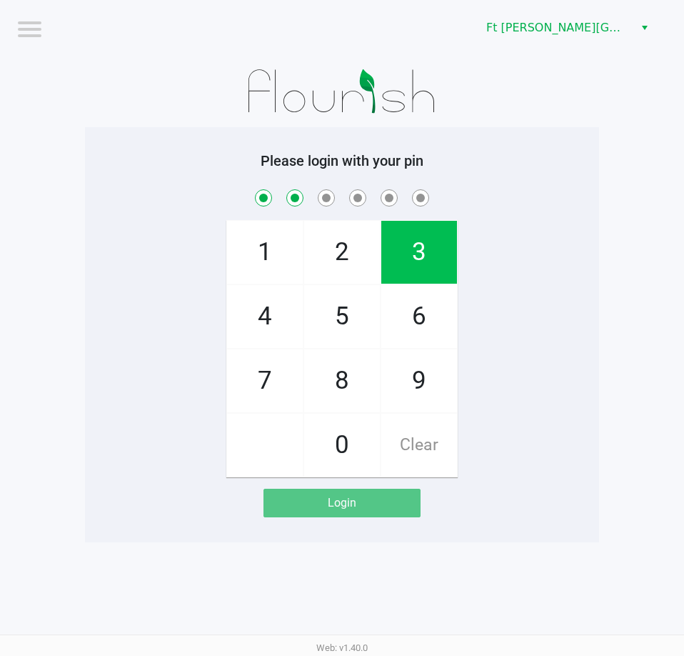
checkbox input "true"
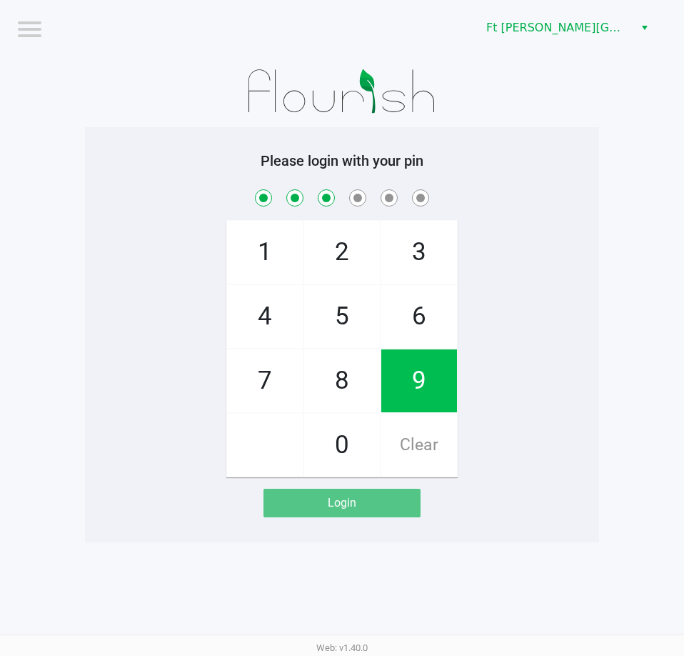
checkbox input "true"
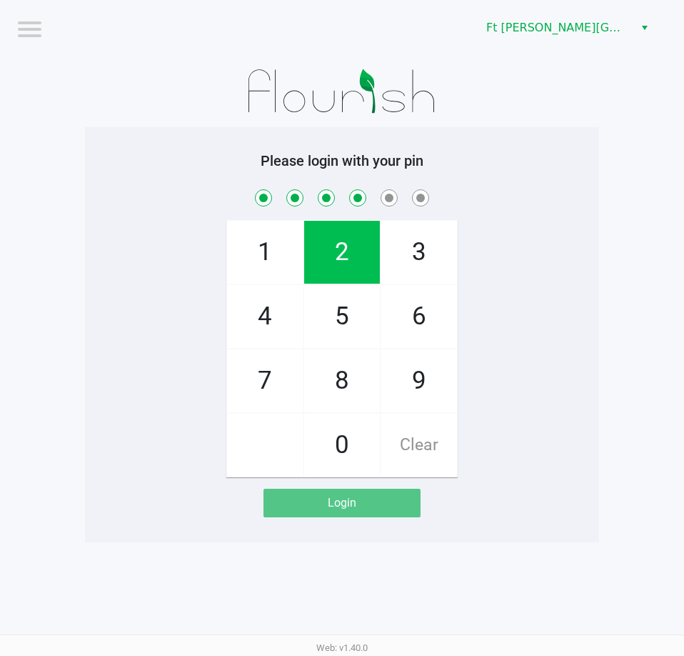
checkbox input "true"
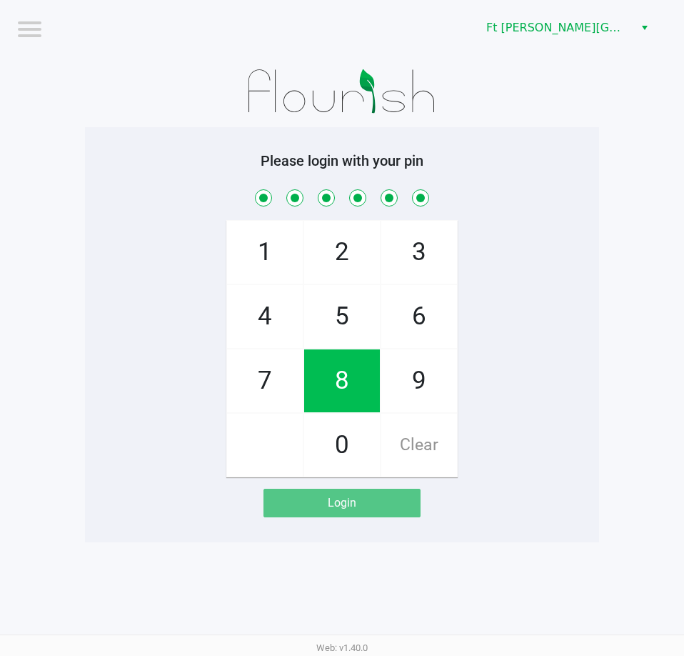
checkbox input "true"
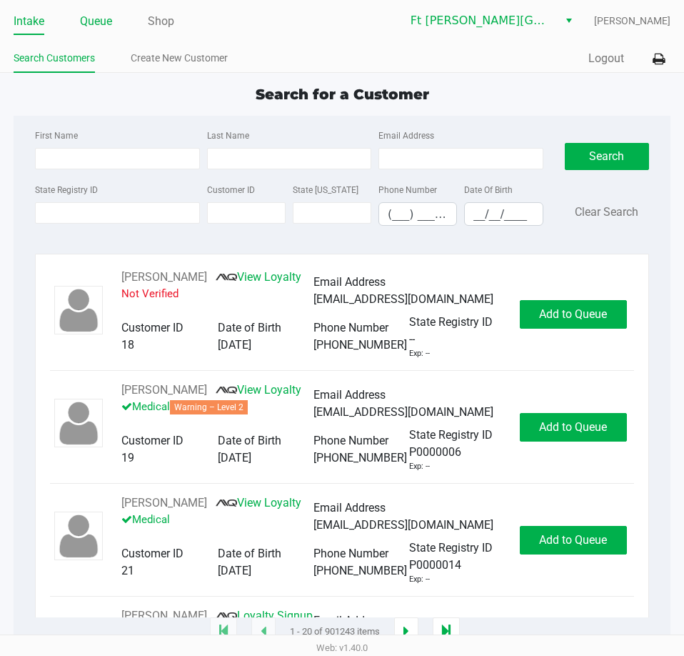
click at [111, 19] on link "Queue" at bounding box center [96, 21] width 32 height 20
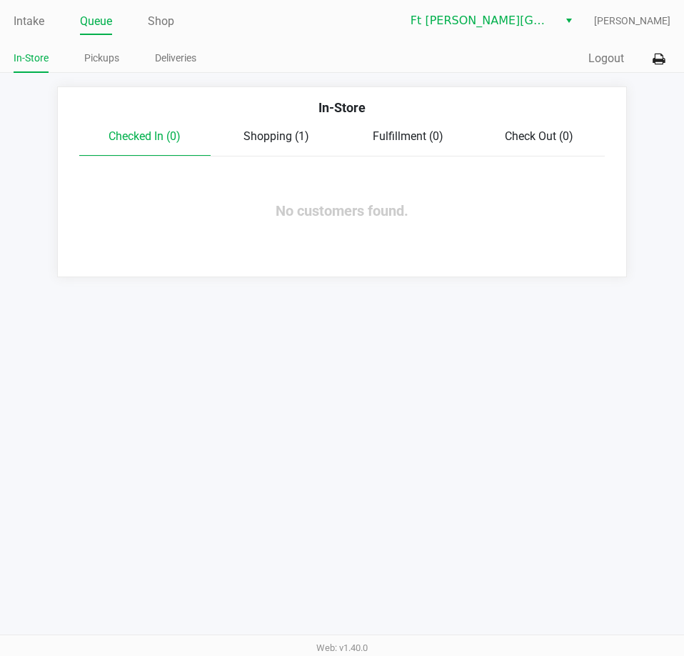
click at [277, 124] on div "In-Store" at bounding box center [342, 113] width 547 height 30
click at [275, 145] on div "Shopping (1)" at bounding box center [276, 136] width 131 height 17
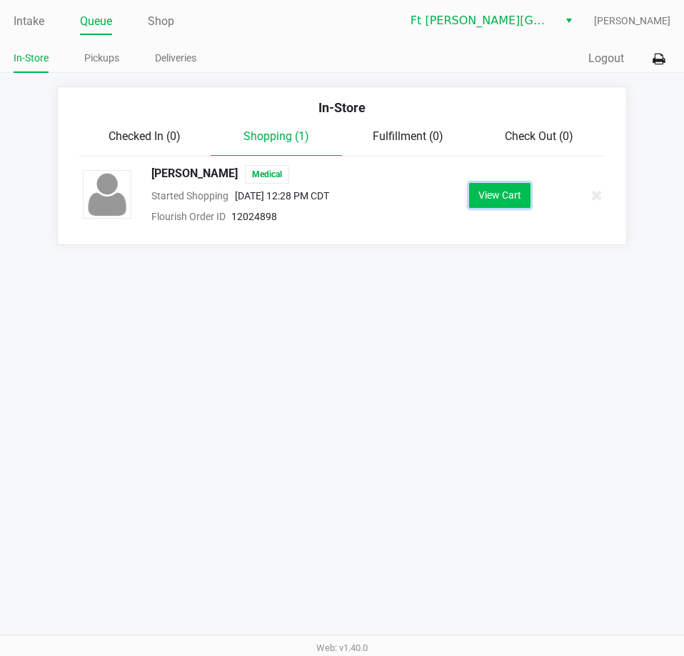
click at [521, 196] on button "View Cart" at bounding box center [499, 195] width 61 height 25
